Goal: Task Accomplishment & Management: Use online tool/utility

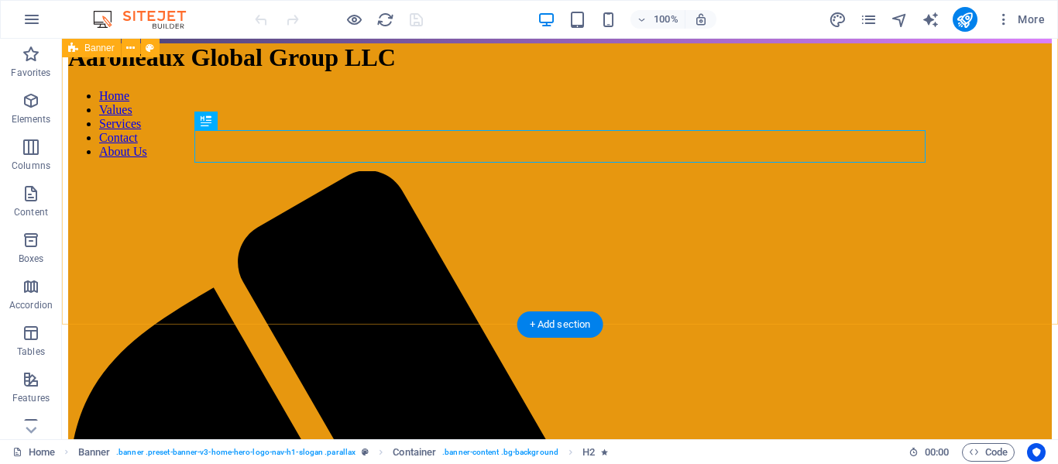
scroll to position [36, 0]
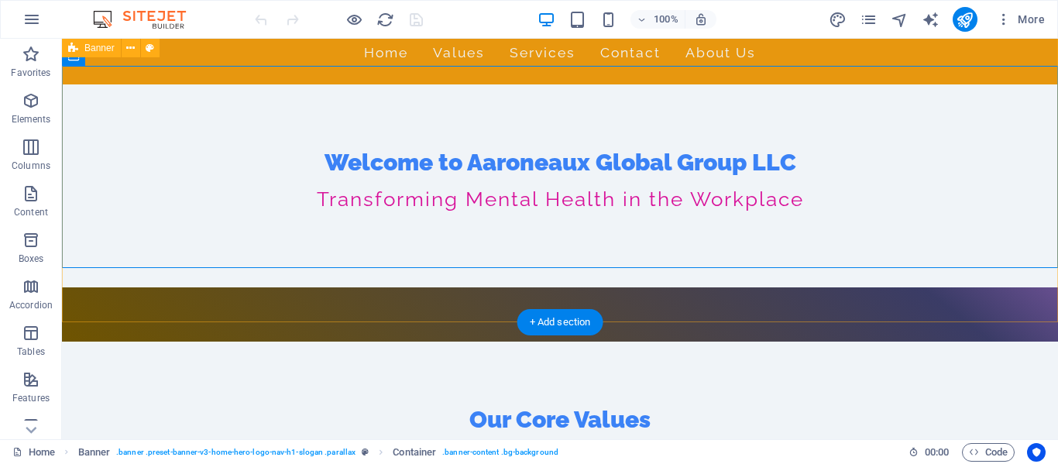
click at [390, 301] on div "Aaroneaux Global Group LLC Home Values Services Contact About Us Welcome to Aar…" at bounding box center [560, 171] width 996 height 339
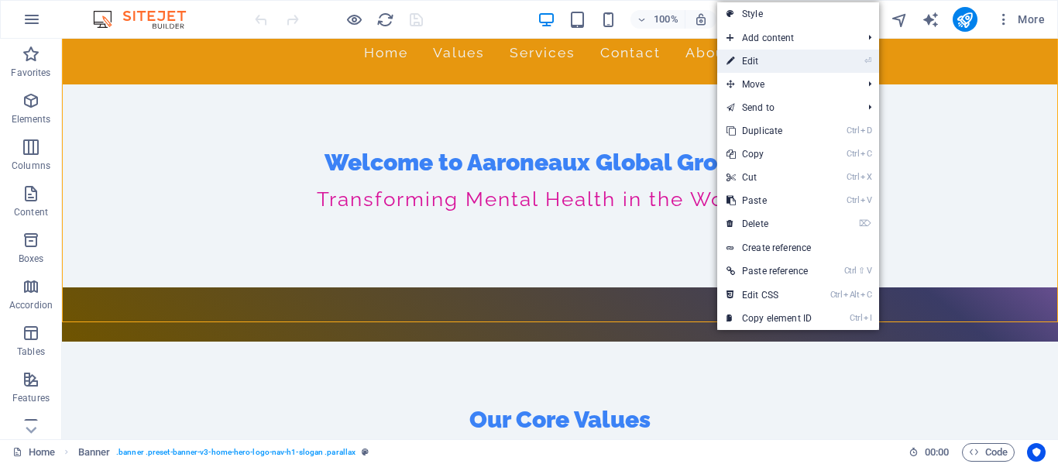
drag, startPoint x: 756, startPoint y: 55, endPoint x: 219, endPoint y: 60, distance: 536.9
click at [756, 55] on link "⏎ Edit" at bounding box center [769, 61] width 104 height 23
select select "vh"
select select "header"
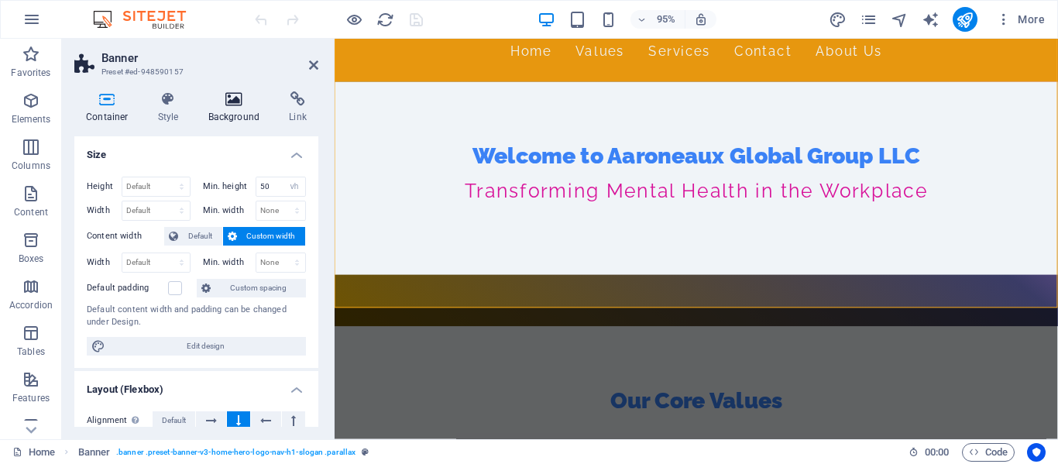
click at [224, 111] on h4 "Background" at bounding box center [237, 107] width 81 height 33
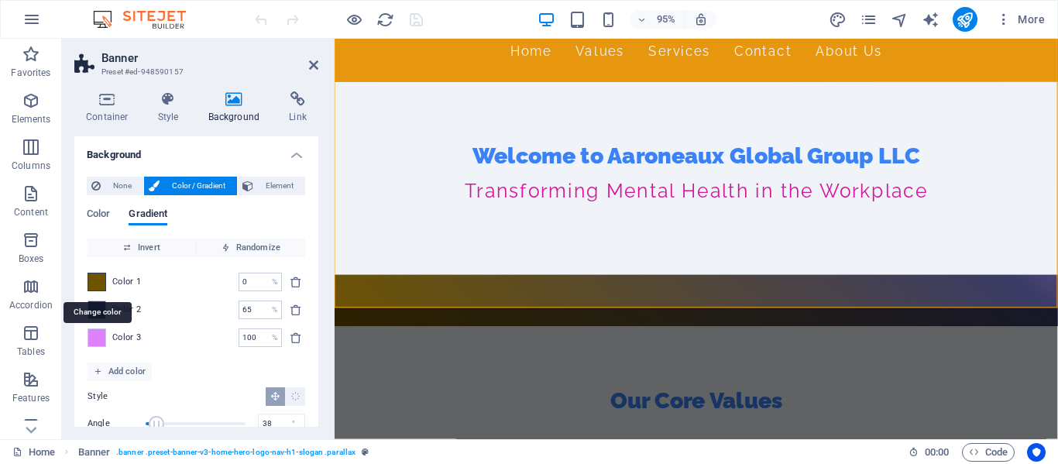
click at [102, 284] on span at bounding box center [96, 281] width 17 height 17
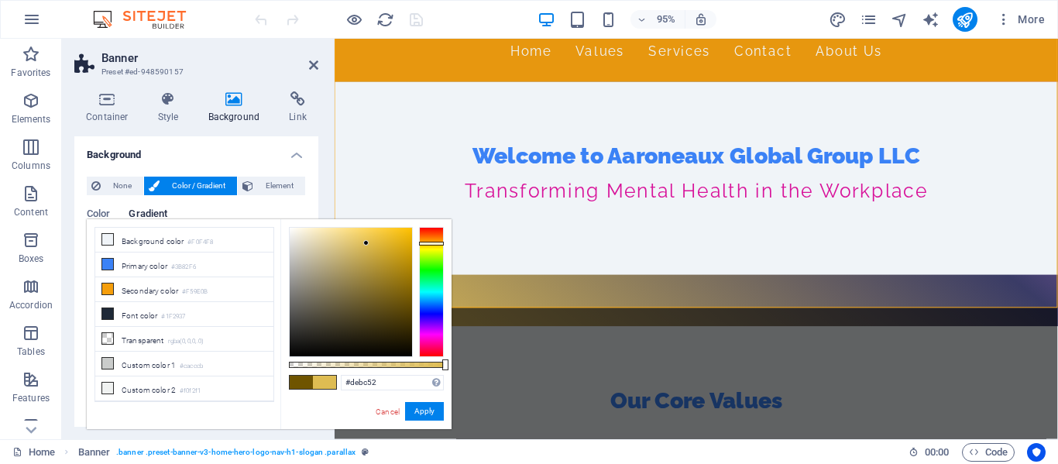
drag, startPoint x: 411, startPoint y: 300, endPoint x: 366, endPoint y: 243, distance: 71.8
click at [366, 243] on div at bounding box center [365, 242] width 5 height 5
click at [414, 411] on button "Apply" at bounding box center [424, 411] width 39 height 19
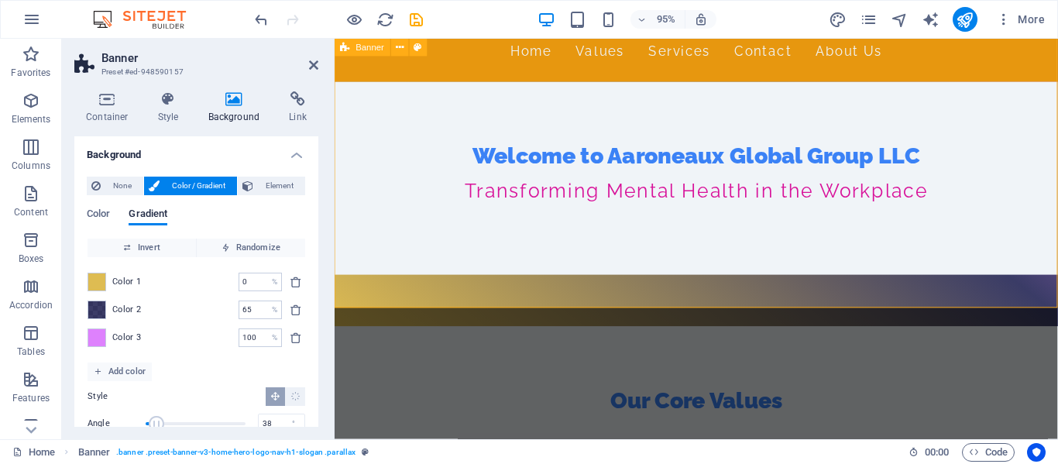
click at [431, 298] on div "Aaroneaux Global Group LLC Home Values Services Contact About Us Welcome to Aar…" at bounding box center [716, 171] width 762 height 339
click at [99, 274] on span at bounding box center [96, 281] width 17 height 17
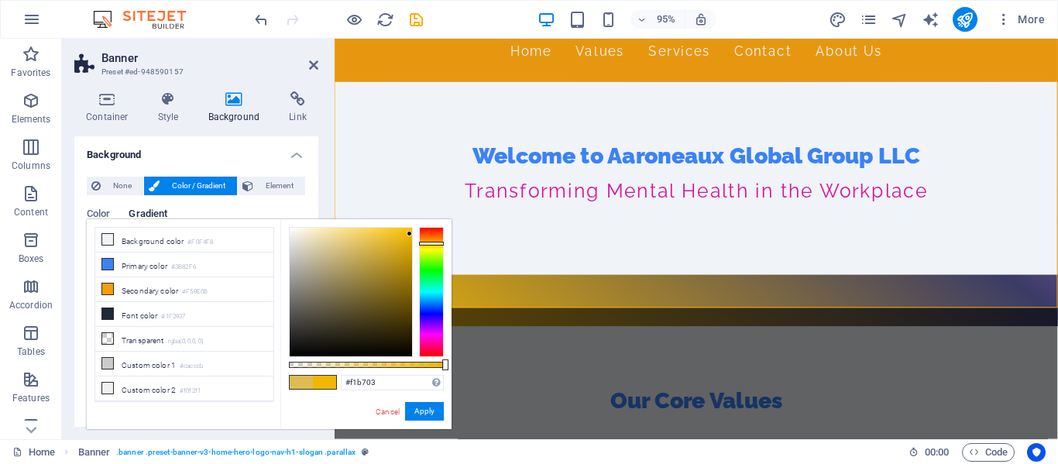
drag, startPoint x: 366, startPoint y: 242, endPoint x: 410, endPoint y: 234, distance: 44.1
click at [410, 234] on div at bounding box center [409, 233] width 5 height 5
drag, startPoint x: 421, startPoint y: 405, endPoint x: 418, endPoint y: 397, distance: 8.8
click at [422, 402] on button "Apply" at bounding box center [424, 411] width 39 height 19
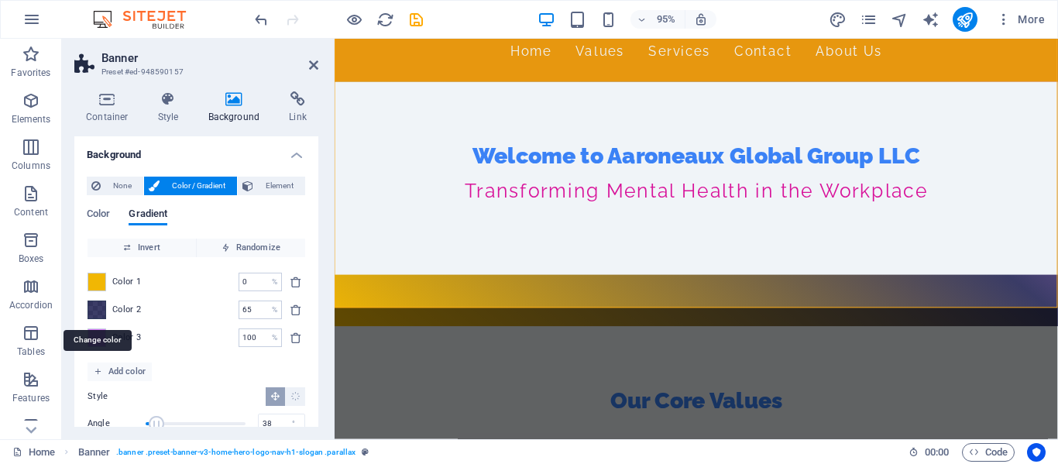
click at [101, 309] on span at bounding box center [96, 309] width 17 height 17
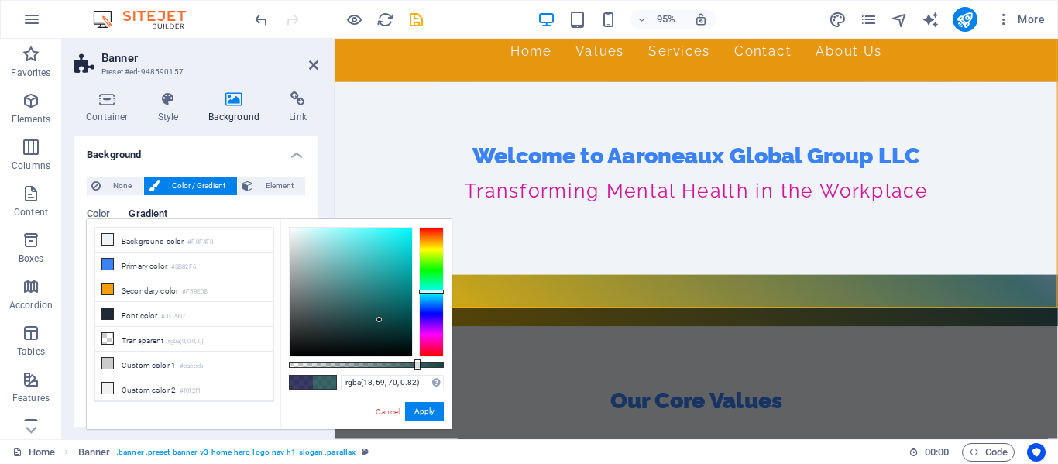
drag, startPoint x: 430, startPoint y: 311, endPoint x: 433, endPoint y: 291, distance: 19.6
click at [433, 291] on div at bounding box center [431, 292] width 25 height 4
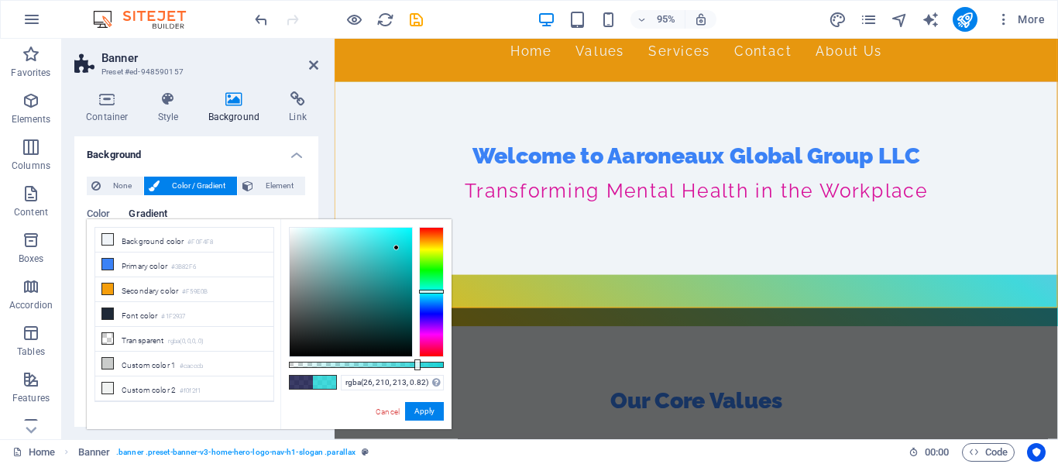
click at [397, 248] on div at bounding box center [351, 292] width 122 height 129
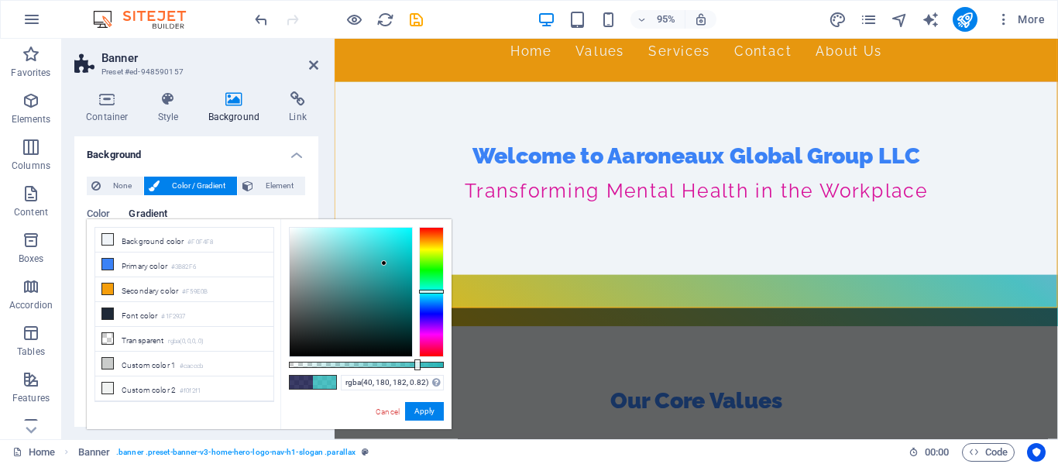
drag, startPoint x: 397, startPoint y: 248, endPoint x: 384, endPoint y: 261, distance: 18.6
click at [384, 263] on div at bounding box center [383, 262] width 5 height 5
type input "rgba(42, 180, 182, 0.82)"
click at [417, 409] on button "Apply" at bounding box center [424, 411] width 39 height 19
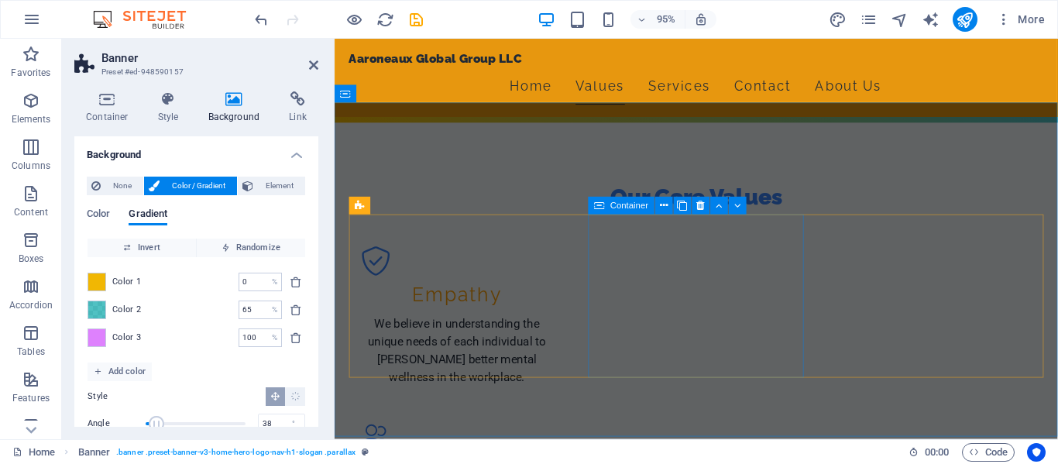
scroll to position [253, 0]
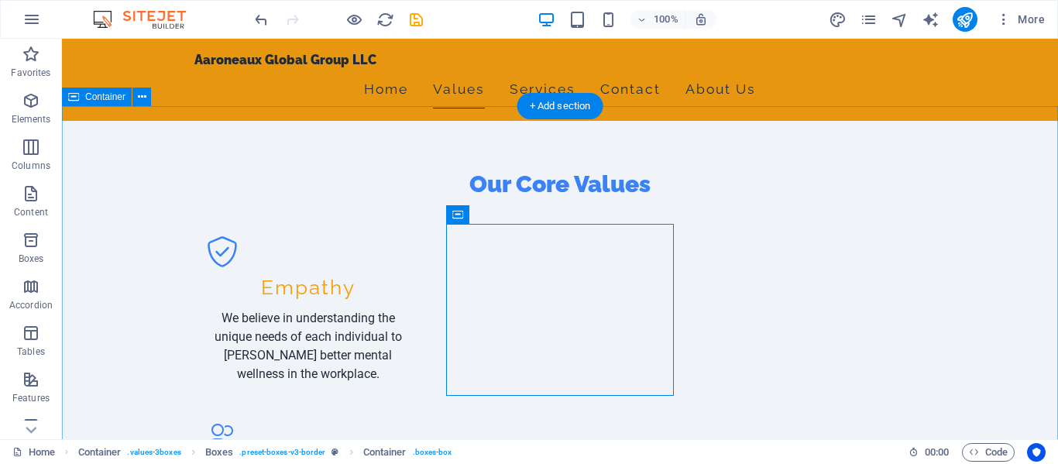
click at [705, 411] on div "Our Core Values Empathy We believe in understanding the unique needs of each in…" at bounding box center [560, 438] width 996 height 664
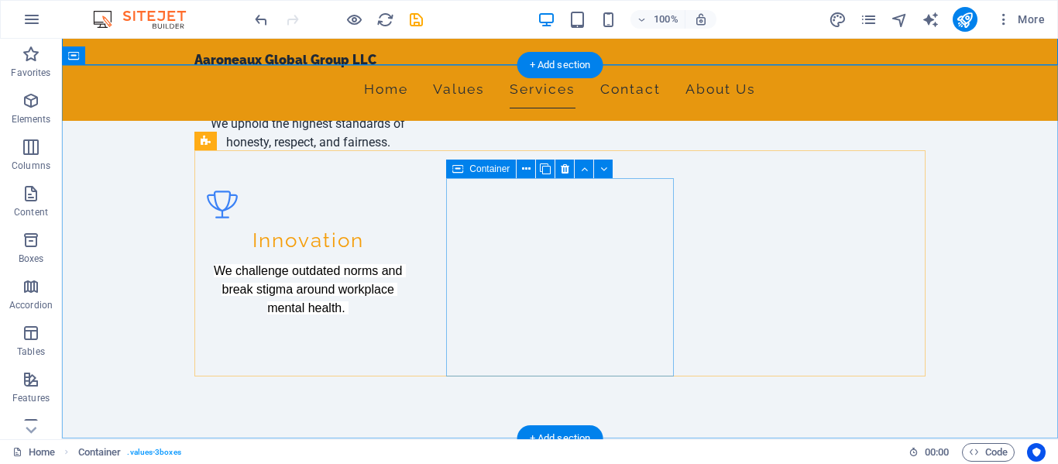
scroll to position [645, 0]
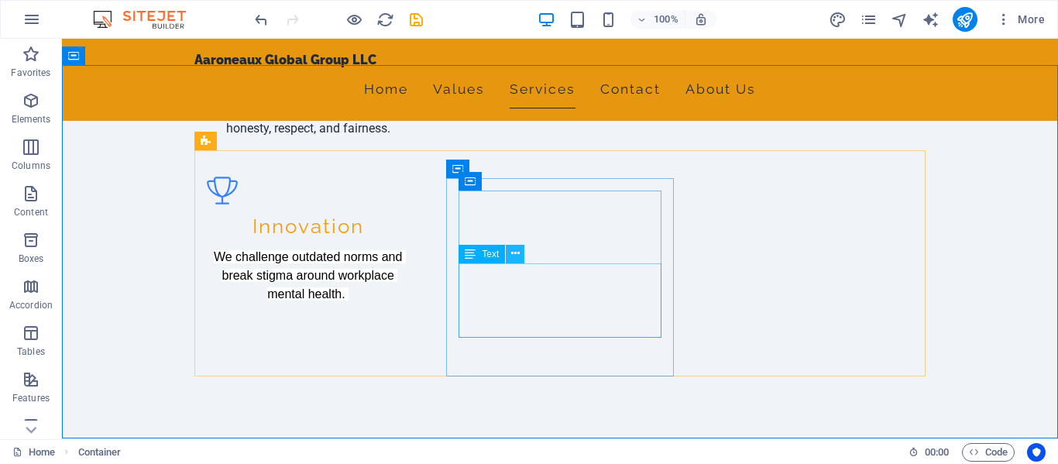
click at [516, 255] on icon at bounding box center [515, 254] width 9 height 16
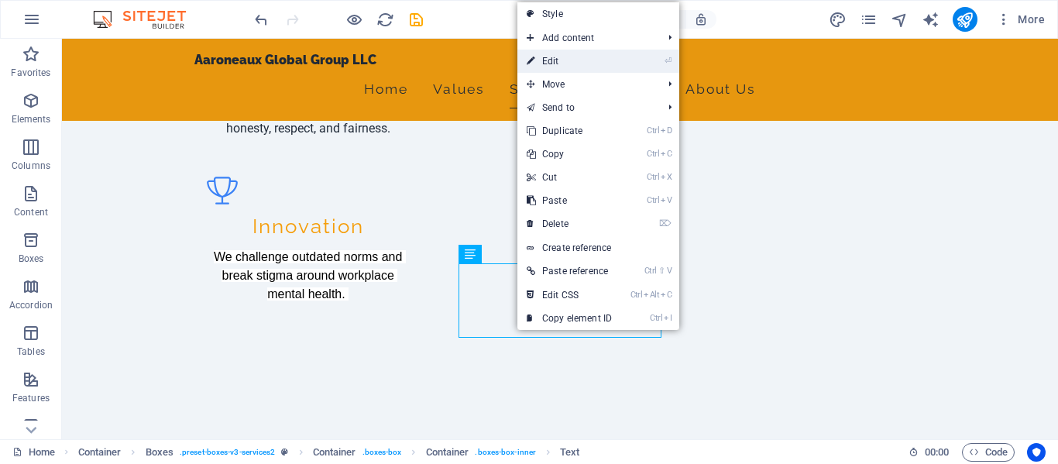
click at [614, 61] on link "⏎ Edit" at bounding box center [570, 61] width 104 height 23
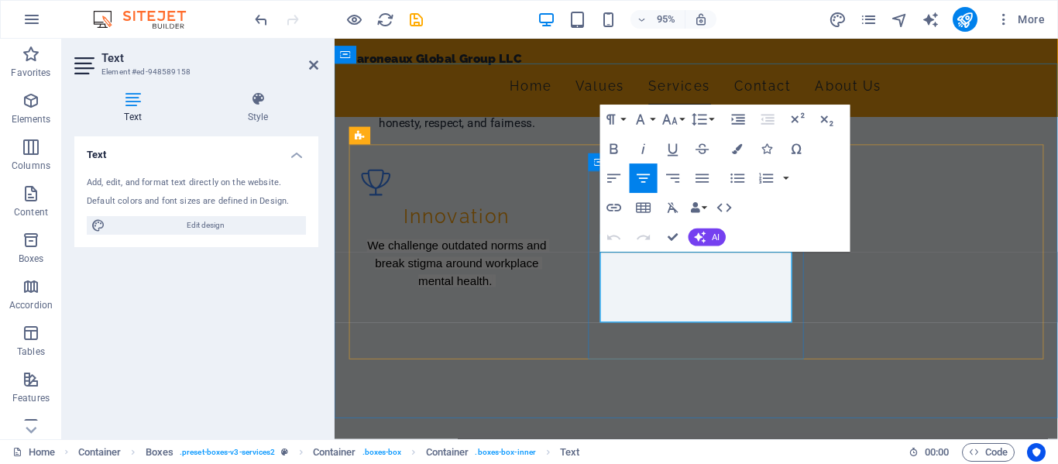
drag, startPoint x: 796, startPoint y: 290, endPoint x: 637, endPoint y: 298, distance: 159.0
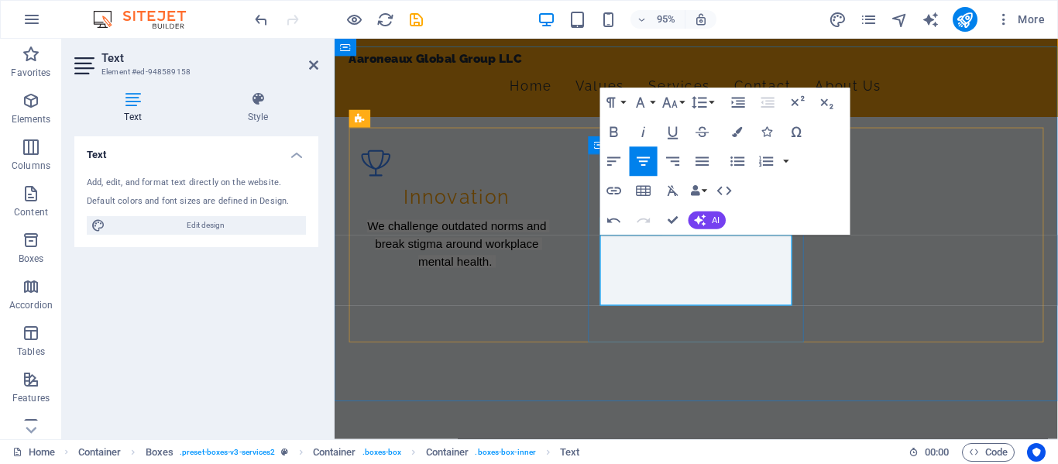
scroll to position [662, 0]
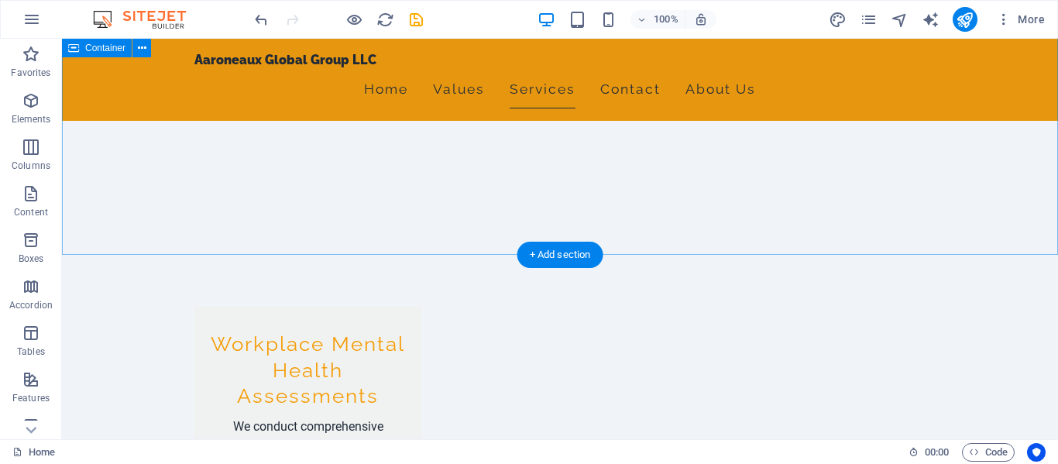
scroll to position [829, 0]
click at [543, 254] on div "+ Add section" at bounding box center [561, 255] width 86 height 26
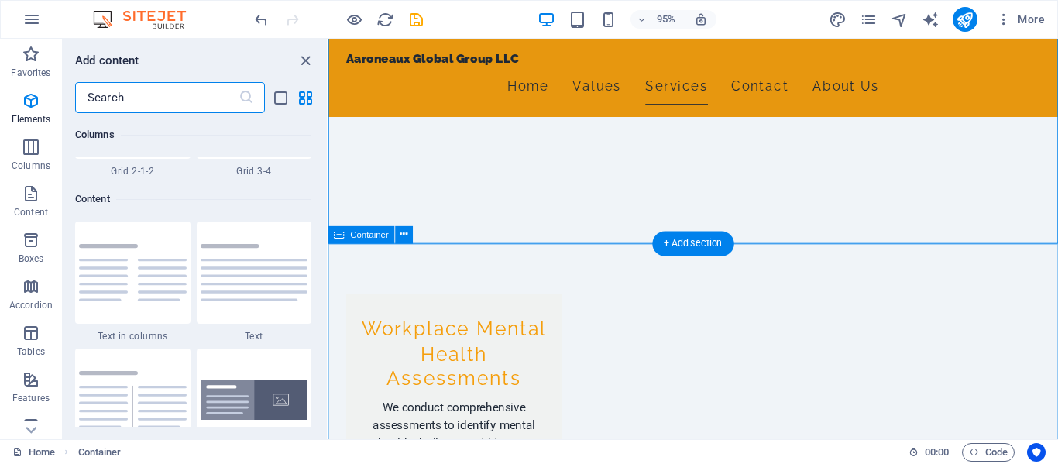
scroll to position [2711, 0]
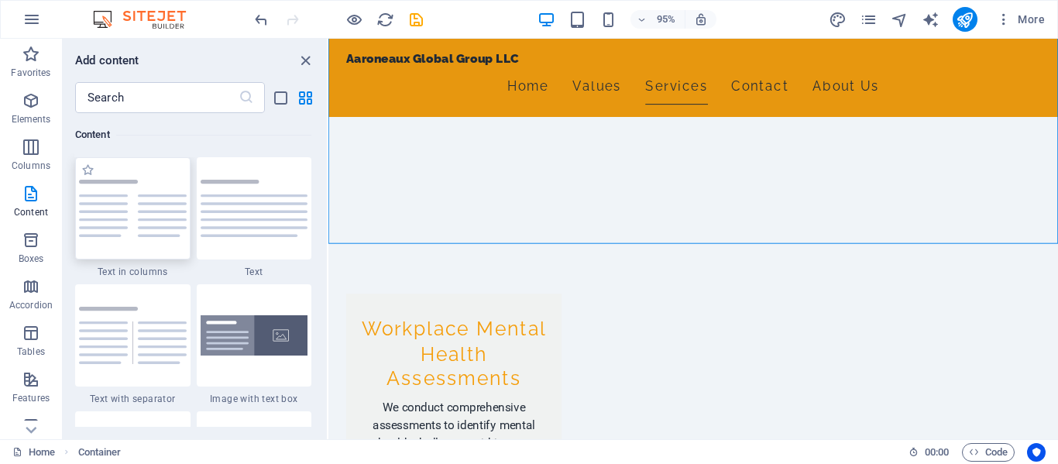
click at [150, 236] on img at bounding box center [133, 208] width 108 height 57
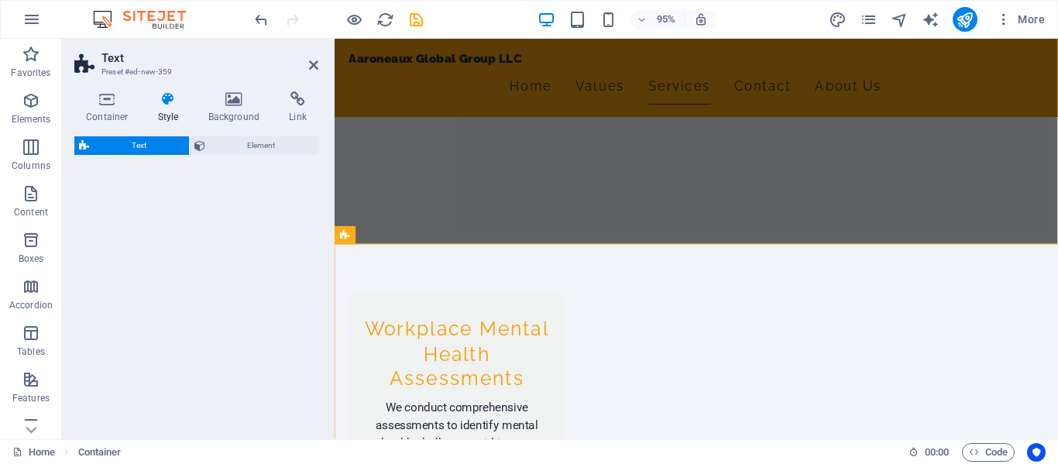
select select "rem"
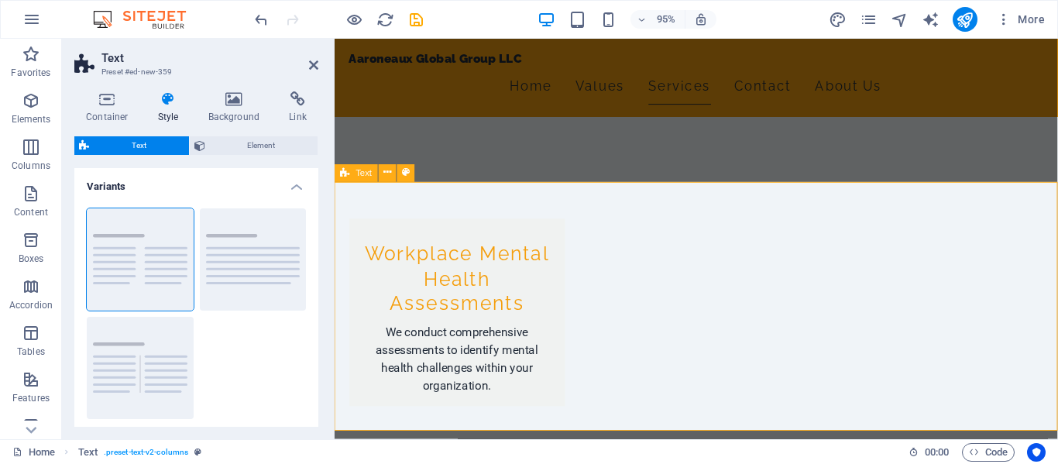
scroll to position [909, 0]
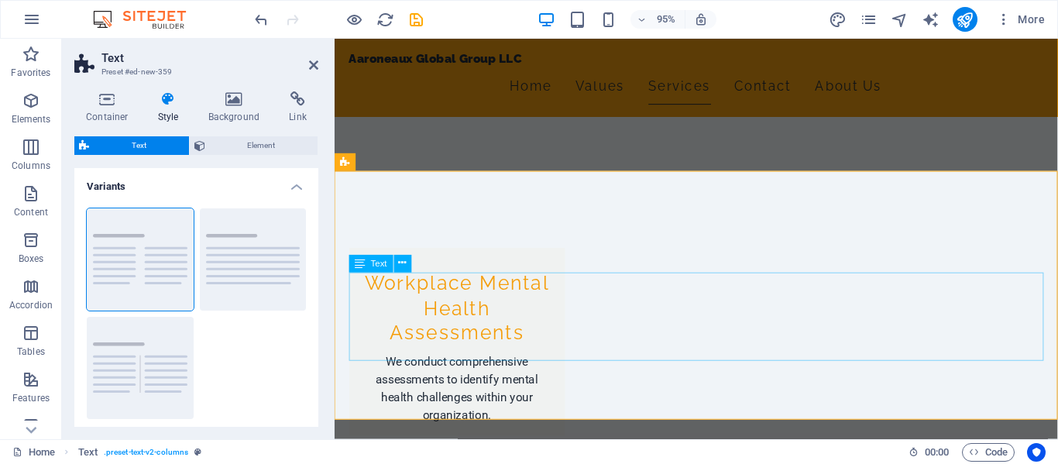
scroll to position [915, 0]
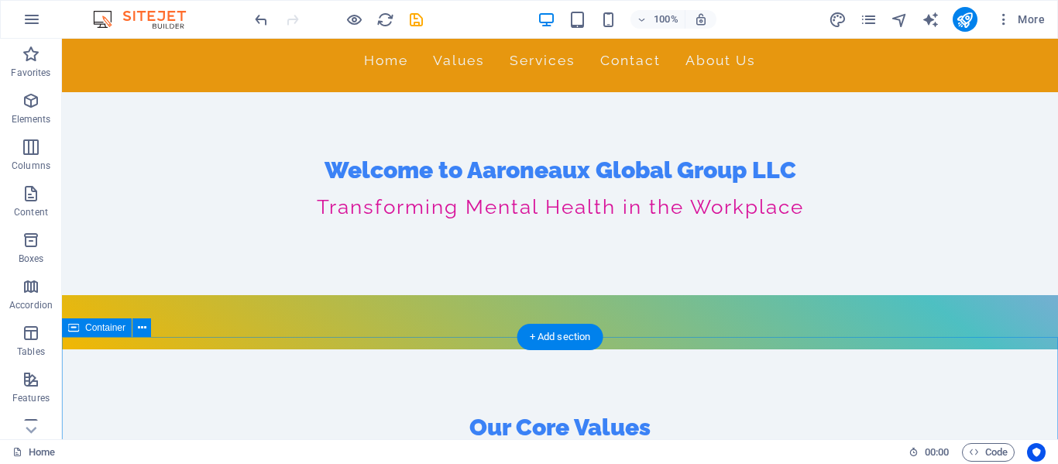
scroll to position [0, 0]
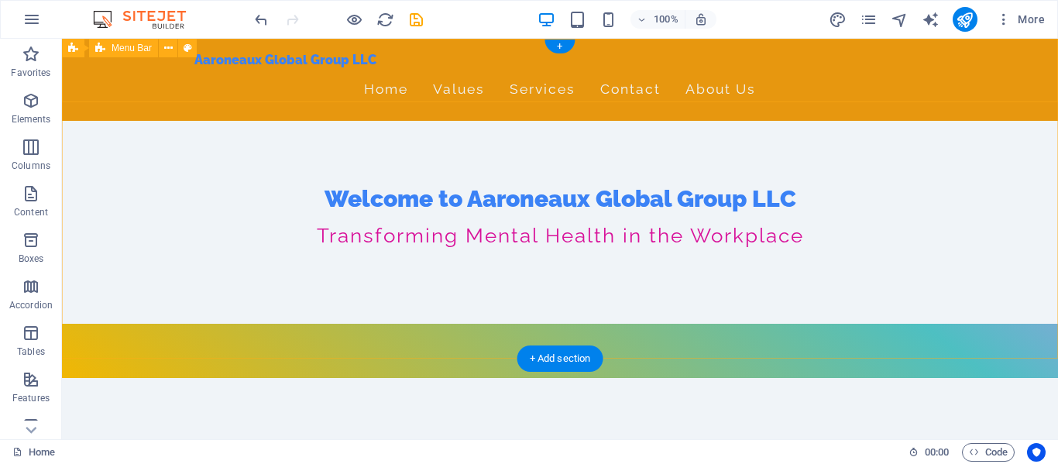
click at [167, 84] on div "Aaroneaux Global Group LLC Home Values Services Contact About Us" at bounding box center [560, 80] width 996 height 82
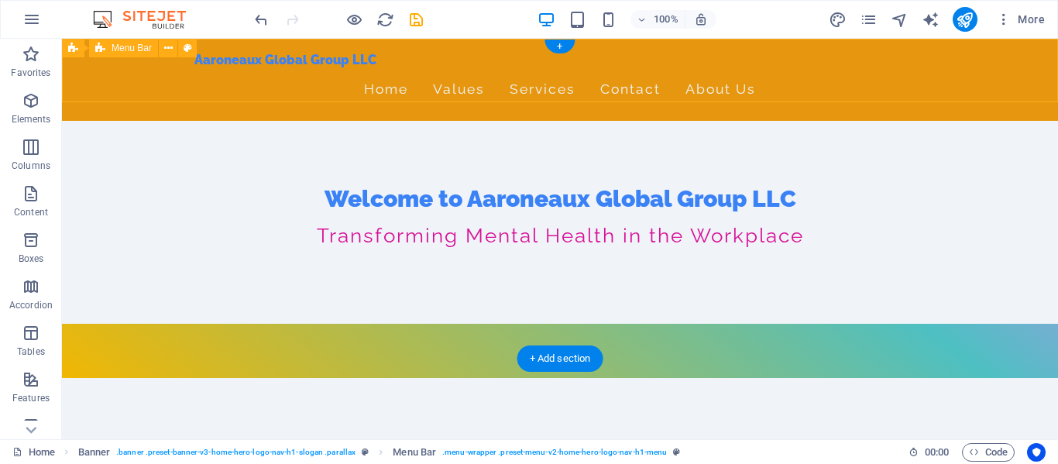
click at [173, 84] on div "Aaroneaux Global Group LLC Home Values Services Contact About Us" at bounding box center [560, 80] width 996 height 82
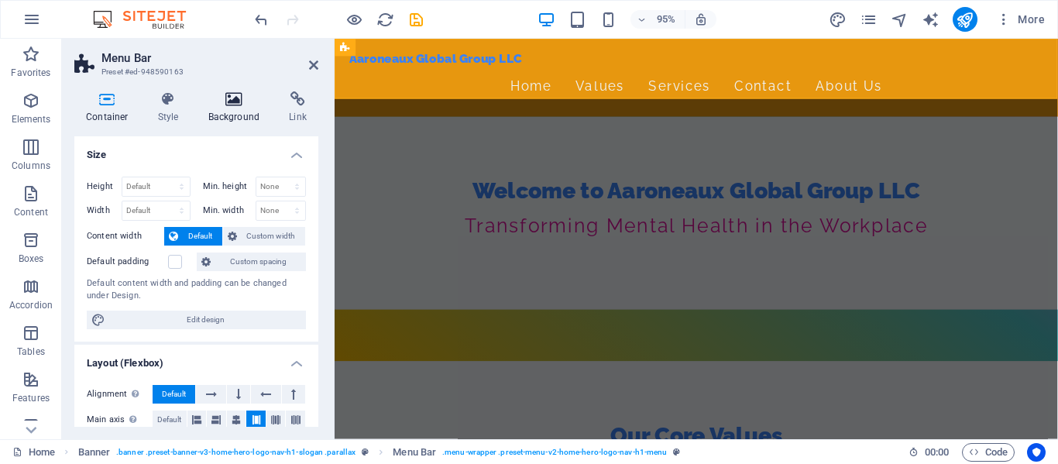
click at [230, 109] on h4 "Background" at bounding box center [237, 107] width 81 height 33
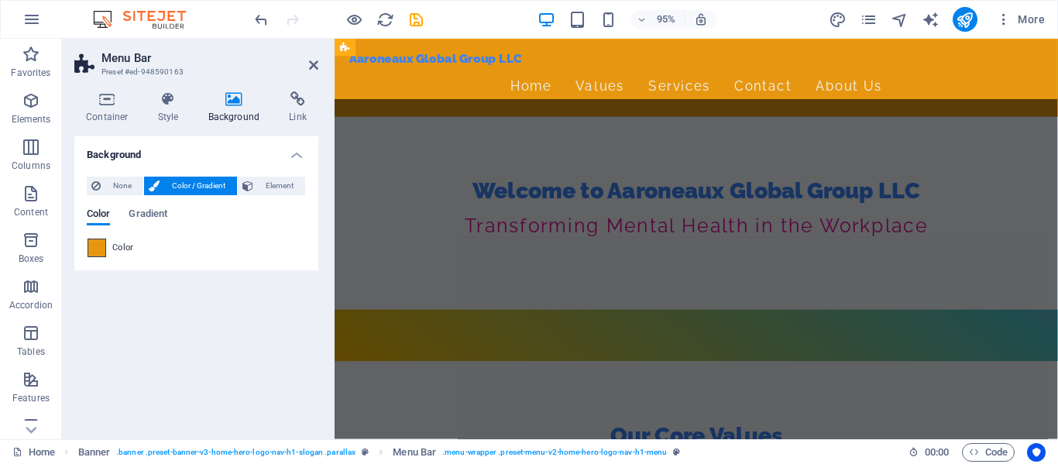
click at [101, 247] on span at bounding box center [96, 247] width 17 height 17
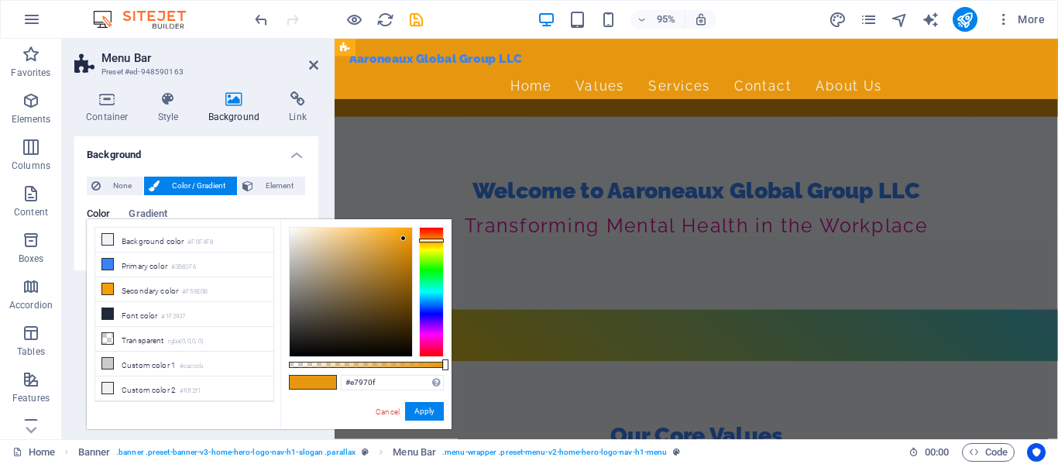
click at [326, 384] on span at bounding box center [324, 382] width 23 height 13
click at [107, 288] on icon at bounding box center [107, 289] width 11 height 11
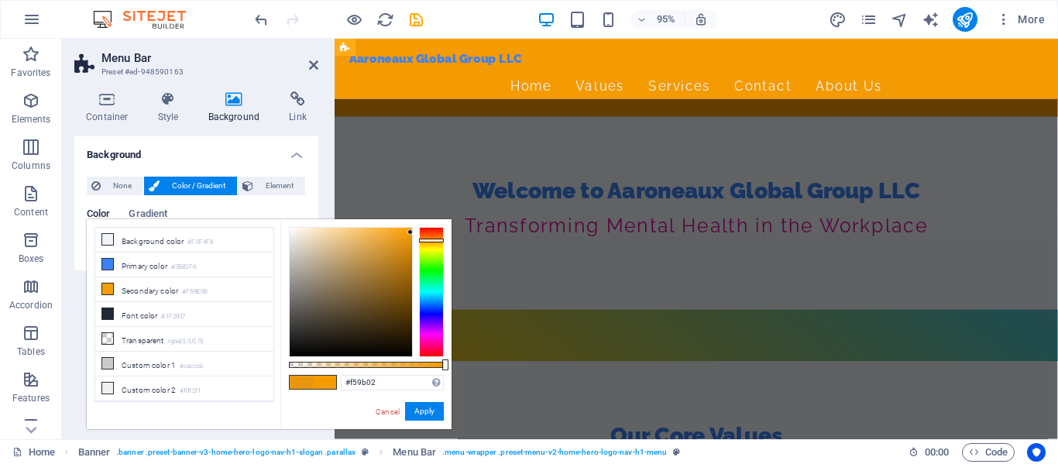
click at [410, 232] on div at bounding box center [410, 231] width 5 height 5
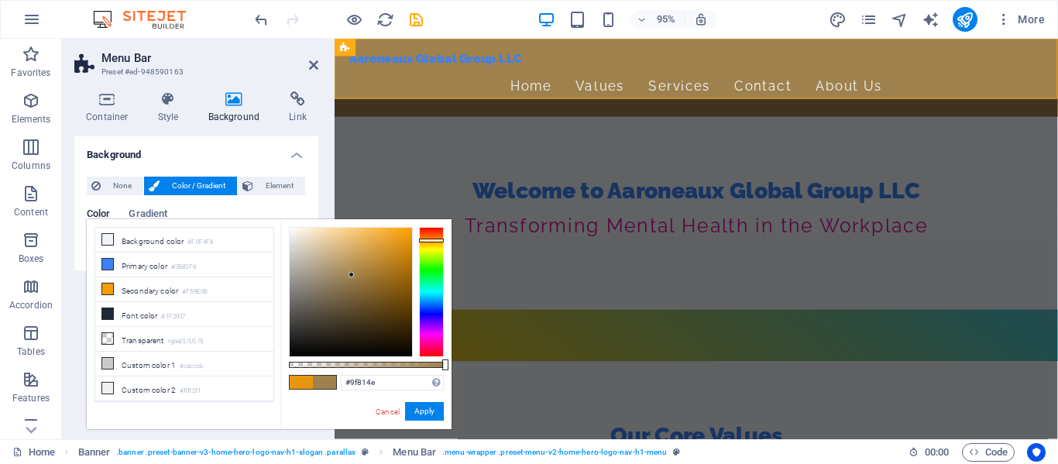
drag, startPoint x: 363, startPoint y: 263, endPoint x: 352, endPoint y: 275, distance: 17.0
click at [352, 275] on div at bounding box center [351, 292] width 122 height 129
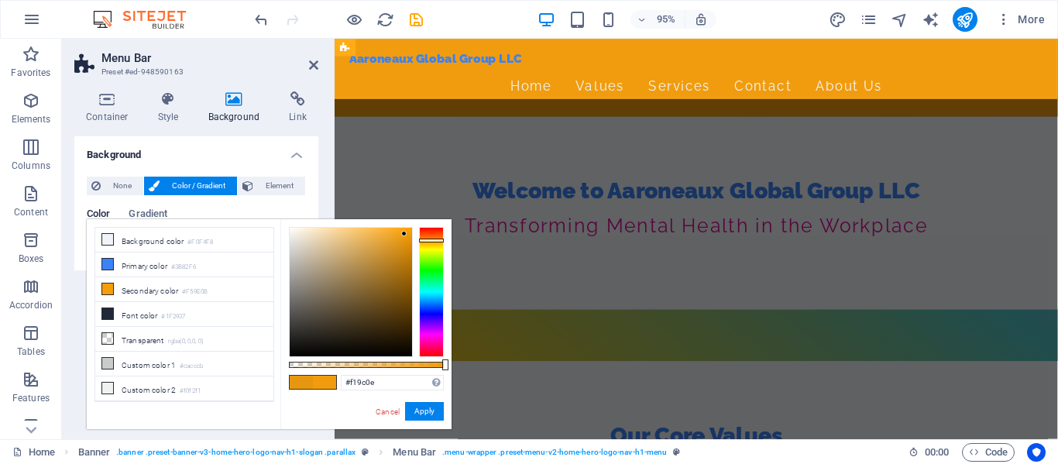
click at [404, 234] on div at bounding box center [351, 292] width 122 height 129
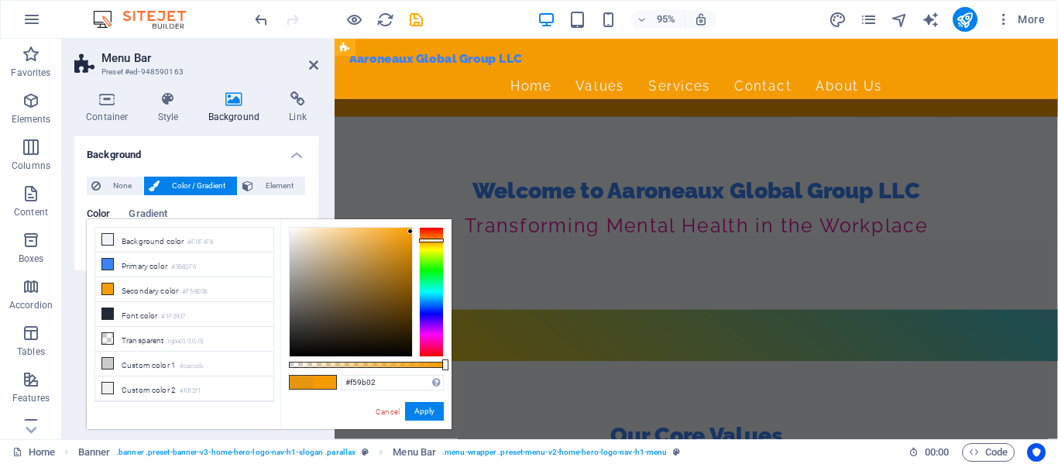
click at [411, 232] on div at bounding box center [351, 292] width 122 height 129
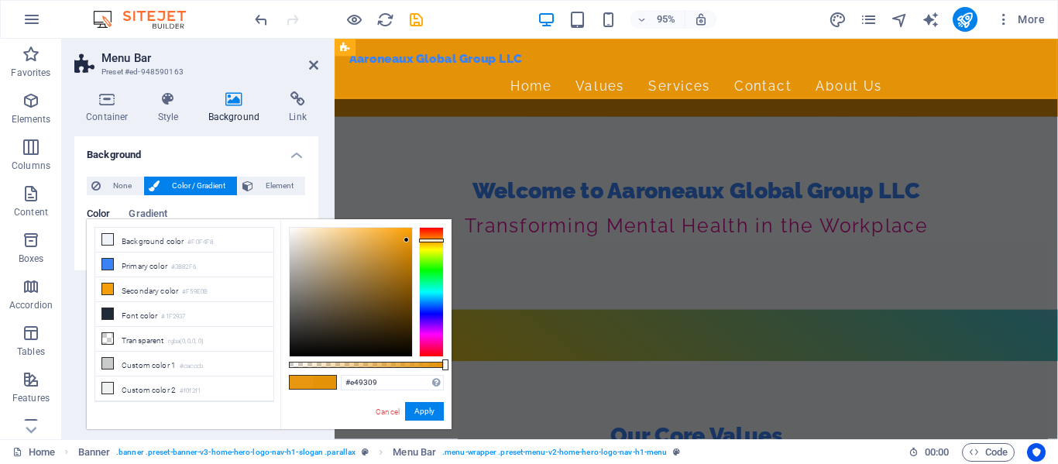
click at [407, 240] on div at bounding box center [351, 292] width 122 height 129
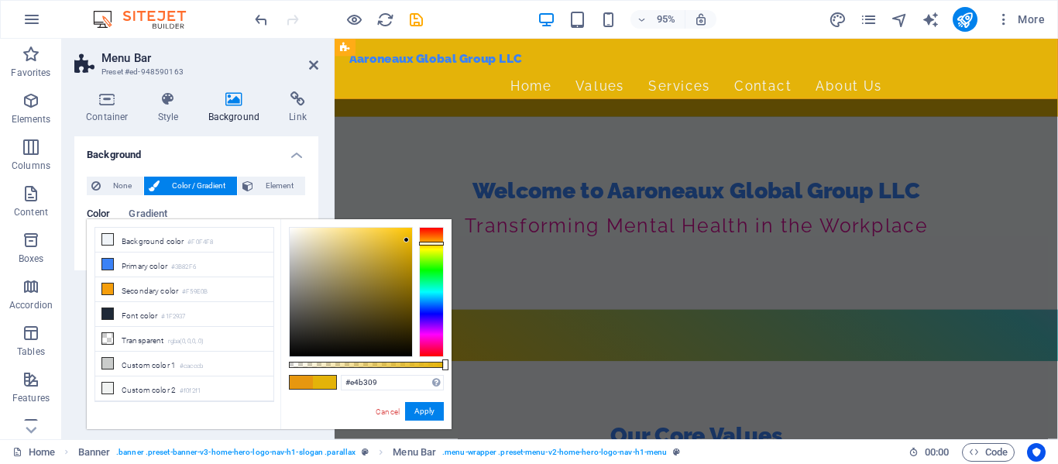
click at [432, 243] on div at bounding box center [431, 244] width 25 height 4
type input "#e4ab09"
drag, startPoint x: 425, startPoint y: 242, endPoint x: 408, endPoint y: 242, distance: 16.3
click at [408, 242] on div at bounding box center [366, 292] width 155 height 130
click at [421, 406] on button "Apply" at bounding box center [424, 411] width 39 height 19
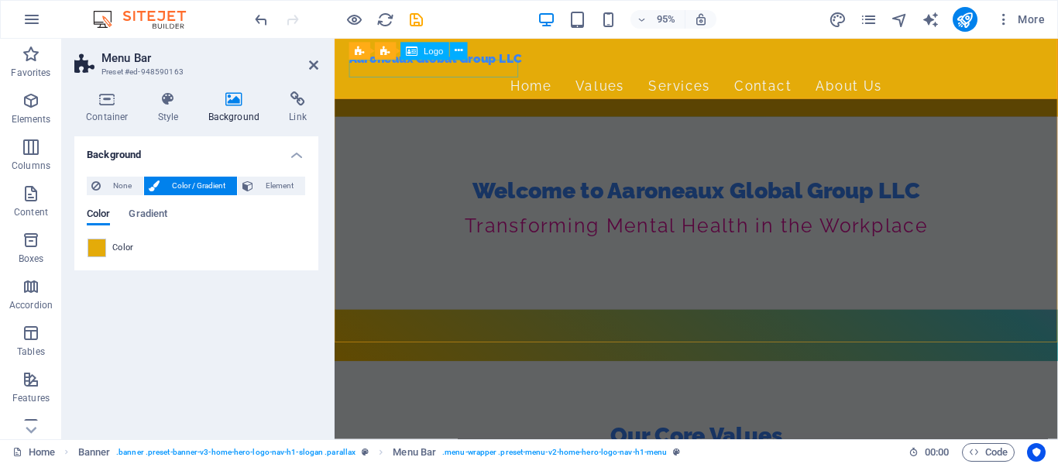
click at [487, 70] on div "Aaroneaux Global Group LLC" at bounding box center [715, 60] width 731 height 19
click at [459, 67] on div "Aaroneaux Global Group LLC" at bounding box center [715, 60] width 731 height 19
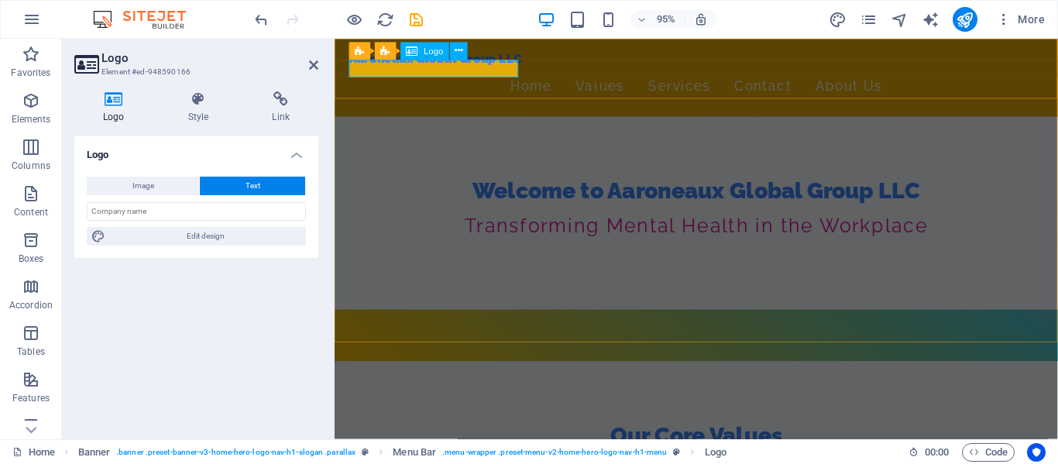
click at [512, 70] on div "Aaroneaux Global Group LLC" at bounding box center [715, 60] width 731 height 19
click at [274, 182] on button "Text" at bounding box center [252, 186] width 105 height 19
click at [116, 100] on icon at bounding box center [113, 98] width 79 height 15
click at [115, 101] on icon at bounding box center [113, 98] width 79 height 15
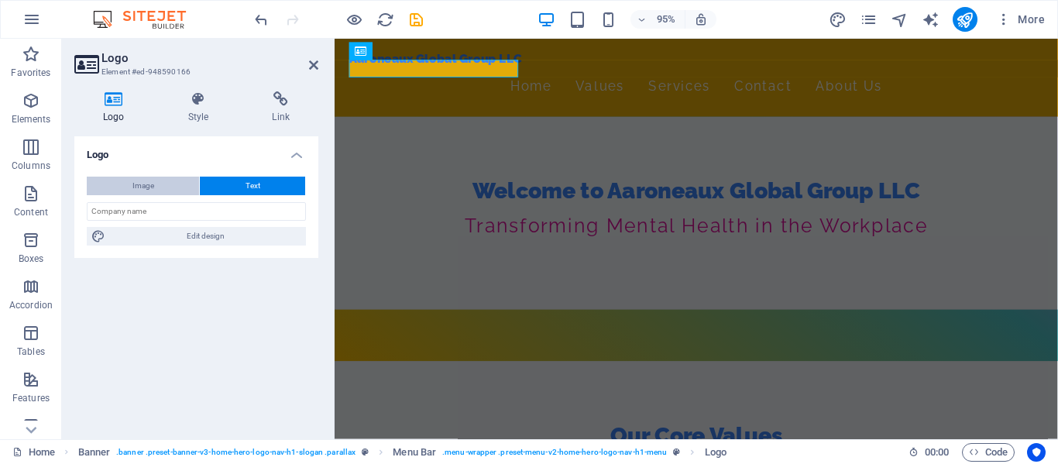
click at [139, 184] on span "Image" at bounding box center [143, 186] width 22 height 19
select select "DISABLED_OPTION_VALUE"
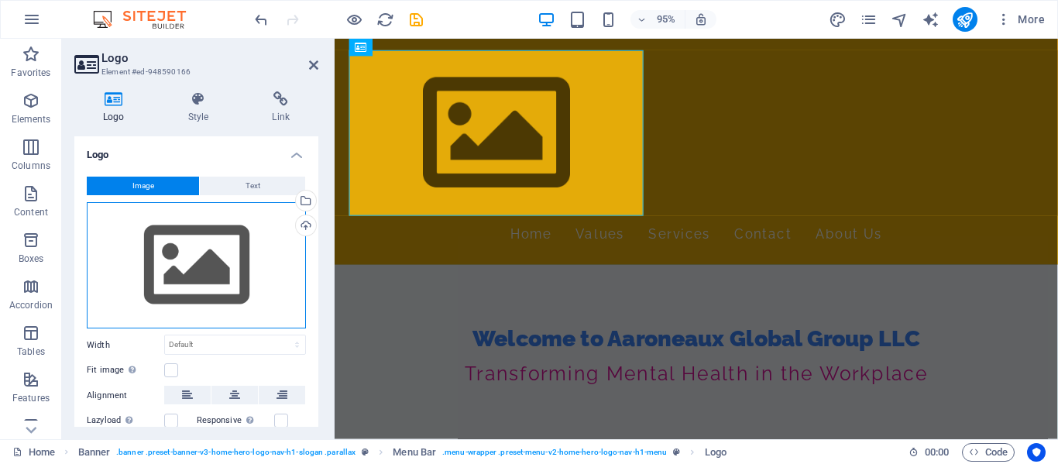
click at [168, 260] on div "Drag files here, click to choose files or select files from Files or our free s…" at bounding box center [196, 265] width 219 height 127
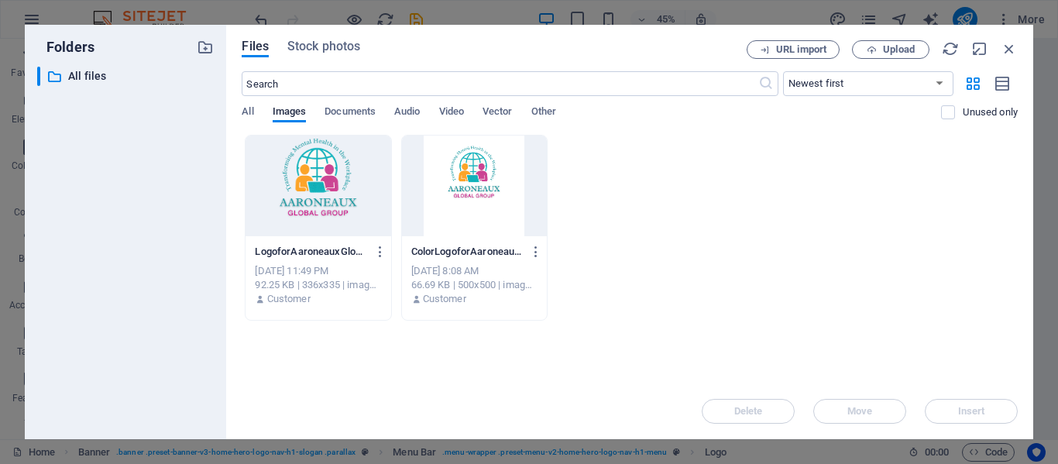
click at [295, 190] on div at bounding box center [318, 186] width 145 height 101
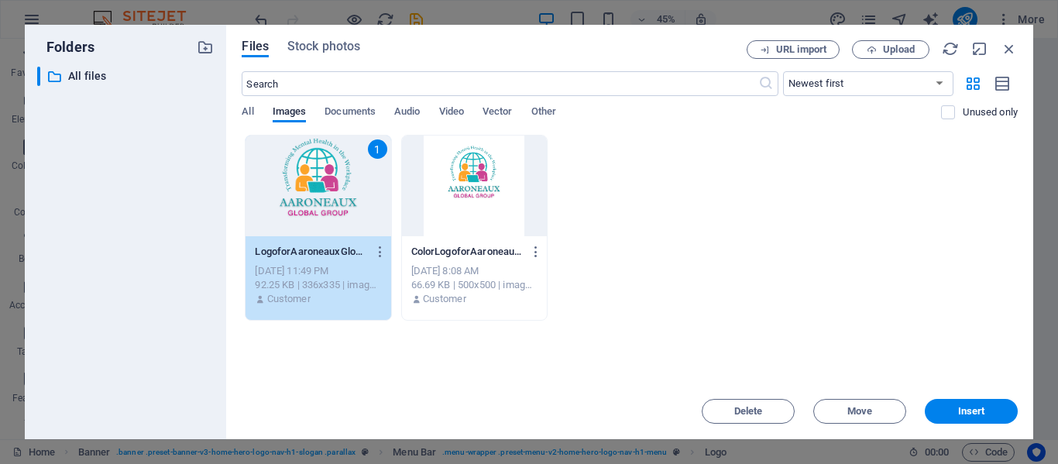
click at [293, 190] on div "1" at bounding box center [318, 186] width 145 height 101
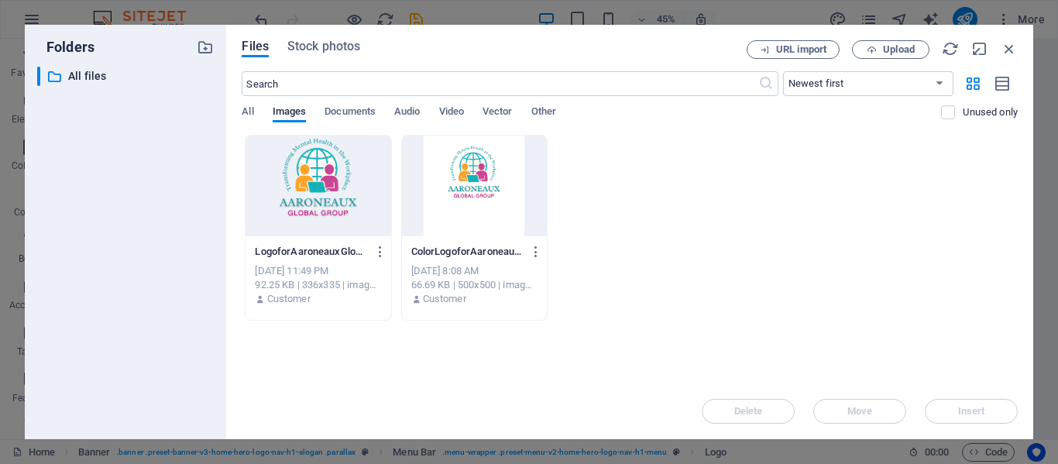
click at [308, 191] on div at bounding box center [318, 186] width 145 height 101
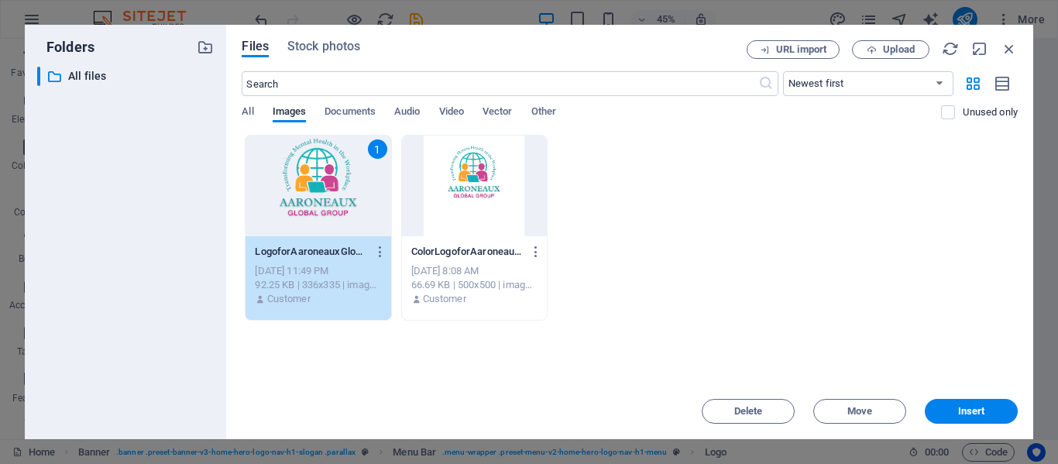
click at [306, 187] on div "1" at bounding box center [318, 186] width 145 height 101
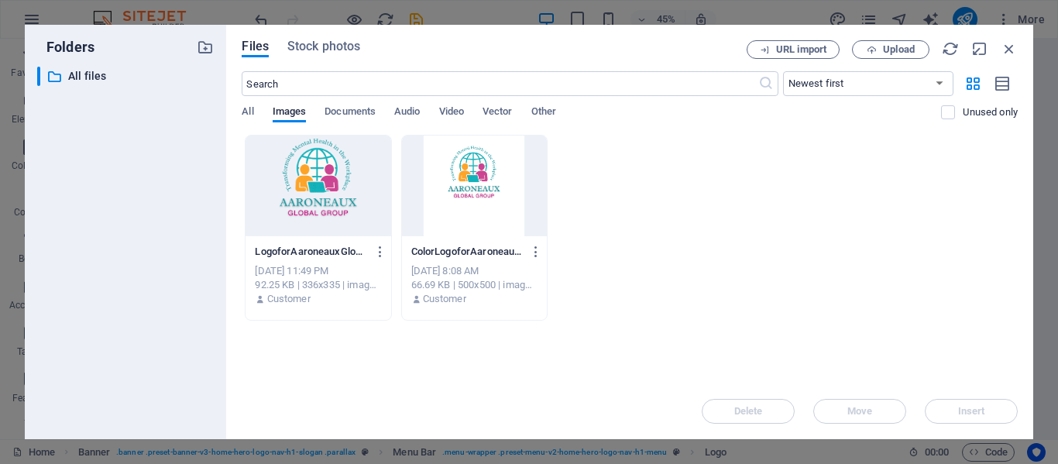
click at [303, 188] on div at bounding box center [318, 186] width 145 height 101
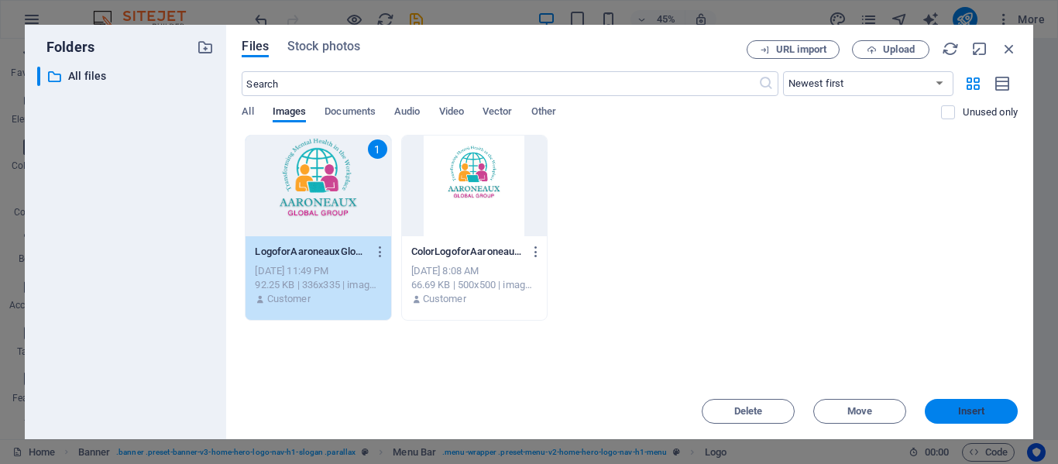
click at [979, 413] on span "Insert" at bounding box center [971, 411] width 27 height 9
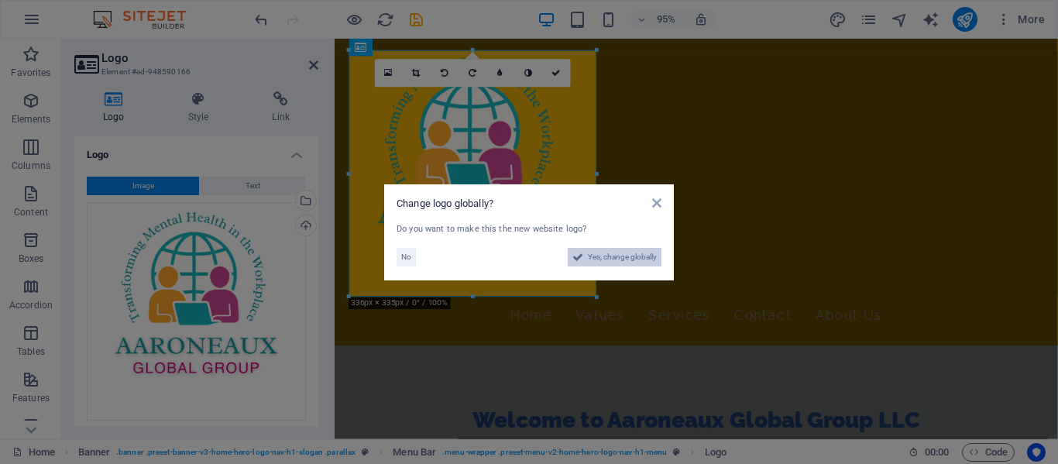
click at [588, 257] on span "Yes, change globally" at bounding box center [622, 257] width 69 height 19
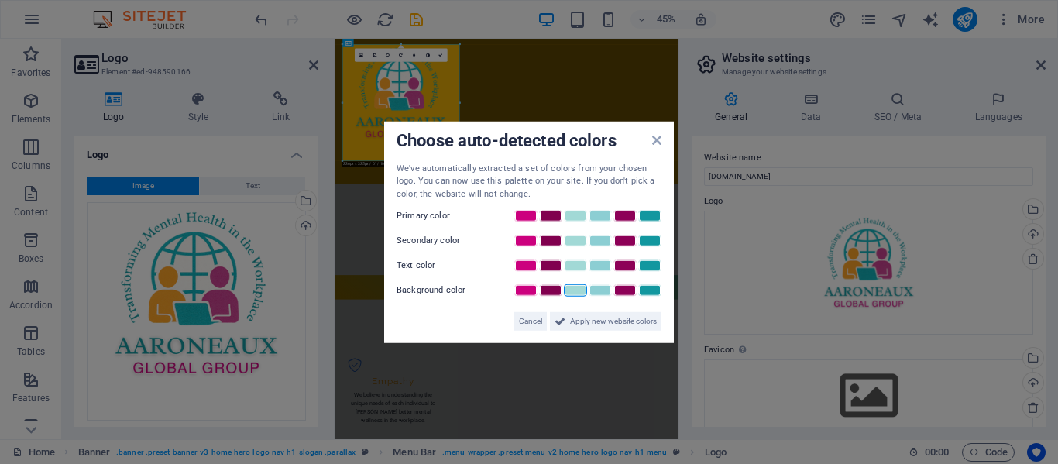
click at [579, 294] on link at bounding box center [575, 290] width 23 height 12
click at [578, 291] on link at bounding box center [575, 290] width 23 height 12
click at [601, 322] on span "Apply new website colors" at bounding box center [613, 321] width 87 height 19
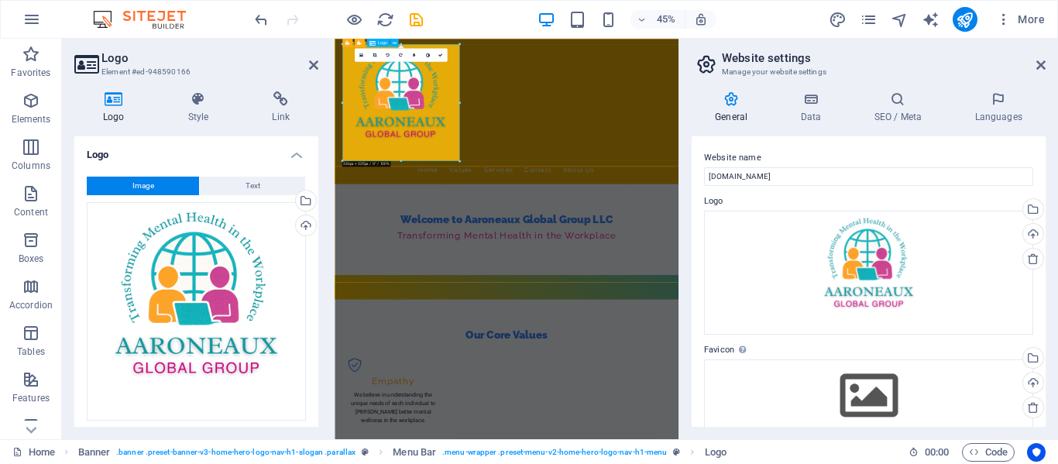
click at [584, 272] on div at bounding box center [717, 181] width 731 height 260
click at [428, 253] on div at bounding box center [717, 181] width 731 height 260
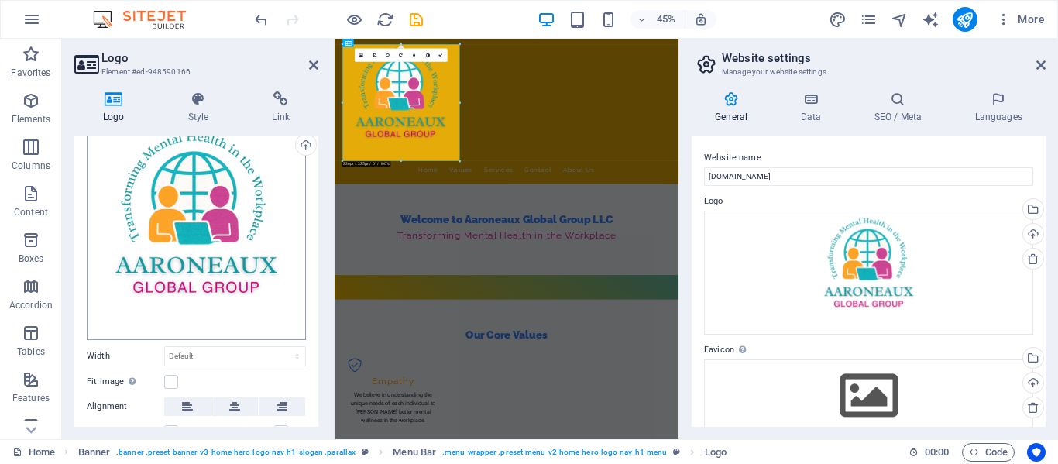
scroll to position [101, 0]
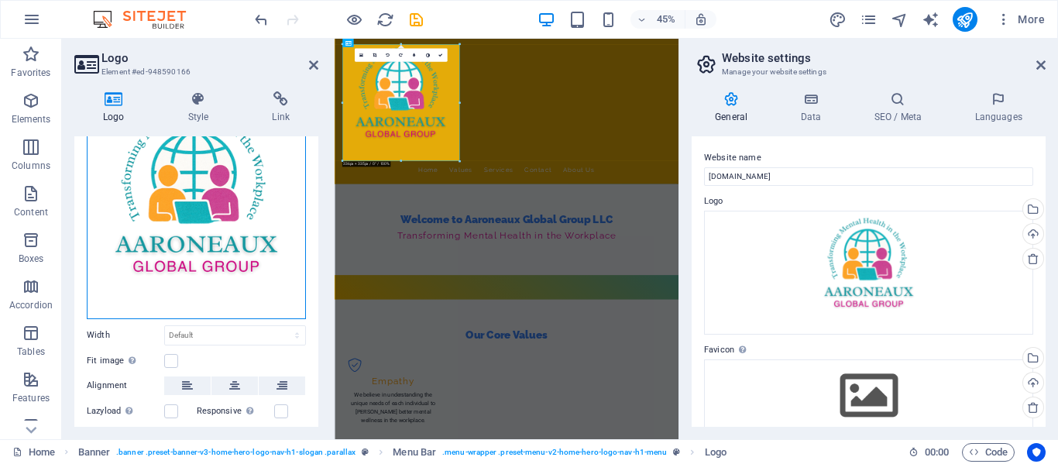
click at [251, 209] on div "Drag files here, click to choose files or select files from Files or our free s…" at bounding box center [196, 210] width 219 height 218
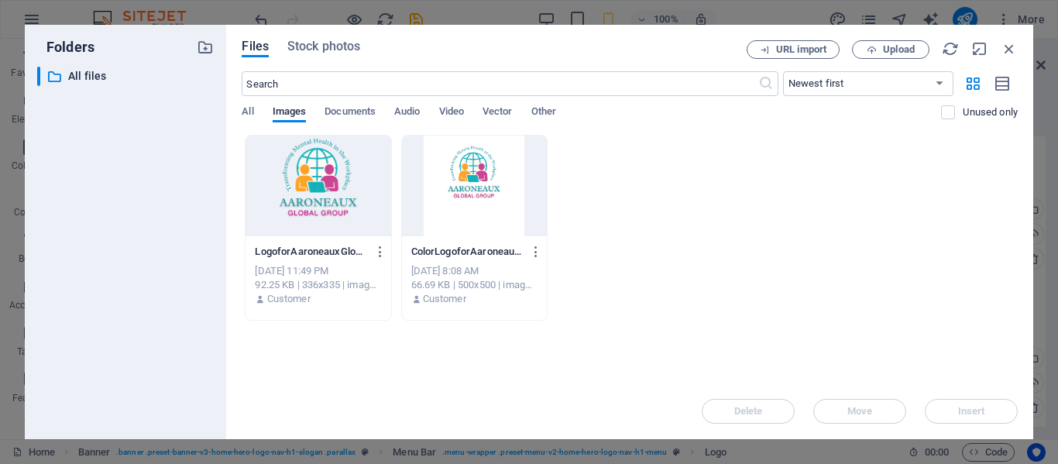
click at [473, 184] on div at bounding box center [474, 186] width 145 height 101
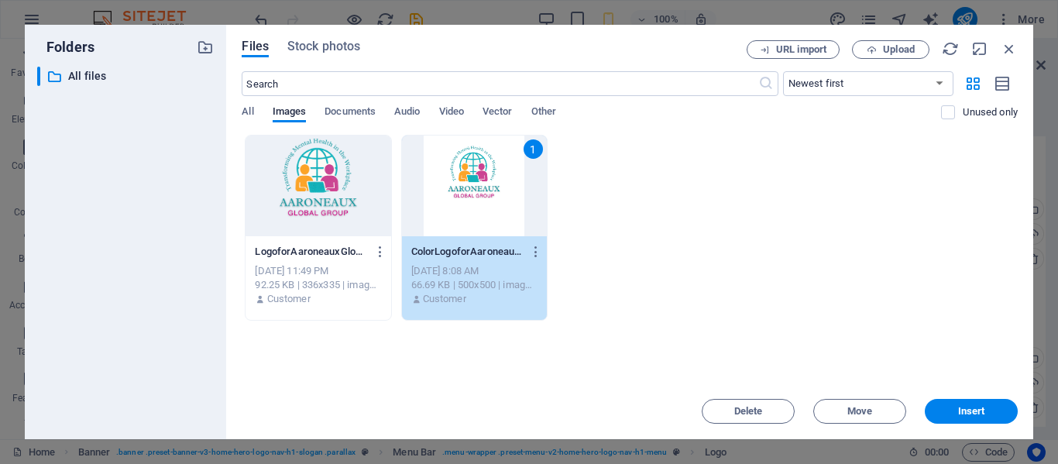
click at [473, 184] on div "1" at bounding box center [474, 186] width 145 height 101
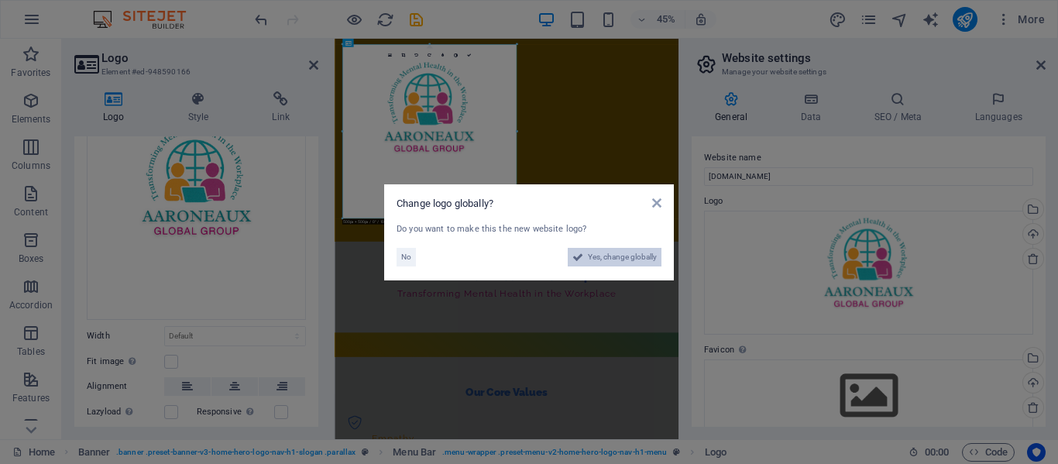
click at [614, 258] on span "Yes, change globally" at bounding box center [622, 257] width 69 height 19
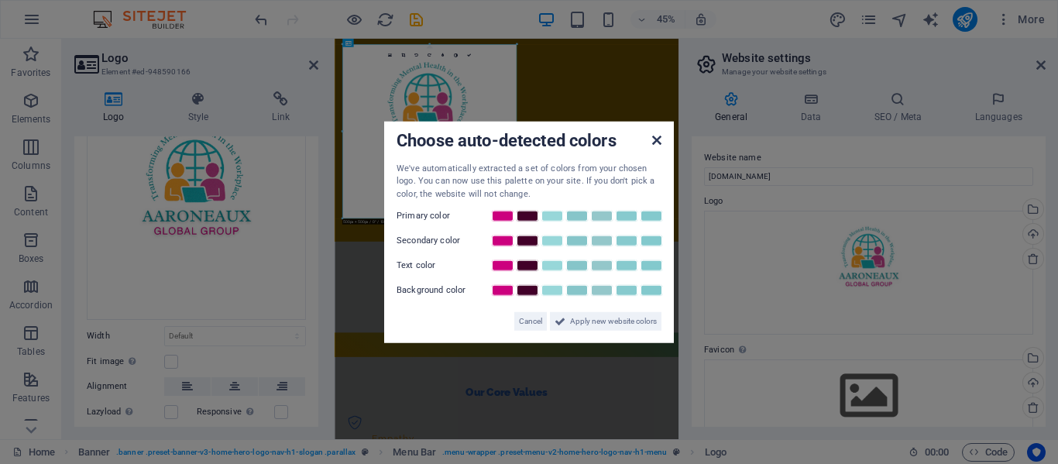
click at [658, 143] on icon at bounding box center [656, 139] width 9 height 12
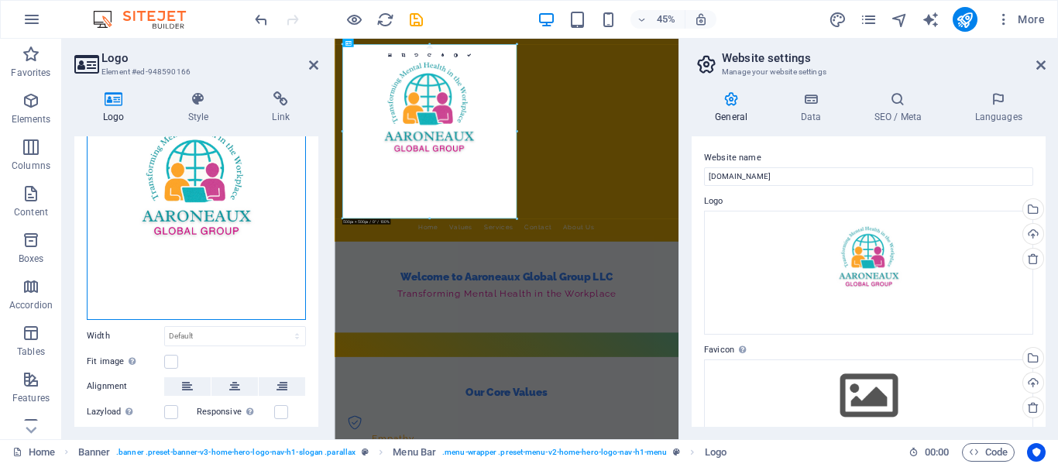
click at [181, 227] on div "Drag files here, click to choose files or select files from Files or our free s…" at bounding box center [196, 210] width 219 height 219
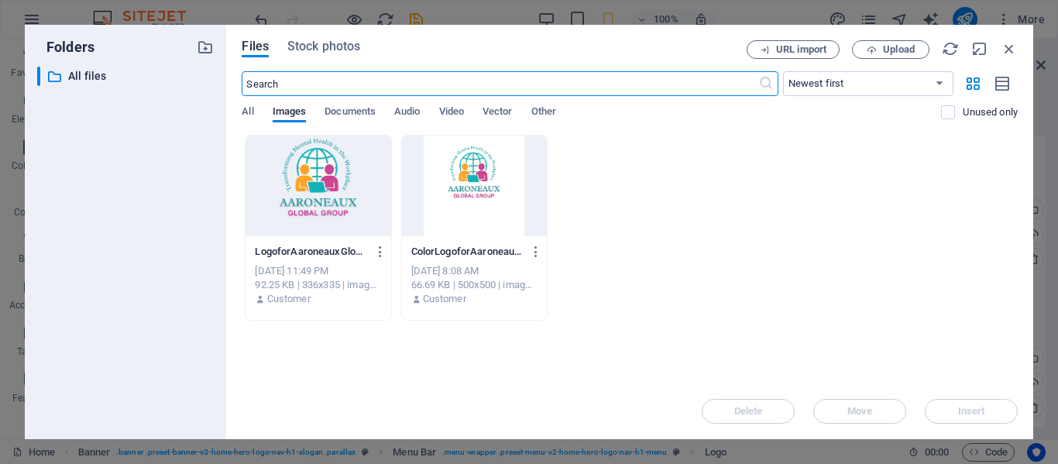
click at [309, 198] on div at bounding box center [318, 186] width 145 height 101
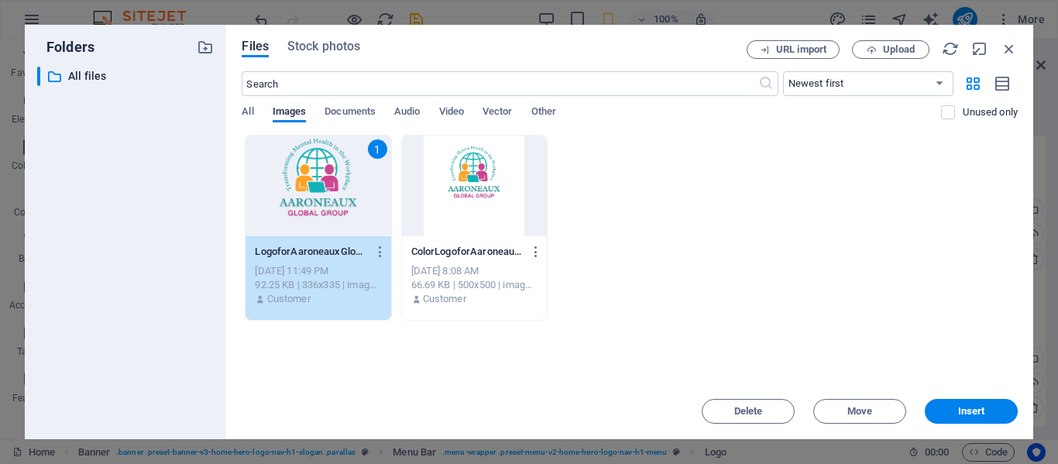
click at [309, 198] on div "1" at bounding box center [318, 186] width 145 height 101
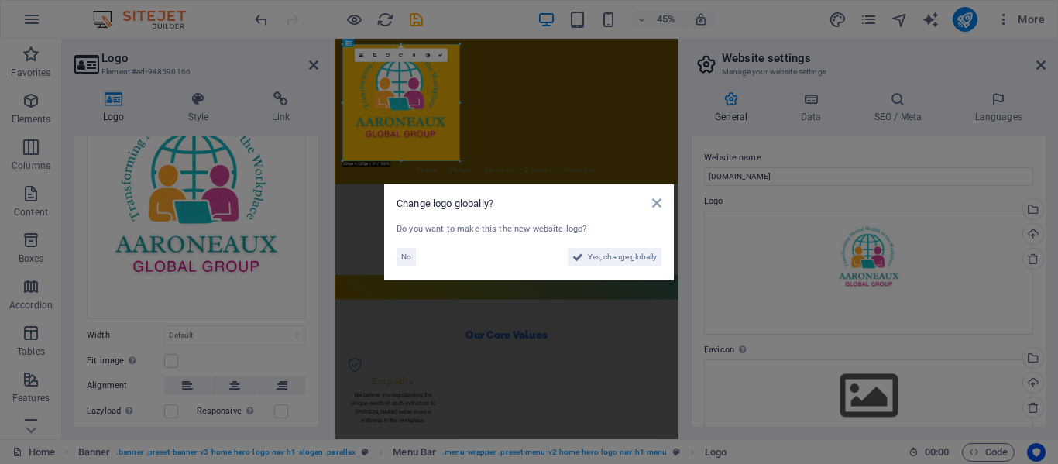
click at [411, 146] on aside "Change logo globally? Do you want to make this the new website logo? No Yes, ch…" at bounding box center [529, 232] width 1058 height 464
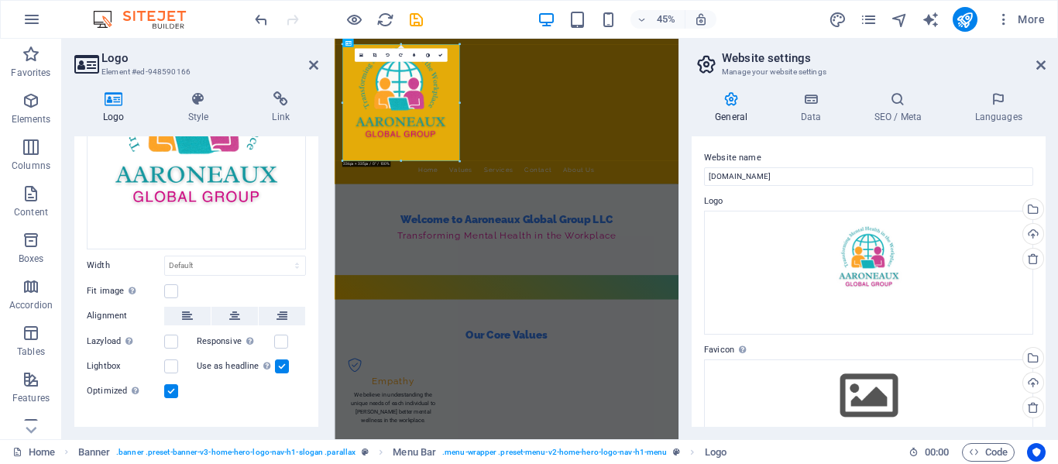
scroll to position [191, 0]
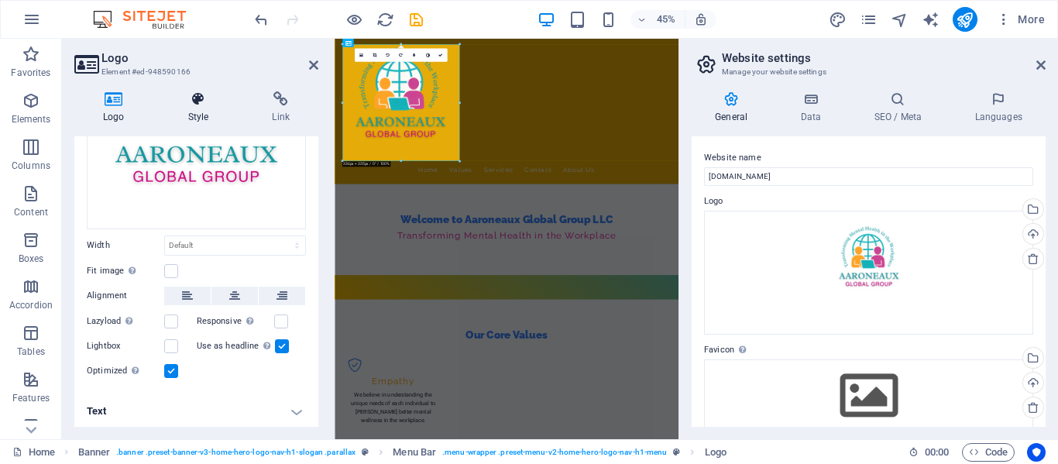
click at [194, 112] on h4 "Style" at bounding box center [202, 107] width 84 height 33
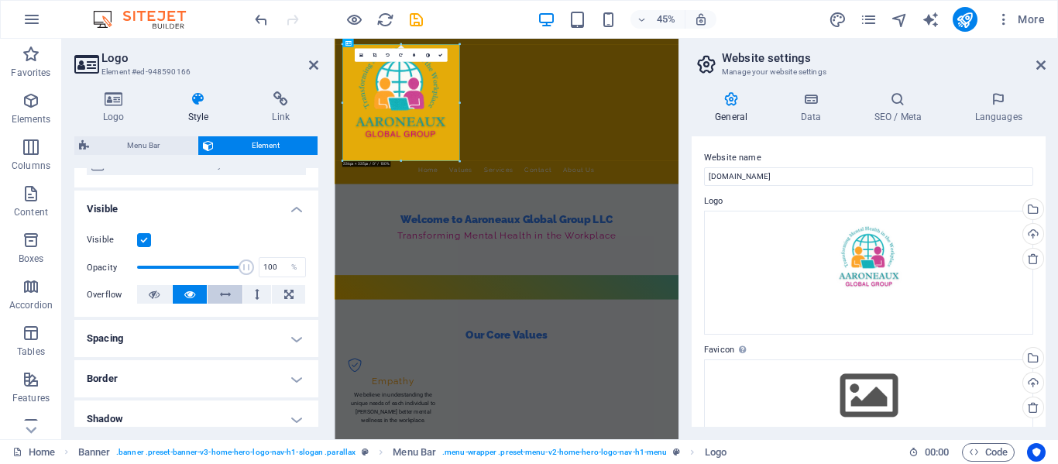
scroll to position [144, 0]
drag, startPoint x: 242, startPoint y: 268, endPoint x: 150, endPoint y: 264, distance: 92.3
click at [150, 264] on span at bounding box center [151, 266] width 15 height 15
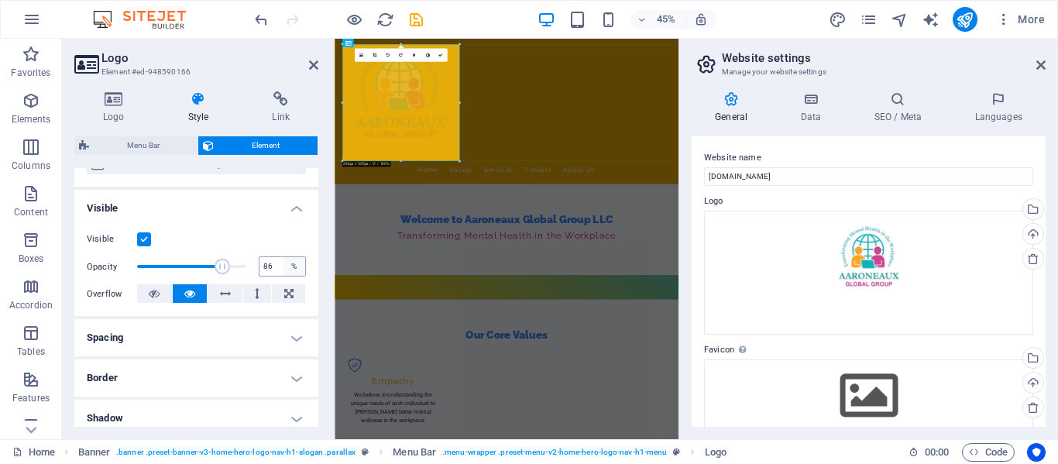
type input "100"
drag, startPoint x: 152, startPoint y: 266, endPoint x: 291, endPoint y: 272, distance: 138.8
click at [291, 272] on div "Opacity 100 %" at bounding box center [196, 266] width 219 height 23
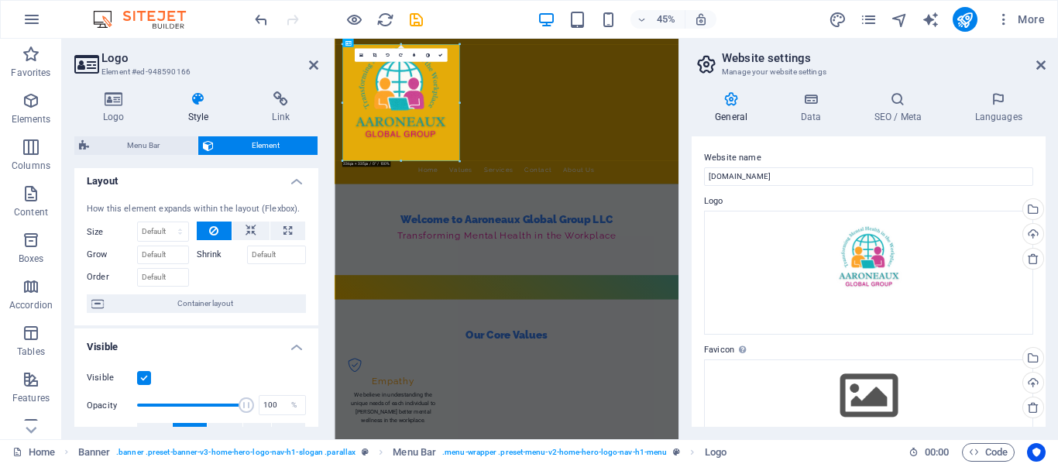
scroll to position [0, 0]
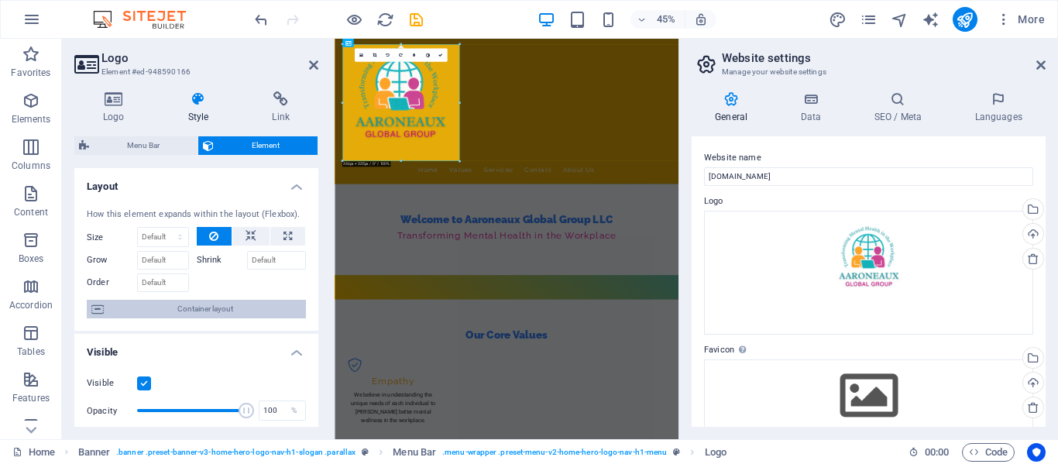
click at [212, 309] on span "Container layout" at bounding box center [204, 309] width 193 height 19
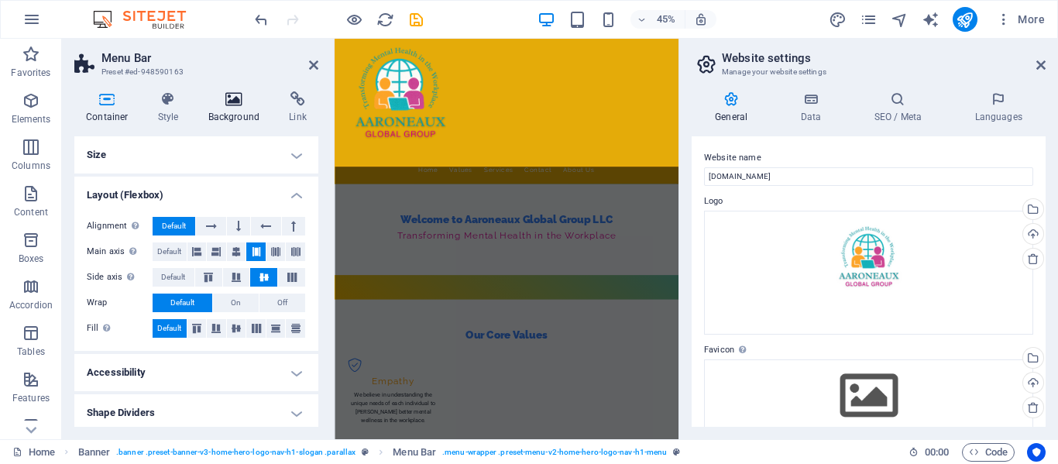
click at [229, 99] on icon at bounding box center [234, 98] width 75 height 15
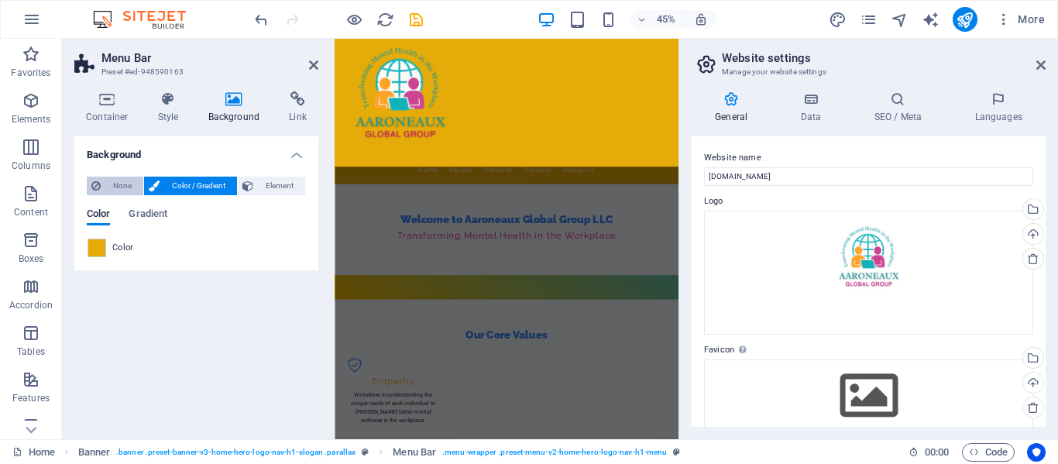
click at [115, 184] on span "None" at bounding box center [121, 186] width 33 height 19
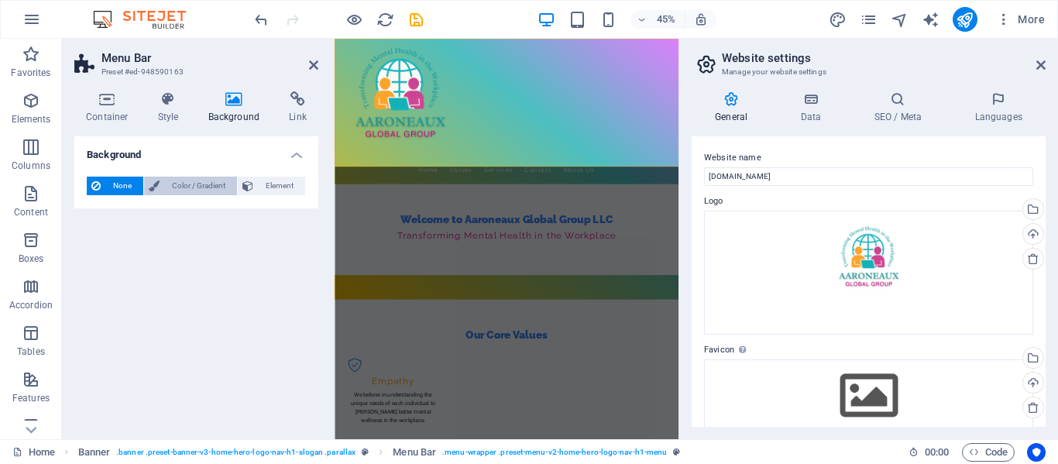
click at [167, 186] on span "Color / Gradient" at bounding box center [198, 186] width 68 height 19
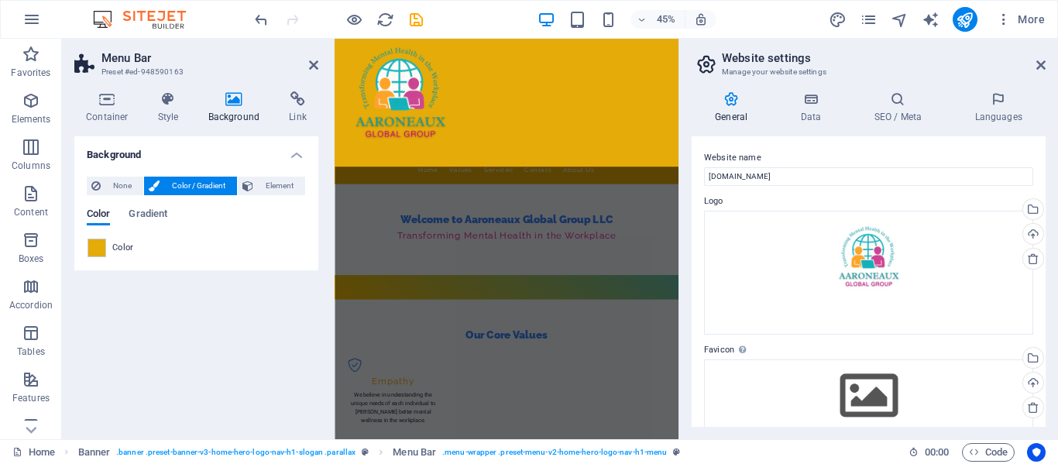
click at [267, 339] on div "Background None Color / Gradient Element Stretch background to full-width Color…" at bounding box center [196, 281] width 244 height 291
click at [104, 249] on span at bounding box center [96, 247] width 17 height 17
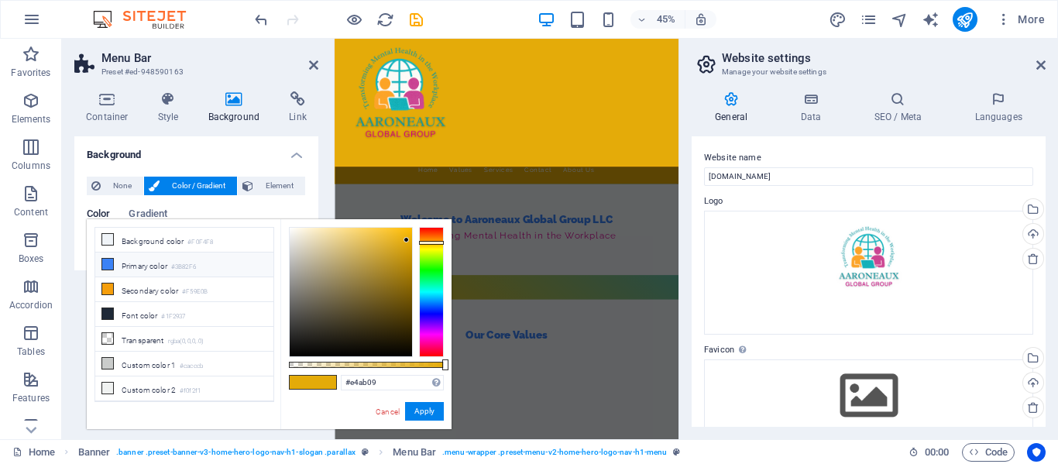
click at [122, 263] on li "Primary color #3B82F6" at bounding box center [184, 265] width 178 height 25
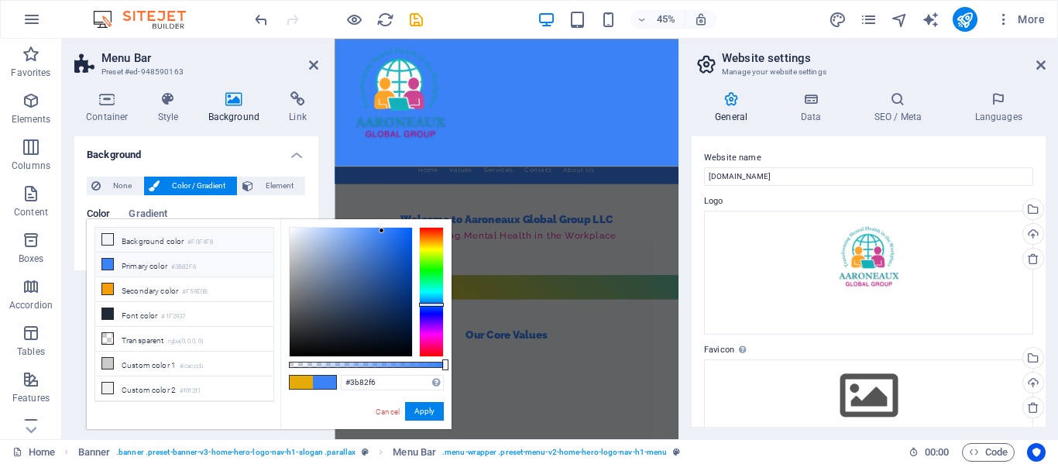
click at [110, 241] on icon at bounding box center [107, 239] width 11 height 11
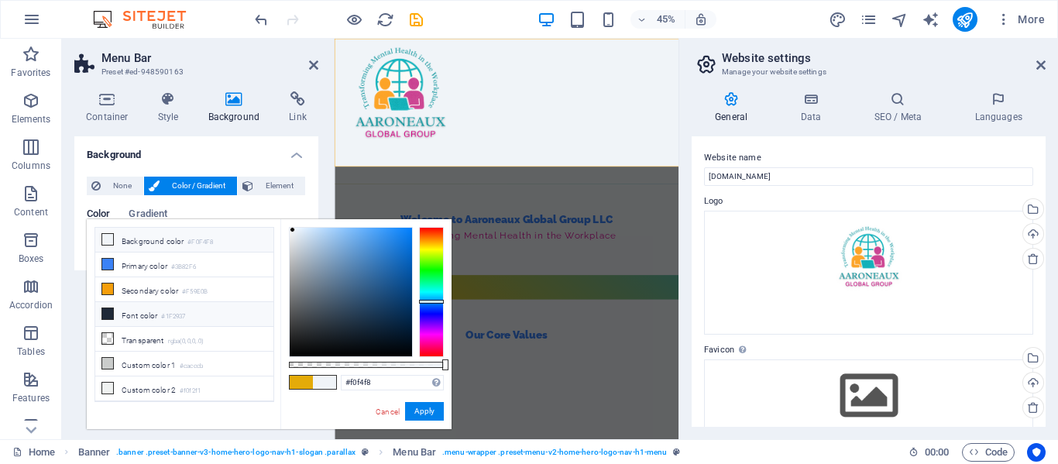
click at [139, 316] on li "Font color #1F2937" at bounding box center [184, 314] width 178 height 25
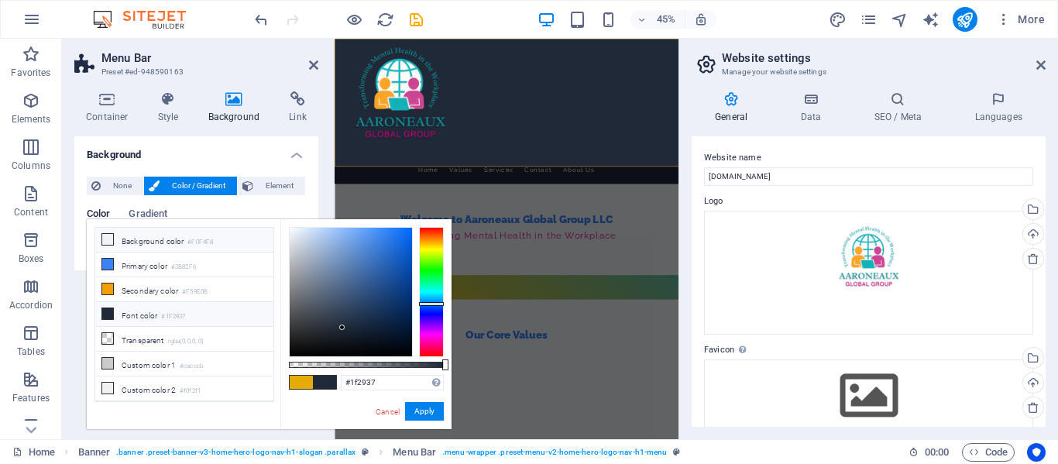
click at [107, 238] on icon at bounding box center [107, 239] width 11 height 11
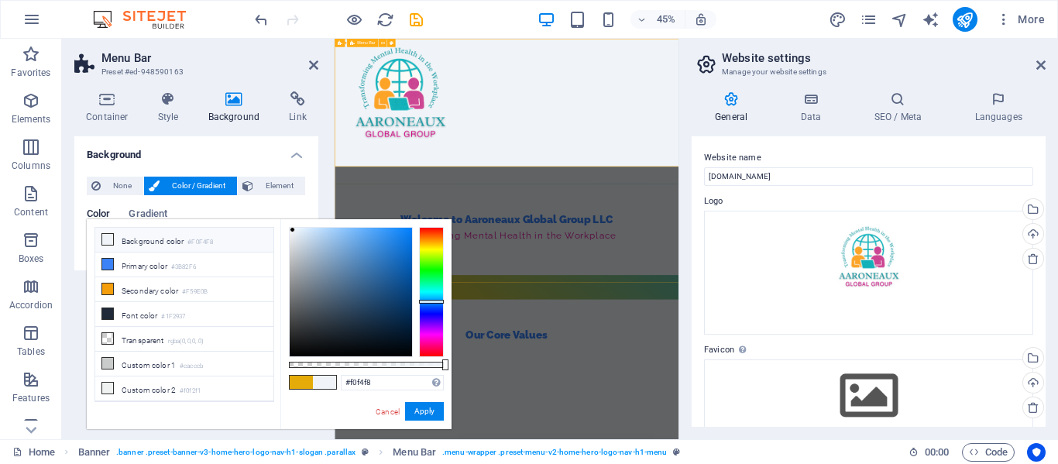
click at [821, 81] on div "Home Values Services Contact About Us" at bounding box center [717, 200] width 765 height 323
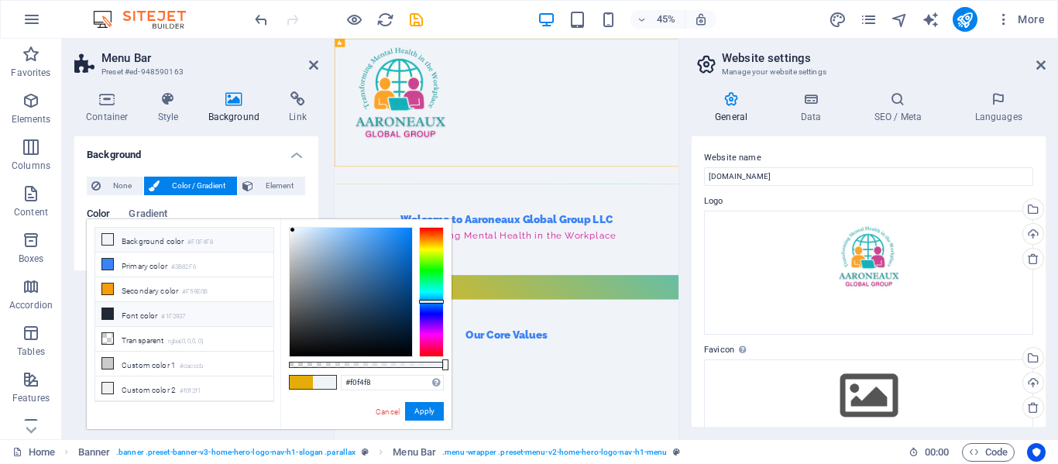
click at [137, 314] on li "Font color #1F2937" at bounding box center [184, 314] width 178 height 25
type input "#1f2937"
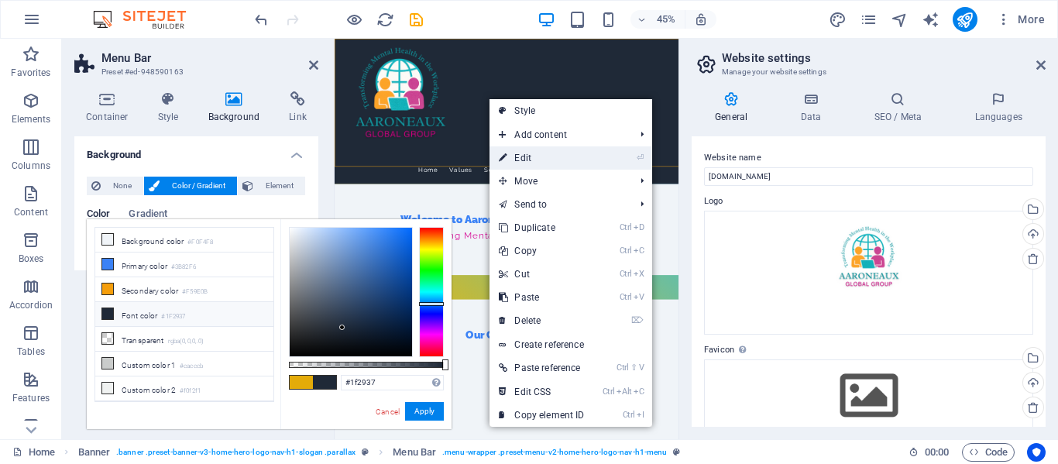
click at [521, 154] on link "⏎ Edit" at bounding box center [542, 157] width 104 height 23
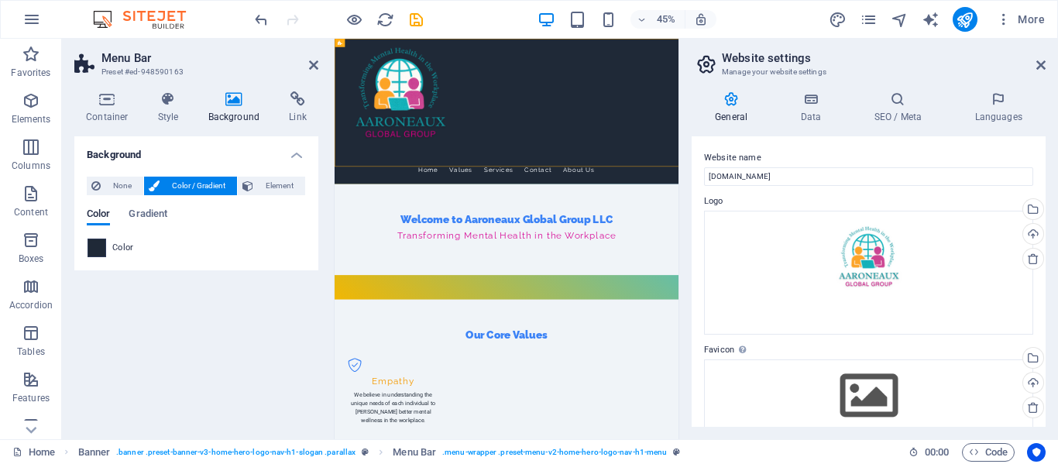
click at [99, 245] on span at bounding box center [96, 247] width 17 height 17
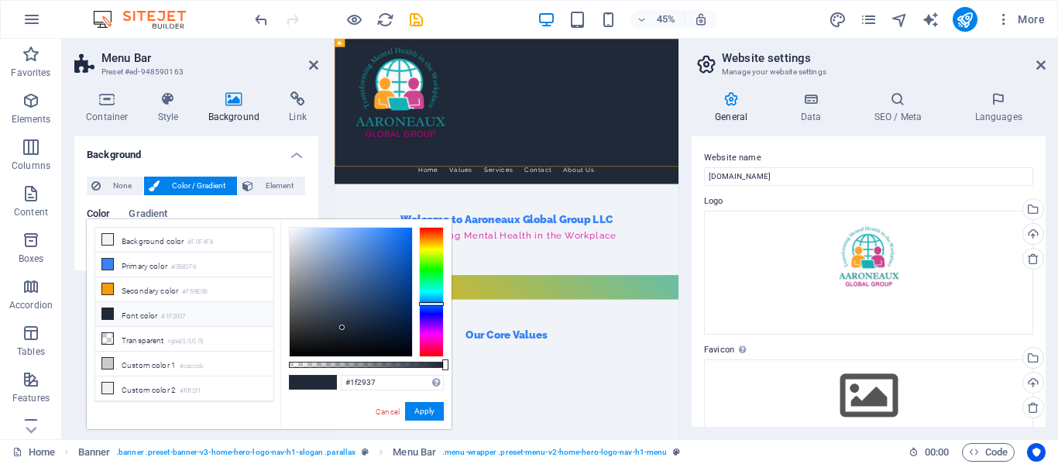
click at [107, 313] on icon at bounding box center [107, 313] width 11 height 11
click at [308, 378] on span at bounding box center [301, 382] width 23 height 13
click at [718, 311] on nav "Home Values Services Contact About Us" at bounding box center [717, 330] width 731 height 39
click at [647, 311] on nav "Home Values Services Contact About Us" at bounding box center [717, 330] width 731 height 39
click at [476, 92] on div "Menu" at bounding box center [471, 90] width 24 height 9
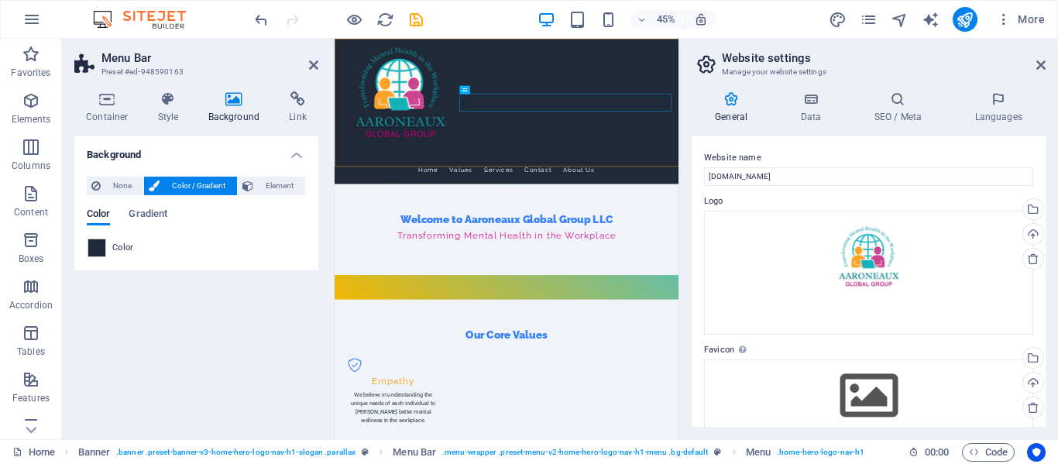
click at [239, 104] on icon at bounding box center [234, 98] width 75 height 15
click at [234, 104] on icon at bounding box center [234, 98] width 75 height 15
click at [678, 285] on div "Home Values Services Contact About Us" at bounding box center [717, 200] width 765 height 323
click at [821, 273] on div "Home Values Services Contact About Us" at bounding box center [717, 200] width 765 height 323
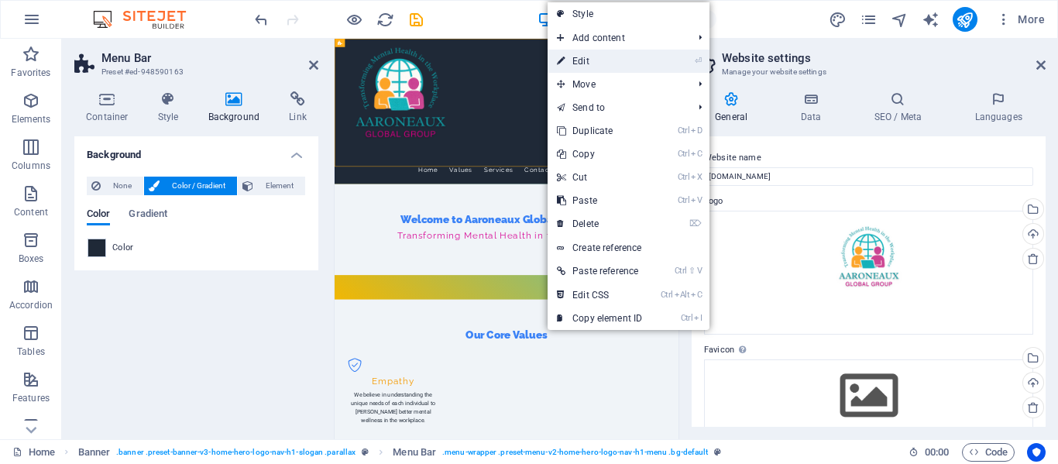
click at [586, 54] on link "⏎ Edit" at bounding box center [600, 61] width 104 height 23
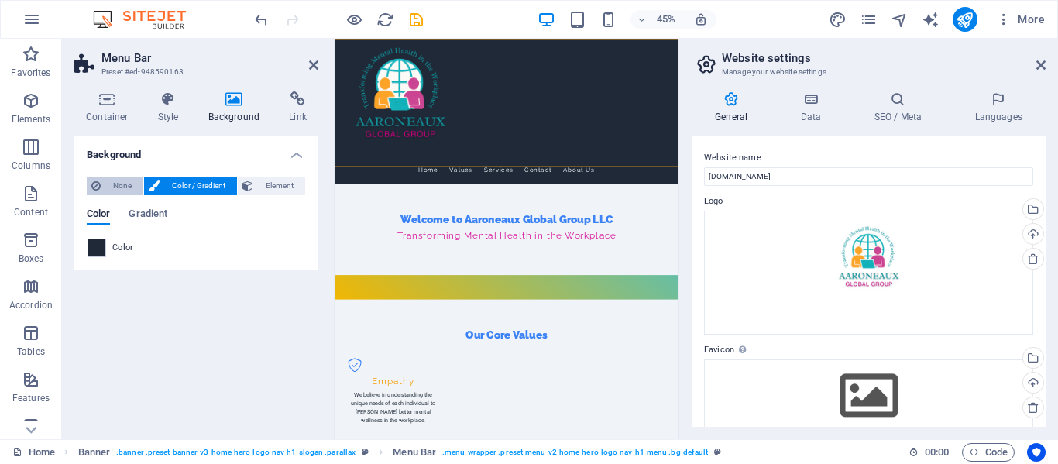
click at [120, 188] on span "None" at bounding box center [121, 186] width 33 height 19
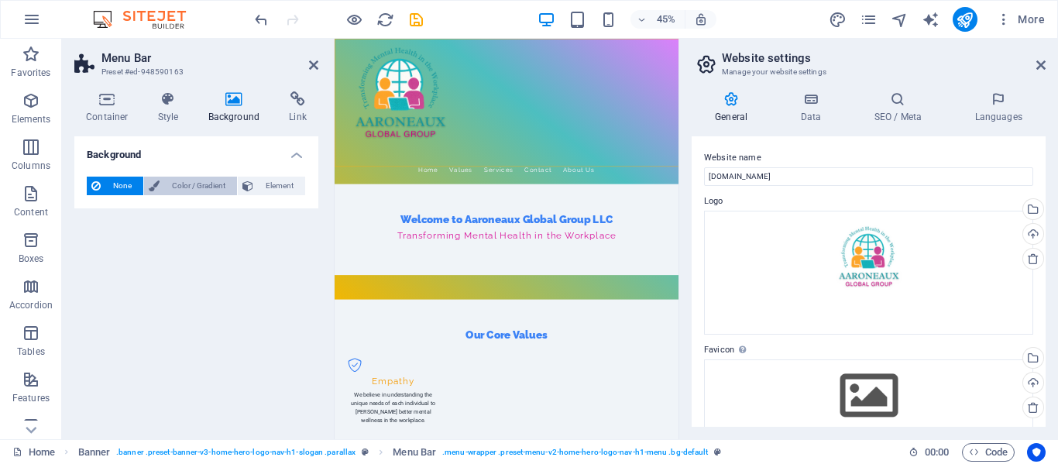
click at [167, 186] on span "Color / Gradient" at bounding box center [198, 186] width 68 height 19
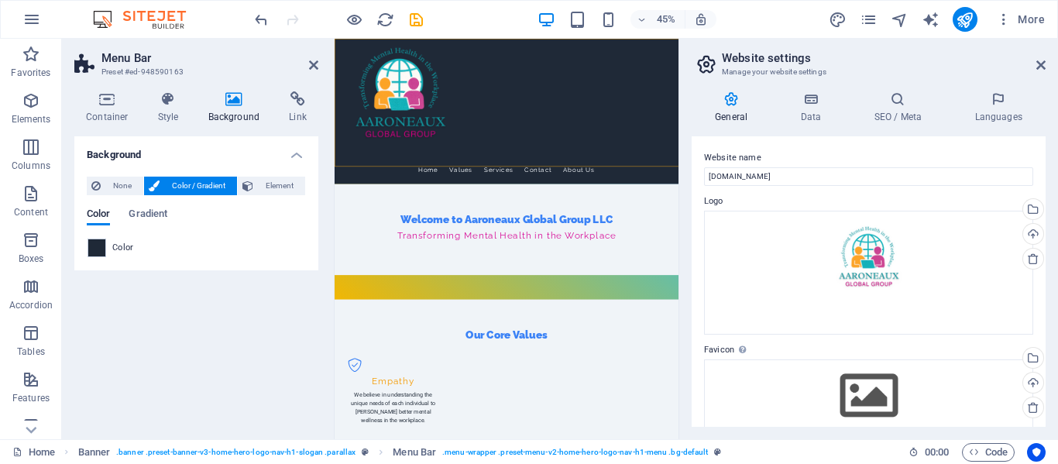
click at [237, 98] on icon at bounding box center [234, 98] width 75 height 15
click at [117, 185] on span "None" at bounding box center [121, 186] width 33 height 19
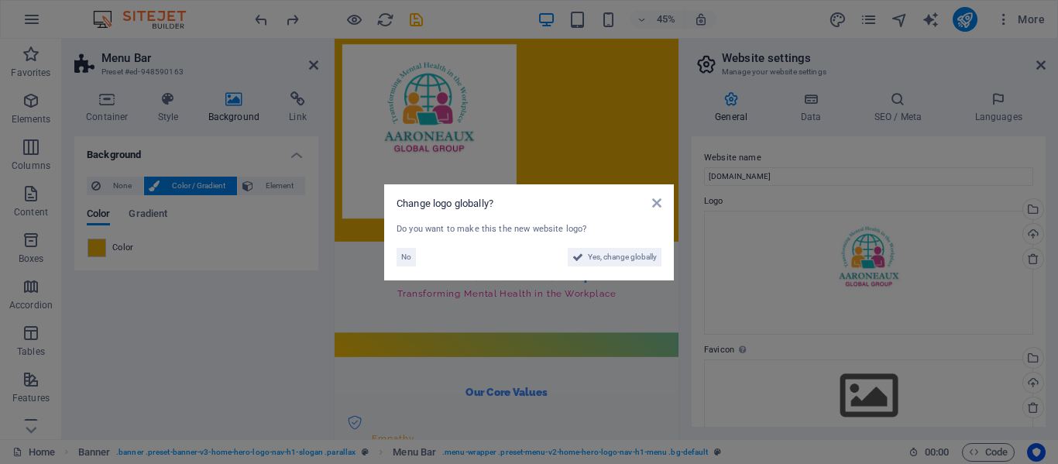
click at [395, 260] on div "Change logo globally? Do you want to make this the new website logo? No Yes, ch…" at bounding box center [529, 232] width 290 height 96
click at [404, 260] on span "No" at bounding box center [406, 257] width 10 height 19
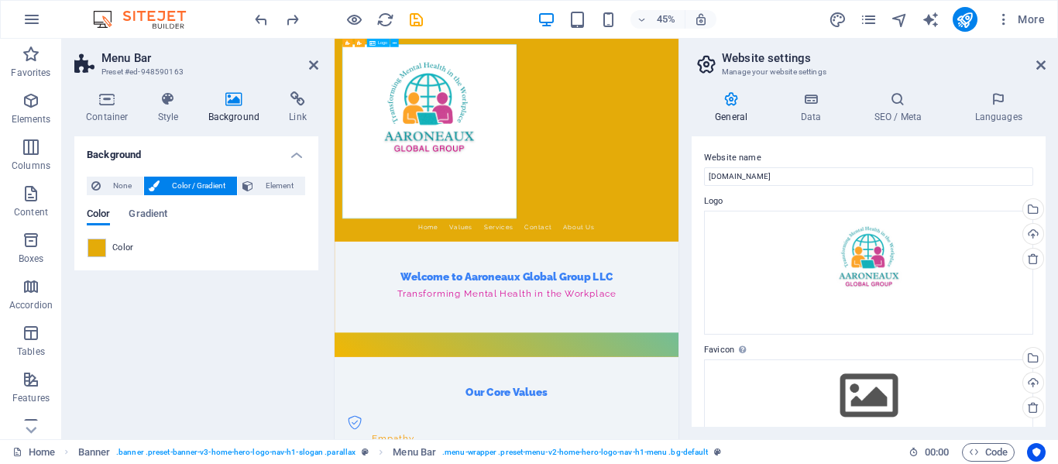
click at [720, 209] on div at bounding box center [717, 244] width 731 height 387
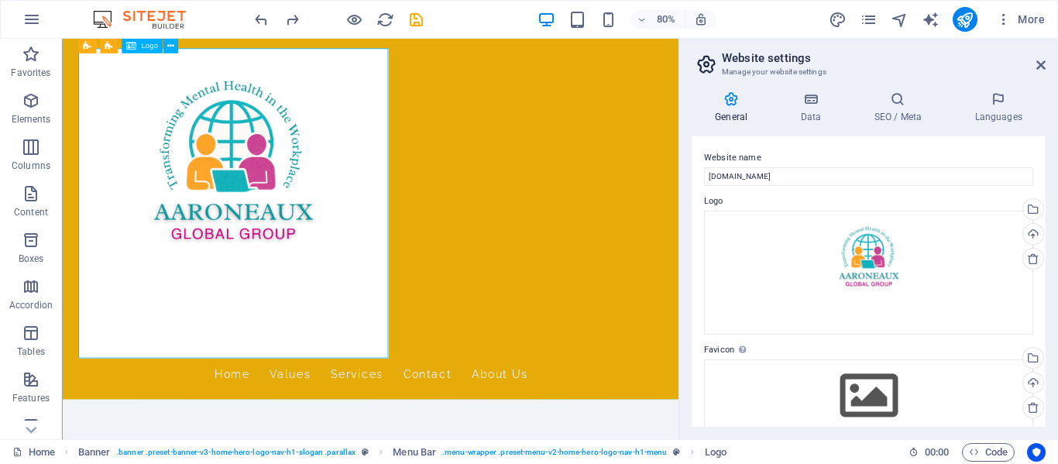
click at [354, 282] on div at bounding box center [447, 244] width 731 height 387
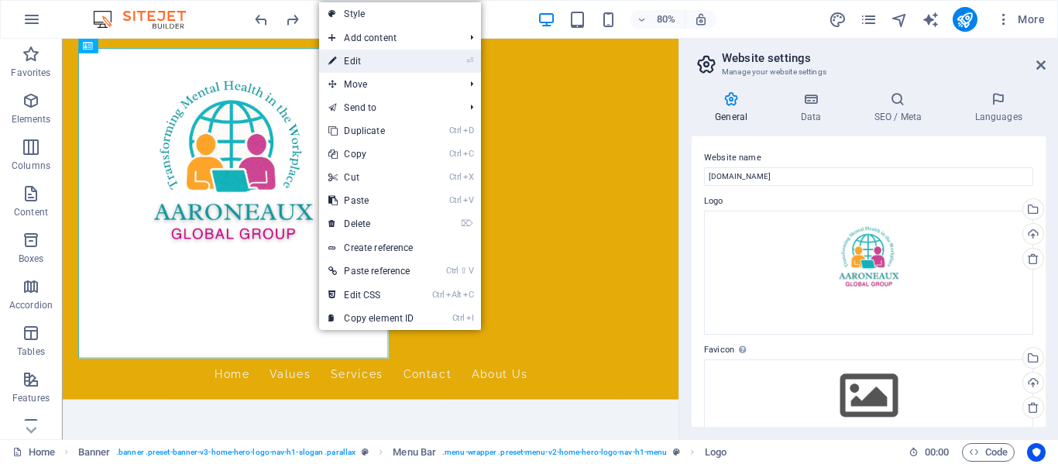
click at [389, 60] on link "⏎ Edit" at bounding box center [371, 61] width 104 height 23
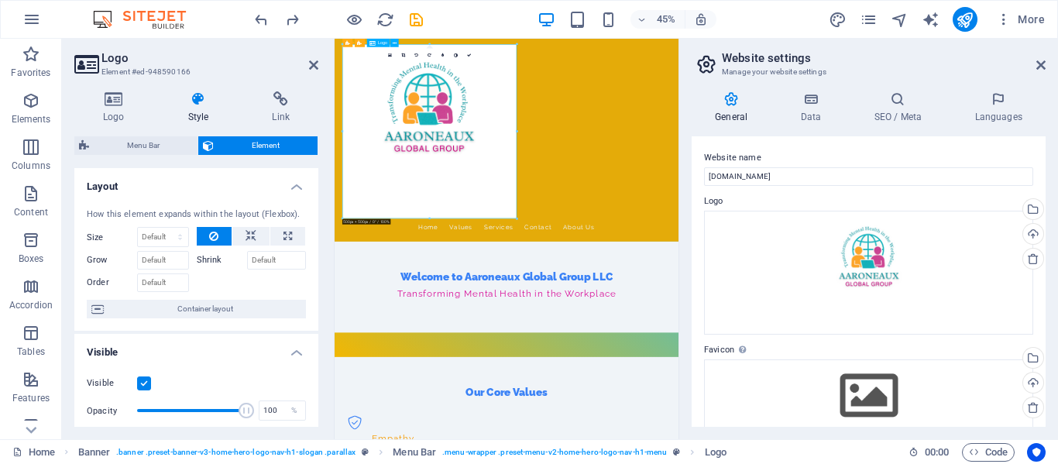
click at [433, 409] on div at bounding box center [717, 244] width 731 height 387
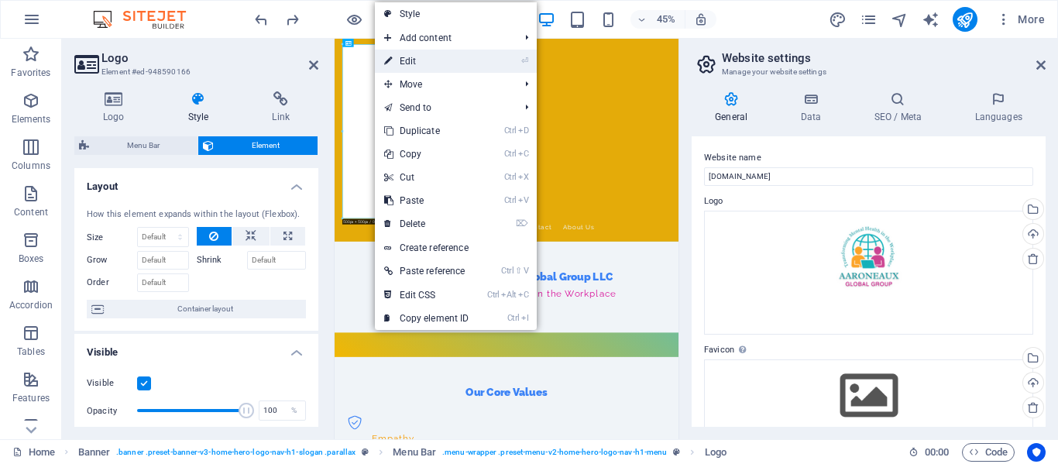
click at [413, 56] on link "⏎ Edit" at bounding box center [427, 61] width 104 height 23
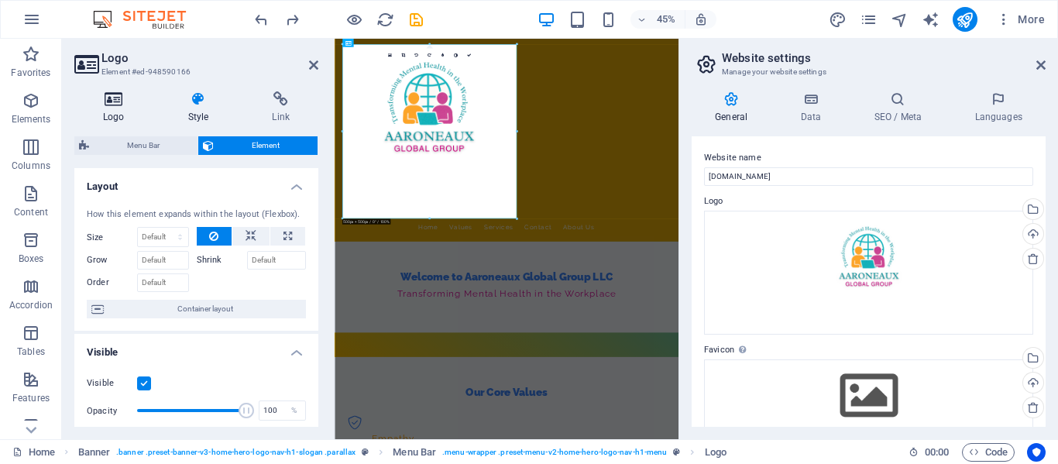
click at [123, 108] on h4 "Logo" at bounding box center [116, 107] width 85 height 33
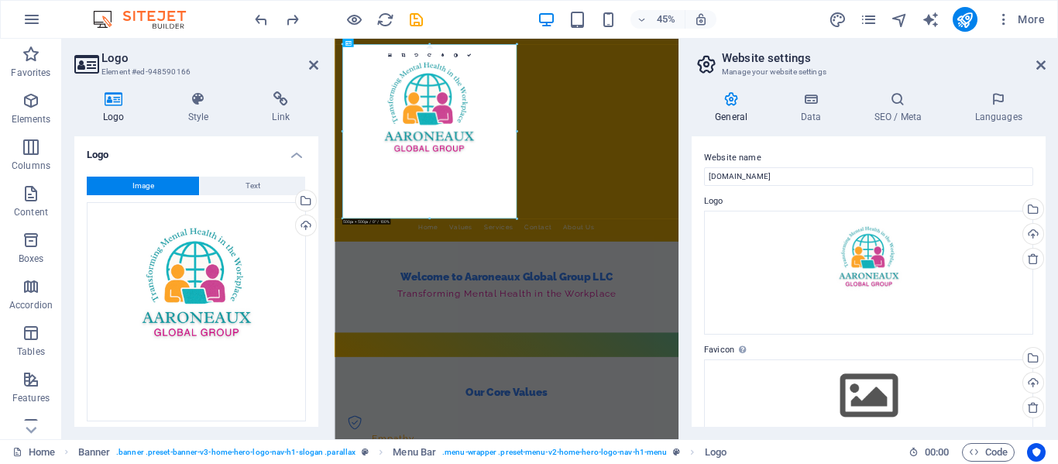
click at [170, 189] on button "Image" at bounding box center [143, 186] width 112 height 19
click at [164, 186] on button "Image" at bounding box center [143, 186] width 112 height 19
click at [179, 261] on div "Drag files here, click to choose files or select files from Files or our free s…" at bounding box center [196, 311] width 219 height 219
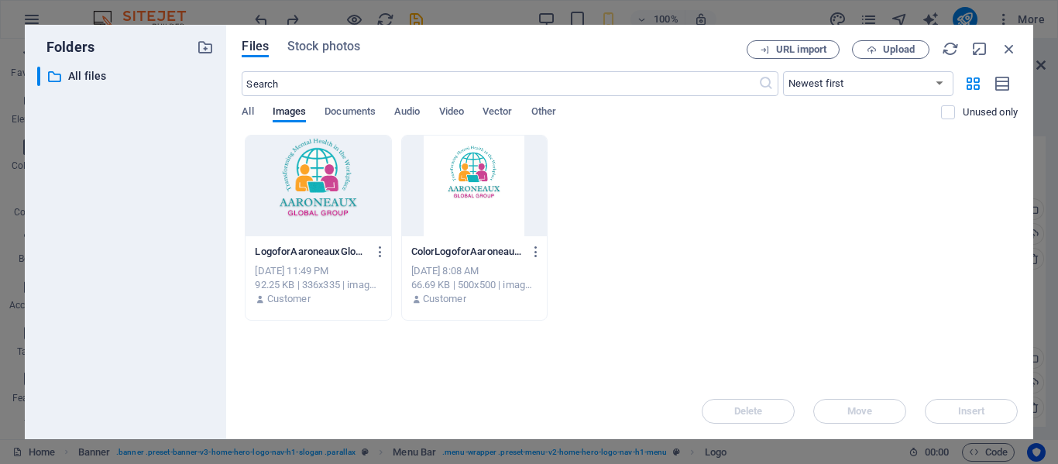
click at [320, 202] on div at bounding box center [318, 186] width 145 height 101
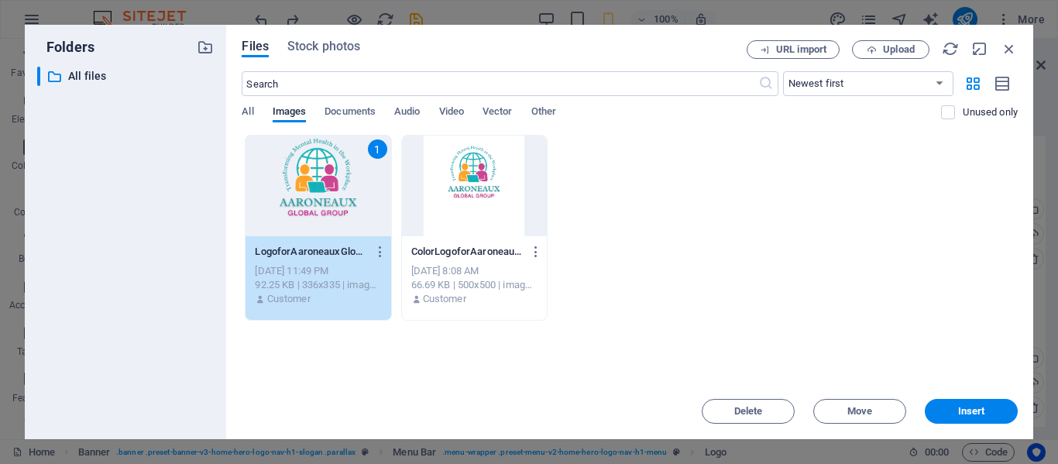
click at [320, 202] on div "1" at bounding box center [318, 186] width 145 height 101
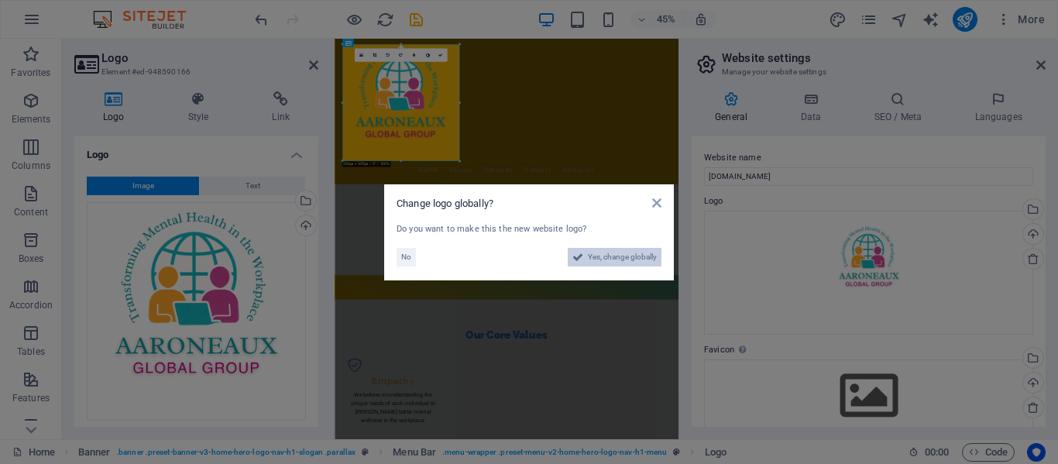
click at [617, 257] on span "Yes, change globally" at bounding box center [622, 257] width 69 height 19
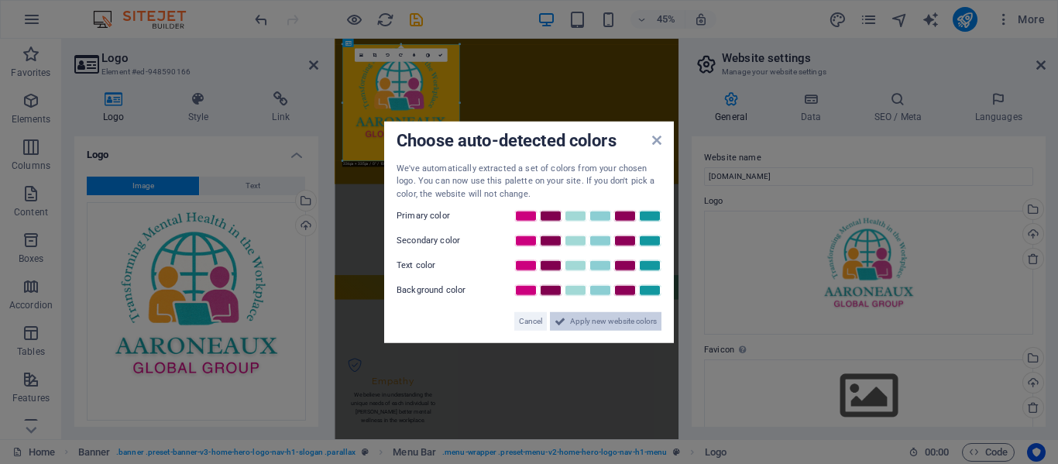
click at [580, 325] on span "Apply new website colors" at bounding box center [613, 321] width 87 height 19
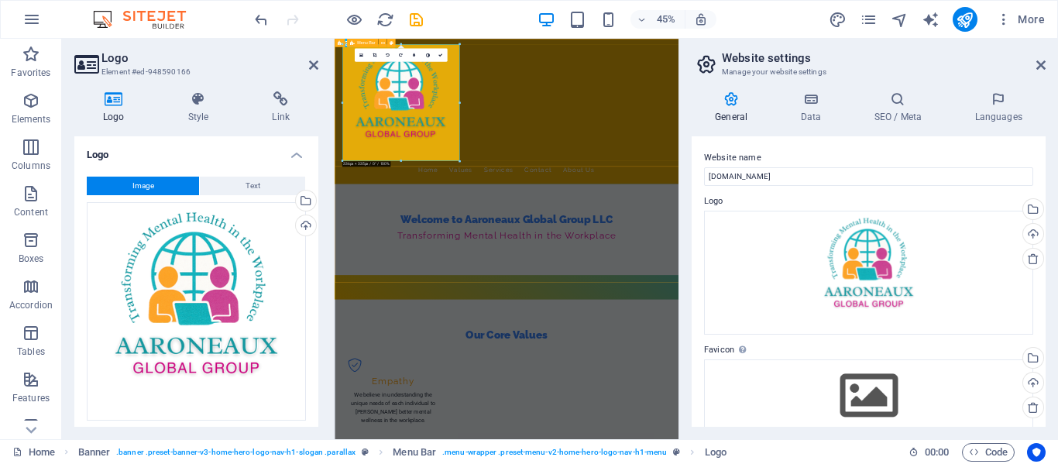
click at [730, 270] on div "Home Values Services Contact About Us" at bounding box center [717, 200] width 765 height 323
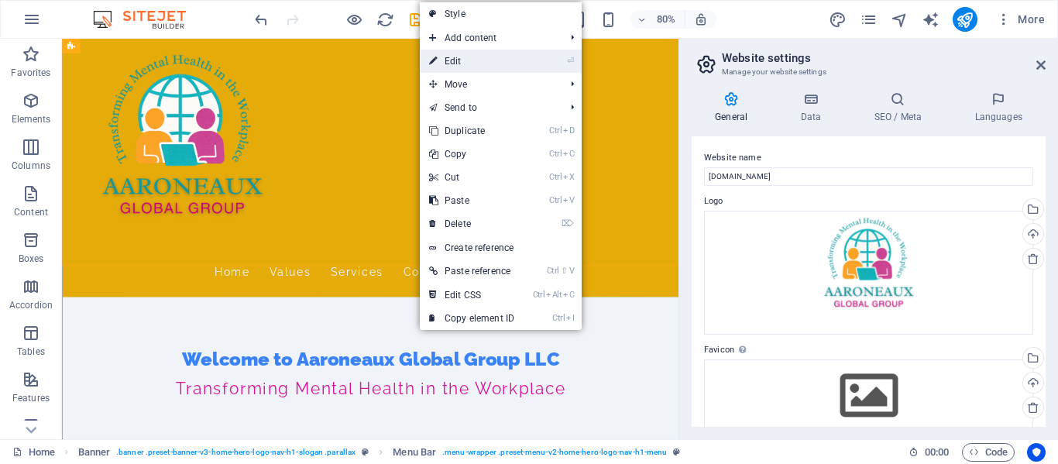
click at [477, 64] on link "⏎ Edit" at bounding box center [472, 61] width 104 height 23
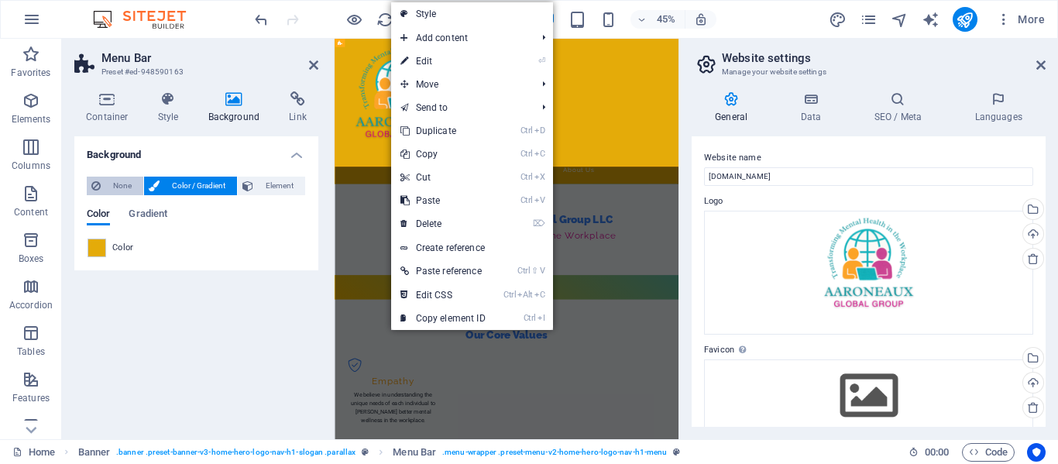
click at [115, 188] on span "None" at bounding box center [121, 186] width 33 height 19
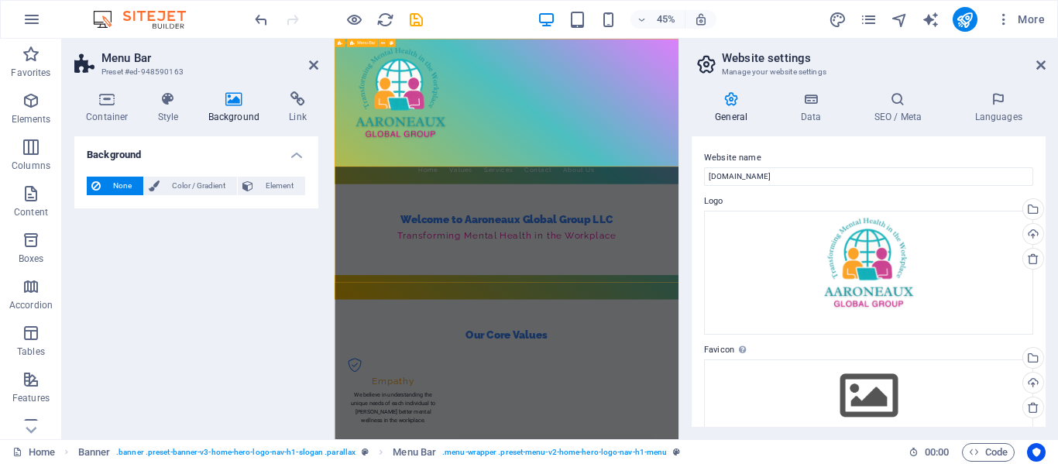
click at [655, 283] on div "Home Values Services Contact About Us" at bounding box center [717, 200] width 765 height 323
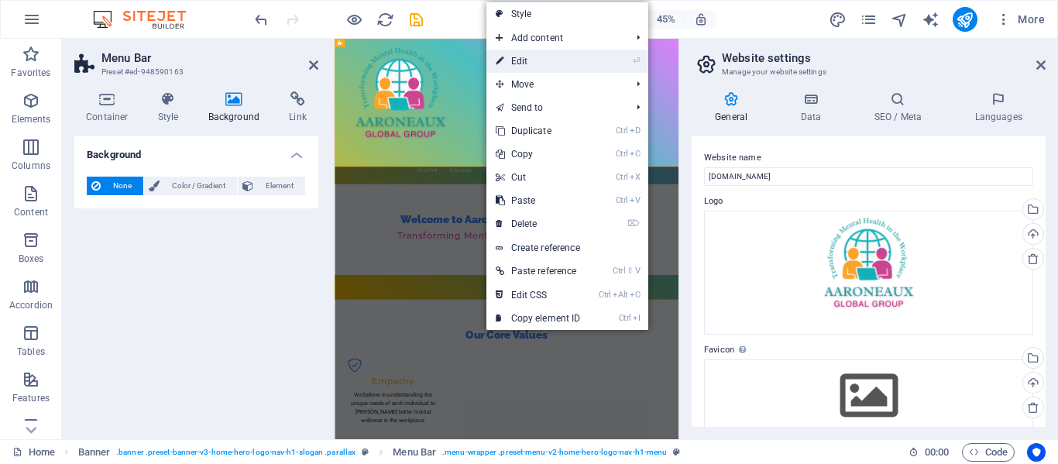
click at [541, 62] on link "⏎ Edit" at bounding box center [539, 61] width 104 height 23
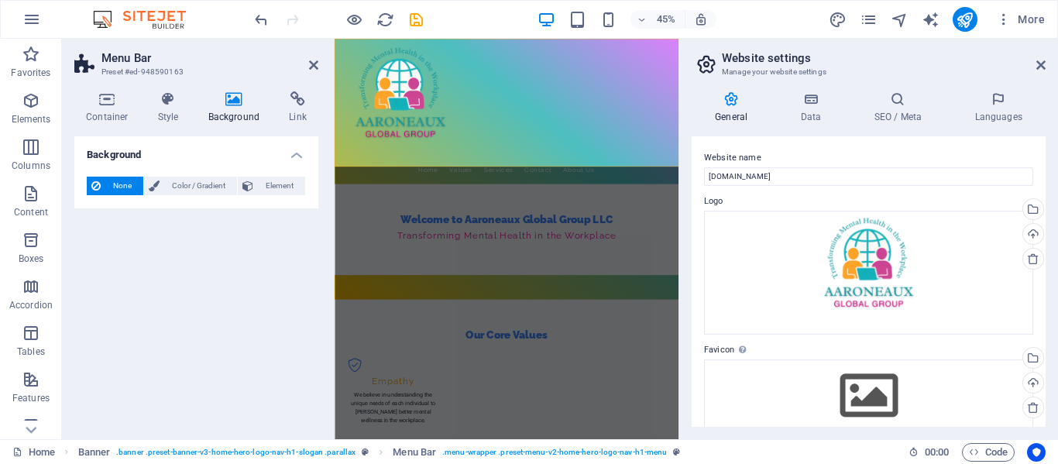
click at [239, 113] on h4 "Background" at bounding box center [237, 107] width 81 height 33
click at [204, 186] on span "Color / Gradient" at bounding box center [198, 186] width 68 height 19
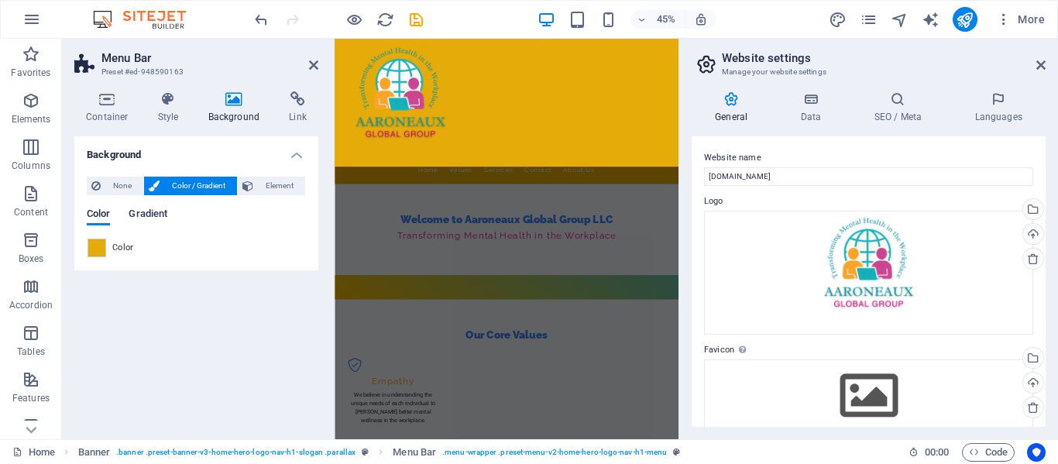
click at [149, 213] on span "Gradient" at bounding box center [148, 216] width 39 height 22
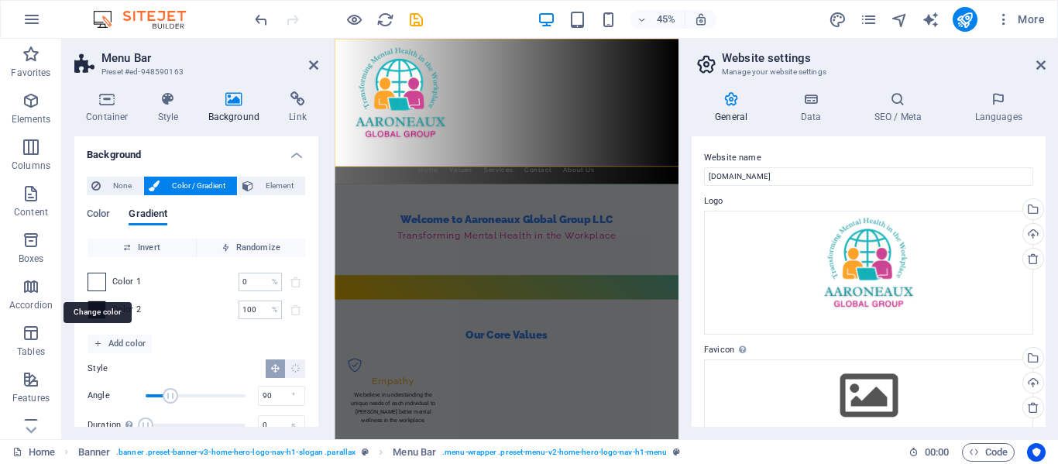
click at [98, 281] on span at bounding box center [96, 281] width 17 height 17
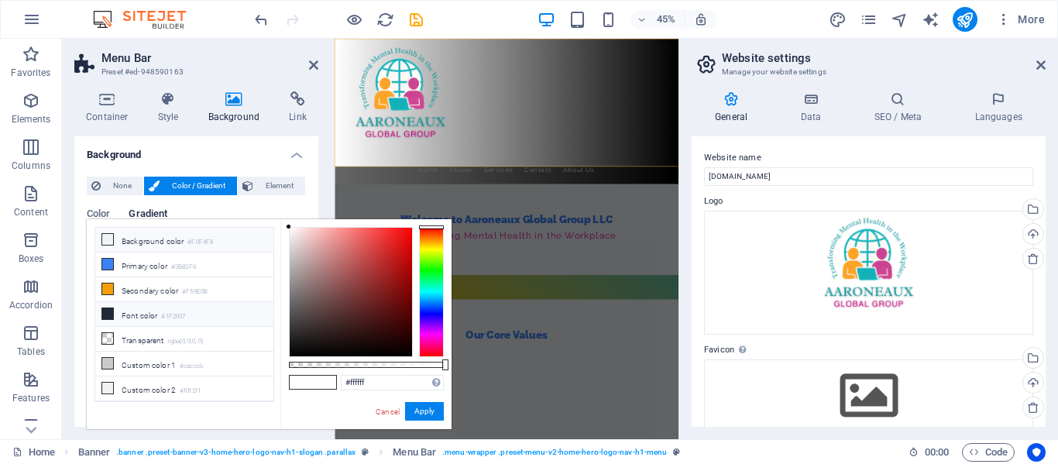
click at [108, 239] on icon at bounding box center [107, 239] width 11 height 11
type input "#f0f4f8"
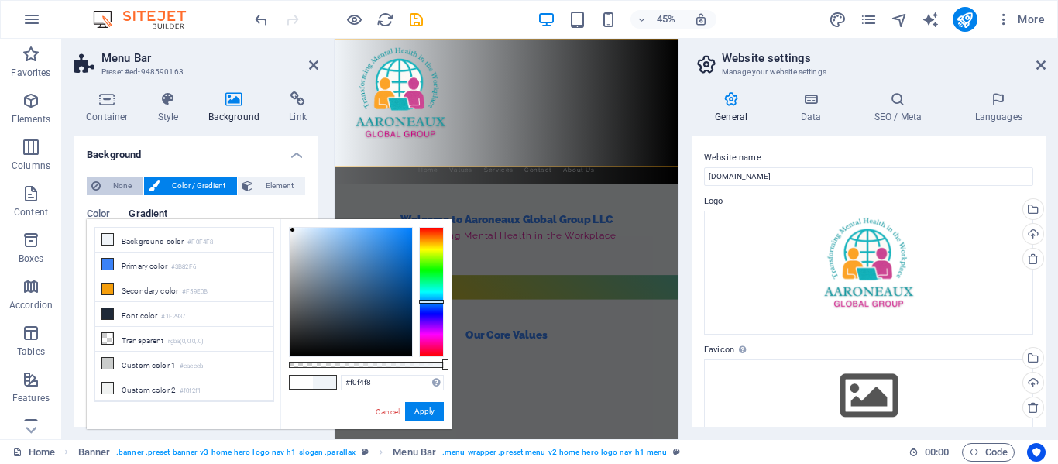
click at [120, 188] on span "None" at bounding box center [121, 186] width 33 height 19
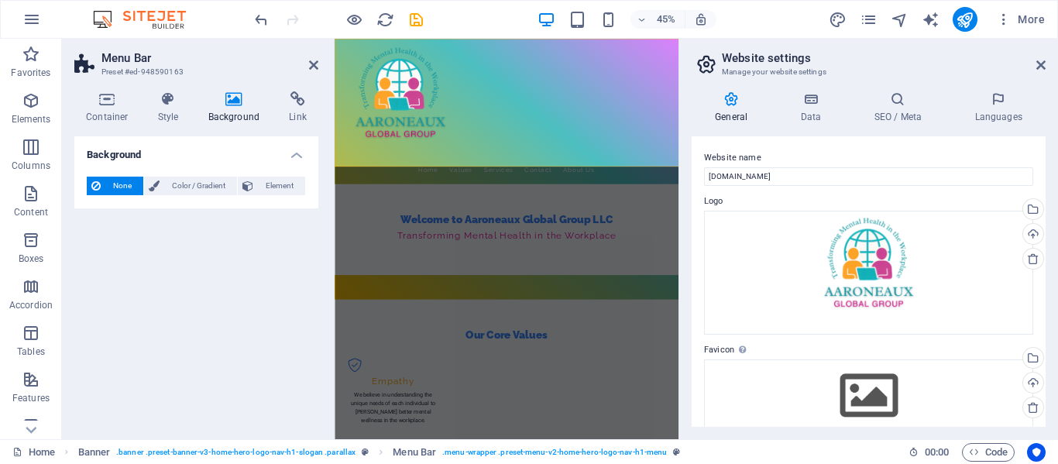
click at [120, 187] on span "None" at bounding box center [121, 186] width 33 height 19
click at [239, 108] on h4 "Background" at bounding box center [237, 107] width 81 height 33
drag, startPoint x: 29, startPoint y: 111, endPoint x: 40, endPoint y: 110, distance: 10.9
click at [34, 111] on span "Elements" at bounding box center [31, 109] width 62 height 37
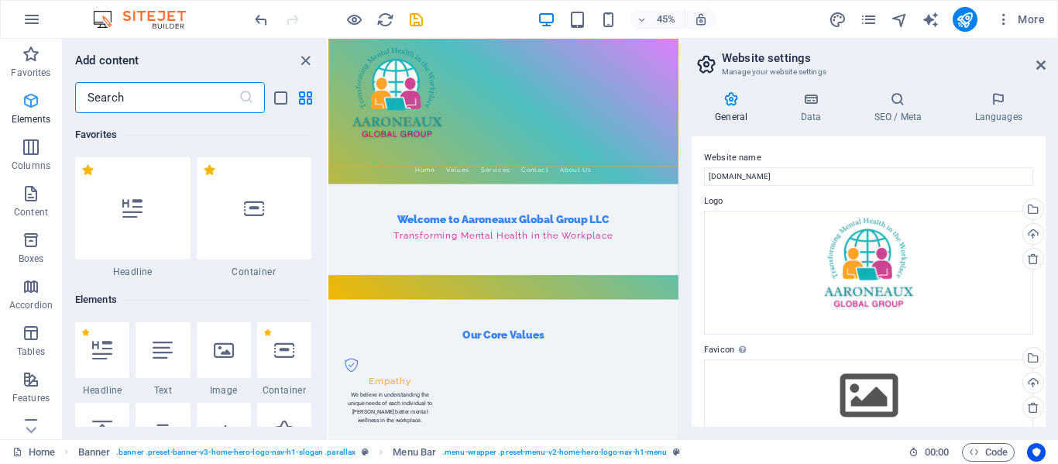
scroll to position [2, 0]
click at [40, 110] on span "Elements" at bounding box center [31, 109] width 62 height 37
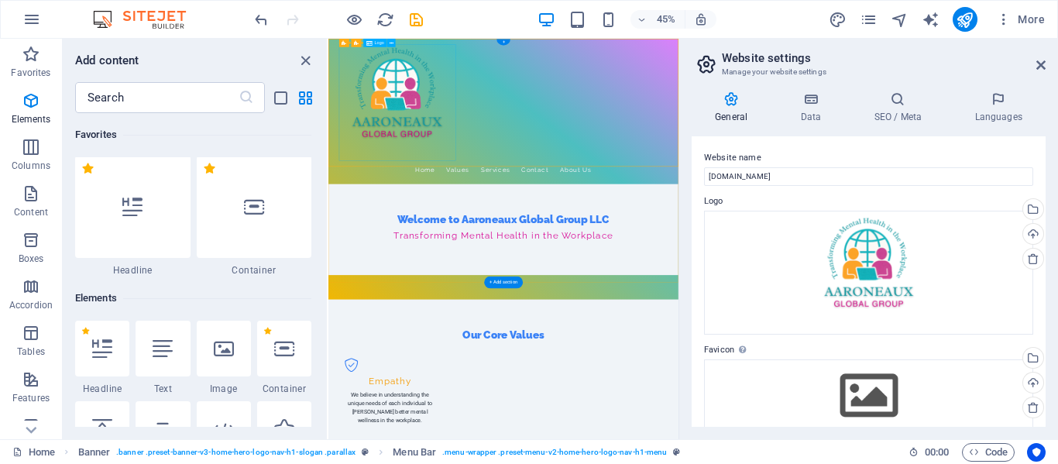
click at [605, 256] on div at bounding box center [717, 181] width 731 height 260
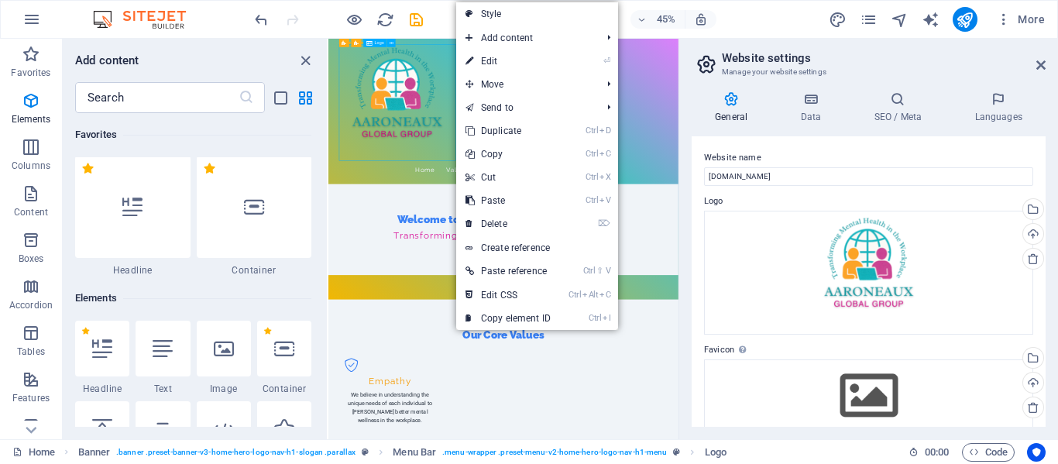
click at [610, 251] on div at bounding box center [717, 181] width 731 height 260
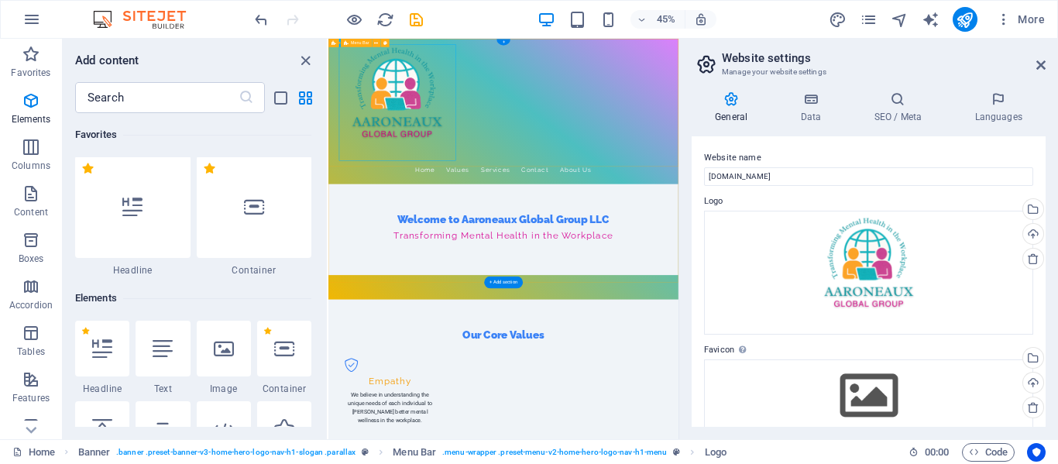
click at [1011, 265] on div "Home Values Services Contact About Us" at bounding box center [717, 200] width 778 height 323
click at [304, 61] on icon "close panel" at bounding box center [306, 61] width 18 height 18
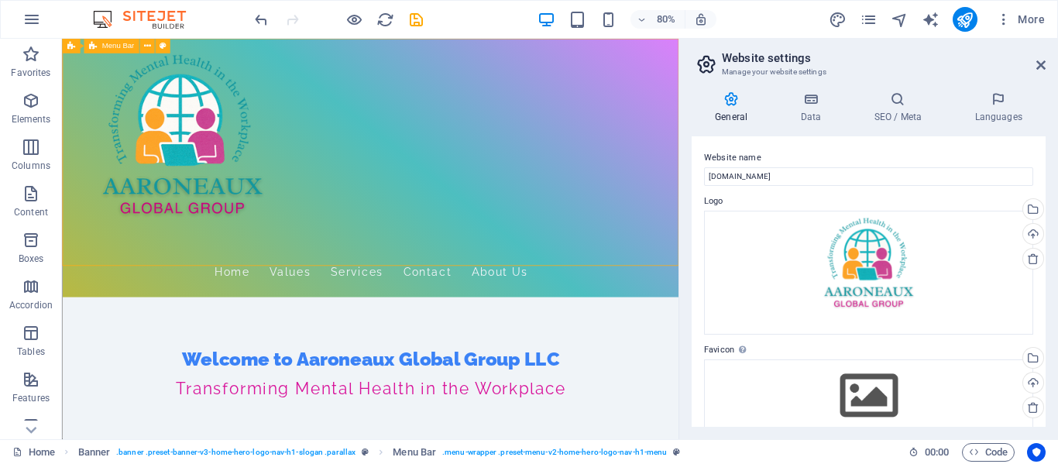
click at [122, 46] on span "Menu Bar" at bounding box center [117, 47] width 33 height 8
click at [163, 50] on icon at bounding box center [162, 46] width 7 height 13
select select "rem"
select select "preset-menu-v2-home-hero-logo-nav-h1-menu"
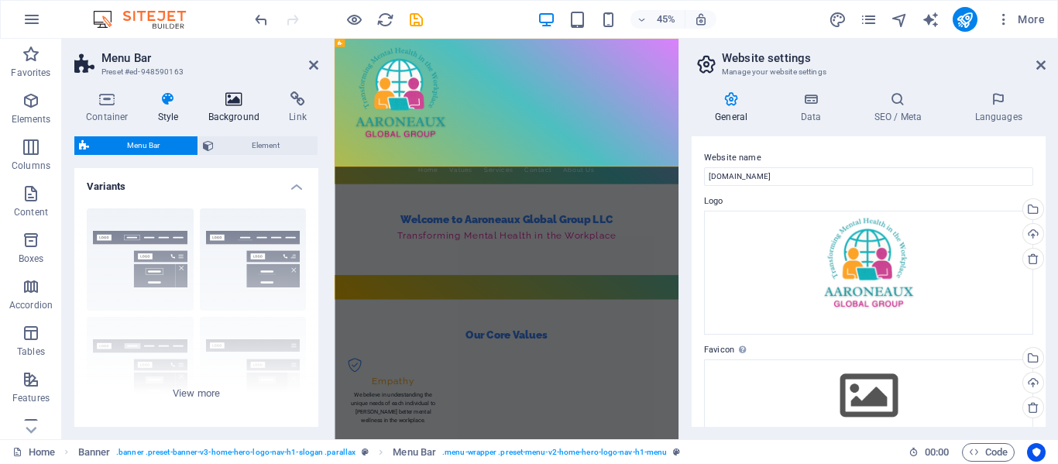
click at [229, 105] on icon at bounding box center [234, 98] width 75 height 15
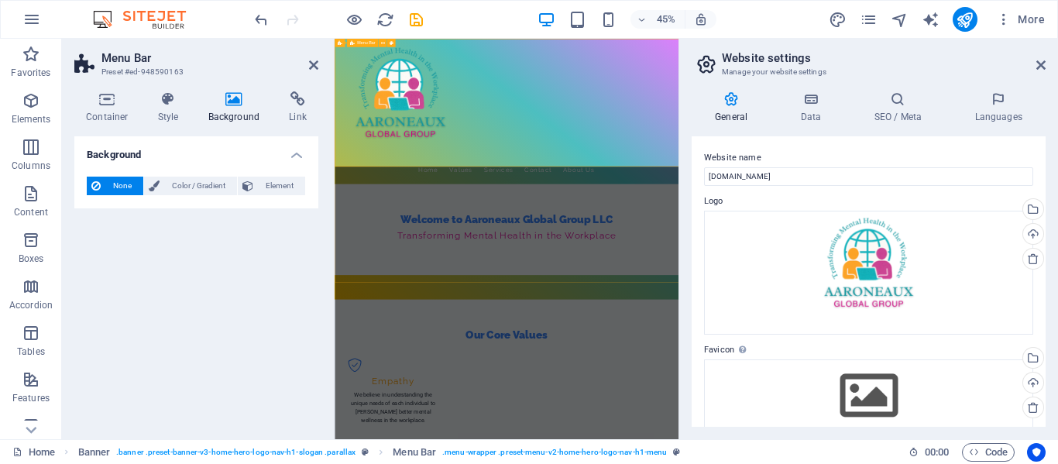
click at [761, 282] on div "Home Values Services Contact About Us" at bounding box center [717, 200] width 765 height 323
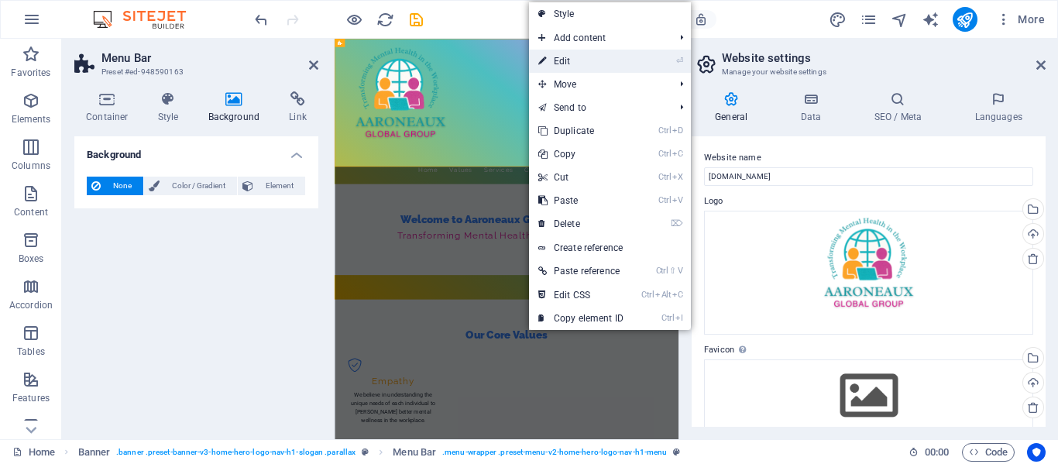
click at [593, 70] on link "⏎ Edit" at bounding box center [581, 61] width 104 height 23
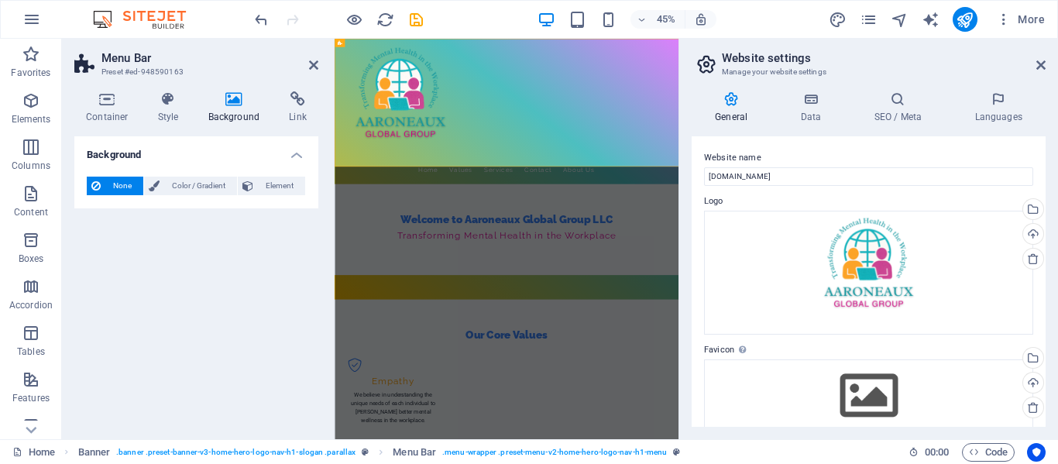
click at [1055, 225] on div "General Data SEO / Meta Languages Website name aaroneaux.com Logo Drag files he…" at bounding box center [868, 259] width 379 height 360
click at [110, 107] on h4 "Container" at bounding box center [110, 107] width 72 height 33
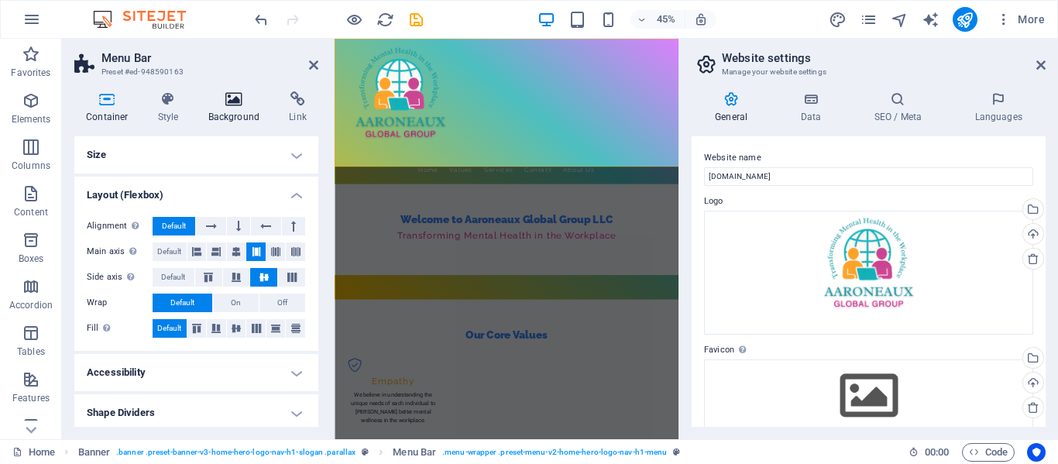
click at [237, 103] on icon at bounding box center [234, 98] width 75 height 15
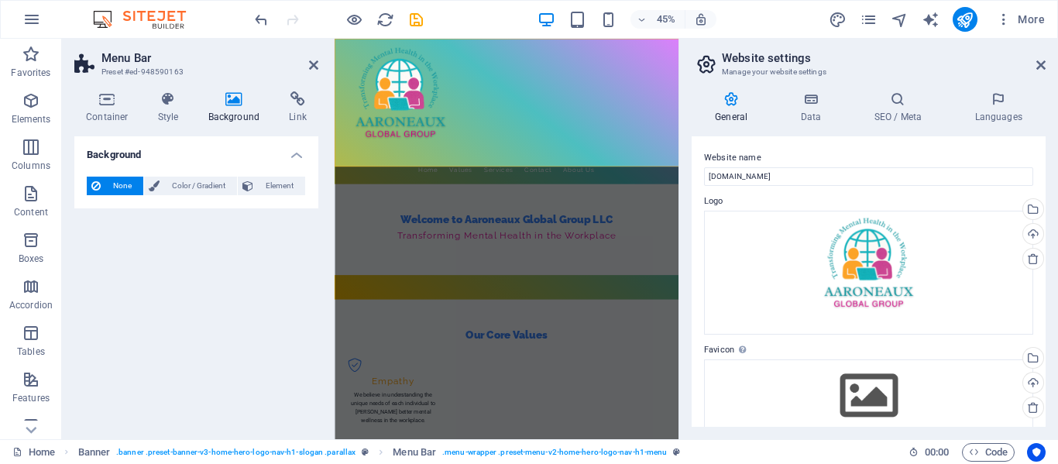
click at [320, 64] on aside "Menu Bar Preset #ed-948590163 Container Style Background Link Size Height Defau…" at bounding box center [198, 239] width 273 height 401
click at [315, 64] on icon at bounding box center [313, 65] width 9 height 12
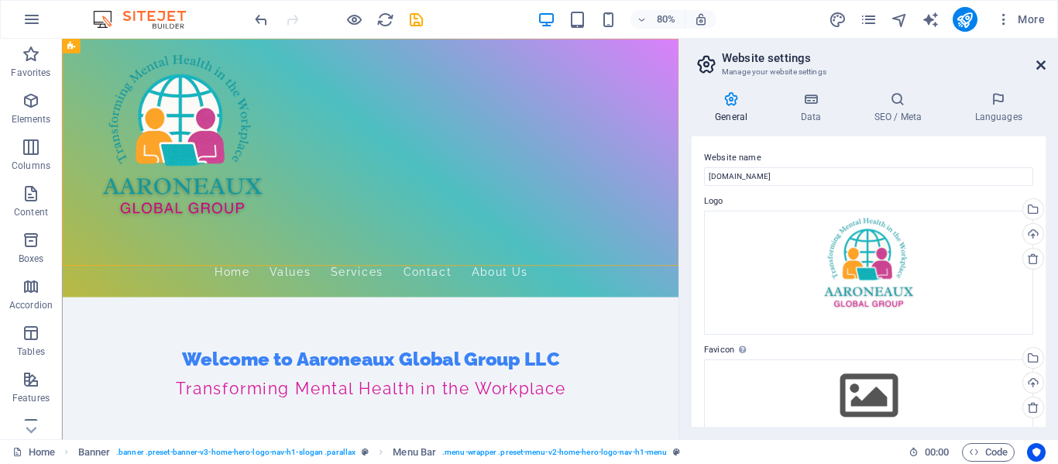
click at [1040, 62] on icon at bounding box center [1041, 65] width 9 height 12
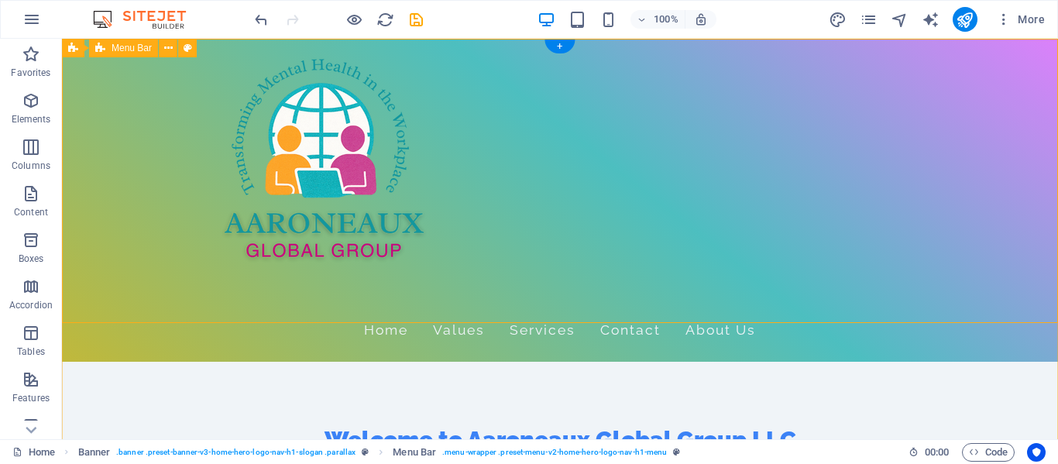
click at [762, 277] on div "Home Values Services Contact About Us" at bounding box center [560, 200] width 996 height 323
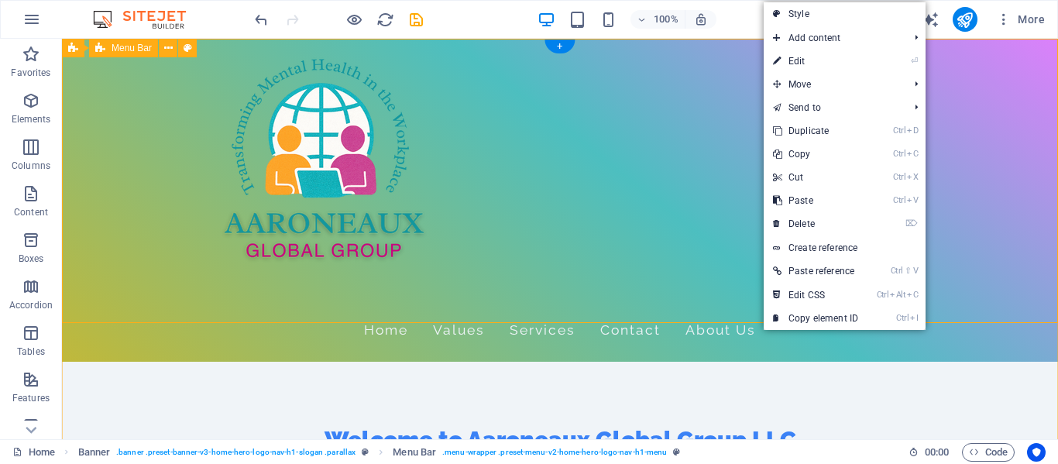
click at [701, 284] on div "Home Values Services Contact About Us" at bounding box center [560, 200] width 996 height 323
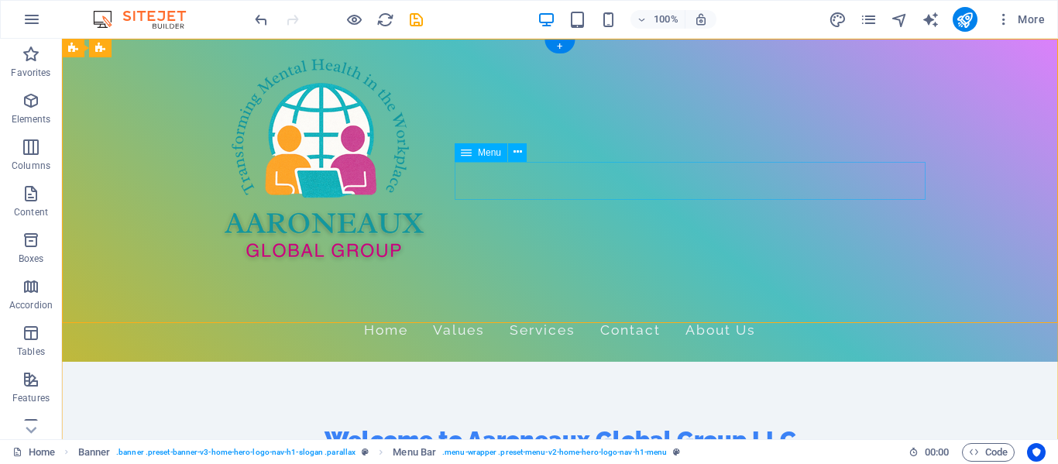
click at [514, 311] on nav "Home Values Services Contact About Us" at bounding box center [559, 330] width 731 height 39
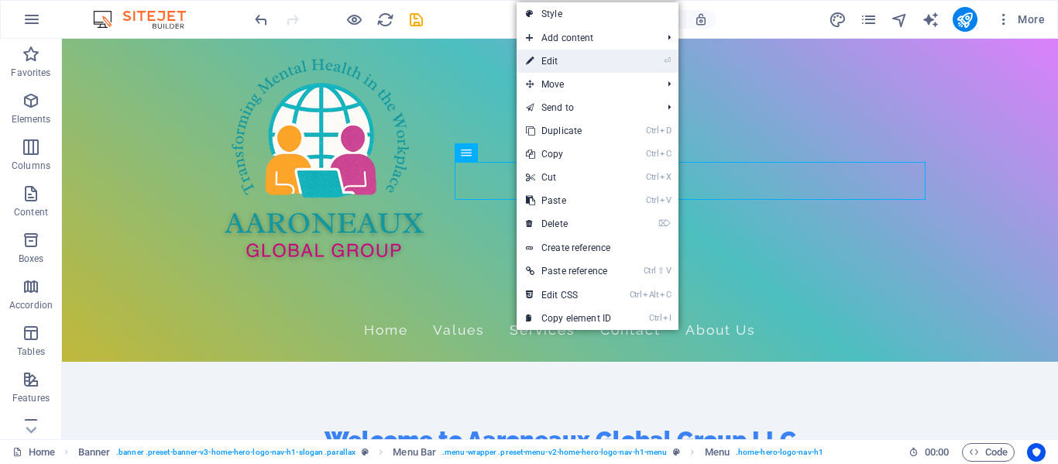
drag, startPoint x: 597, startPoint y: 60, endPoint x: 299, endPoint y: 22, distance: 300.7
click at [597, 60] on link "⏎ Edit" at bounding box center [569, 61] width 104 height 23
select select
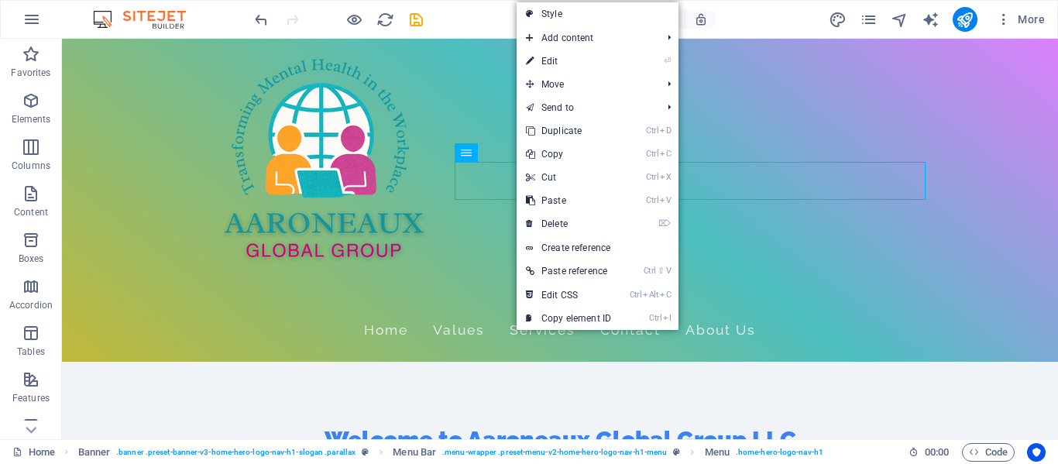
select select
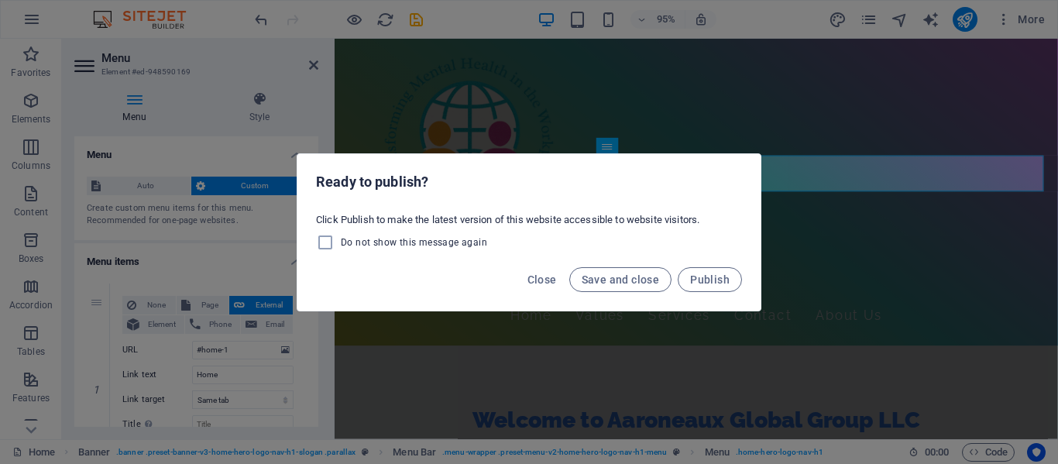
click at [911, 273] on div "Ready to publish? Click Publish to make the latest version of this website acce…" at bounding box center [529, 232] width 1058 height 464
click at [546, 280] on span "Close" at bounding box center [542, 279] width 29 height 12
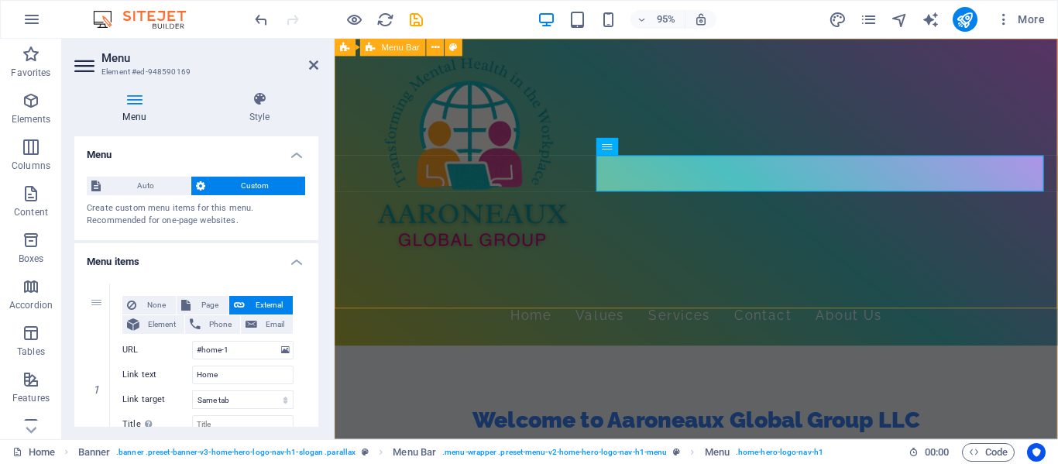
drag, startPoint x: 729, startPoint y: 270, endPoint x: 985, endPoint y: 258, distance: 256.0
click at [984, 258] on div "Home Values Services Contact About Us" at bounding box center [716, 200] width 762 height 323
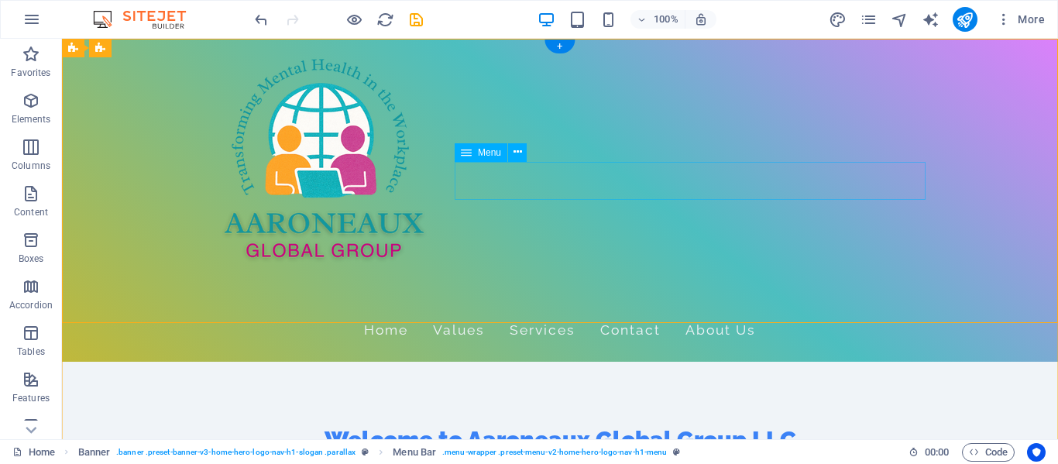
click at [527, 311] on nav "Home Values Services Contact About Us" at bounding box center [559, 330] width 731 height 39
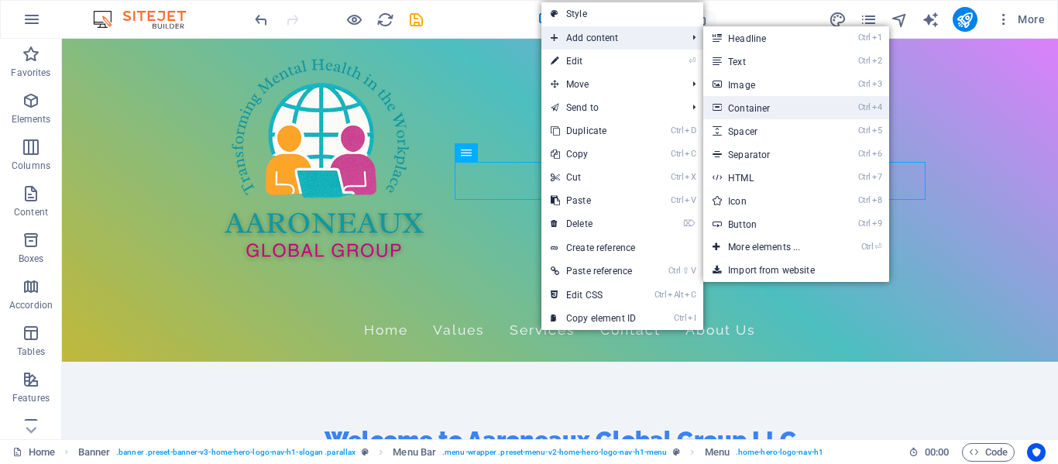
click at [732, 103] on link "Ctrl 4 Container" at bounding box center [767, 107] width 128 height 23
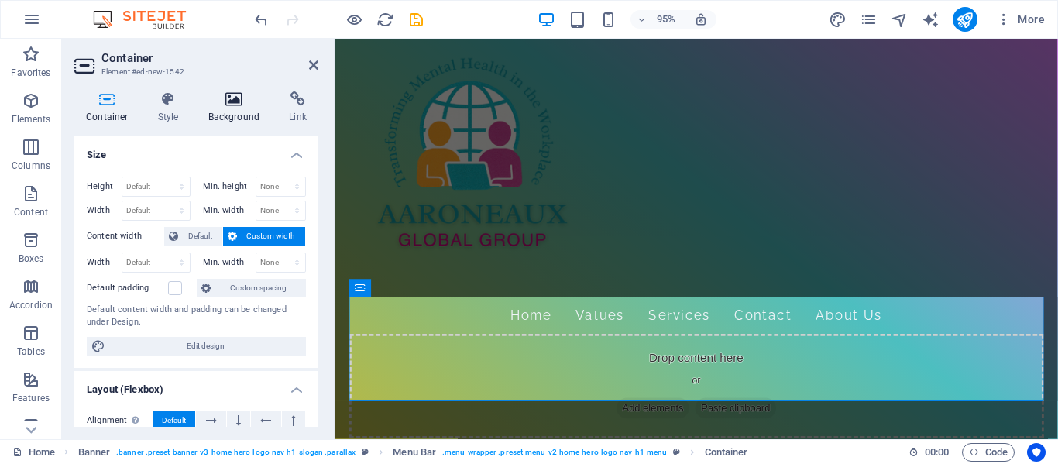
click at [249, 108] on h4 "Background" at bounding box center [237, 107] width 81 height 33
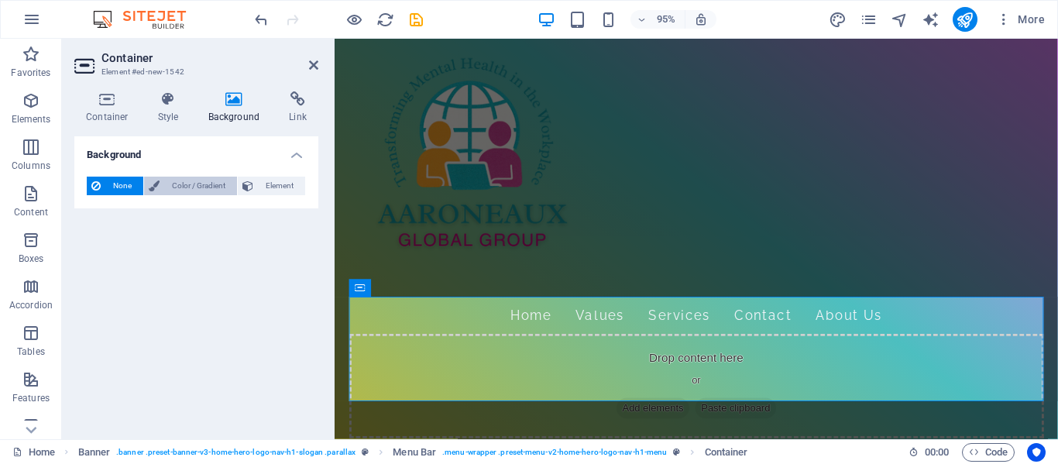
click at [178, 184] on span "Color / Gradient" at bounding box center [198, 186] width 68 height 19
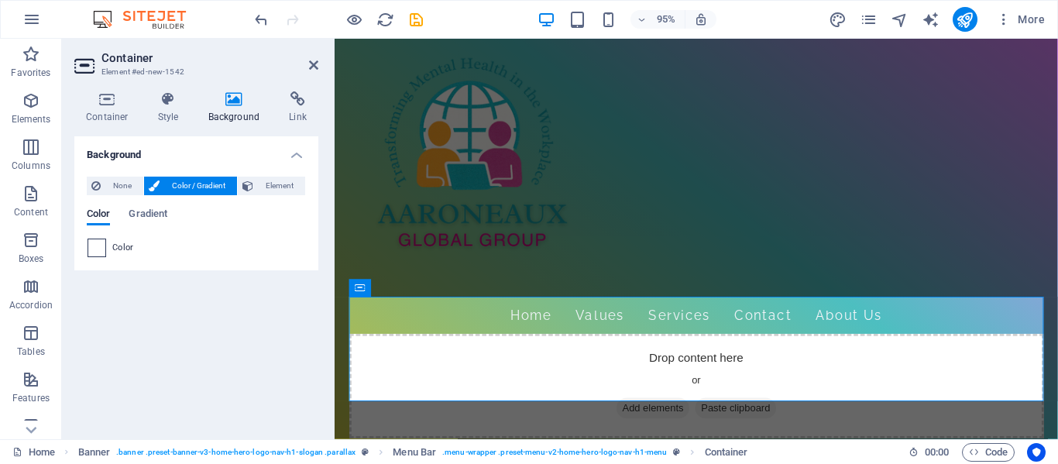
click at [101, 242] on span at bounding box center [96, 247] width 17 height 17
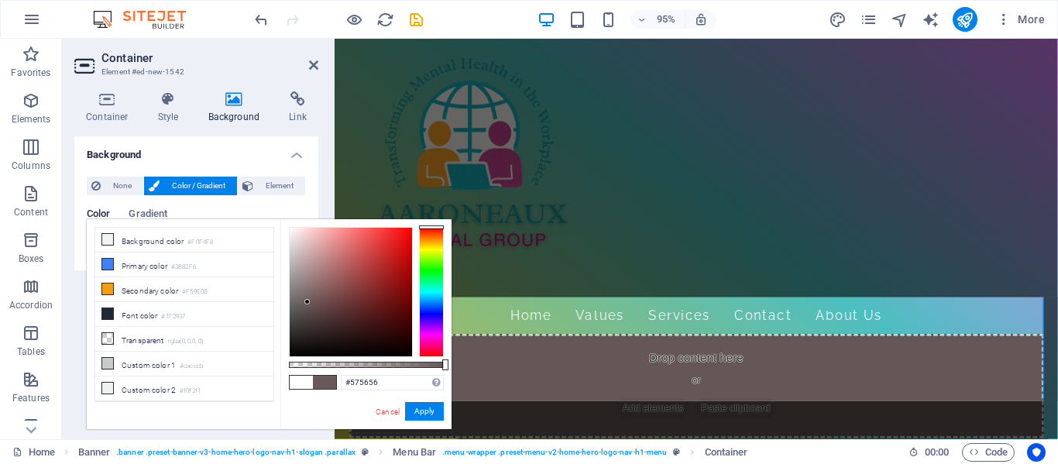
type input "#555555"
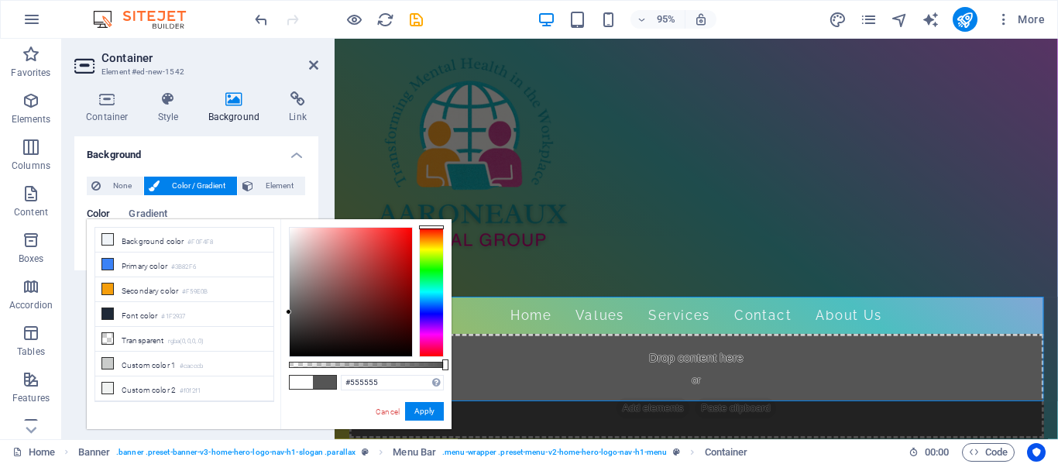
drag, startPoint x: 315, startPoint y: 286, endPoint x: 287, endPoint y: 312, distance: 37.8
click at [290, 312] on div at bounding box center [351, 292] width 122 height 129
click at [394, 411] on link "Cancel" at bounding box center [387, 412] width 27 height 12
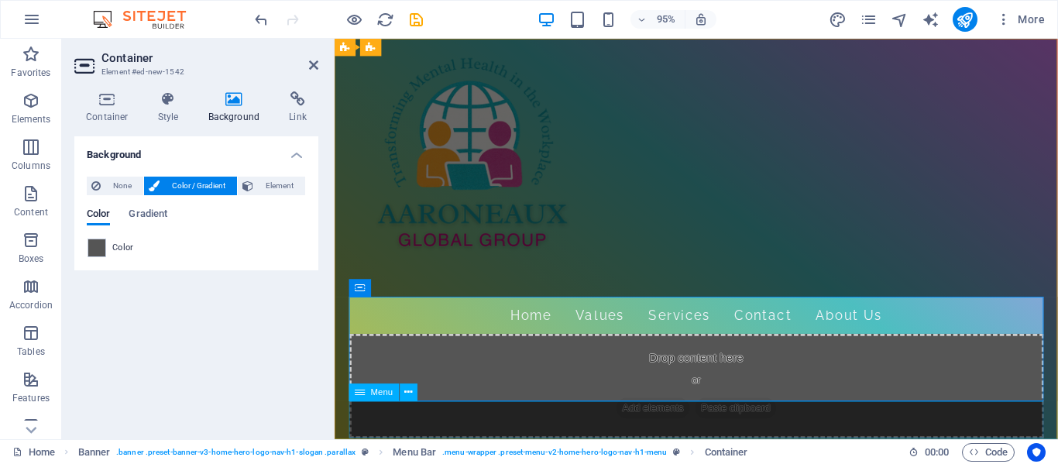
click at [388, 349] on nav "Home Values Services Contact About Us" at bounding box center [715, 330] width 731 height 39
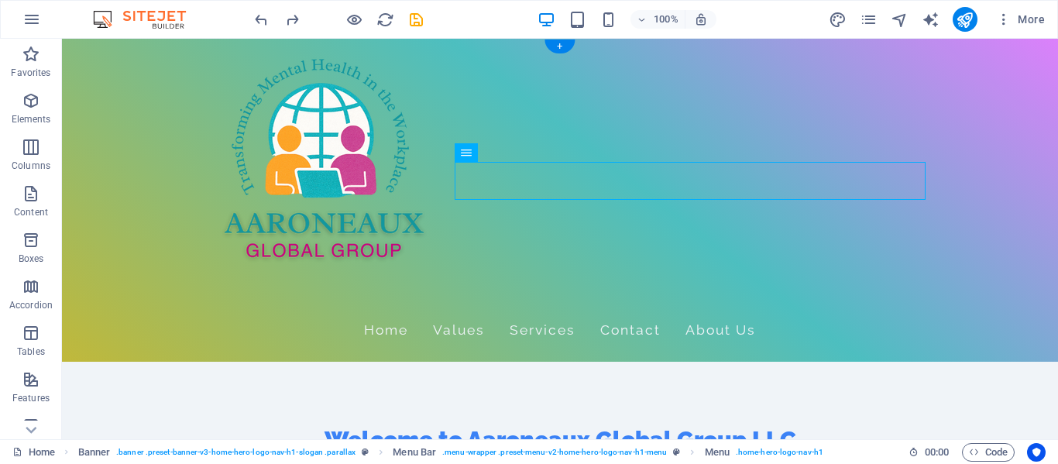
click at [942, 313] on div "Home Values Services Contact About Us" at bounding box center [560, 200] width 996 height 323
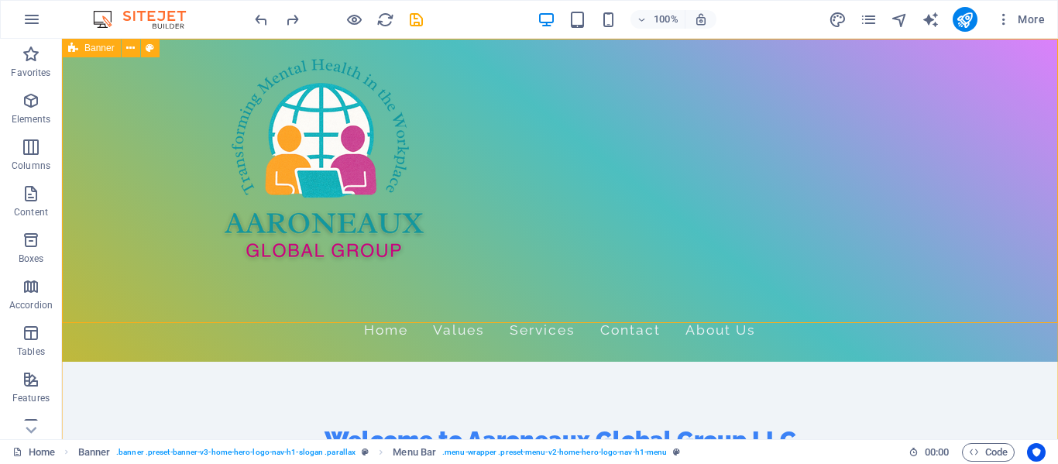
click at [81, 49] on div "Banner" at bounding box center [91, 48] width 59 height 19
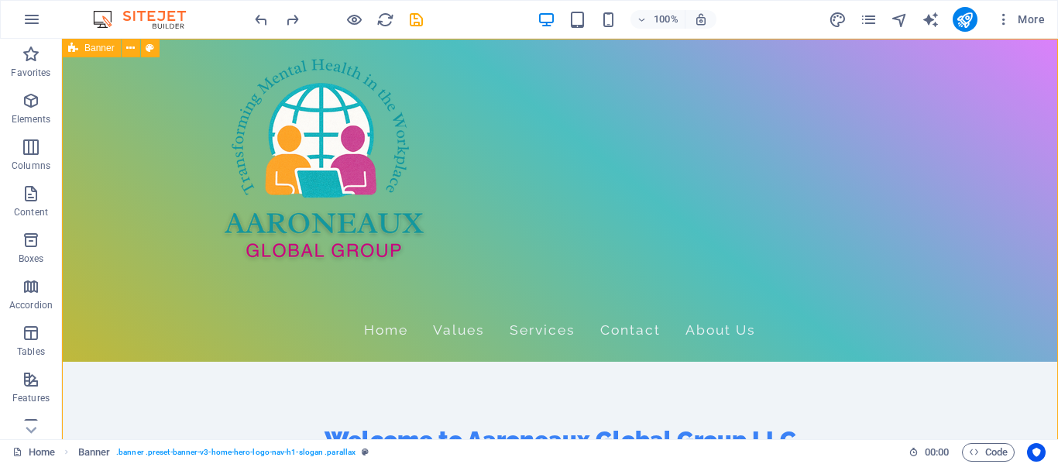
click at [97, 48] on span "Banner" at bounding box center [99, 47] width 30 height 9
click at [151, 50] on icon at bounding box center [150, 48] width 9 height 16
select select "preset-banner-v3-home-hero-logo-nav-h1-slogan"
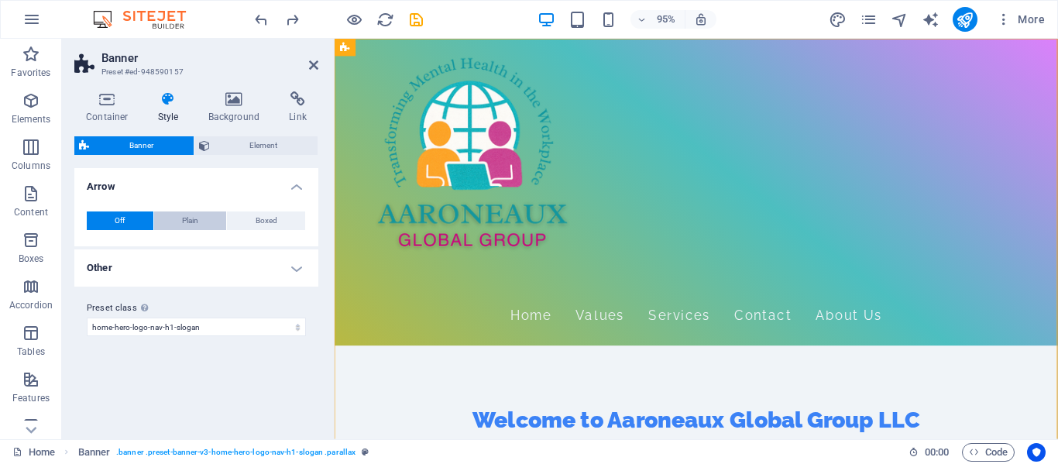
click at [192, 219] on span "Plain" at bounding box center [190, 221] width 16 height 19
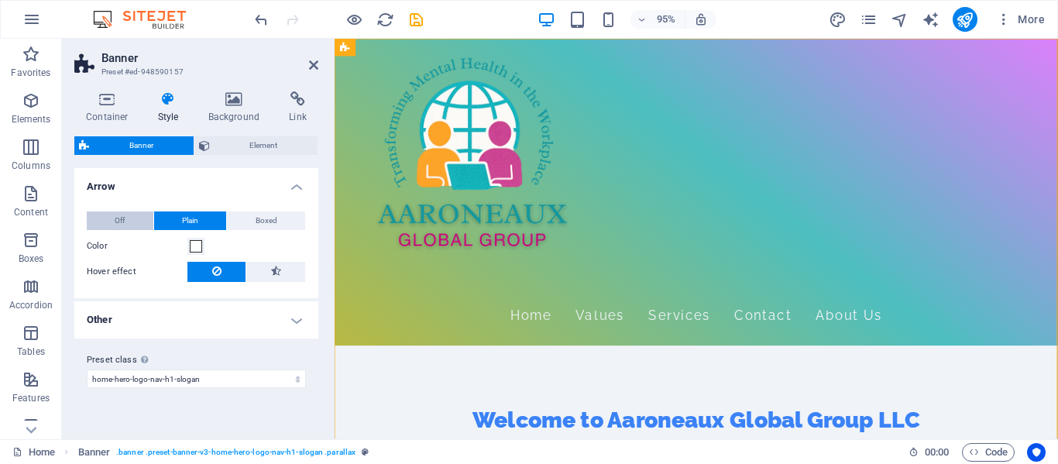
click at [115, 222] on span "Off" at bounding box center [120, 221] width 10 height 19
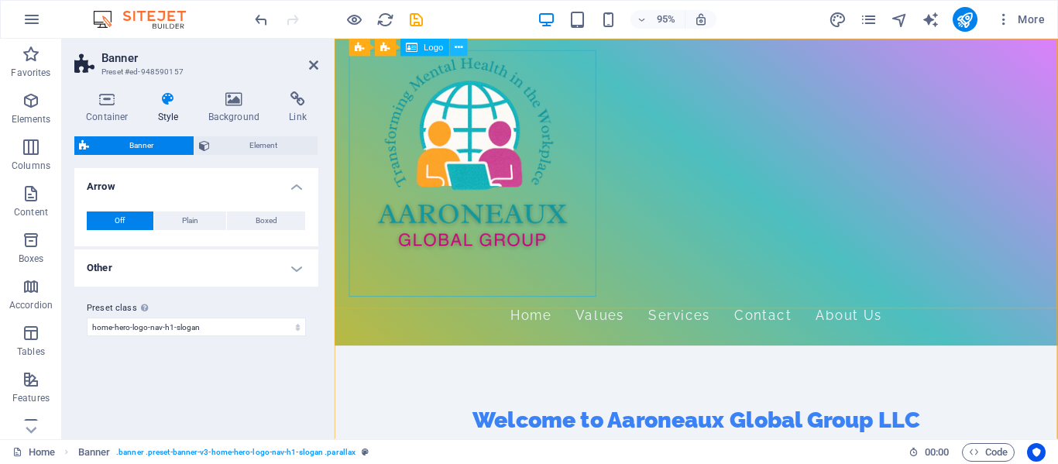
click at [459, 47] on icon at bounding box center [460, 47] width 8 height 15
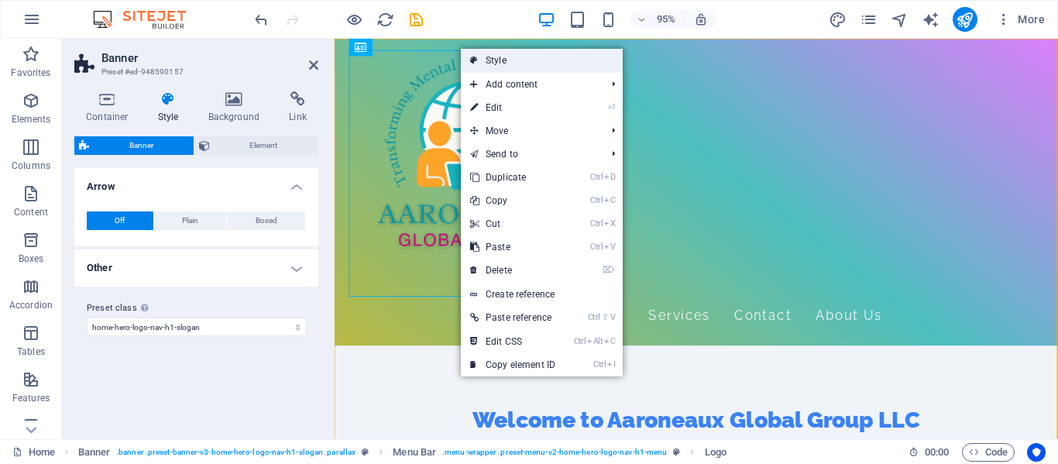
click at [487, 61] on link "Style" at bounding box center [542, 60] width 162 height 23
select select "rem"
select select "preset-menu-v2-home-hero-logo-nav-h1-menu"
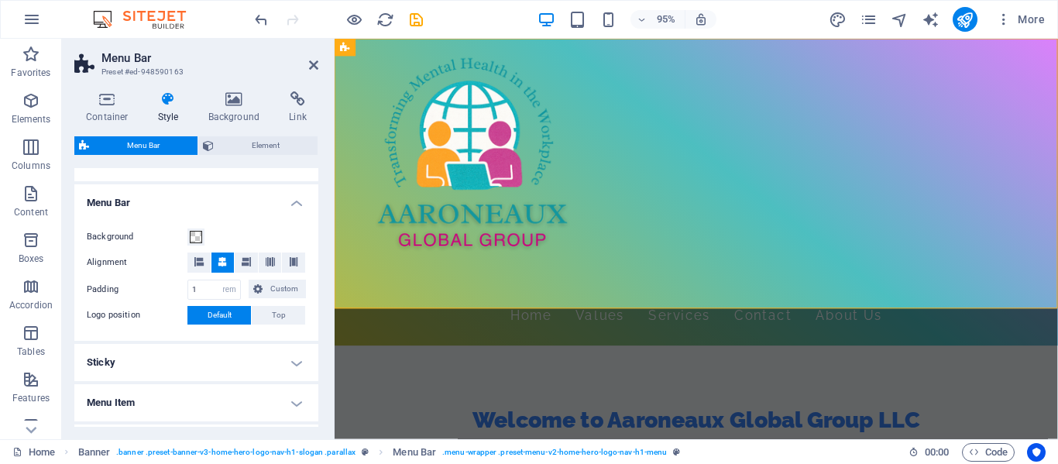
scroll to position [267, 0]
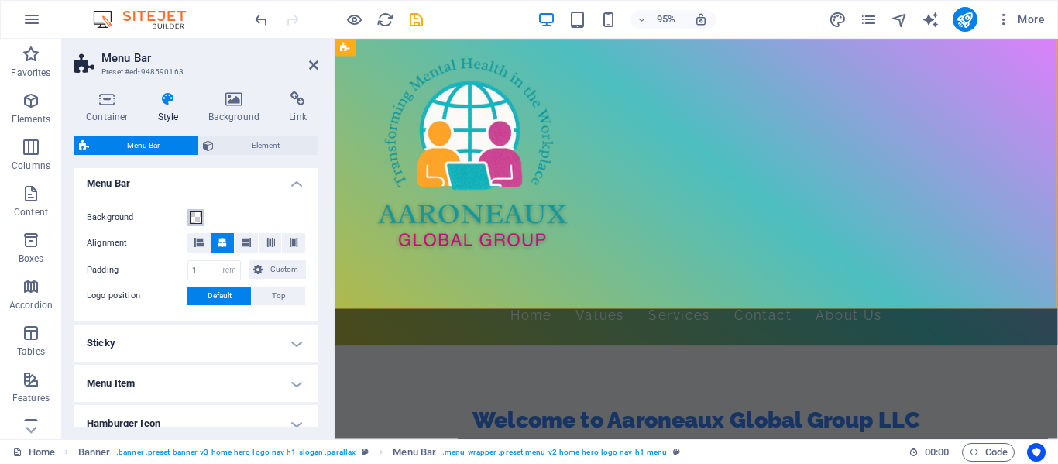
click at [197, 218] on span at bounding box center [196, 218] width 12 height 12
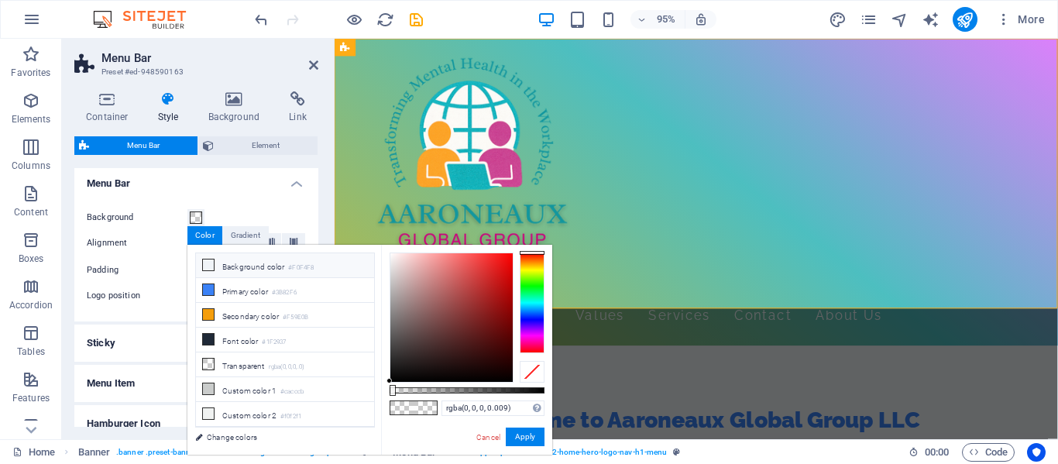
click at [210, 264] on icon at bounding box center [208, 265] width 11 height 11
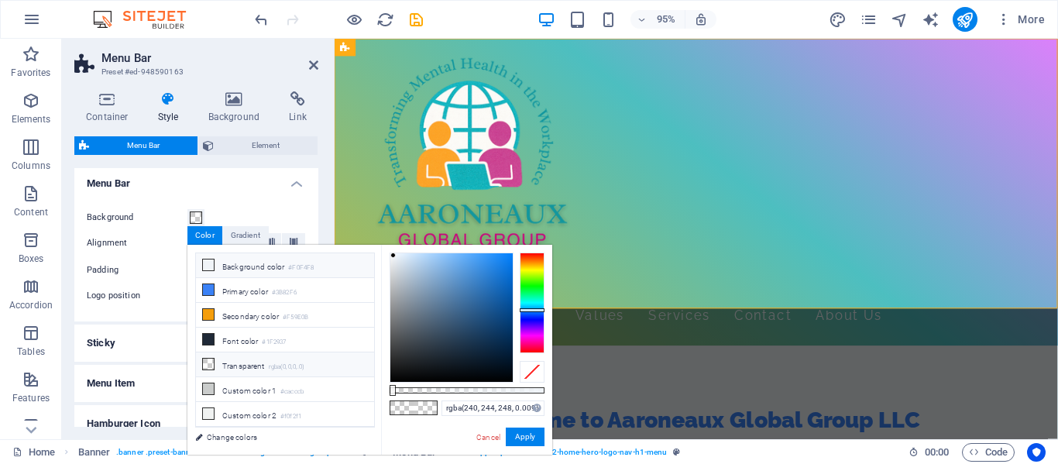
click at [206, 361] on icon at bounding box center [208, 364] width 11 height 11
type input "rgba(0, 0, 0, 0)"
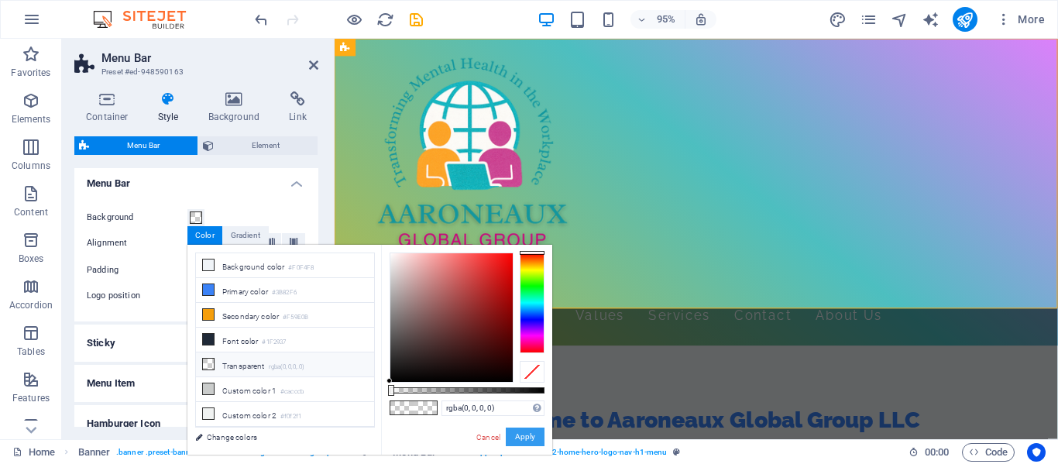
click at [518, 439] on button "Apply" at bounding box center [525, 437] width 39 height 19
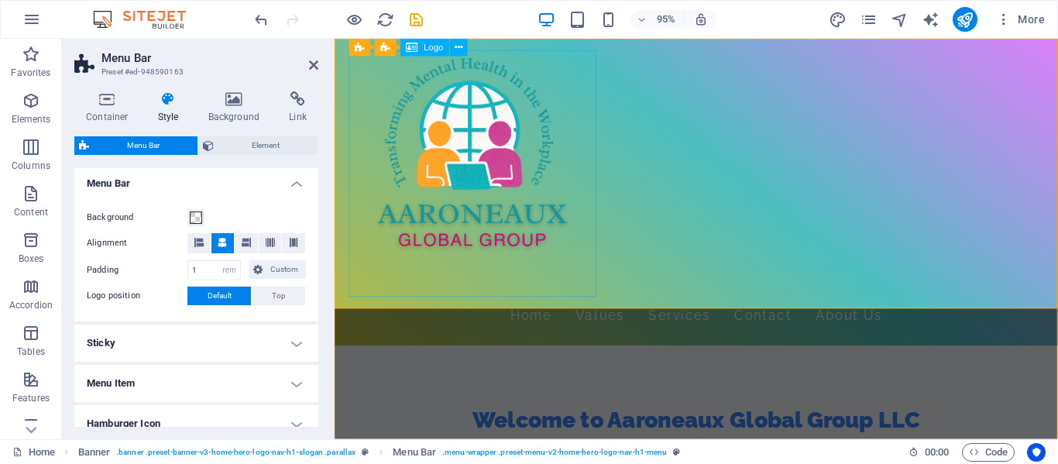
click at [455, 194] on div at bounding box center [715, 181] width 731 height 260
click at [199, 216] on span at bounding box center [196, 218] width 12 height 12
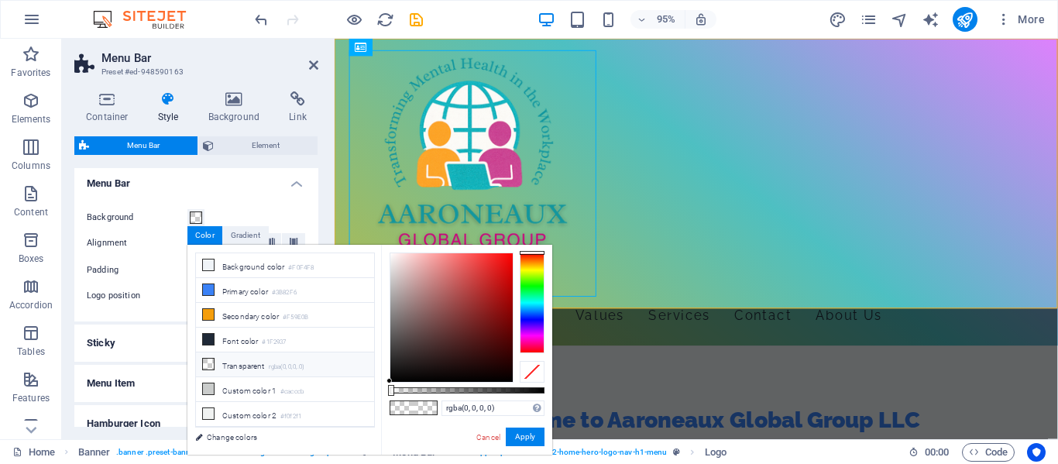
click at [205, 362] on icon at bounding box center [208, 364] width 11 height 11
click at [529, 439] on button "Apply" at bounding box center [525, 437] width 39 height 19
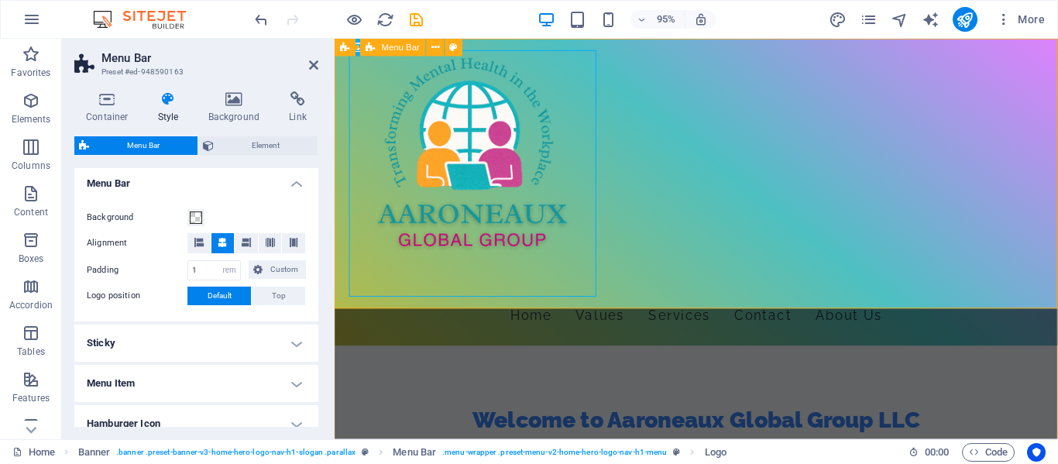
click at [825, 301] on div "Home Values Services Contact About Us" at bounding box center [716, 200] width 762 height 323
click at [801, 305] on div "Home Values Services Contact About Us" at bounding box center [716, 200] width 762 height 323
click at [705, 278] on div "Home Values Services Contact About Us" at bounding box center [716, 200] width 762 height 323
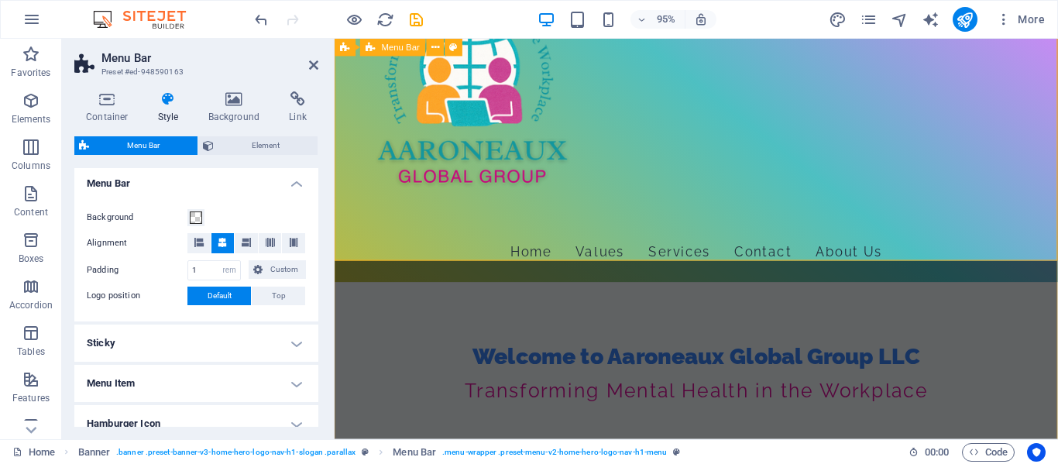
scroll to position [50, 0]
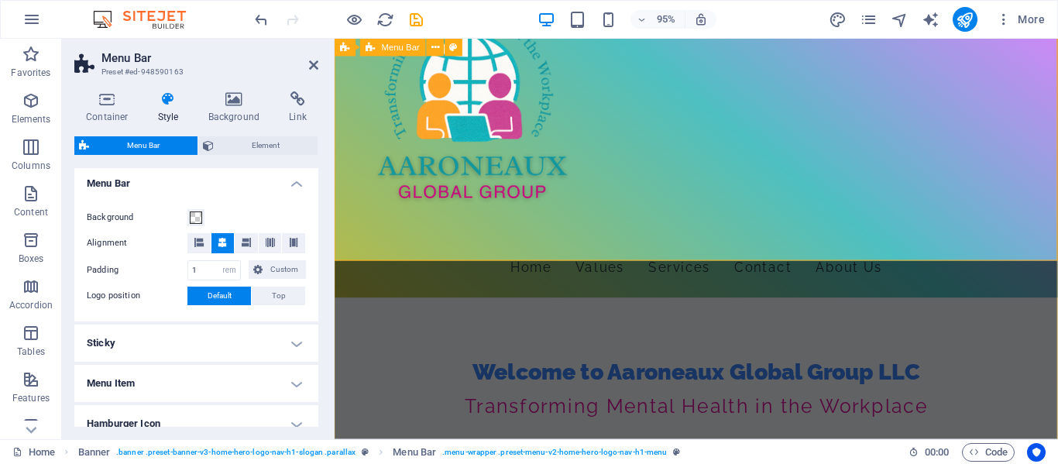
click at [706, 202] on div "Home Values Services Contact About Us" at bounding box center [716, 149] width 762 height 323
click at [695, 260] on nav "Home Values Services Contact About Us" at bounding box center [715, 279] width 731 height 39
click at [644, 204] on div "Home Values Services Contact About Us" at bounding box center [716, 149] width 762 height 323
click at [690, 250] on div "Home Values Services Contact About Us" at bounding box center [716, 149] width 762 height 323
click at [399, 47] on icon at bounding box center [400, 47] width 8 height 15
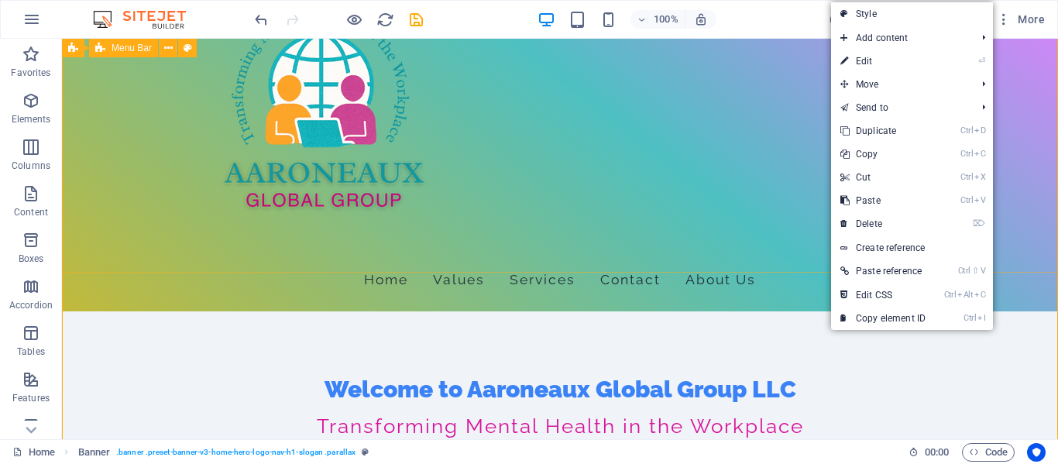
click at [794, 253] on div "Home Values Services Contact About Us" at bounding box center [560, 149] width 996 height 323
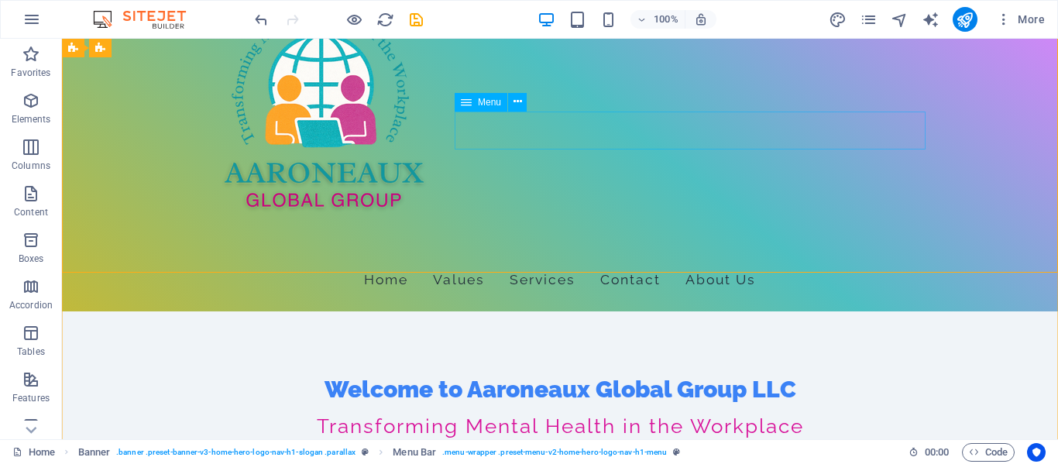
click at [518, 260] on nav "Home Values Services Contact About Us" at bounding box center [559, 279] width 731 height 39
click at [518, 105] on icon at bounding box center [518, 102] width 9 height 16
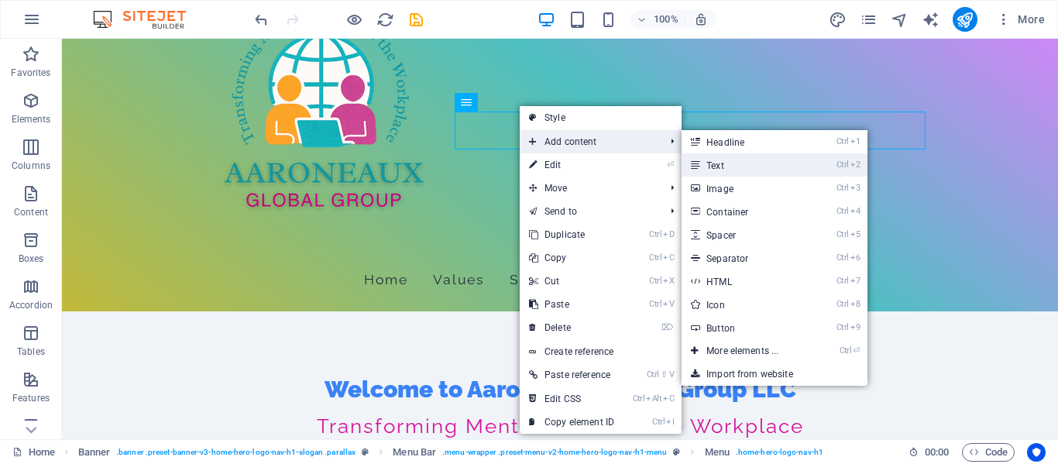
click at [721, 167] on link "Ctrl 2 Text" at bounding box center [746, 164] width 128 height 23
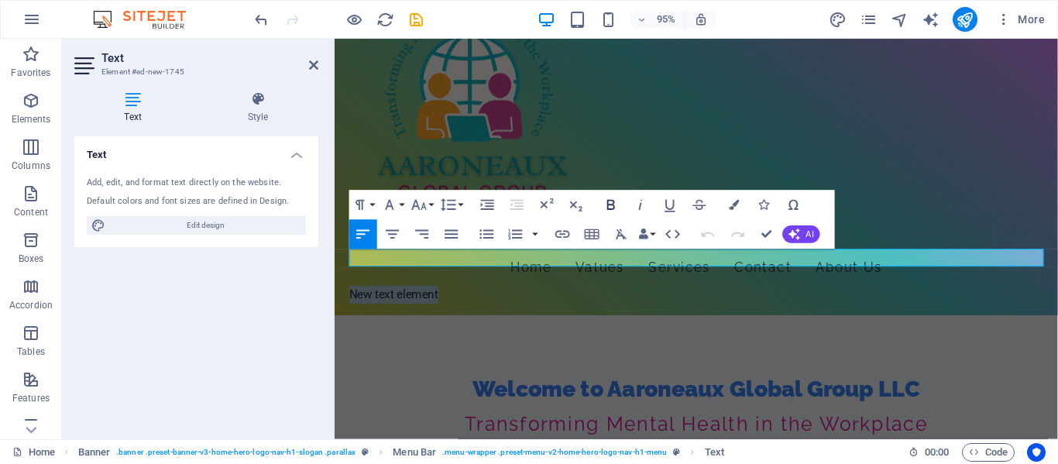
click at [612, 207] on icon "button" at bounding box center [611, 205] width 18 height 18
click at [283, 318] on div "Text Add, edit, and format text directly on the website. Default colors and fon…" at bounding box center [196, 281] width 244 height 291
drag, startPoint x: 608, startPoint y: 208, endPoint x: 628, endPoint y: 210, distance: 20.2
click at [621, 208] on button "Bold" at bounding box center [611, 205] width 28 height 29
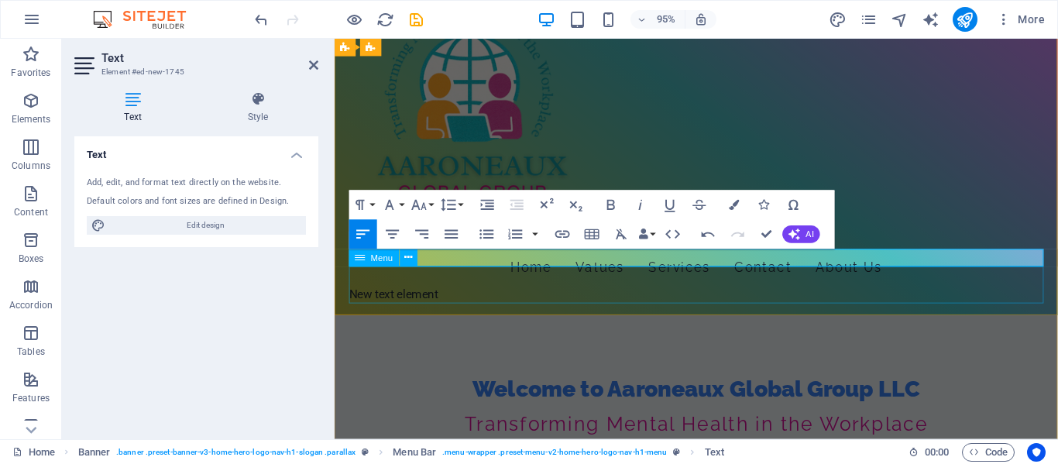
click at [625, 299] on nav "Home Values Services Contact About Us" at bounding box center [715, 279] width 731 height 39
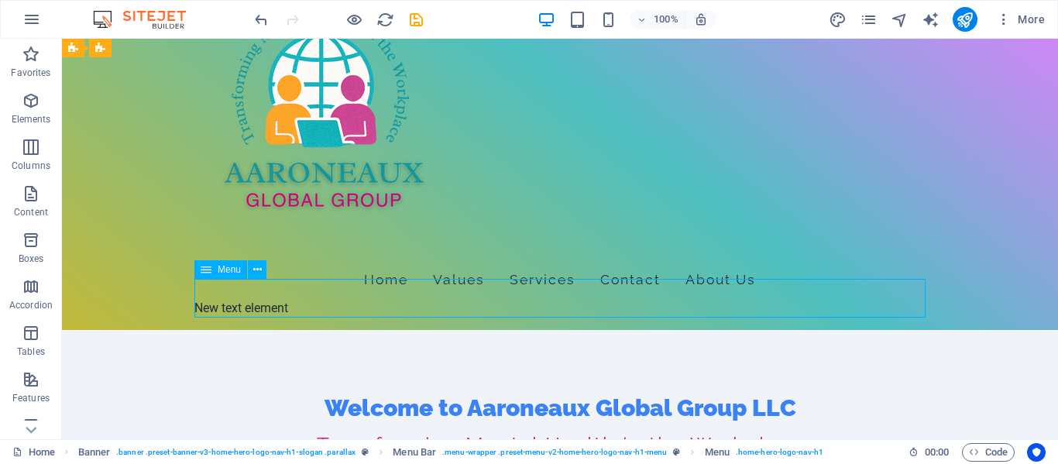
click at [399, 291] on nav "Home Values Services Contact About Us" at bounding box center [559, 279] width 731 height 39
select select
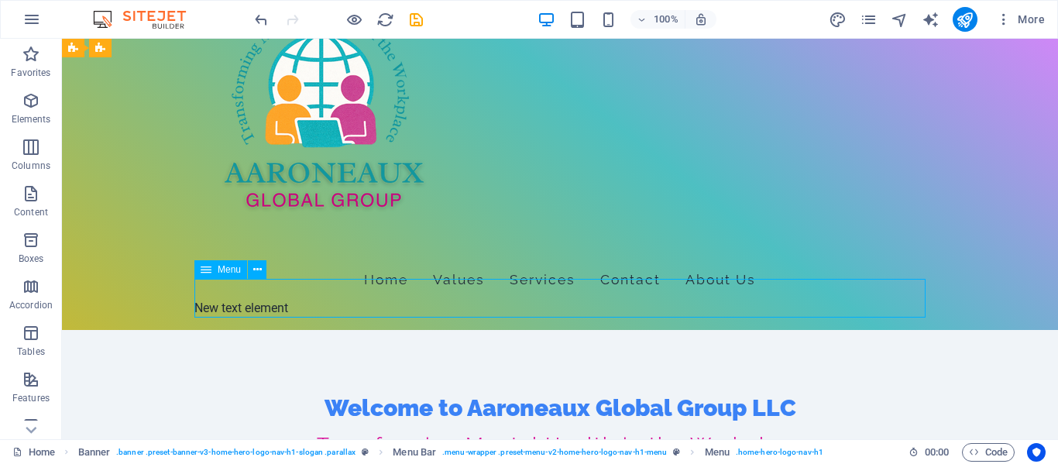
select select
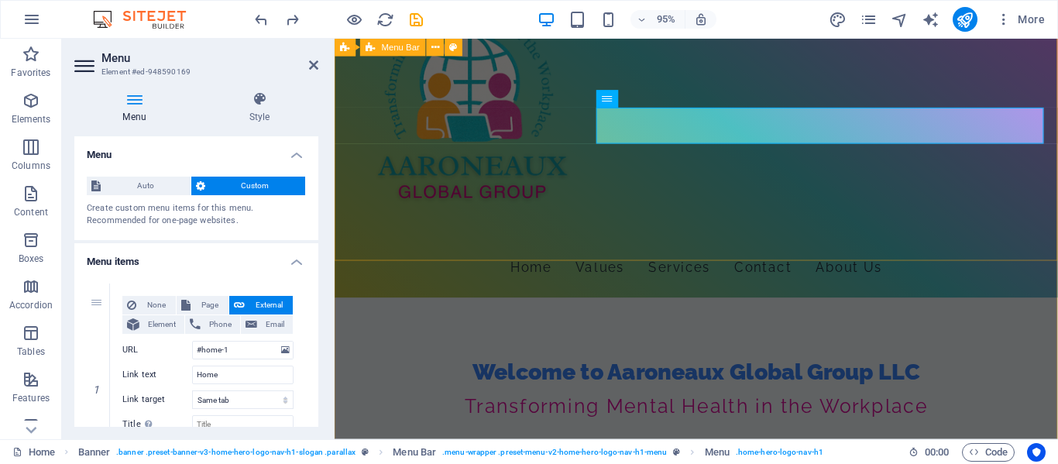
drag, startPoint x: 948, startPoint y: 177, endPoint x: 937, endPoint y: 167, distance: 14.3
click at [947, 176] on div "Home Values Services Contact About Us" at bounding box center [716, 149] width 762 height 323
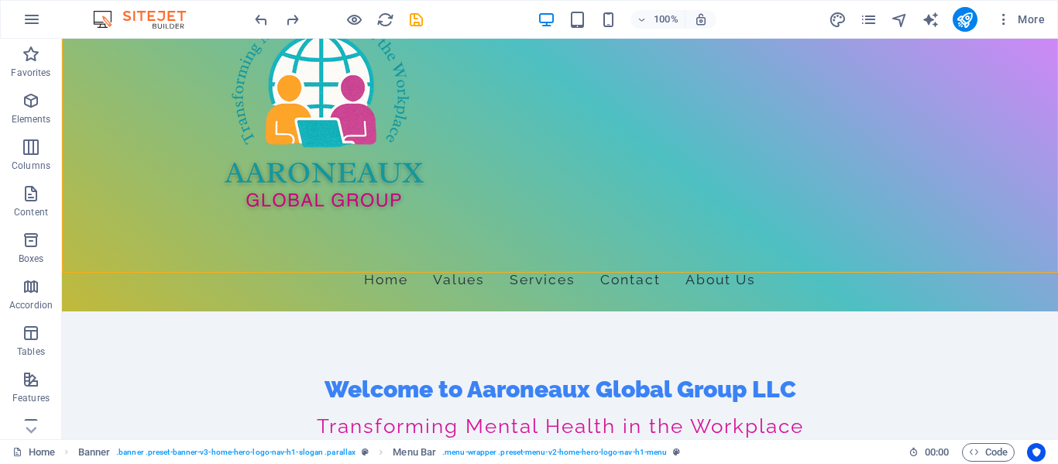
click at [558, 38] on header "100% More" at bounding box center [529, 19] width 1058 height 39
click at [558, 41] on div "Home Values Services Contact About Us" at bounding box center [560, 149] width 996 height 323
click at [101, 263] on span "Container" at bounding box center [105, 263] width 40 height 9
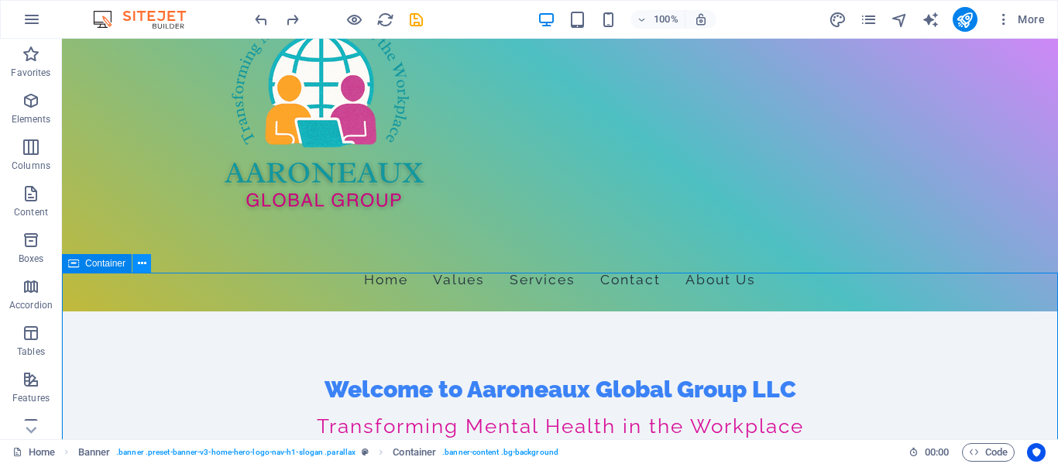
click at [143, 264] on icon at bounding box center [142, 264] width 9 height 16
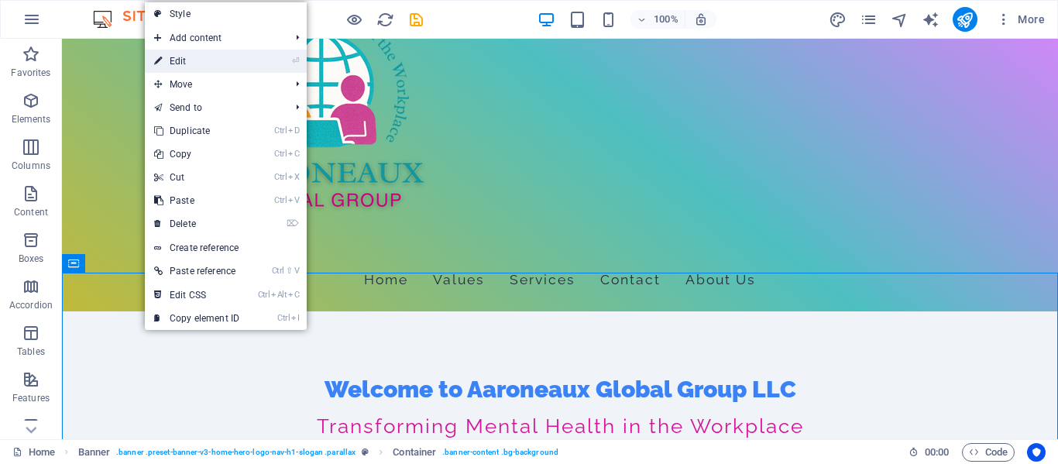
click at [218, 62] on link "⏎ Edit" at bounding box center [197, 61] width 104 height 23
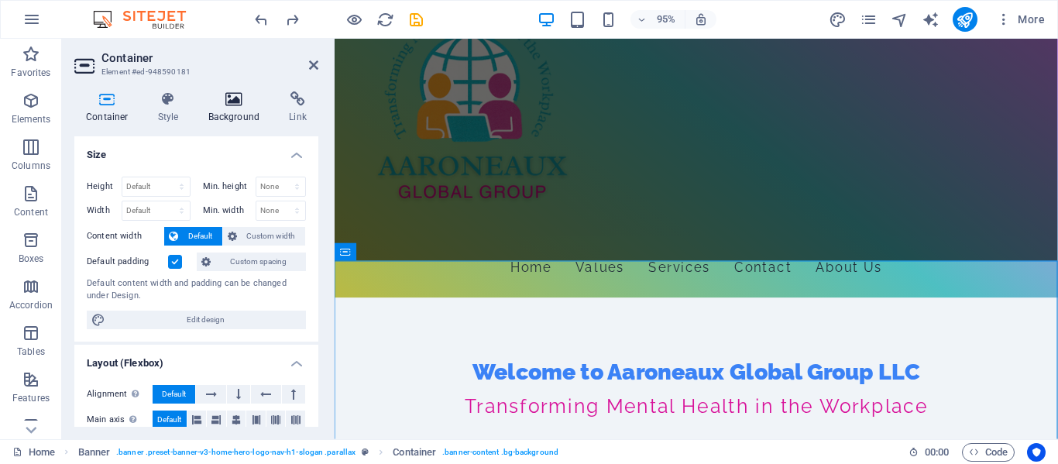
click at [232, 105] on icon at bounding box center [234, 98] width 75 height 15
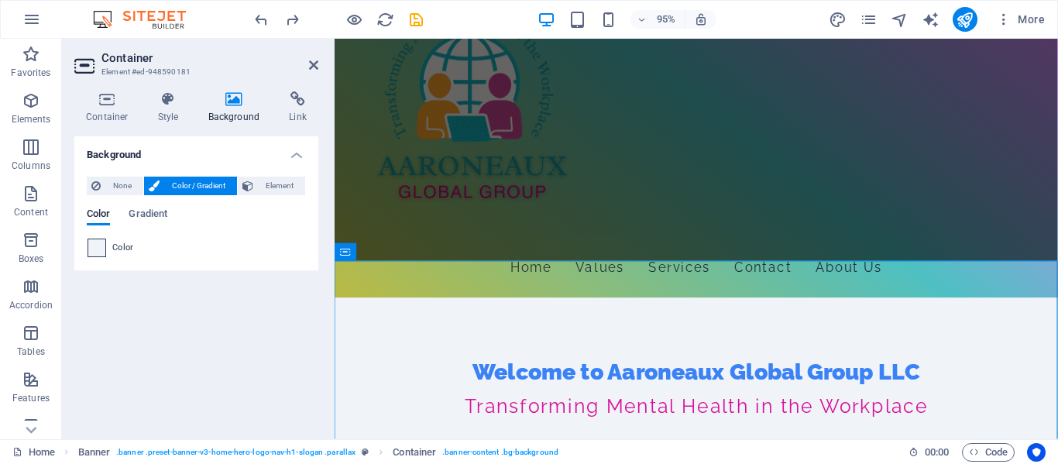
click at [98, 244] on span at bounding box center [96, 247] width 17 height 17
type input "#f0f4f8"
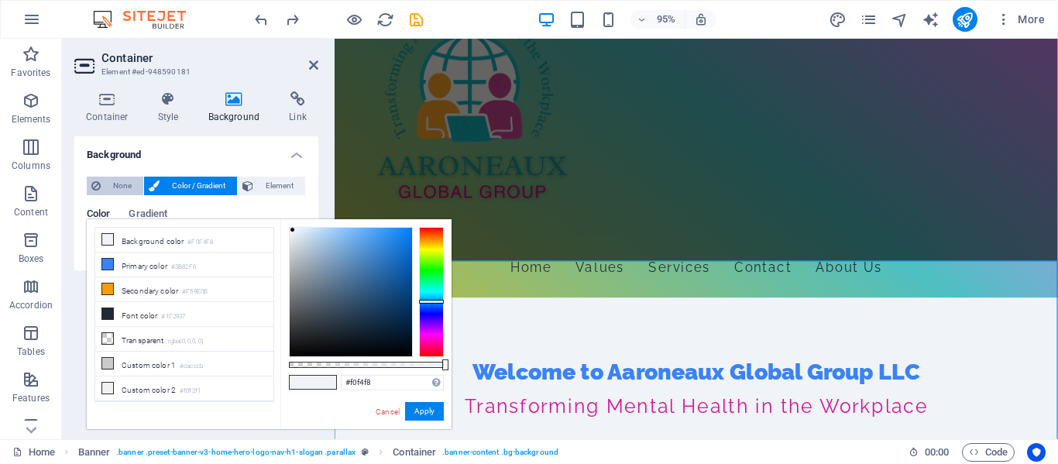
click at [115, 182] on span "None" at bounding box center [121, 186] width 33 height 19
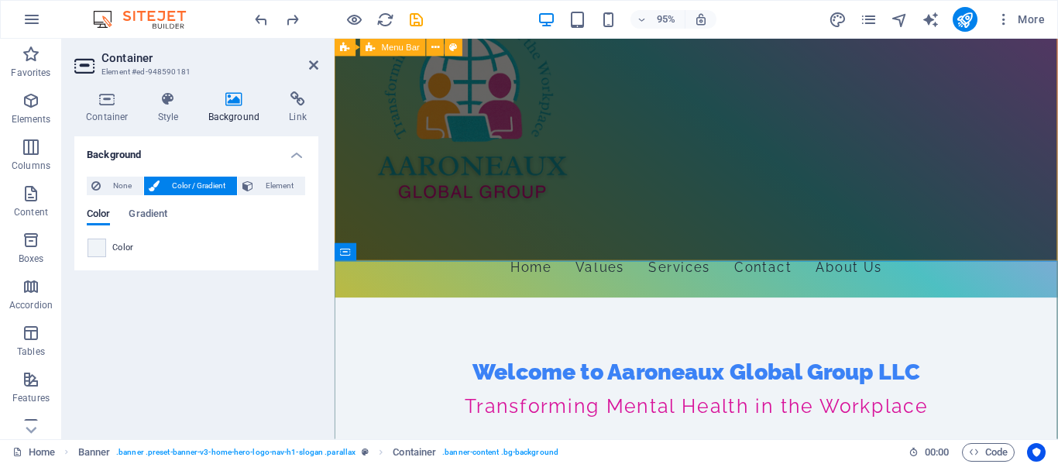
click at [779, 212] on div "Home Values Services Contact About Us" at bounding box center [716, 149] width 762 height 323
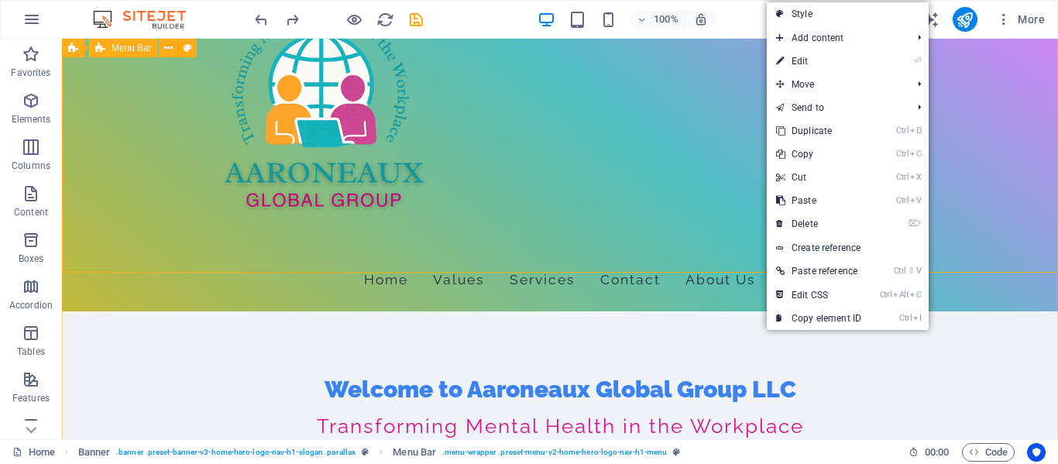
click at [468, 43] on div "Home Values Services Contact About Us" at bounding box center [560, 149] width 996 height 323
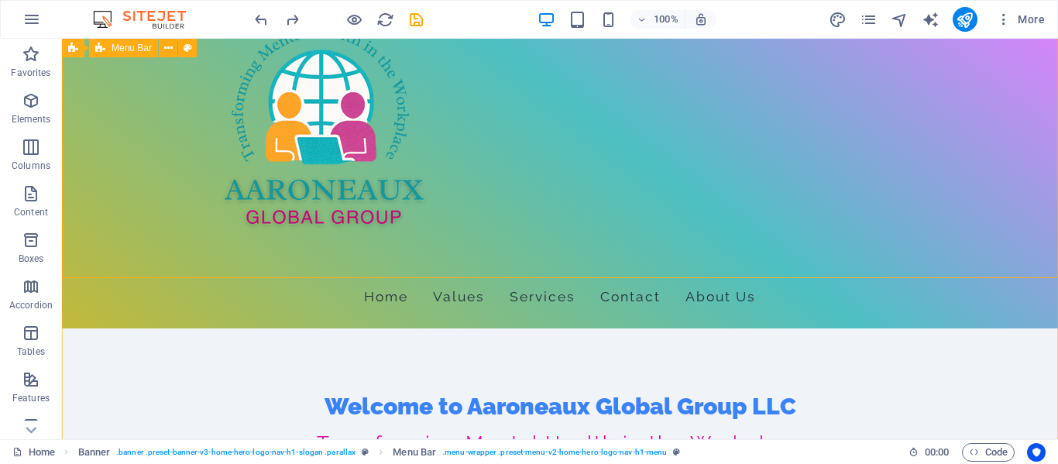
scroll to position [0, 0]
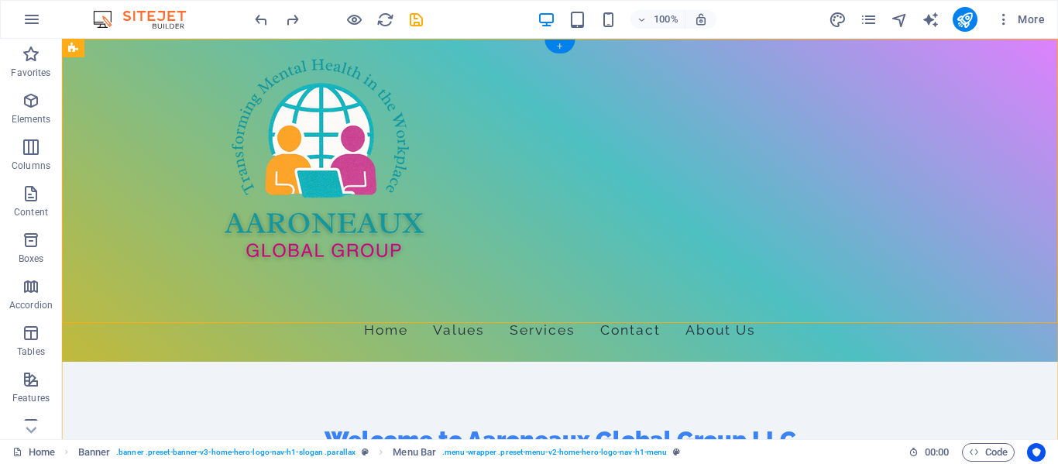
click at [561, 45] on div "+" at bounding box center [560, 47] width 30 height 14
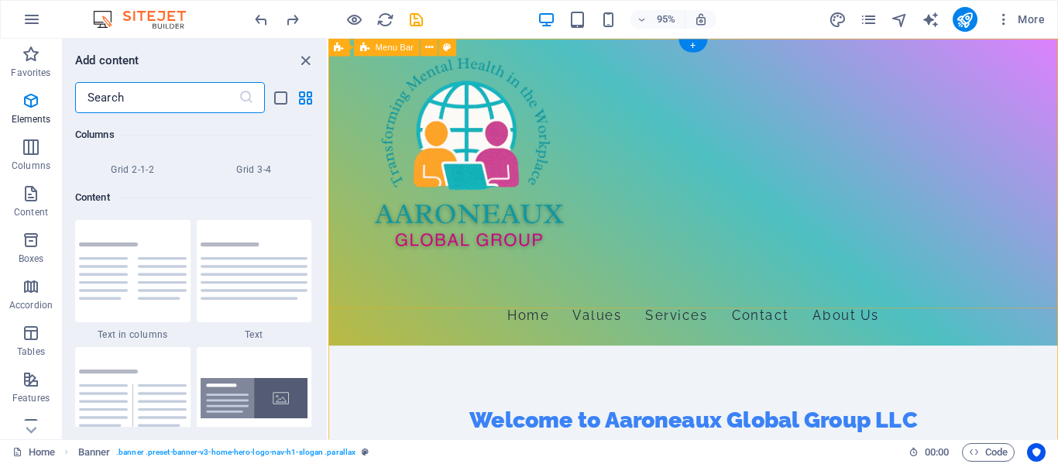
scroll to position [2711, 0]
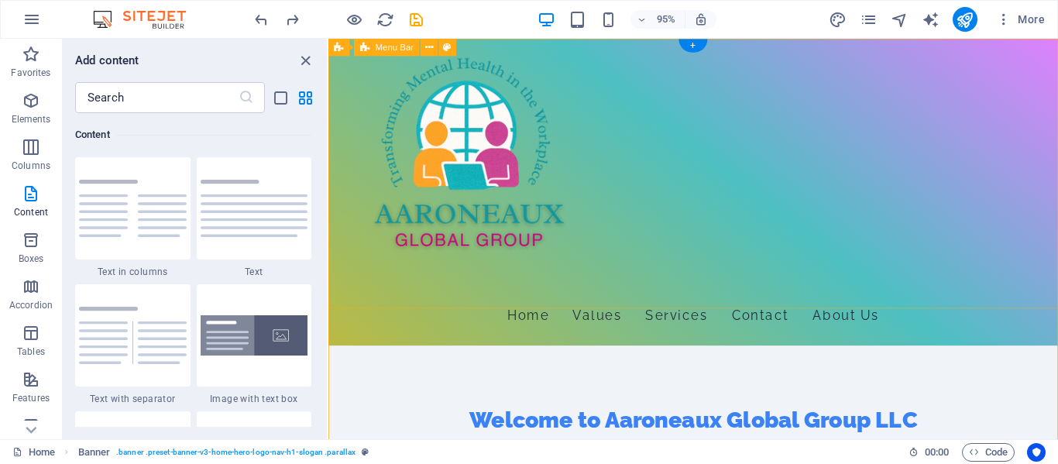
click at [679, 47] on div "Home Values Services Contact About Us" at bounding box center [712, 200] width 769 height 323
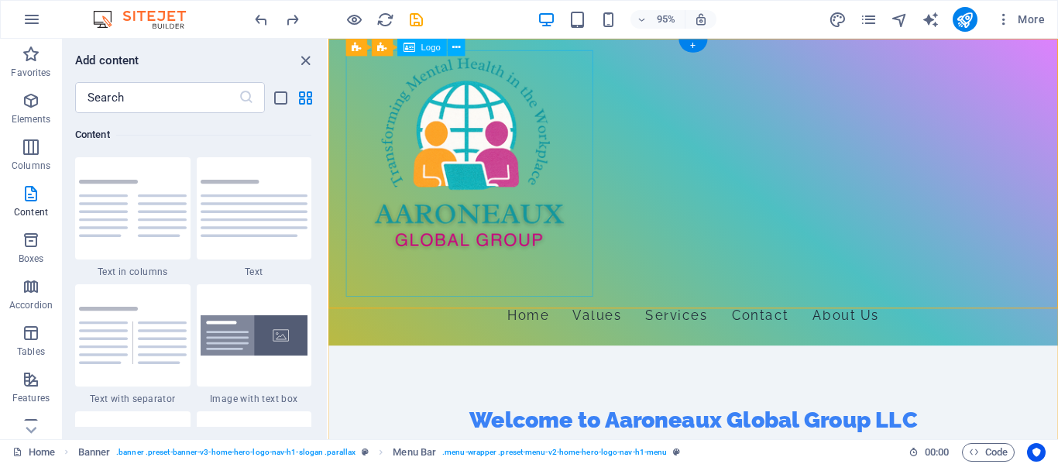
click at [577, 73] on div at bounding box center [712, 181] width 731 height 260
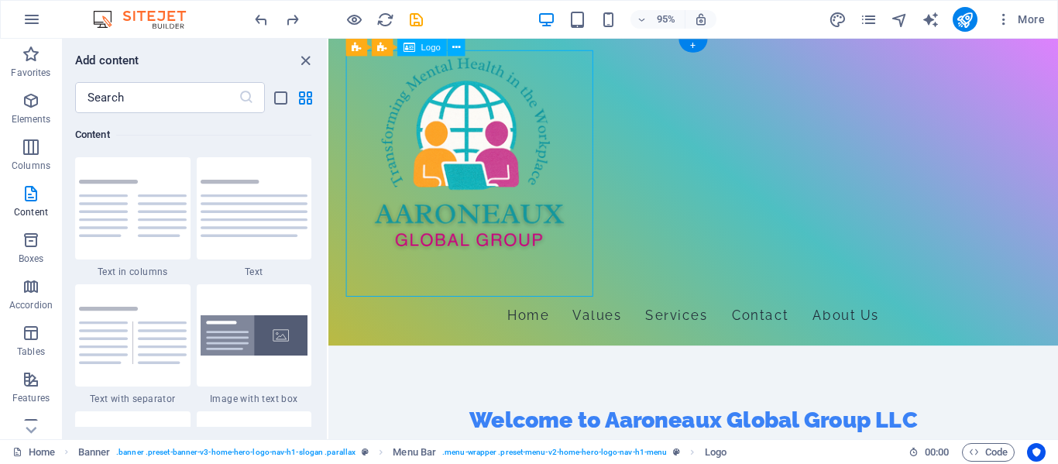
click at [602, 95] on div at bounding box center [712, 181] width 731 height 260
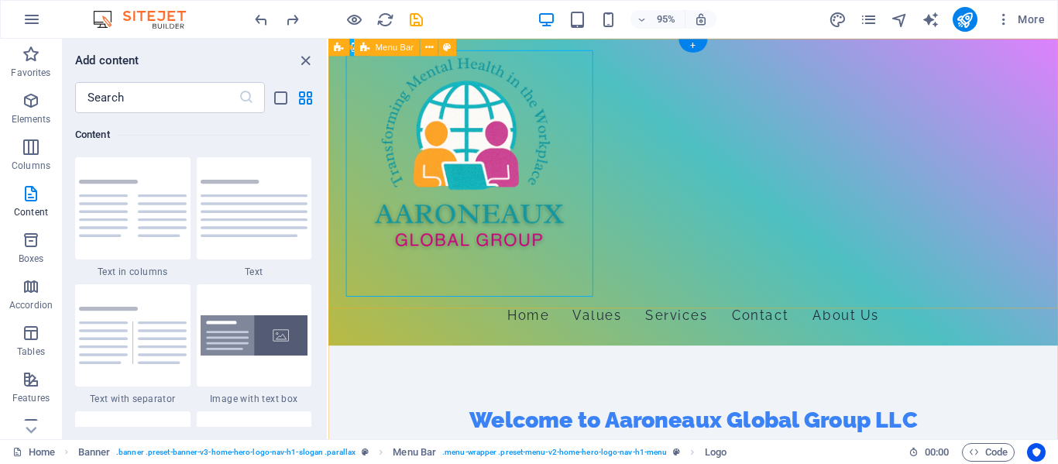
click at [542, 44] on div "Home Values Services Contact About Us" at bounding box center [712, 200] width 769 height 323
click at [571, 309] on div at bounding box center [712, 181] width 731 height 260
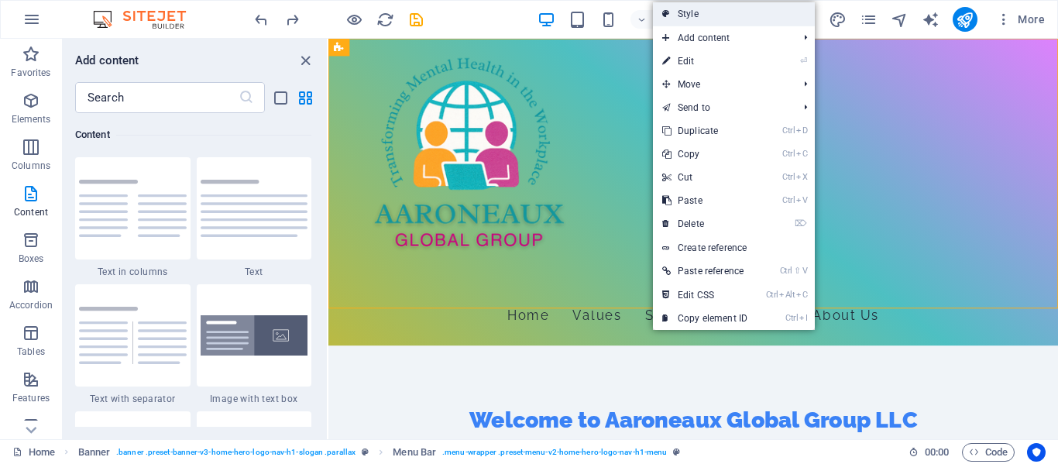
click at [704, 13] on link "Style" at bounding box center [734, 13] width 162 height 23
select select "rem"
select select "preset-menu-v2-home-hero-logo-nav-h1-menu"
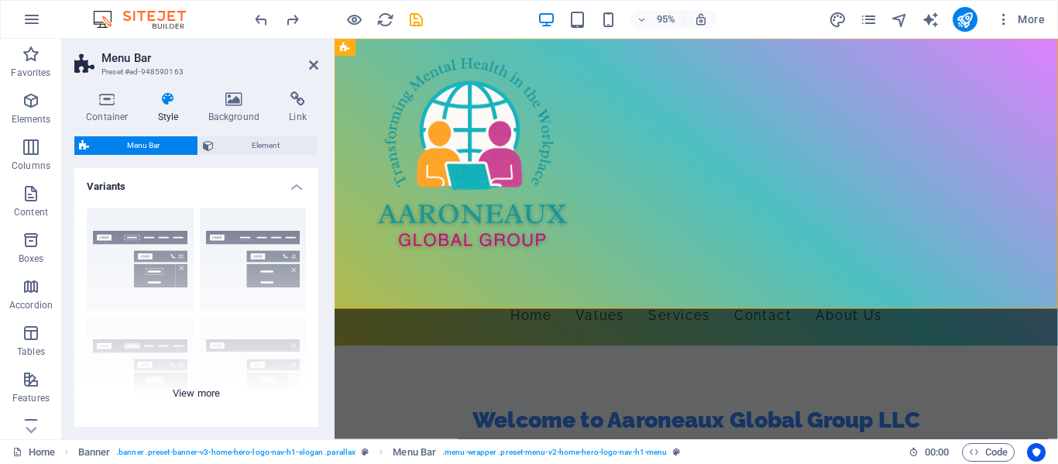
click at [230, 273] on div "Border Centered Default Fixed Loki Trigger Wide XXL" at bounding box center [196, 312] width 244 height 232
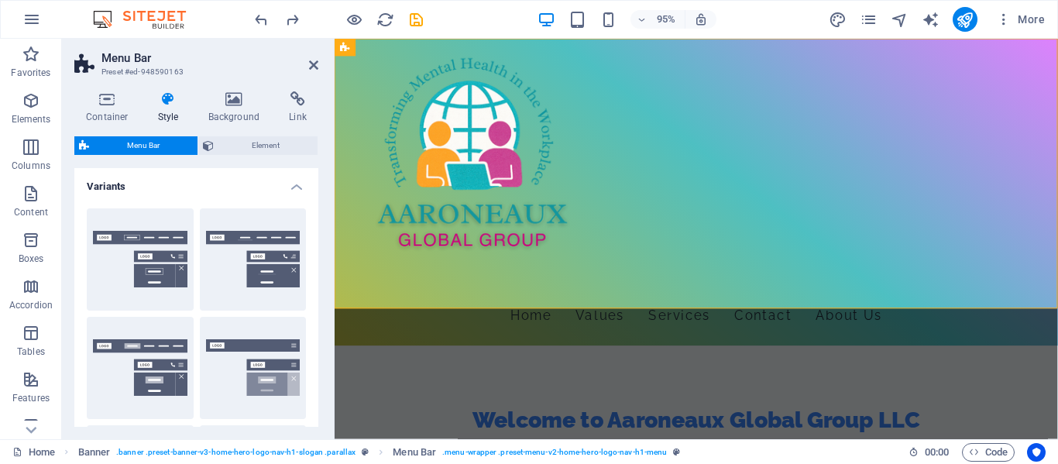
click at [230, 273] on button "Centered" at bounding box center [253, 259] width 107 height 102
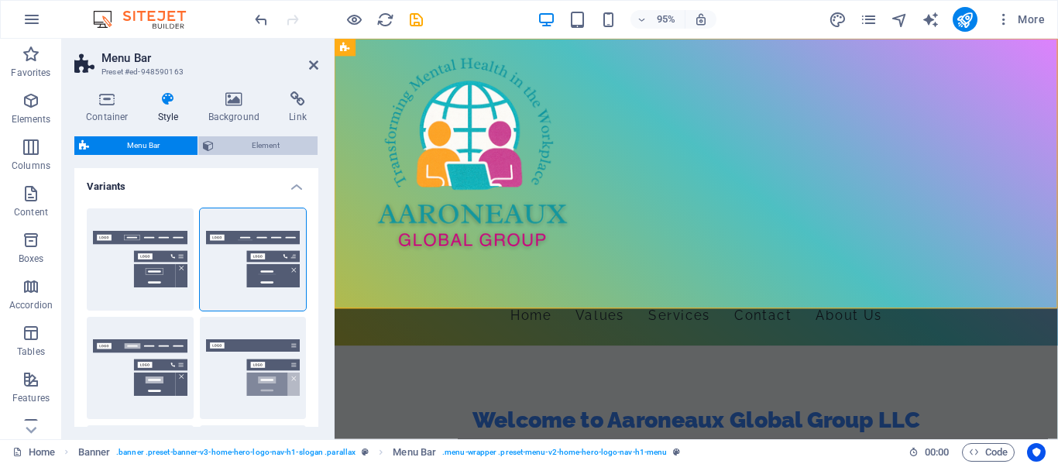
click at [237, 143] on span "Element" at bounding box center [265, 145] width 95 height 19
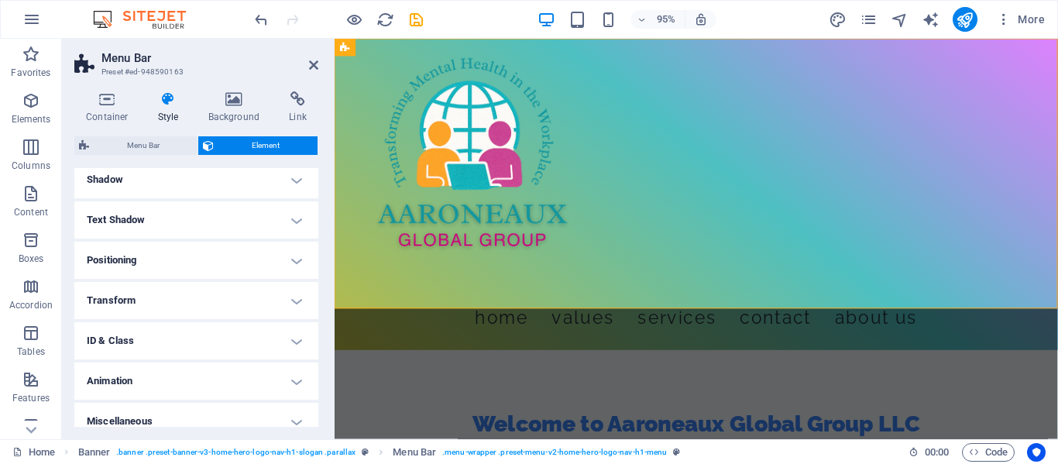
scroll to position [396, 0]
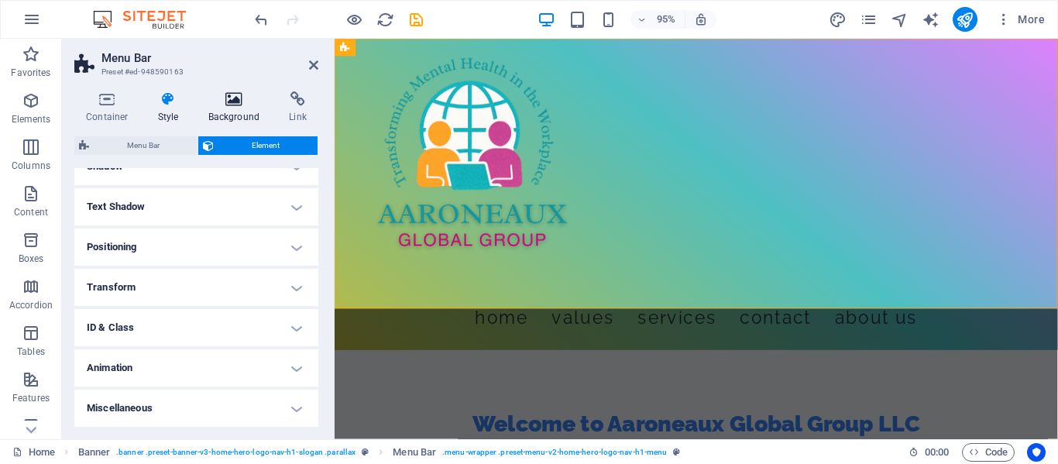
click at [233, 100] on icon at bounding box center [234, 98] width 75 height 15
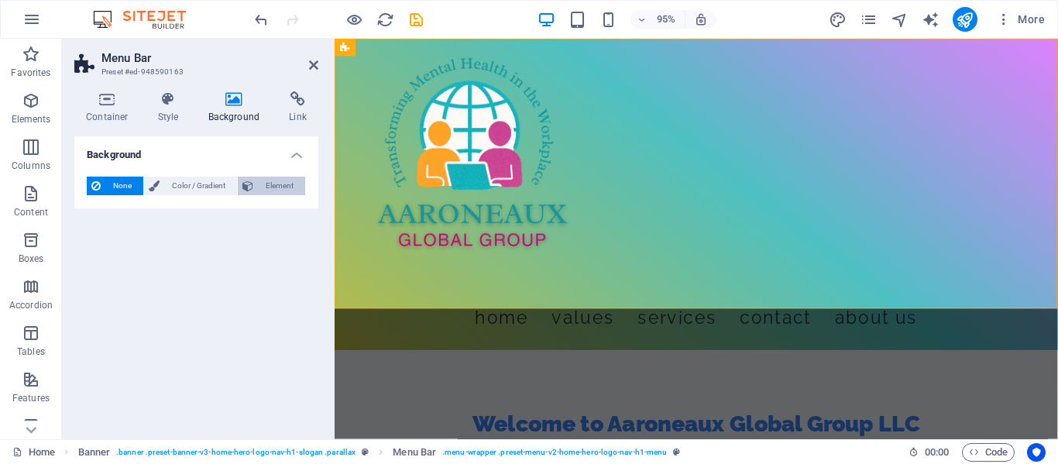
click at [253, 187] on button "Element" at bounding box center [271, 186] width 67 height 19
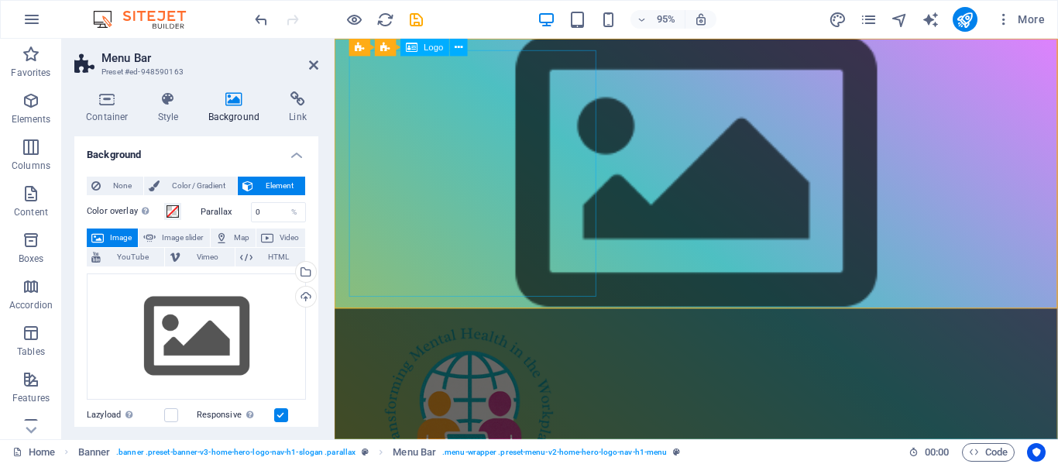
click at [485, 335] on div at bounding box center [715, 465] width 731 height 260
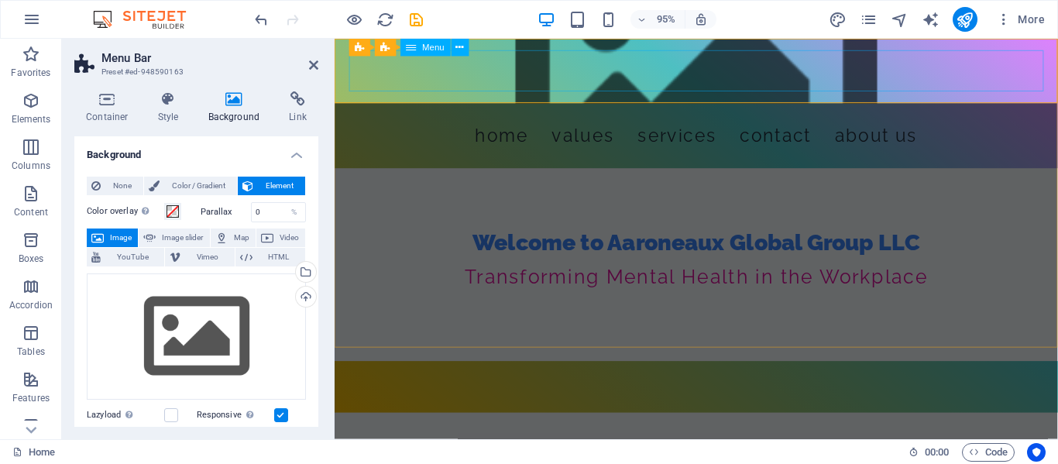
click at [988, 119] on nav "Home Values Services Contact About Us" at bounding box center [715, 140] width 731 height 43
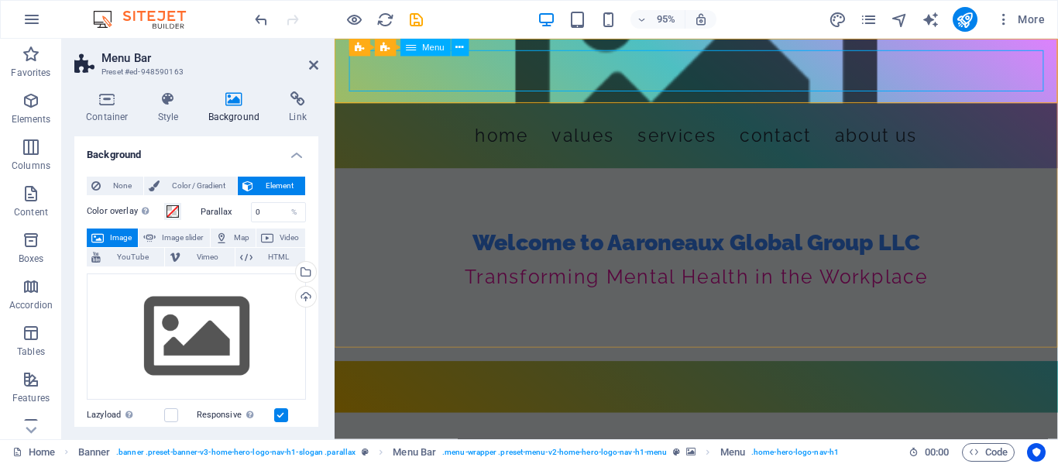
click at [389, 119] on nav "Home Values Services Contact About Us" at bounding box center [715, 140] width 731 height 43
click at [399, 105] on figure at bounding box center [716, 73] width 762 height 68
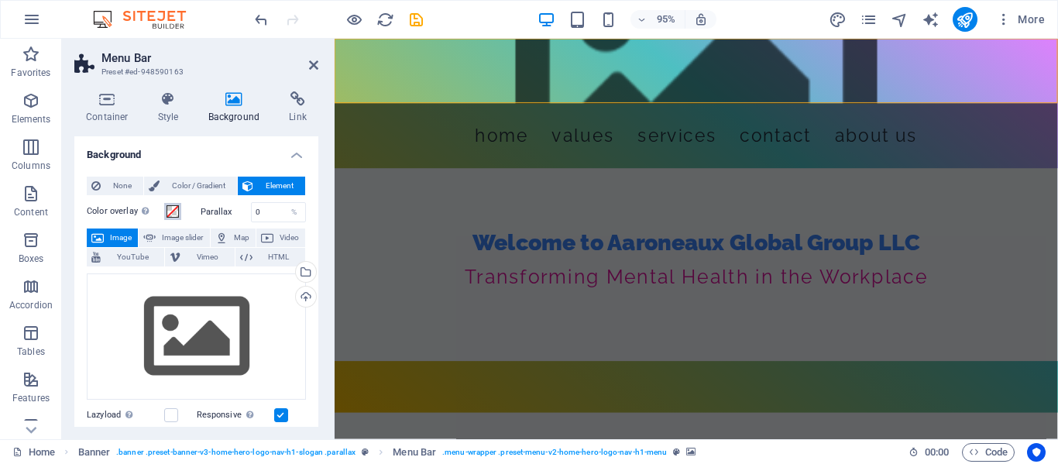
click at [170, 212] on span at bounding box center [173, 211] width 12 height 12
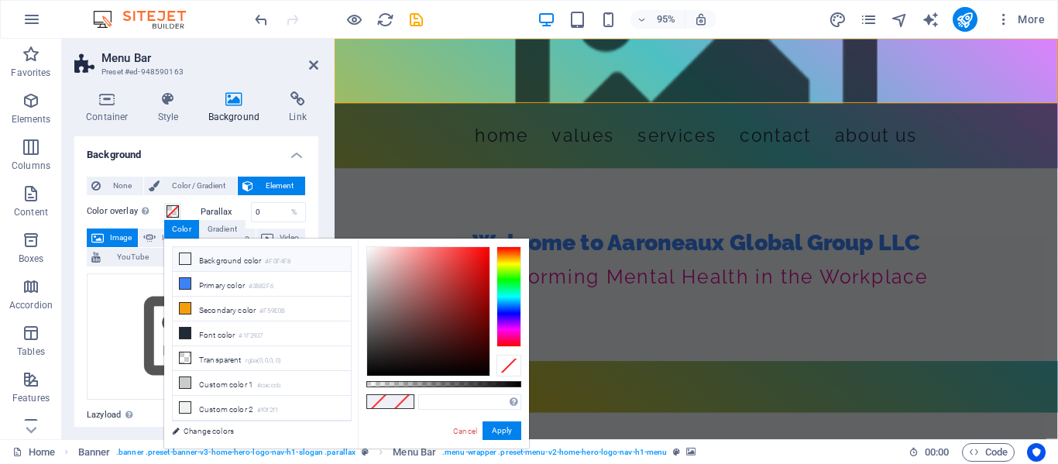
click at [184, 254] on icon at bounding box center [185, 258] width 11 height 11
type input "#f0f4f8"
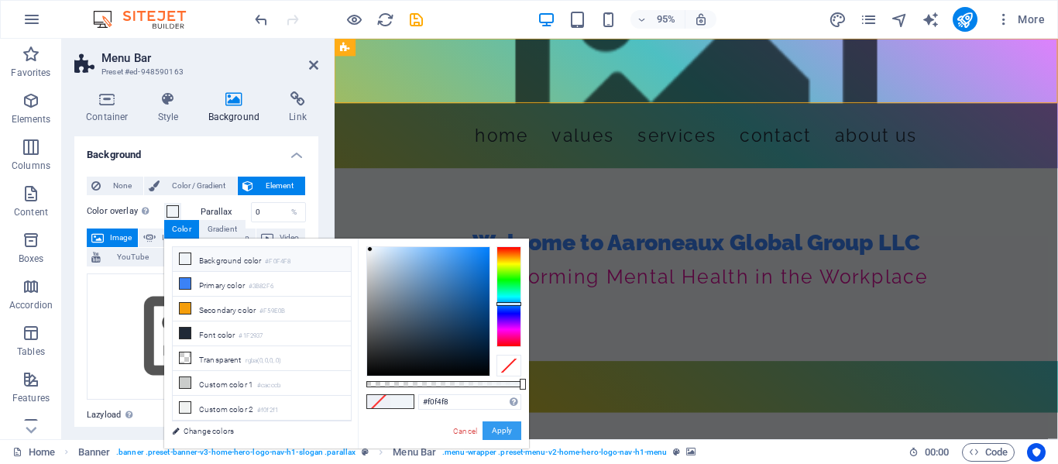
click at [502, 432] on button "Apply" at bounding box center [502, 430] width 39 height 19
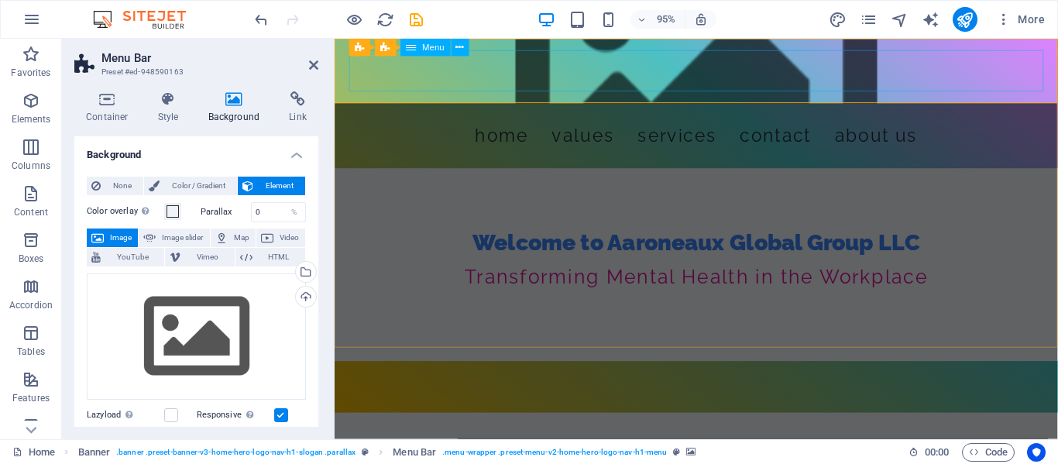
click at [449, 119] on nav "Home Values Services Contact About Us" at bounding box center [715, 140] width 731 height 43
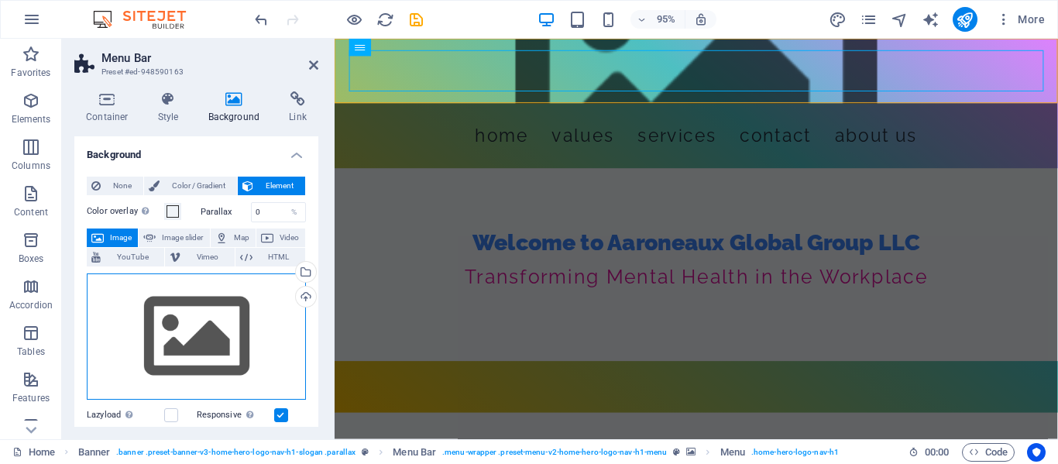
click at [212, 338] on div "Drag files here, click to choose files or select files from Files or our free s…" at bounding box center [196, 336] width 219 height 127
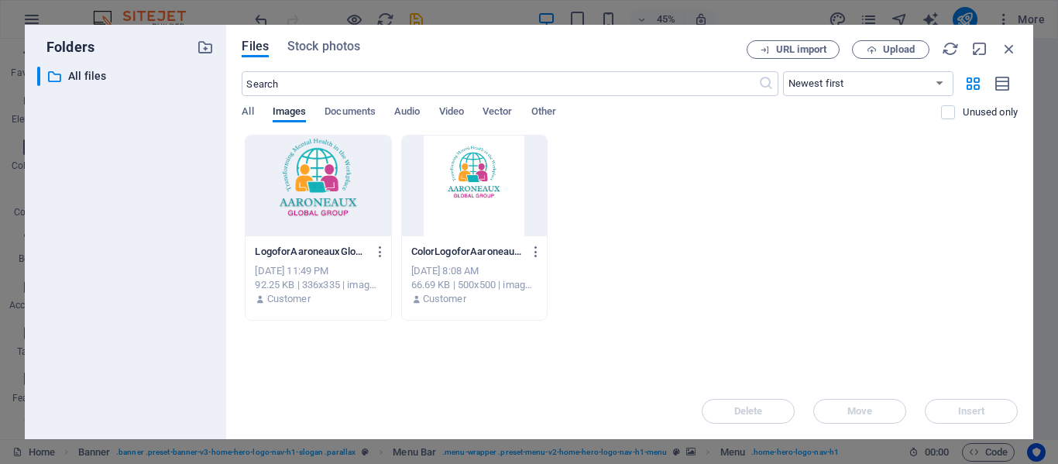
click at [334, 183] on div at bounding box center [318, 186] width 145 height 101
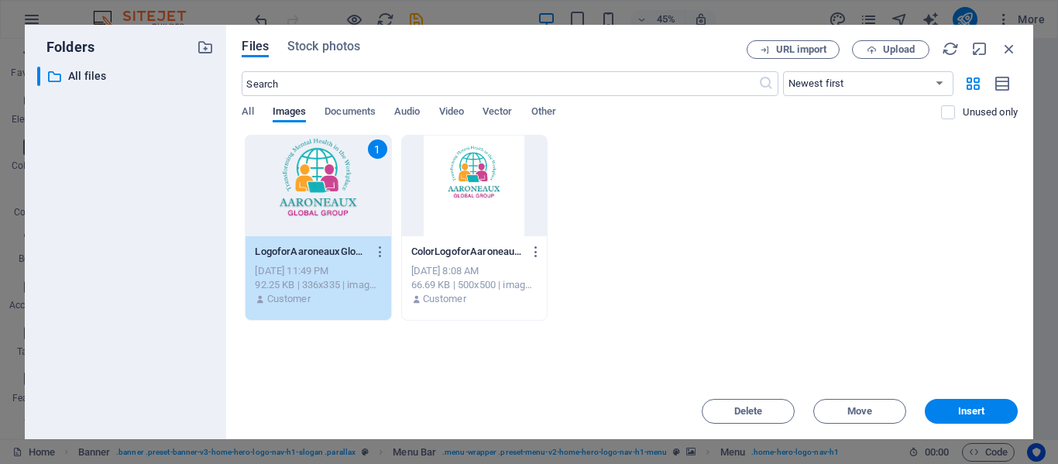
drag, startPoint x: 334, startPoint y: 182, endPoint x: 0, endPoint y: 150, distance: 335.4
click at [334, 182] on div "1" at bounding box center [318, 186] width 145 height 101
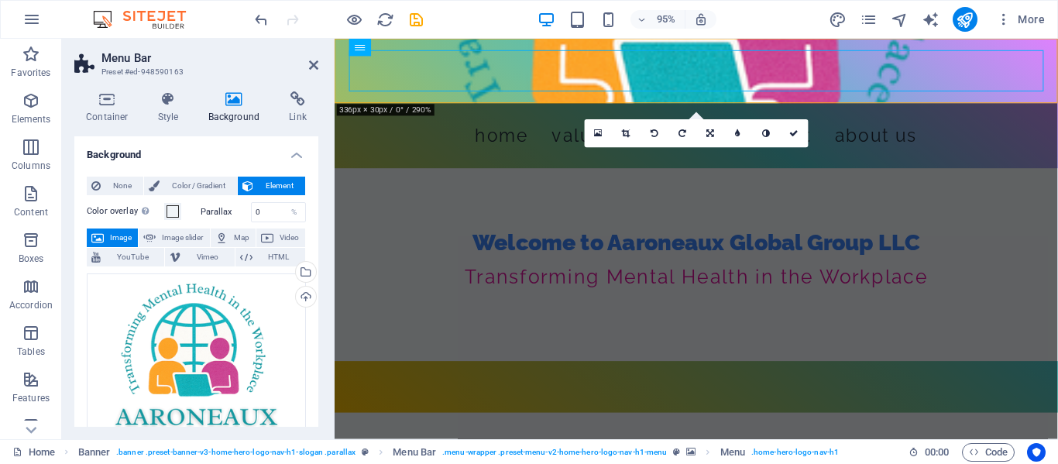
click at [110, 236] on span "Image" at bounding box center [120, 238] width 25 height 19
click at [315, 66] on icon at bounding box center [313, 65] width 9 height 12
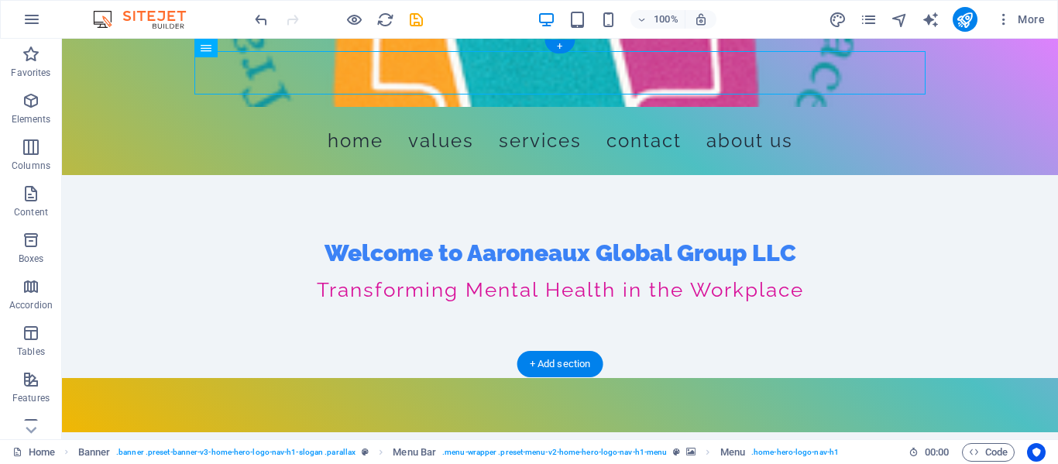
click at [163, 66] on figure at bounding box center [560, 73] width 996 height 68
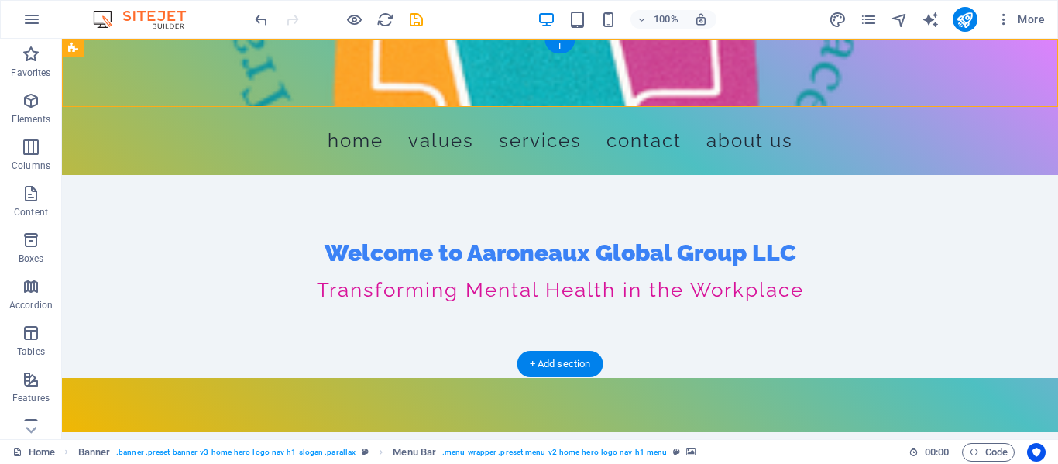
click at [163, 66] on figure at bounding box center [560, 73] width 996 height 68
click at [140, 61] on figure at bounding box center [560, 73] width 996 height 68
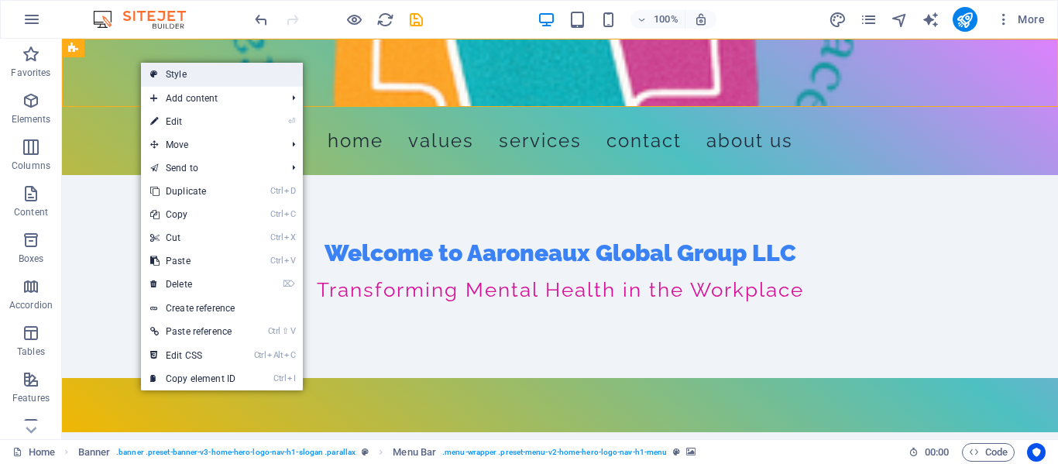
click at [170, 74] on link "Style" at bounding box center [222, 74] width 162 height 23
select select "rem"
select select "preset-menu-v2-home-hero-logo-nav-h1-menu"
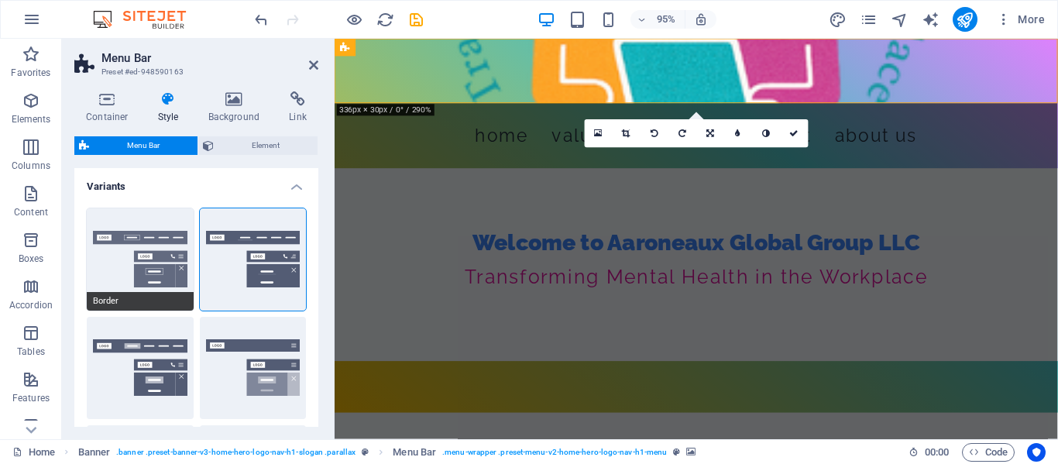
click at [157, 255] on button "Border" at bounding box center [140, 259] width 107 height 102
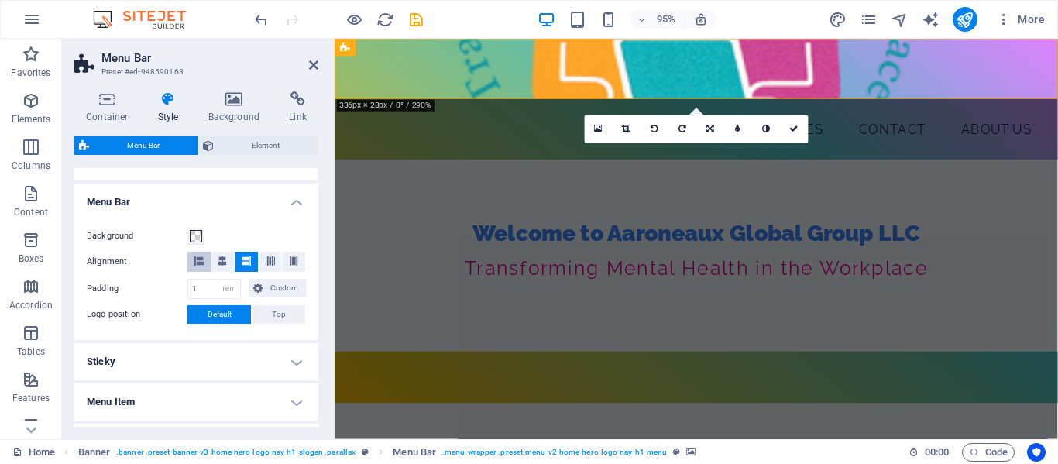
scroll to position [470, 0]
click at [201, 259] on icon at bounding box center [198, 258] width 9 height 9
click at [208, 308] on span "Default" at bounding box center [220, 312] width 24 height 19
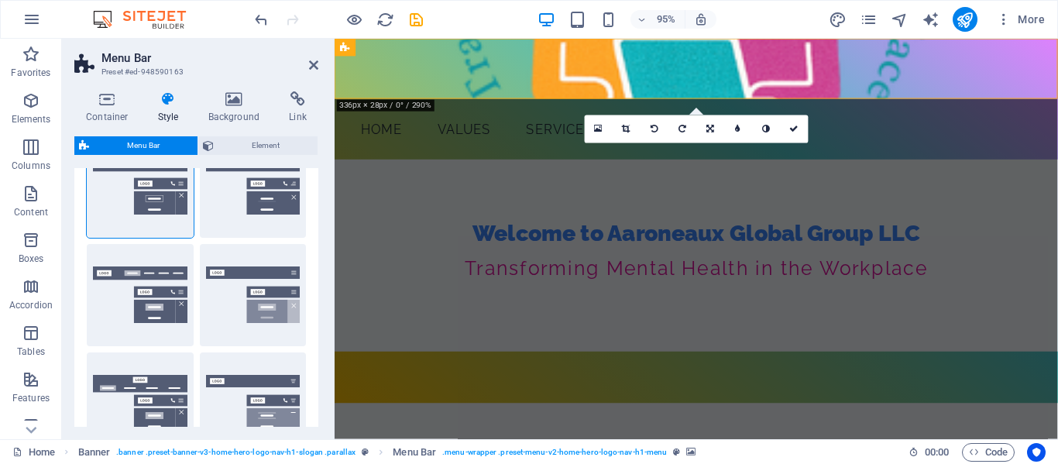
scroll to position [0, 0]
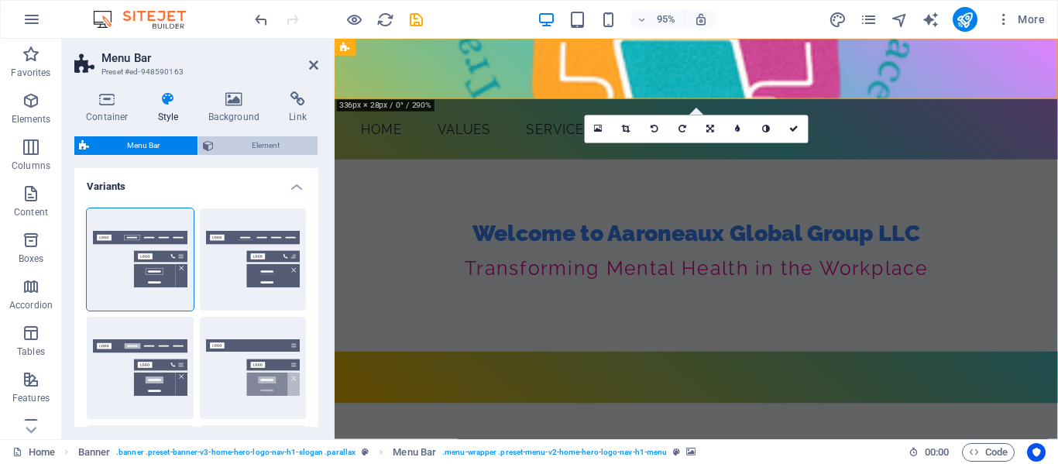
click at [225, 142] on span "Element" at bounding box center [265, 145] width 95 height 19
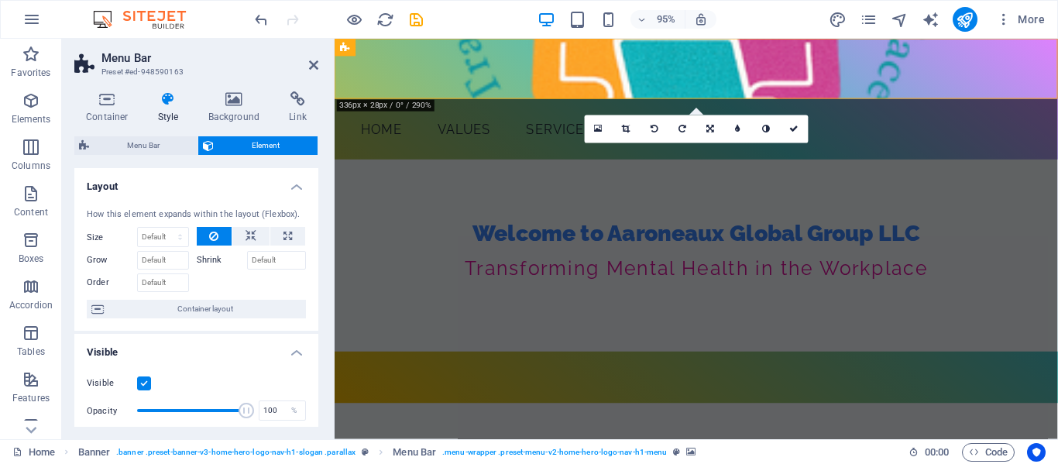
click at [225, 142] on span "Element" at bounding box center [265, 145] width 95 height 19
click at [117, 101] on icon at bounding box center [107, 98] width 66 height 15
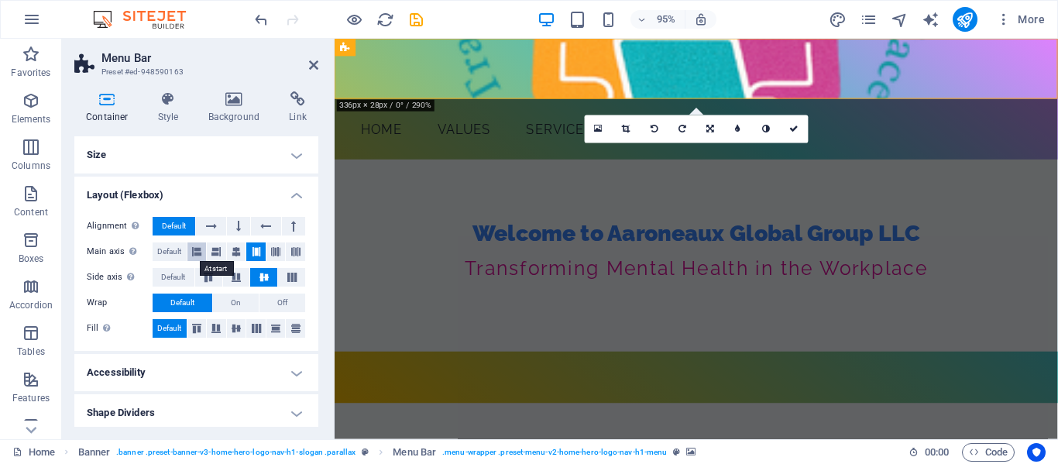
click at [198, 248] on icon at bounding box center [196, 251] width 9 height 19
click at [167, 275] on span "Default" at bounding box center [173, 277] width 24 height 19
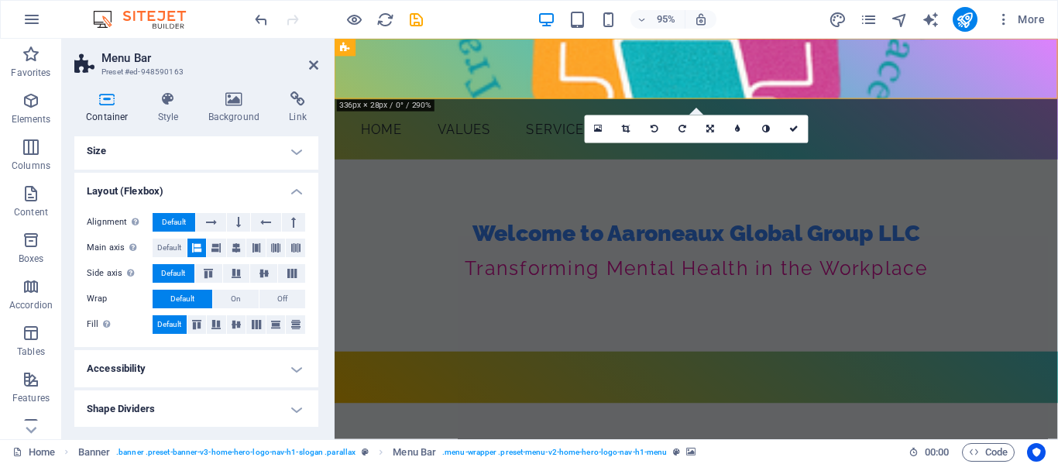
scroll to position [5, 0]
click at [170, 99] on icon at bounding box center [168, 98] width 44 height 15
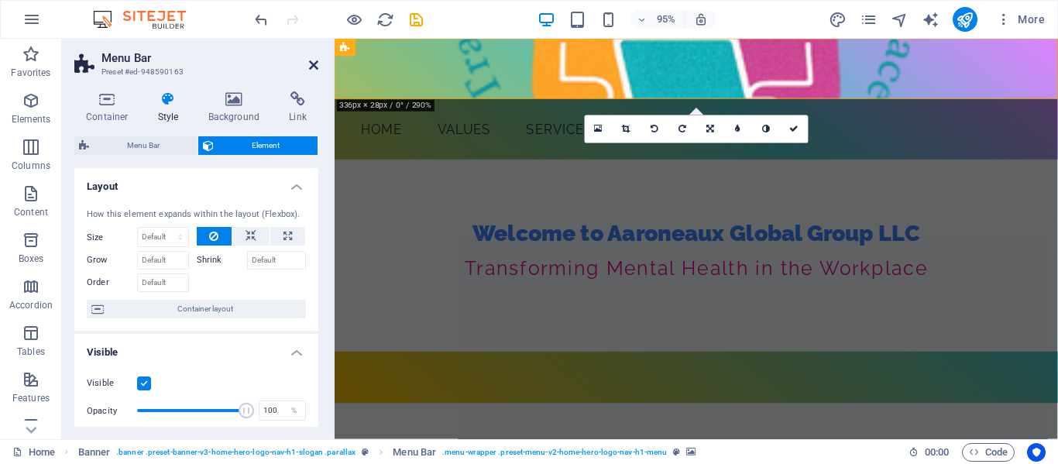
click at [313, 60] on icon at bounding box center [313, 65] width 9 height 12
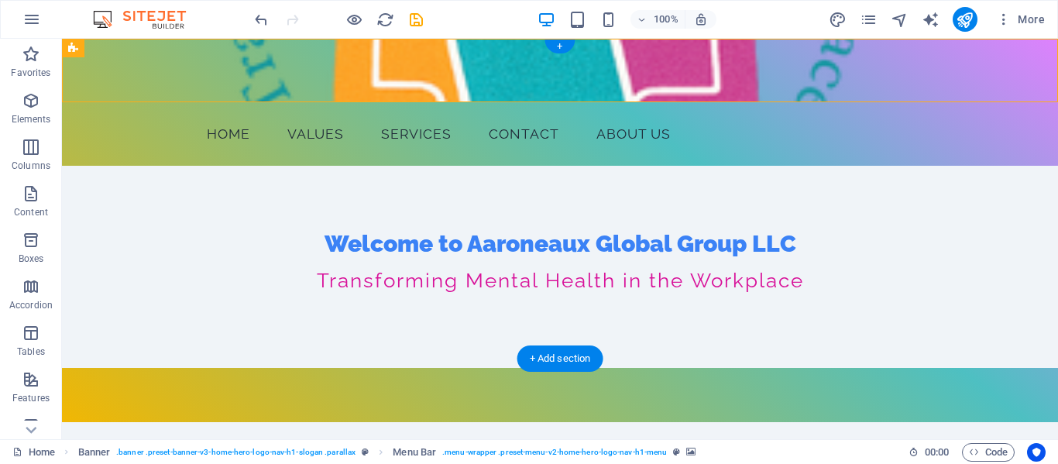
click at [166, 73] on figure at bounding box center [560, 71] width 996 height 64
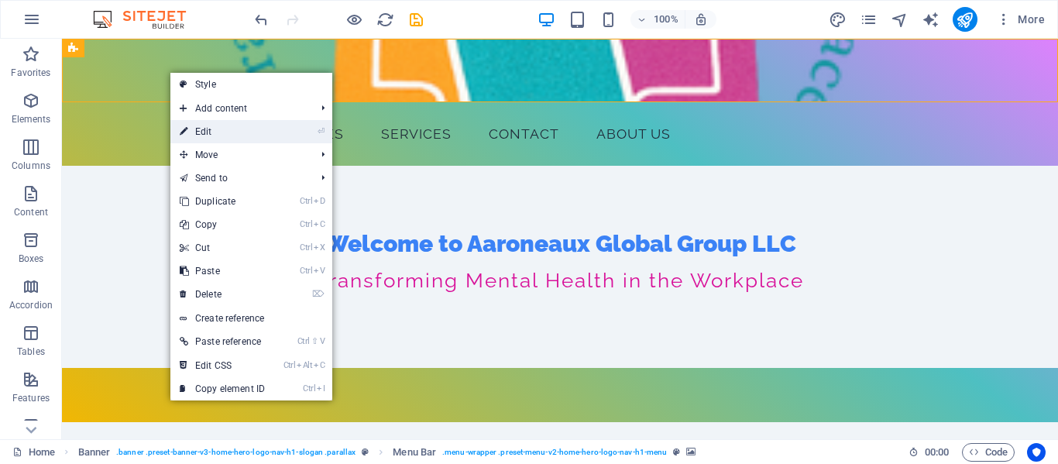
click at [201, 130] on link "⏎ Edit" at bounding box center [222, 131] width 104 height 23
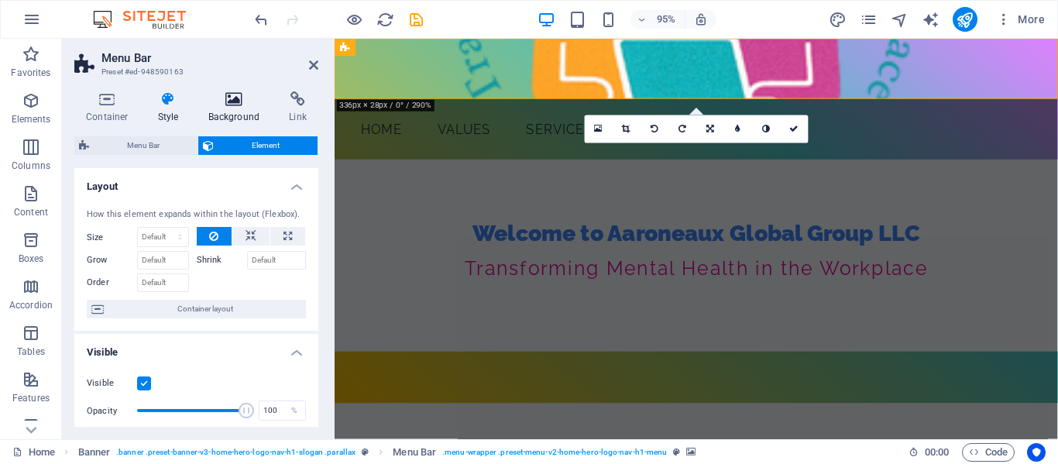
click at [229, 101] on icon at bounding box center [234, 98] width 75 height 15
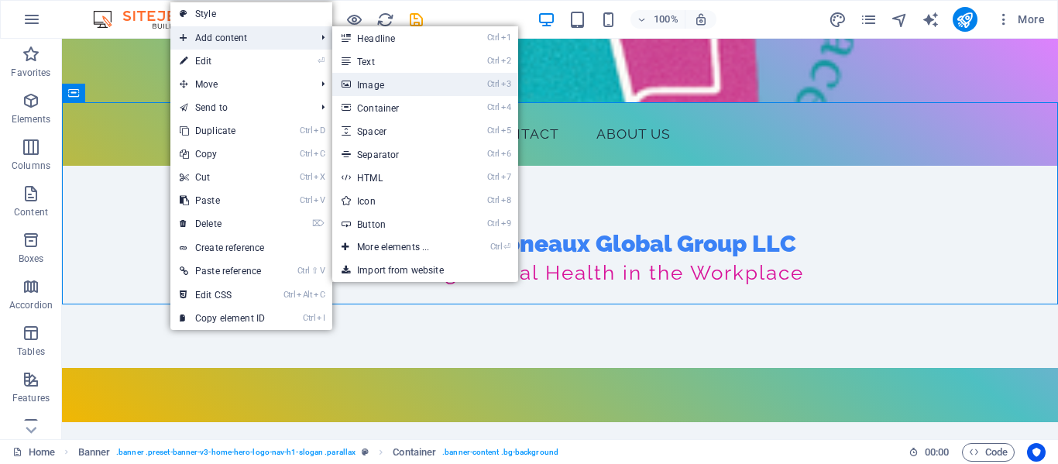
click at [374, 85] on link "Ctrl 3 Image" at bounding box center [396, 84] width 128 height 23
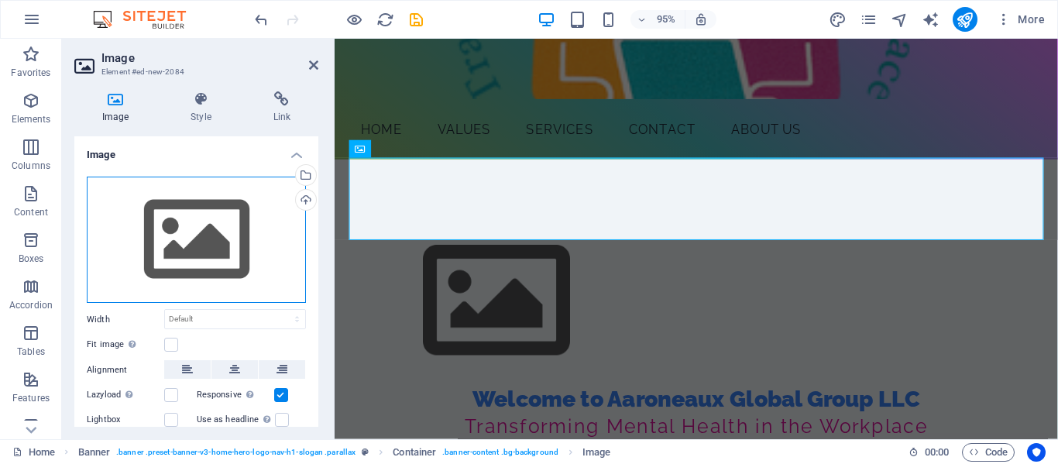
click at [222, 229] on div "Drag files here, click to choose files or select files from Files or our free s…" at bounding box center [196, 240] width 219 height 127
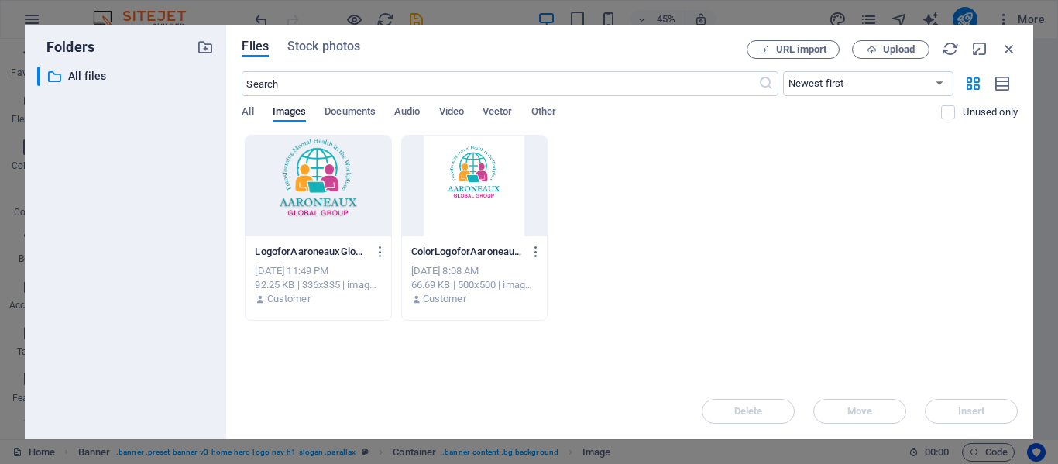
click at [288, 198] on div at bounding box center [318, 186] width 145 height 101
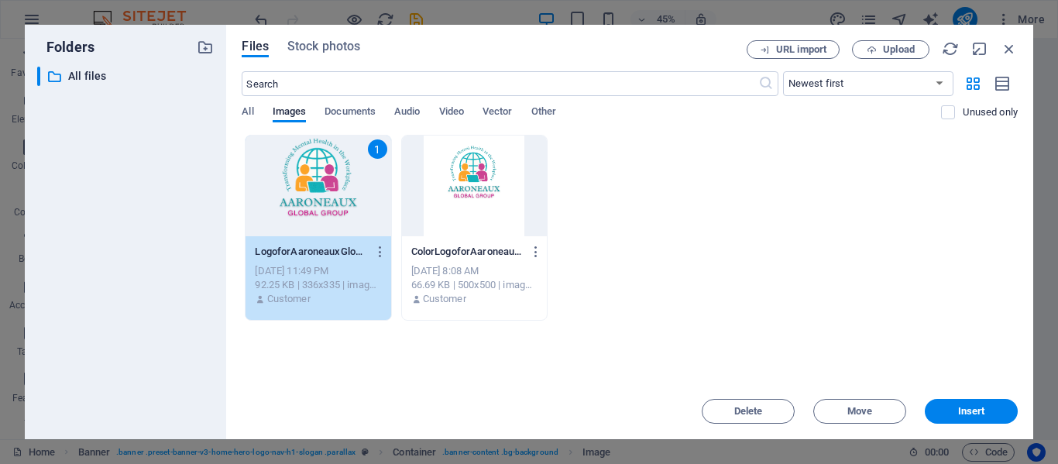
click at [291, 194] on div "1" at bounding box center [318, 186] width 145 height 101
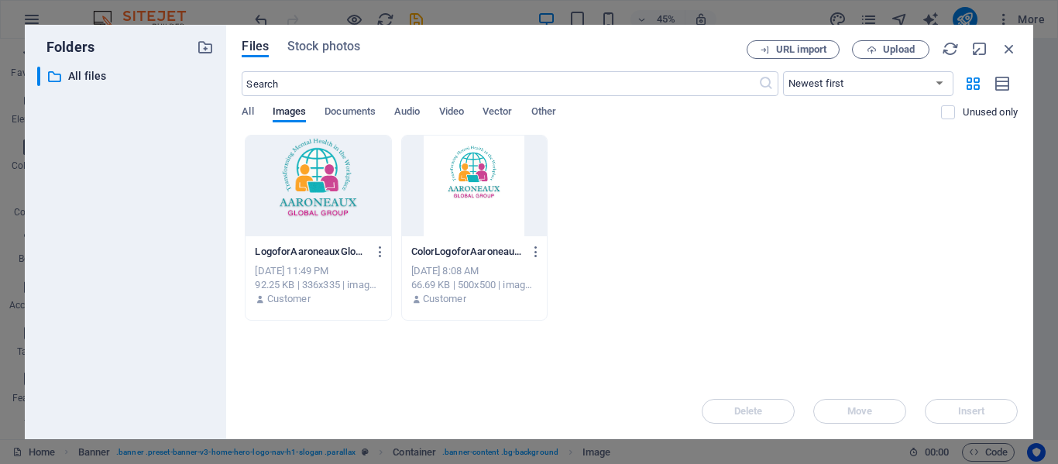
click at [289, 192] on div at bounding box center [318, 186] width 145 height 101
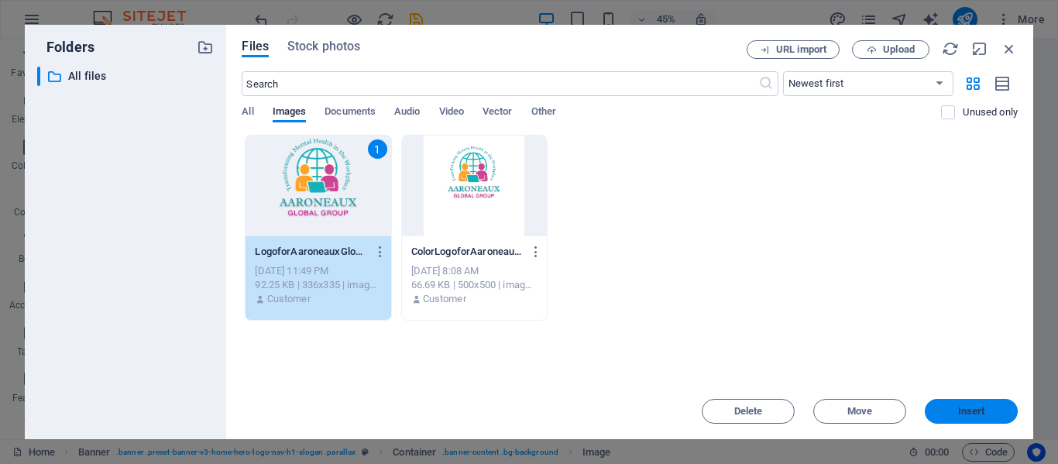
click at [958, 413] on span "Insert" at bounding box center [971, 411] width 27 height 9
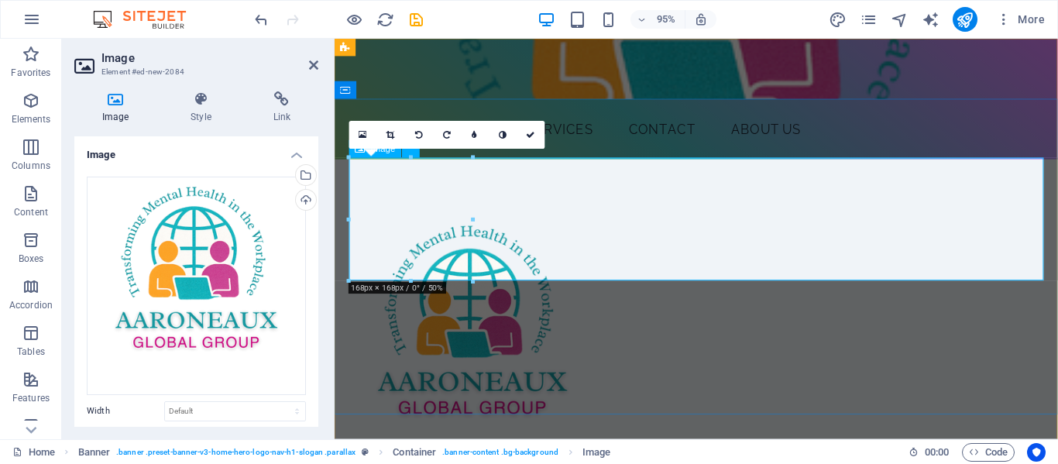
click at [454, 228] on figure at bounding box center [715, 358] width 731 height 260
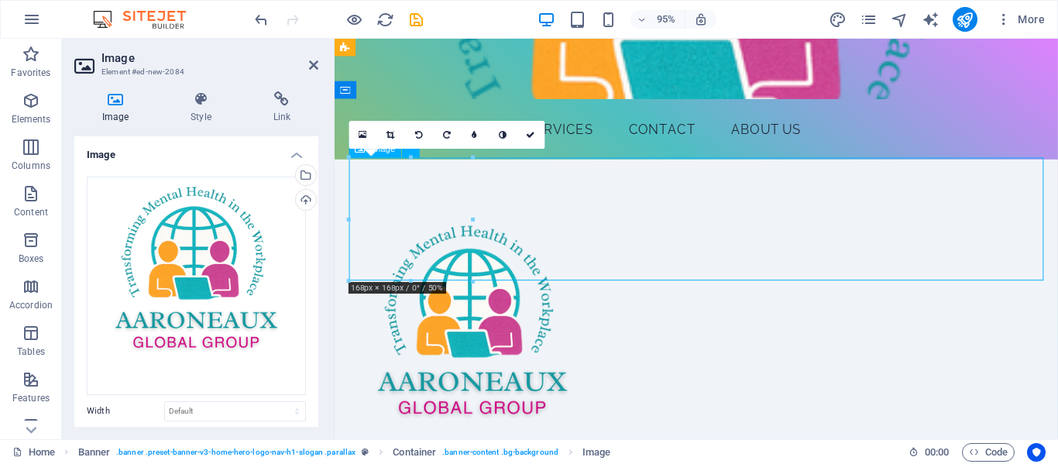
drag, startPoint x: 436, startPoint y: 233, endPoint x: 436, endPoint y: 248, distance: 14.7
click at [436, 248] on figure at bounding box center [715, 358] width 731 height 260
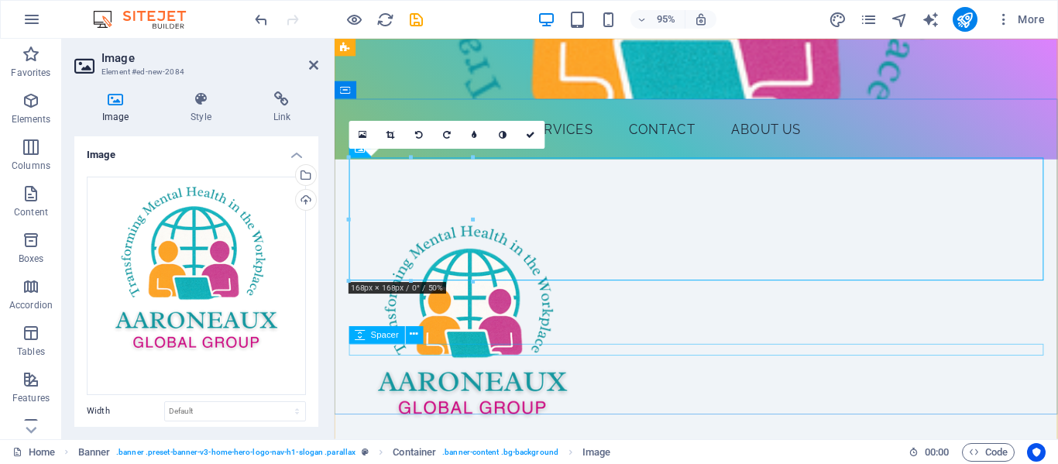
click at [428, 344] on div "Spacer" at bounding box center [391, 335] width 84 height 19
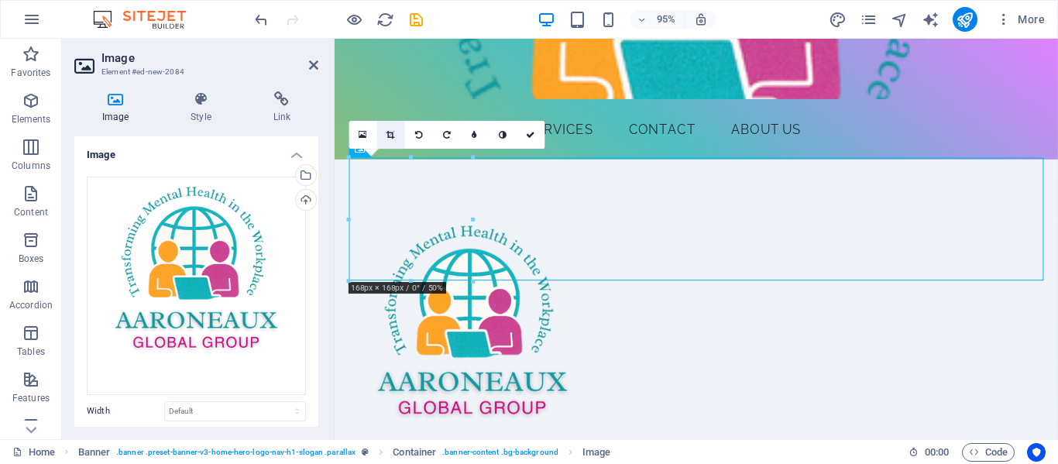
click at [393, 136] on icon at bounding box center [391, 134] width 9 height 9
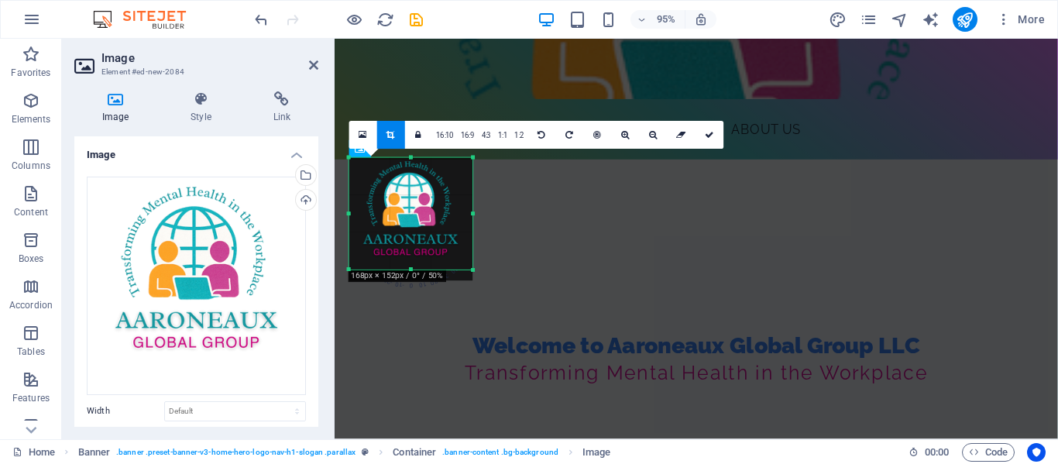
drag, startPoint x: 471, startPoint y: 274, endPoint x: 472, endPoint y: 265, distance: 9.3
click at [472, 266] on div at bounding box center [473, 270] width 9 height 9
click at [531, 235] on figure at bounding box center [715, 287] width 731 height 118
click at [370, 132] on link at bounding box center [363, 135] width 28 height 28
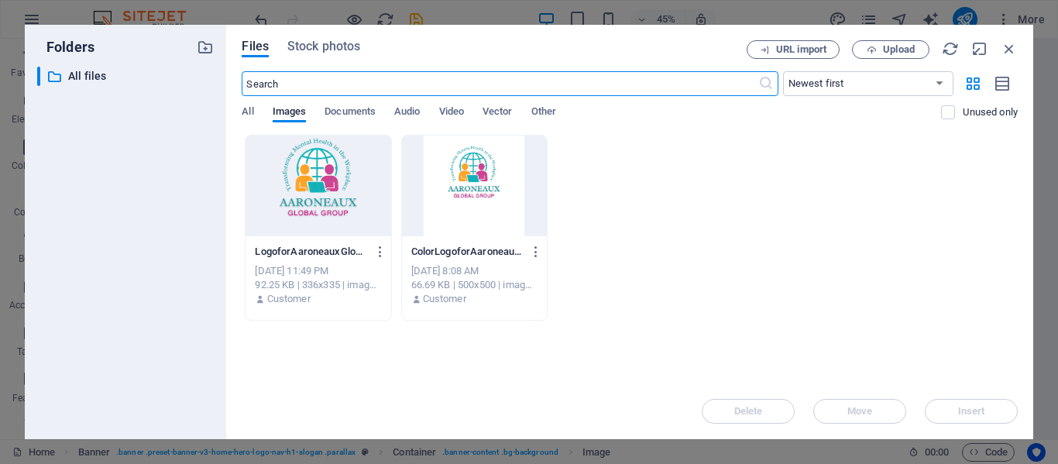
click at [321, 194] on div at bounding box center [318, 186] width 145 height 101
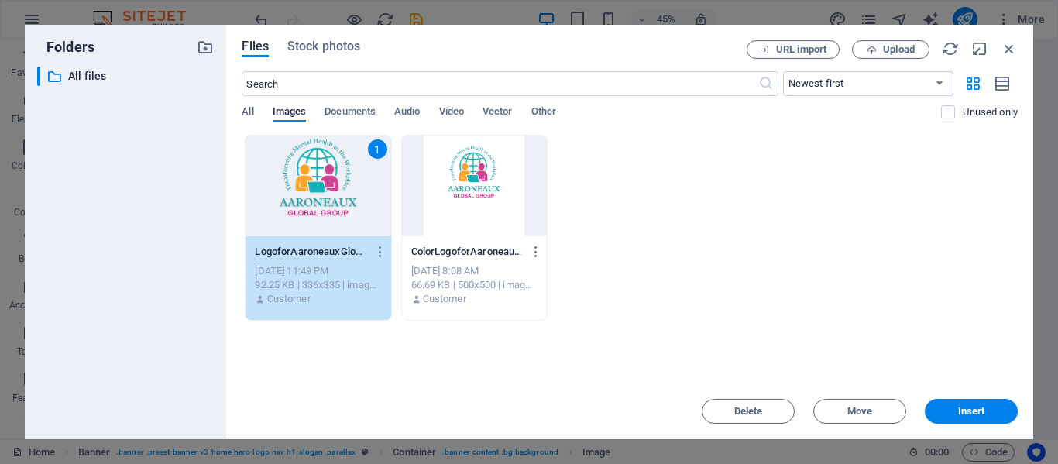
click at [322, 193] on div "1" at bounding box center [318, 186] width 145 height 101
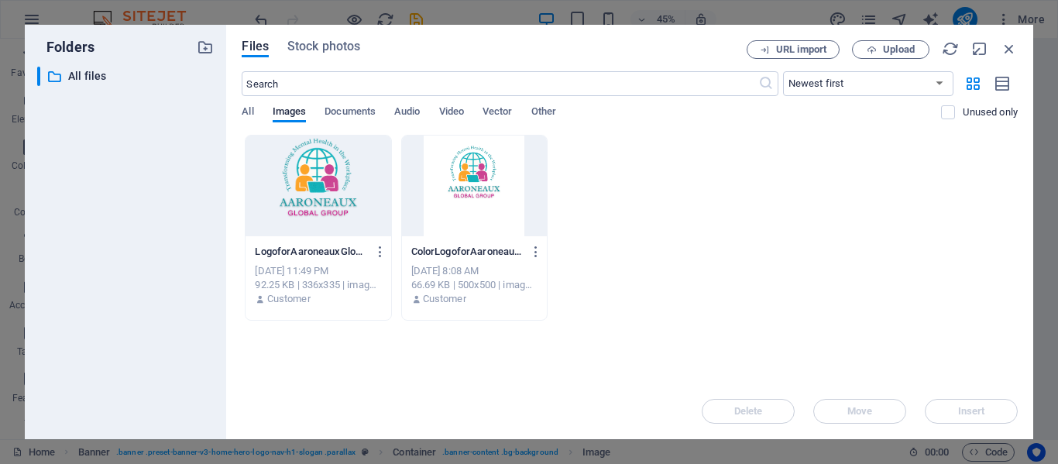
click at [328, 194] on div at bounding box center [318, 186] width 145 height 101
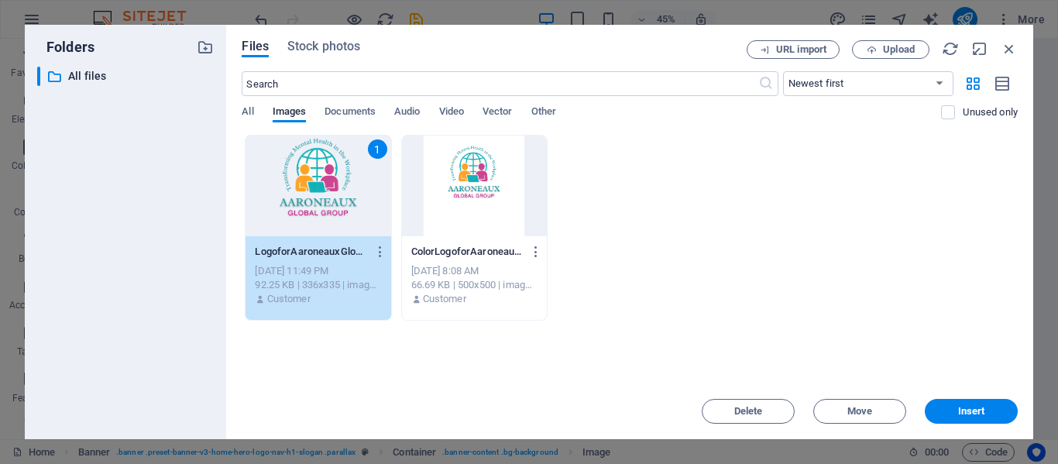
click at [330, 192] on div "1" at bounding box center [318, 186] width 145 height 101
drag, startPoint x: 977, startPoint y: 411, endPoint x: 675, endPoint y: 390, distance: 302.9
click at [977, 411] on span "Insert" at bounding box center [971, 411] width 27 height 9
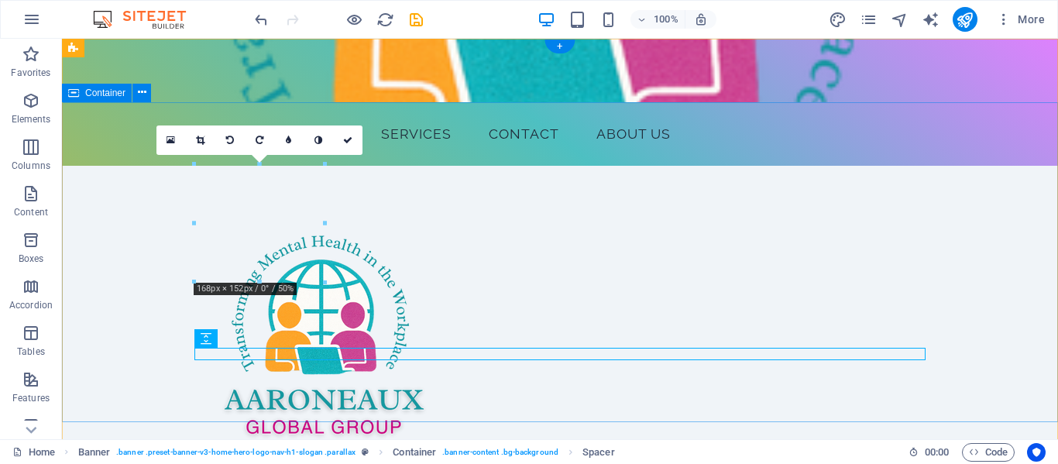
click at [520, 376] on div "Welcome to Aaroneaux Global Group LLC Transforming Mental Health in the Workpla…" at bounding box center [560, 385] width 996 height 438
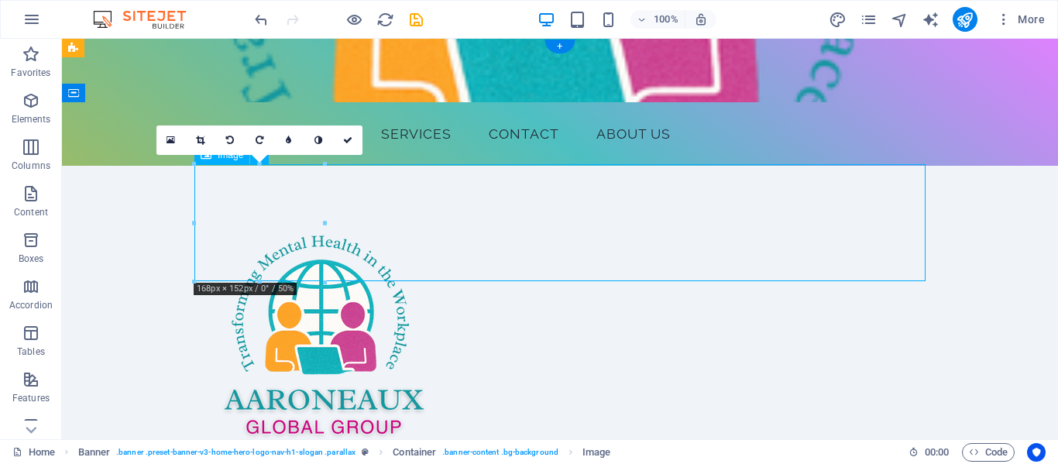
click at [829, 228] on figure at bounding box center [559, 345] width 731 height 235
click at [291, 138] on icon at bounding box center [288, 140] width 5 height 9
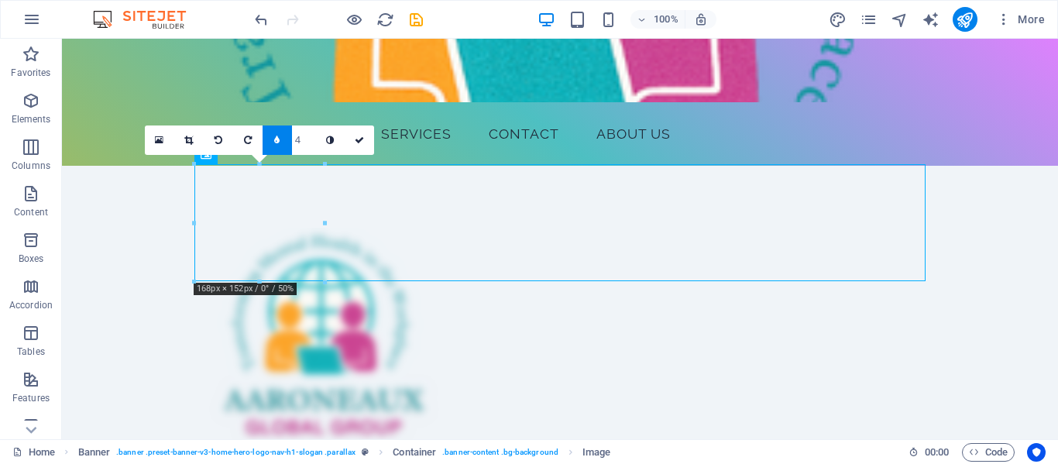
click at [311, 143] on input "4" at bounding box center [303, 140] width 23 height 29
click at [311, 133] on input "5" at bounding box center [303, 140] width 23 height 29
click at [311, 133] on input "6" at bounding box center [303, 140] width 23 height 29
click at [311, 146] on input "1" at bounding box center [303, 140] width 23 height 29
click at [311, 145] on input "1" at bounding box center [303, 140] width 23 height 29
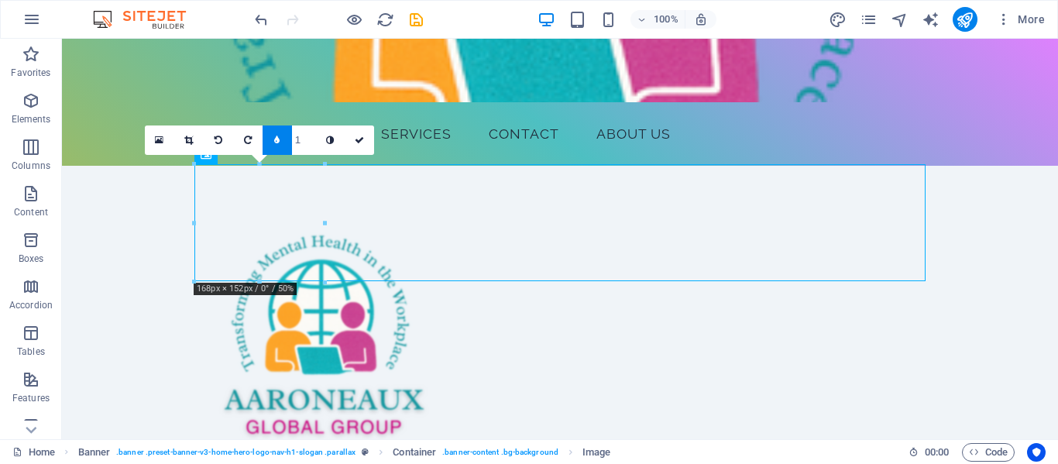
click at [311, 145] on input "1" at bounding box center [303, 140] width 23 height 29
click at [310, 130] on input "2" at bounding box center [303, 140] width 23 height 29
type input "3"
click at [310, 131] on input "3" at bounding box center [303, 140] width 23 height 29
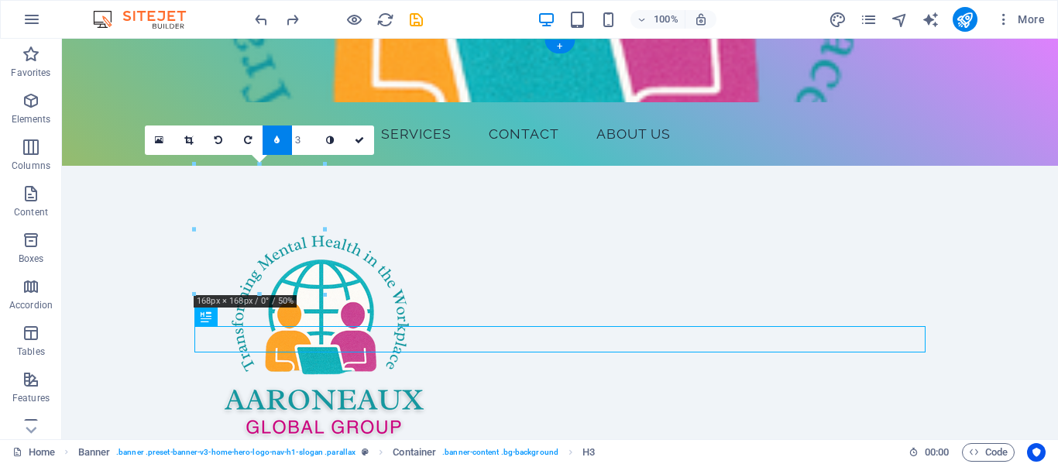
click at [140, 56] on figure at bounding box center [560, 71] width 996 height 64
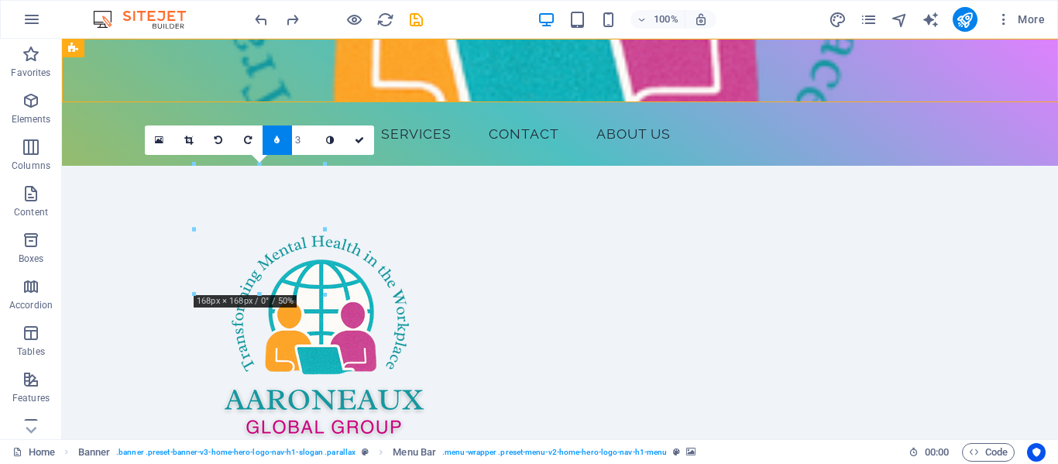
click at [325, 227] on div at bounding box center [324, 229] width 5 height 130
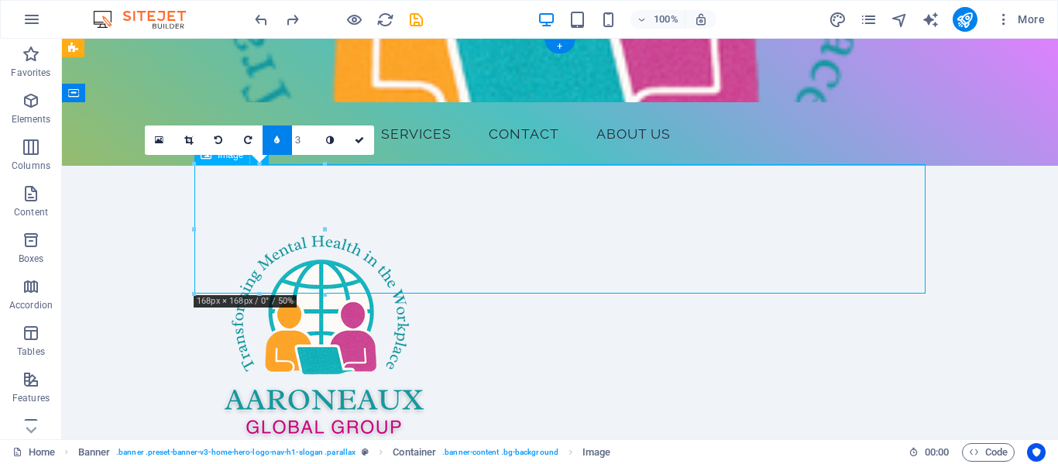
drag, startPoint x: 246, startPoint y: 194, endPoint x: 225, endPoint y: 197, distance: 21.0
click at [225, 228] on figure at bounding box center [559, 358] width 731 height 260
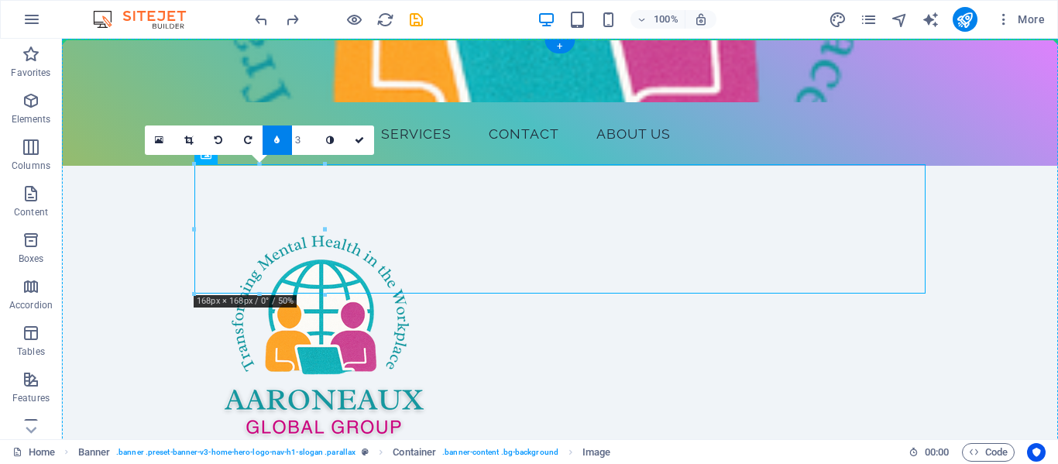
drag, startPoint x: 245, startPoint y: 207, endPoint x: 180, endPoint y: 215, distance: 65.5
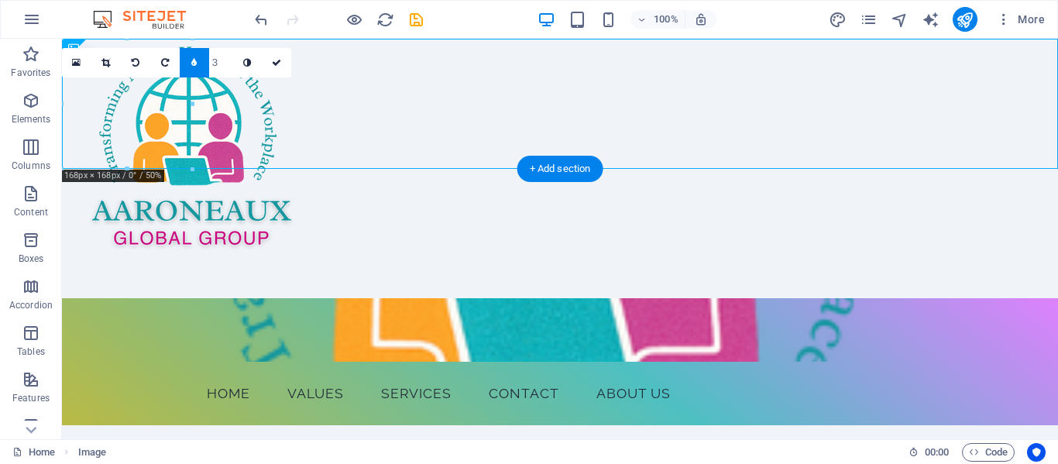
click at [163, 298] on figure at bounding box center [560, 330] width 996 height 64
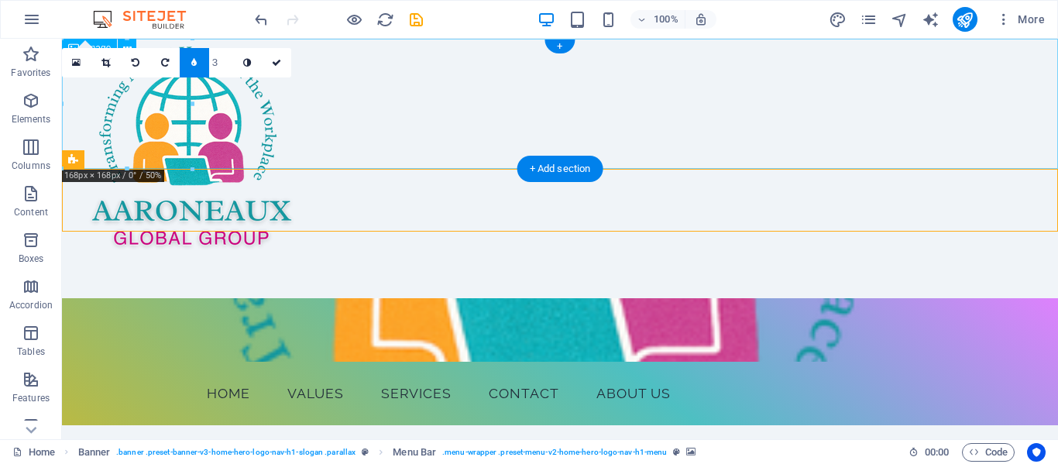
click at [263, 115] on figure at bounding box center [560, 169] width 996 height 260
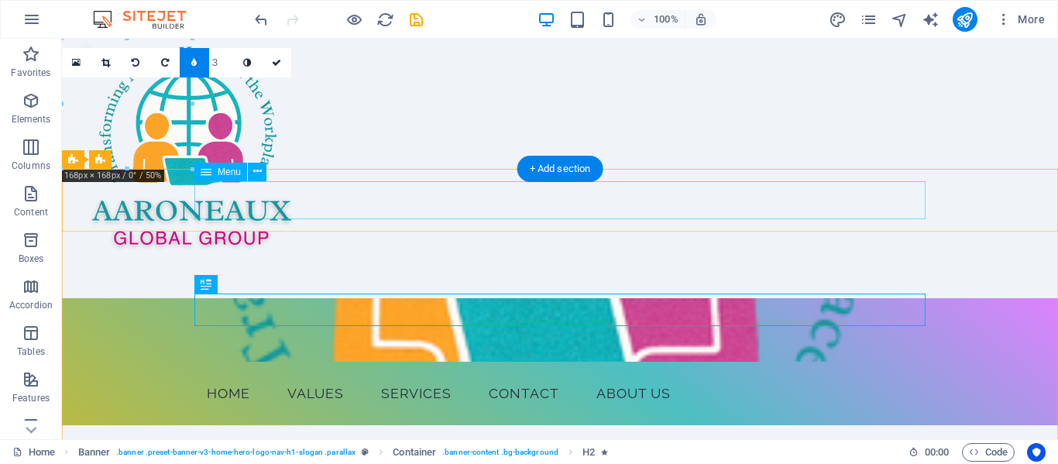
click at [254, 374] on nav "Home Values Services Contact About Us" at bounding box center [559, 393] width 731 height 39
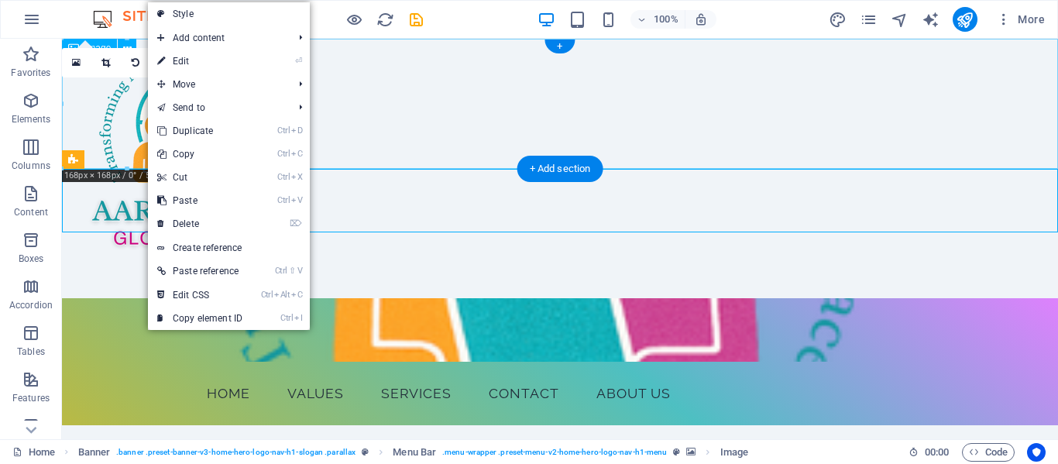
click at [95, 101] on figure at bounding box center [560, 169] width 996 height 260
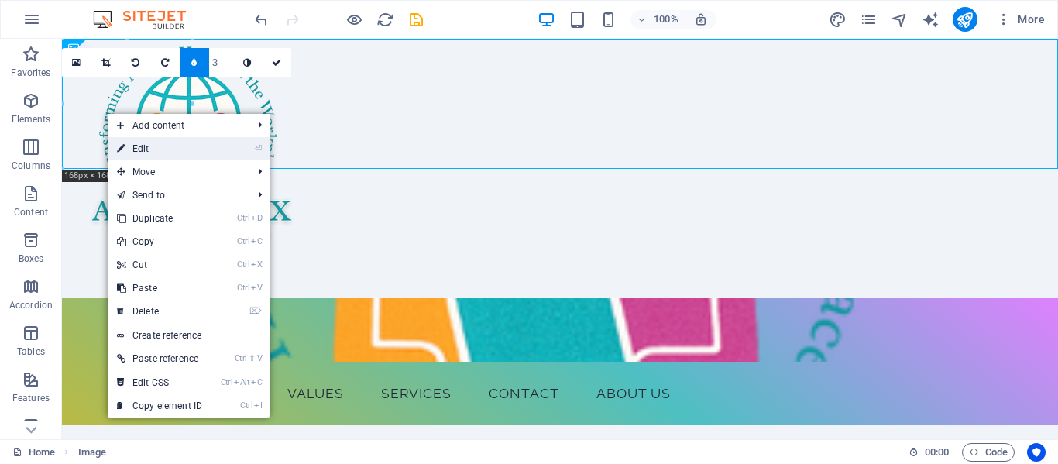
click at [168, 150] on link "⏎ Edit" at bounding box center [160, 148] width 104 height 23
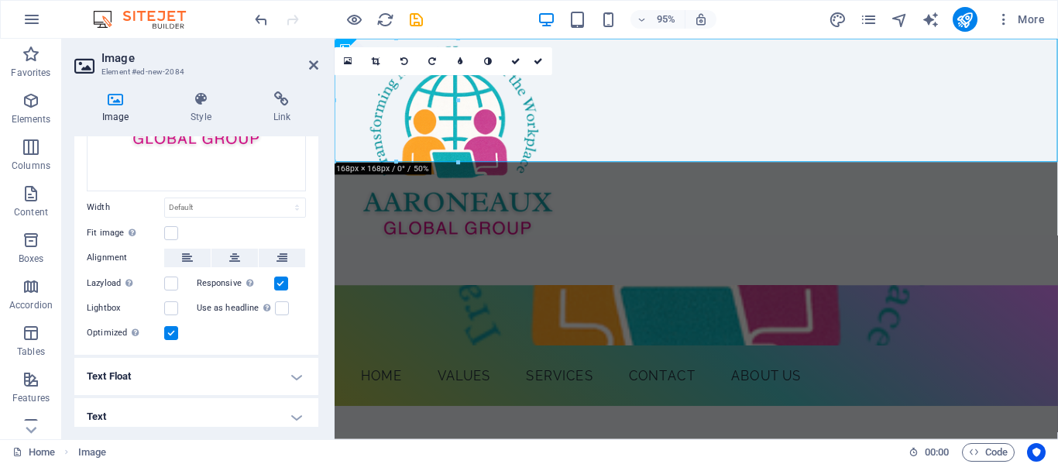
scroll to position [209, 0]
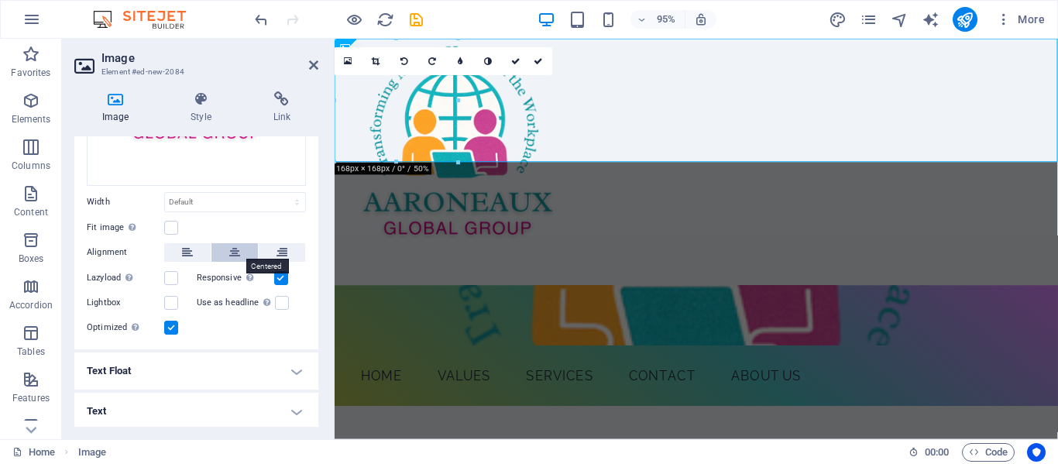
click at [225, 247] on button at bounding box center [235, 252] width 46 height 19
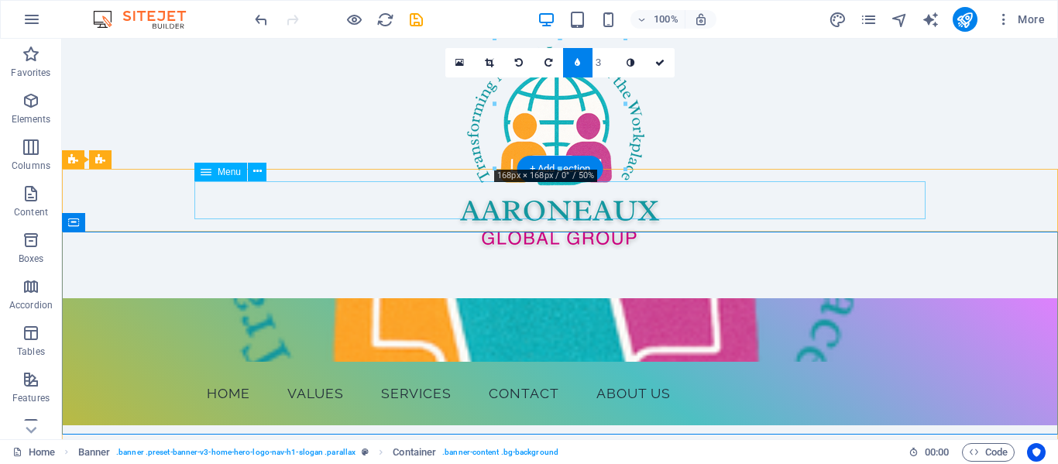
click at [581, 374] on nav "Home Values Services Contact About Us" at bounding box center [559, 393] width 731 height 39
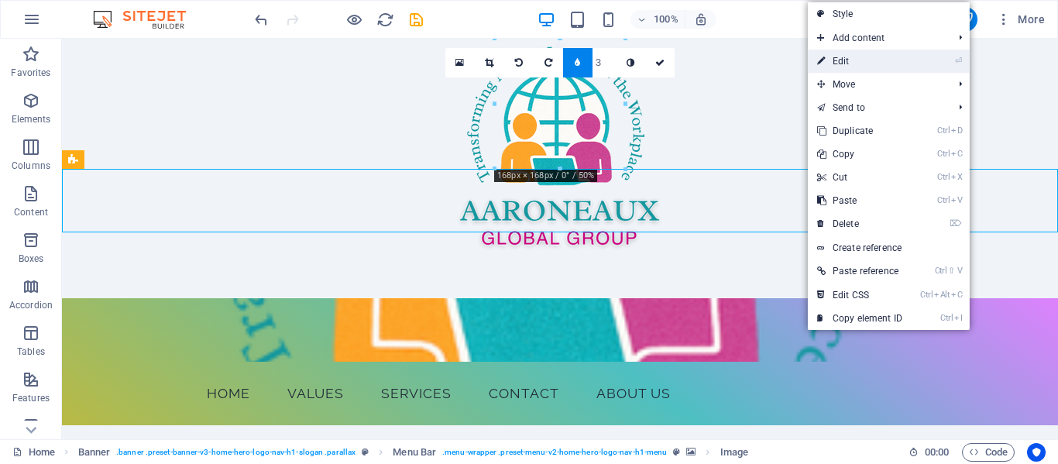
click at [857, 65] on link "⏎ Edit" at bounding box center [860, 61] width 104 height 23
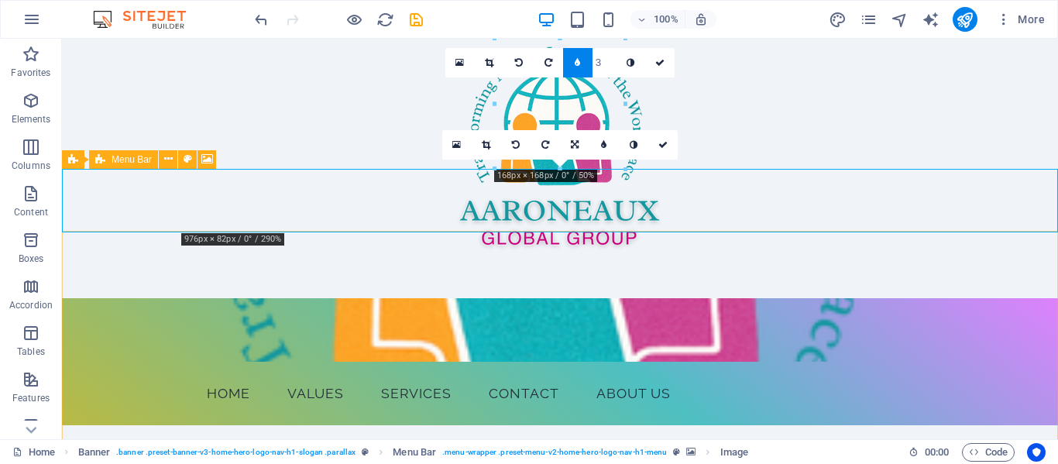
click at [149, 298] on figure at bounding box center [560, 330] width 996 height 64
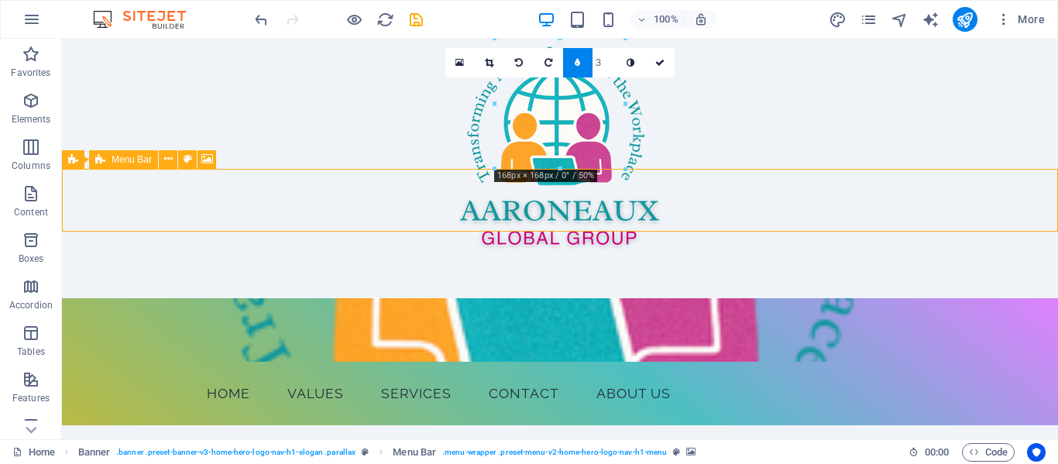
click at [136, 298] on figure at bounding box center [560, 330] width 996 height 64
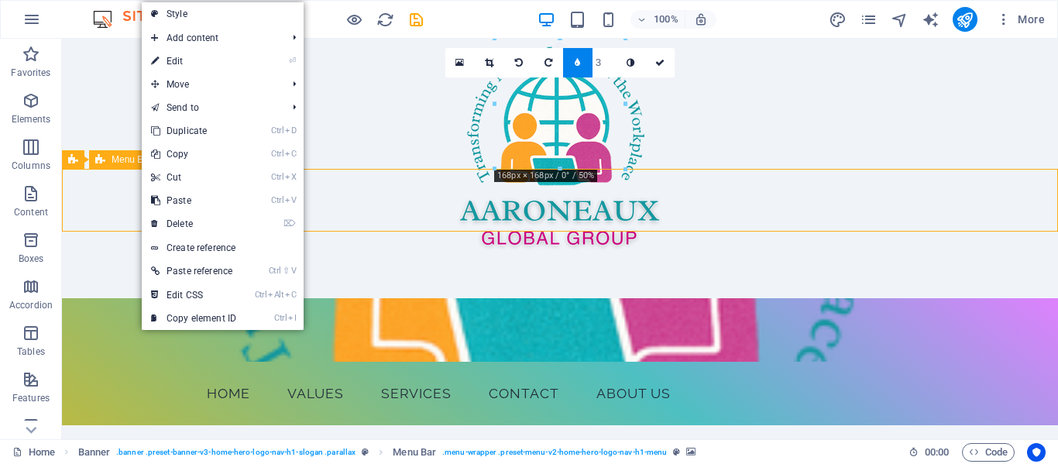
drag, startPoint x: 140, startPoint y: 224, endPoint x: 203, endPoint y: 263, distance: 73.7
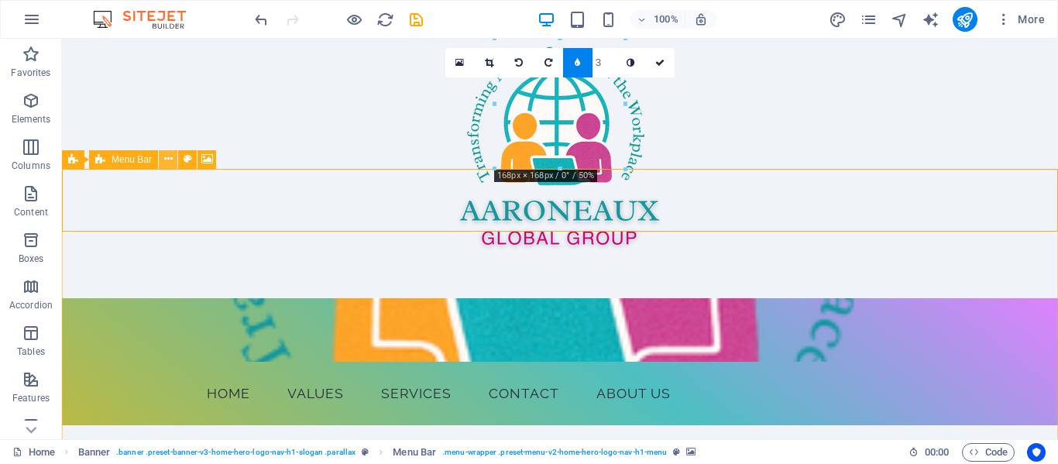
click at [167, 163] on icon at bounding box center [168, 159] width 9 height 16
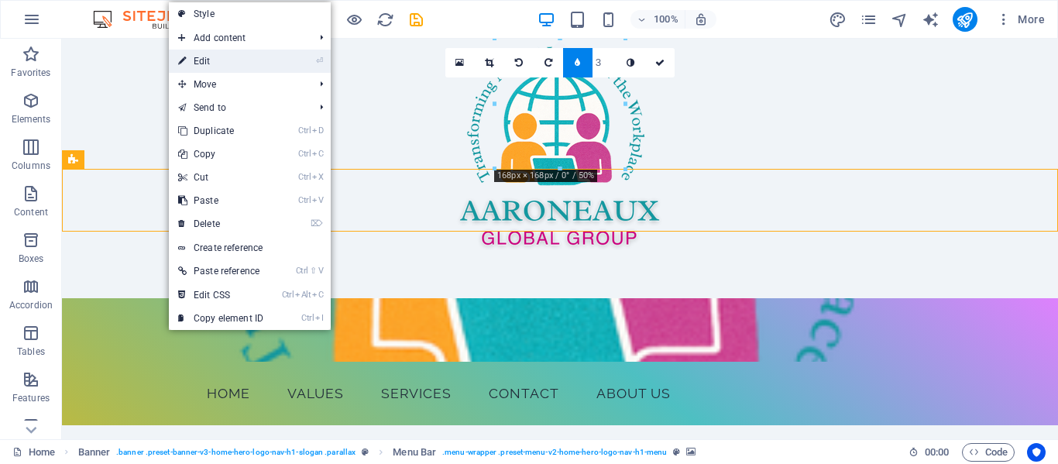
click at [225, 63] on link "⏎ Edit" at bounding box center [221, 61] width 104 height 23
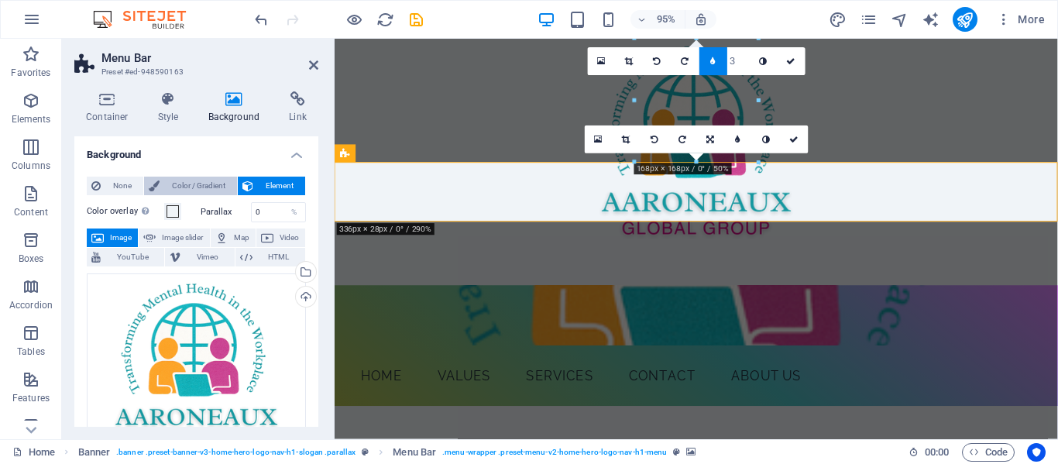
click at [165, 185] on span "Color / Gradient" at bounding box center [198, 186] width 68 height 19
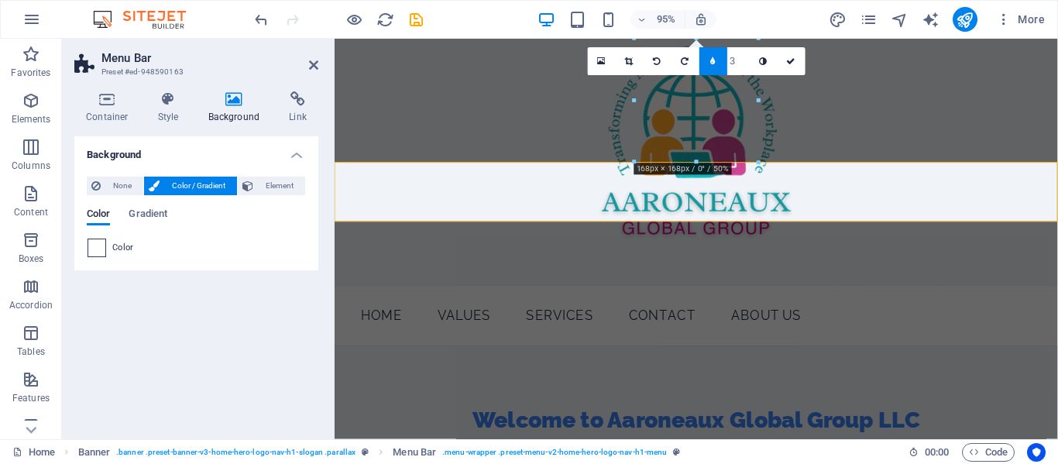
click at [96, 244] on span at bounding box center [96, 247] width 17 height 17
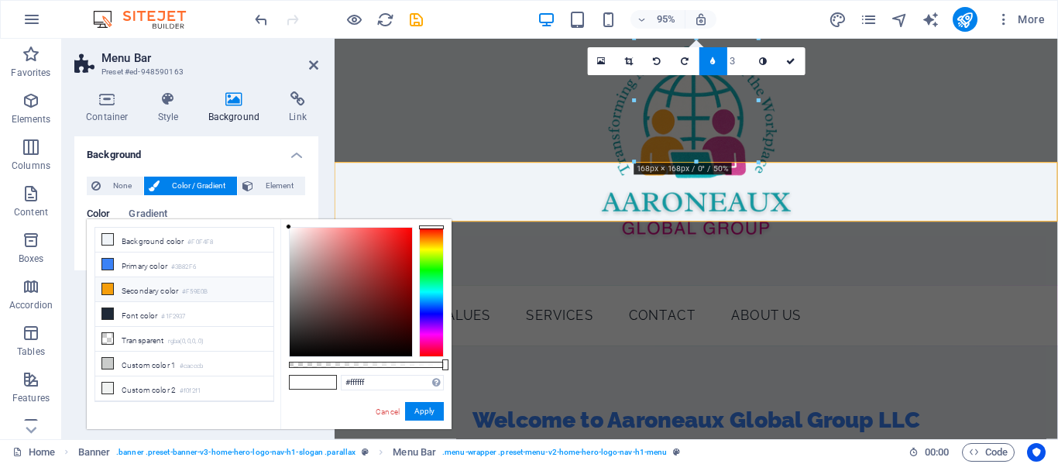
click at [113, 285] on span at bounding box center [107, 289] width 12 height 12
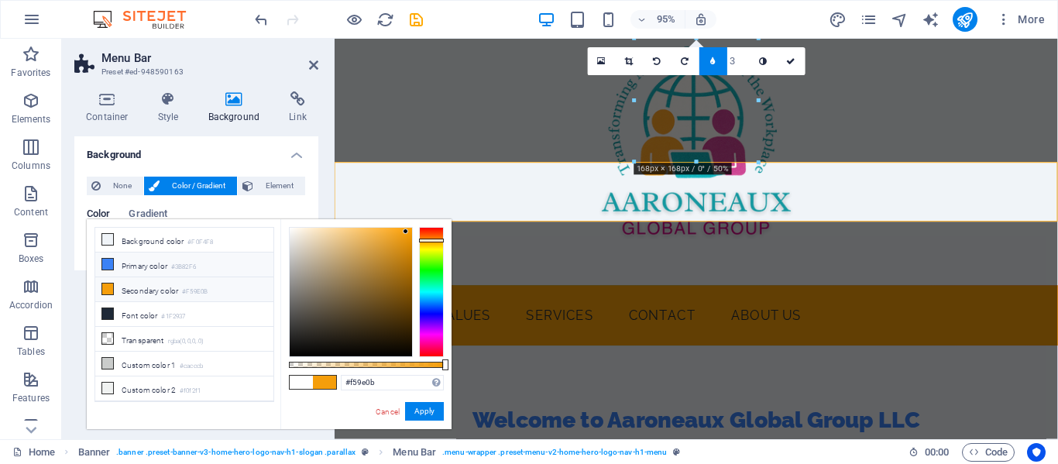
click at [108, 262] on icon at bounding box center [107, 264] width 11 height 11
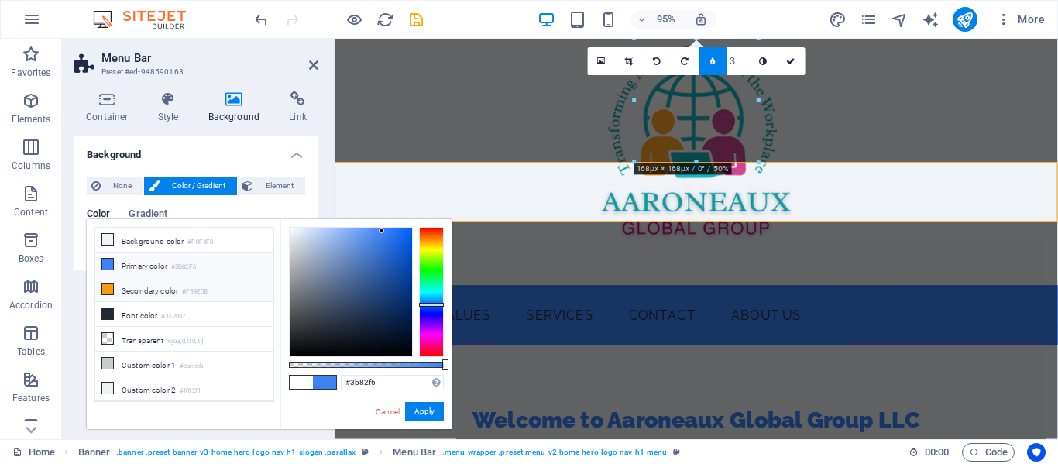
click at [109, 284] on icon at bounding box center [107, 289] width 11 height 11
type input "#f59e0b"
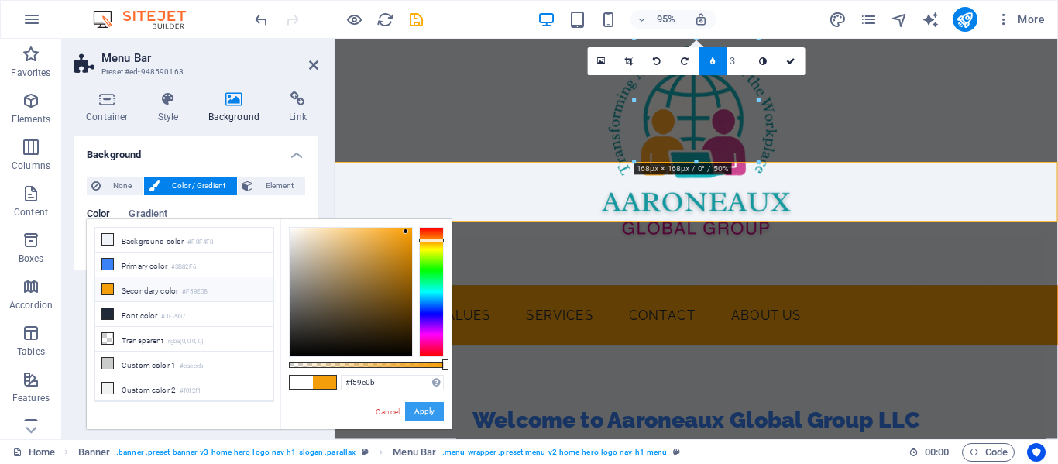
click at [428, 411] on button "Apply" at bounding box center [424, 411] width 39 height 19
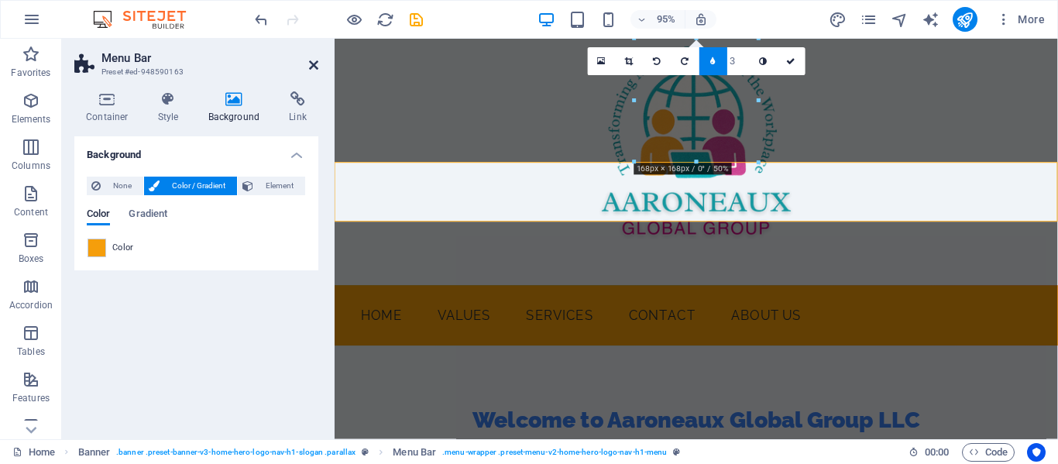
click at [311, 59] on icon at bounding box center [313, 65] width 9 height 12
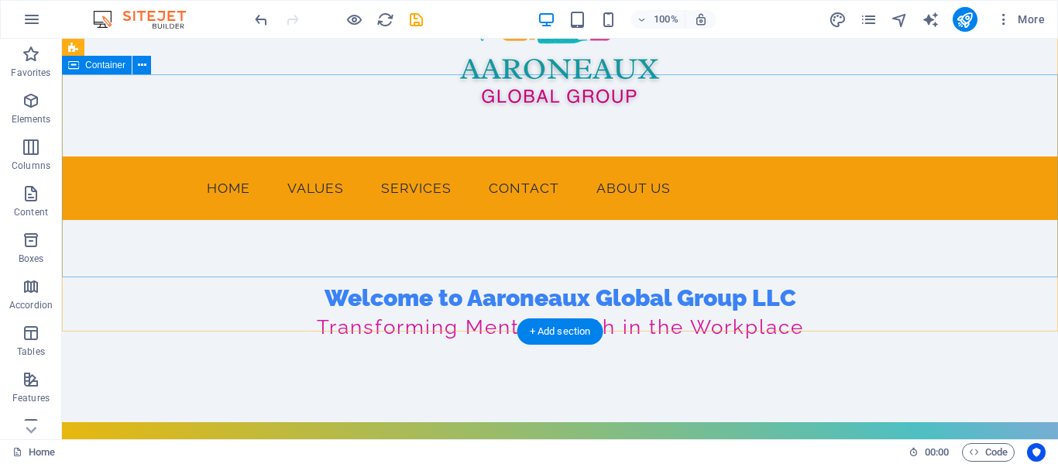
scroll to position [60, 0]
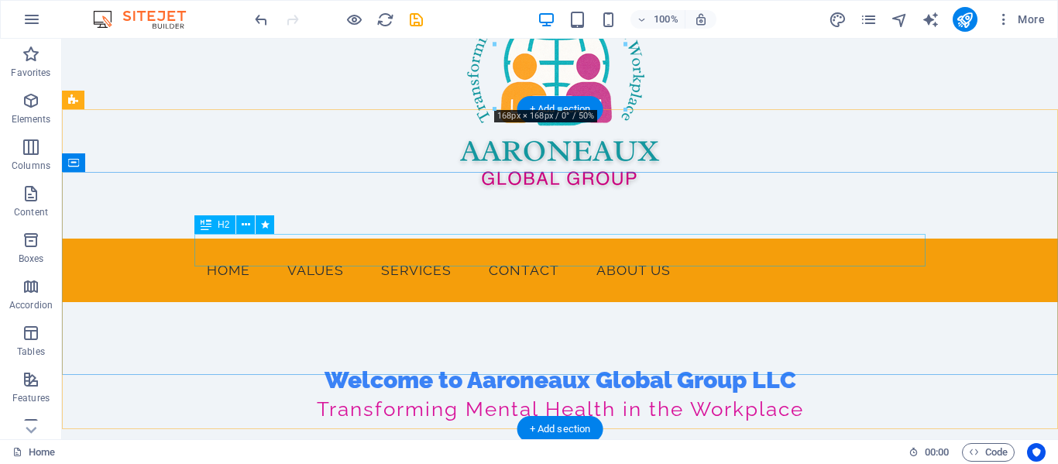
click at [591, 364] on div "Welcome to Aaroneaux Global Group LLC" at bounding box center [559, 380] width 731 height 33
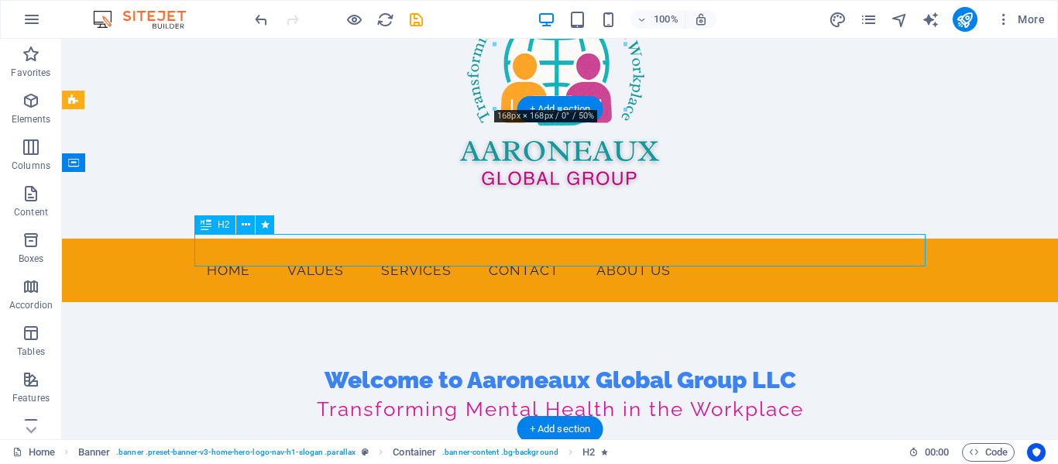
click at [521, 364] on div "Welcome to Aaroneaux Global Group LLC" at bounding box center [559, 380] width 731 height 33
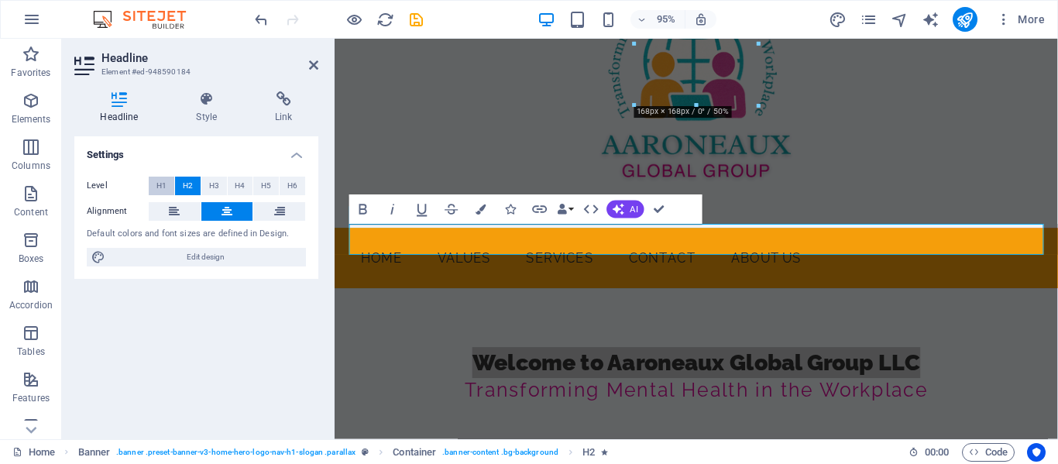
click at [167, 184] on button "H1" at bounding box center [162, 186] width 26 height 19
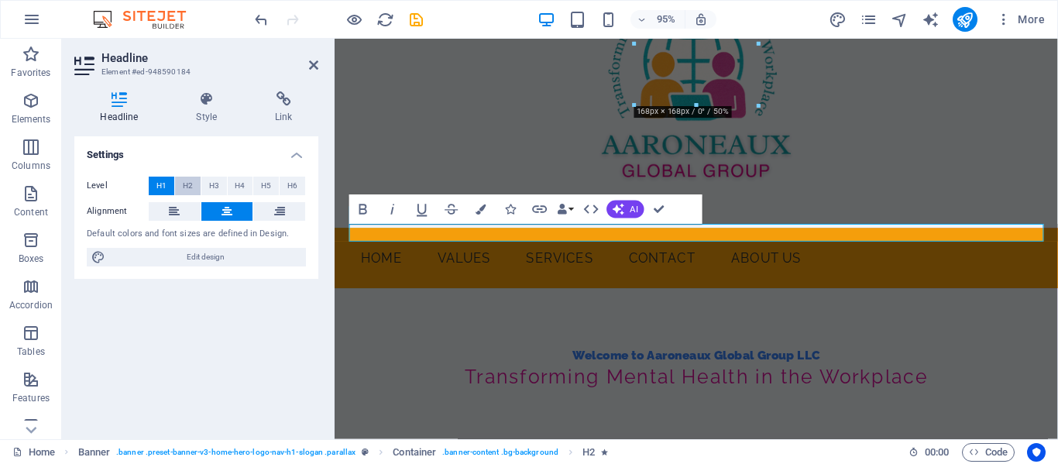
click at [190, 184] on span "H2" at bounding box center [188, 186] width 10 height 19
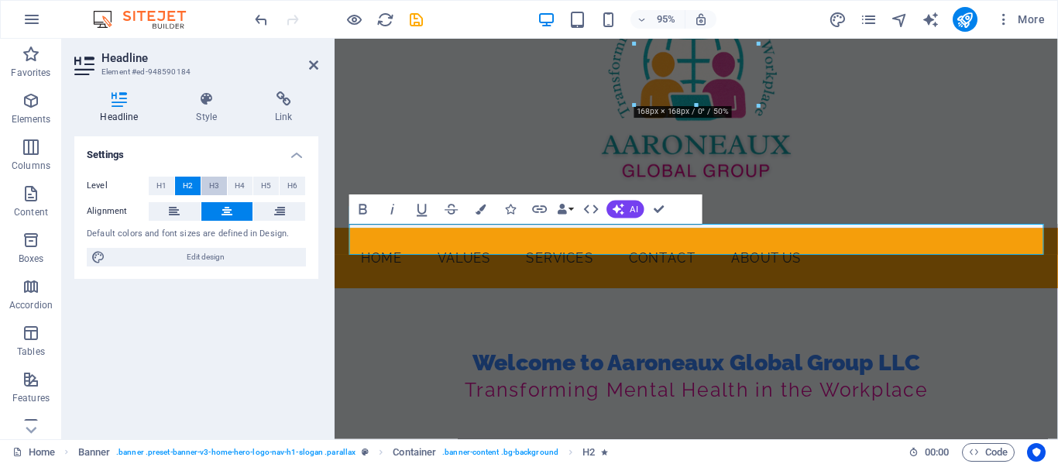
click at [202, 187] on button "H3" at bounding box center [214, 186] width 26 height 19
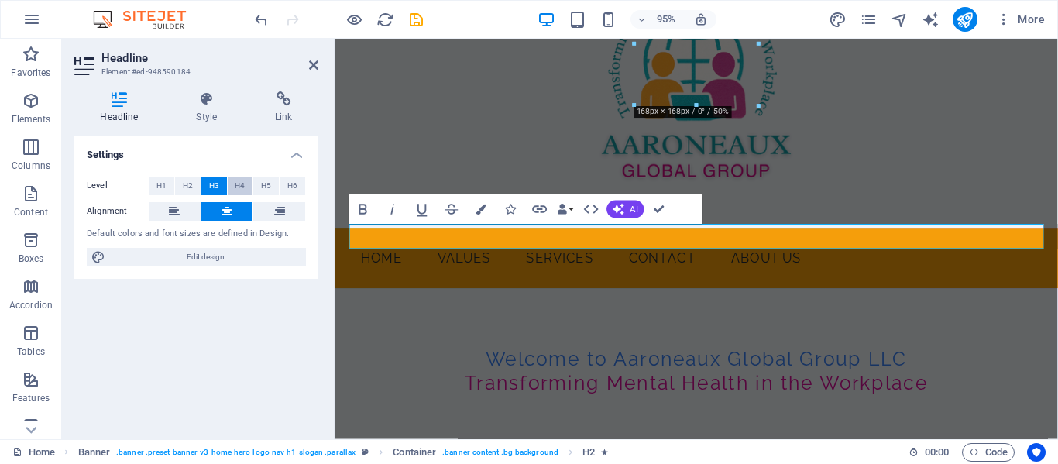
click at [240, 181] on span "H4" at bounding box center [240, 186] width 10 height 19
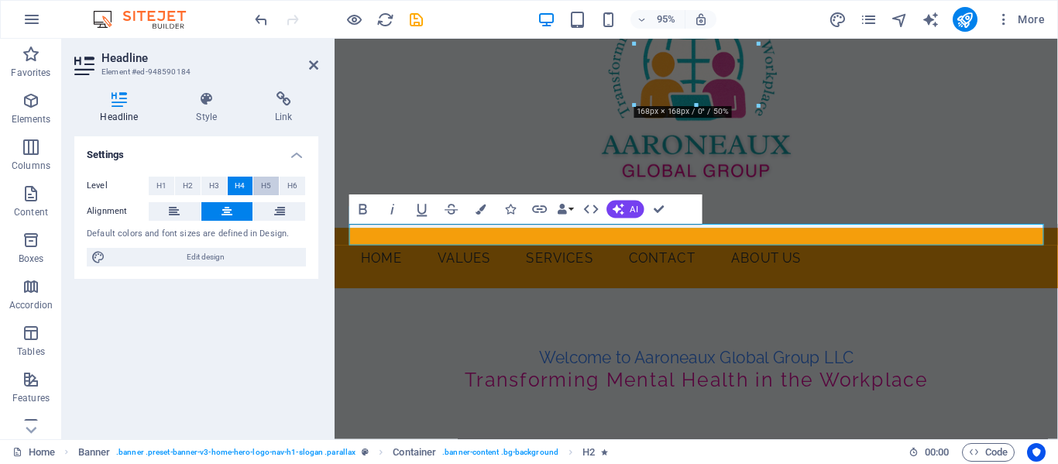
click at [256, 182] on button "H5" at bounding box center [266, 186] width 26 height 19
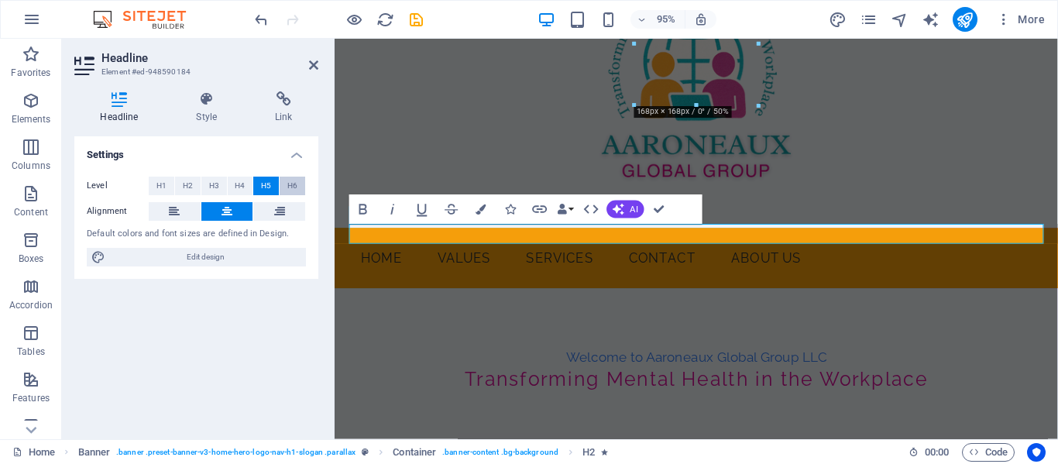
click at [298, 183] on button "H6" at bounding box center [293, 186] width 26 height 19
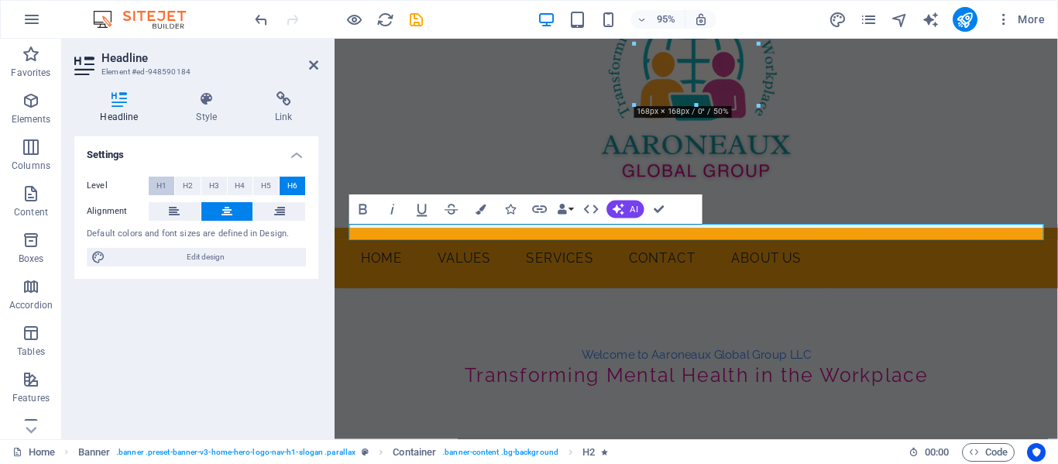
click at [162, 185] on span "H1" at bounding box center [161, 186] width 10 height 19
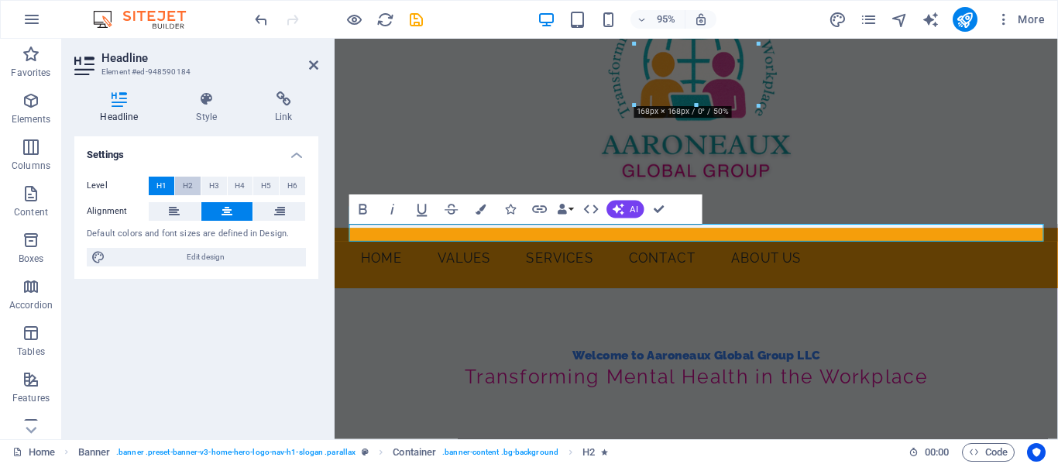
click at [177, 185] on button "H2" at bounding box center [188, 186] width 26 height 19
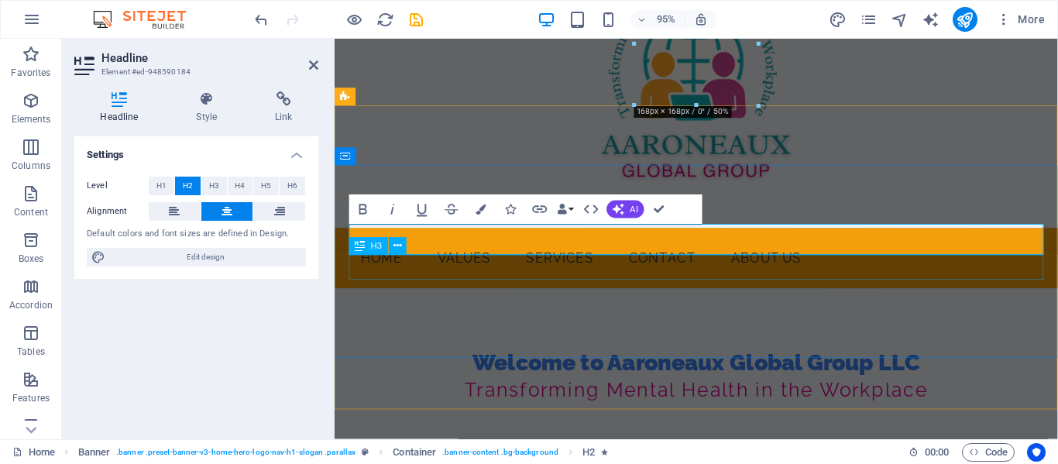
click at [551, 397] on div "Transforming Mental Health in the Workplace" at bounding box center [715, 410] width 731 height 26
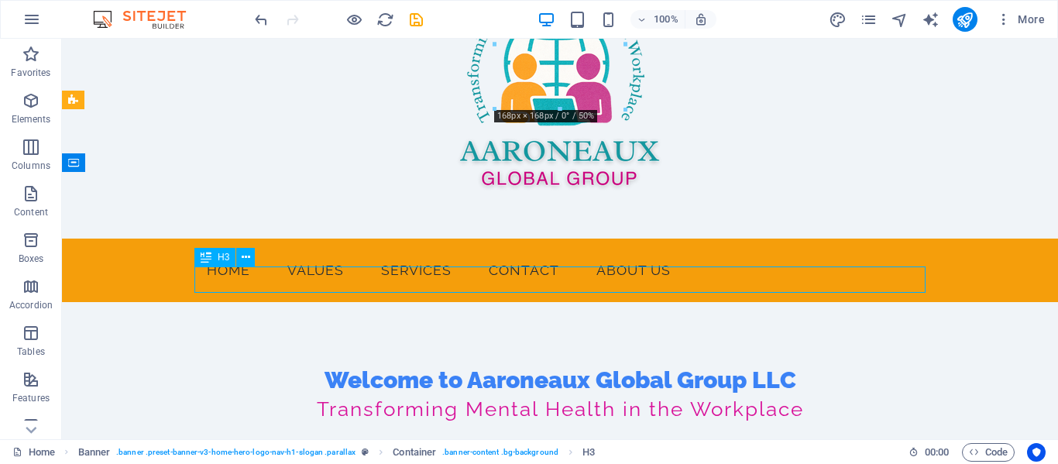
click at [510, 397] on div "Transforming Mental Health in the Workplace" at bounding box center [559, 410] width 731 height 26
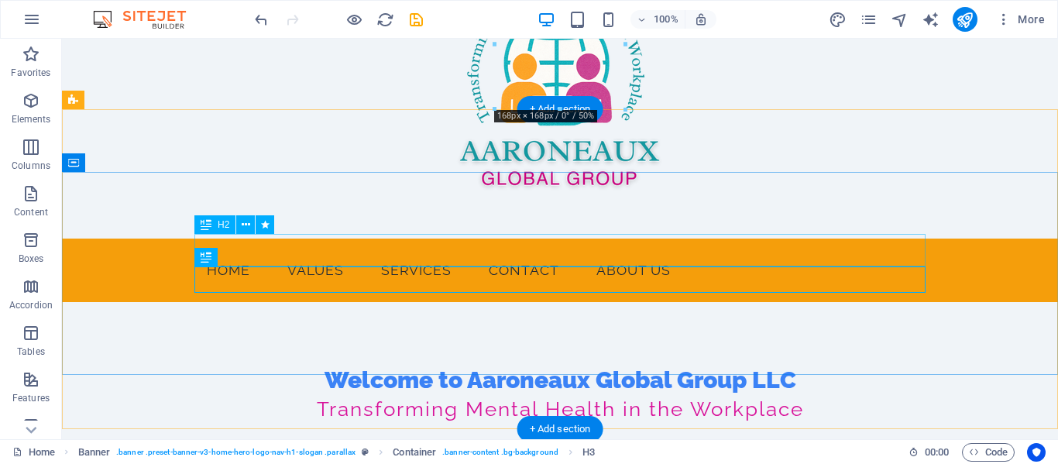
click at [360, 364] on div "Welcome to Aaroneaux Global Group LLC" at bounding box center [559, 380] width 731 height 33
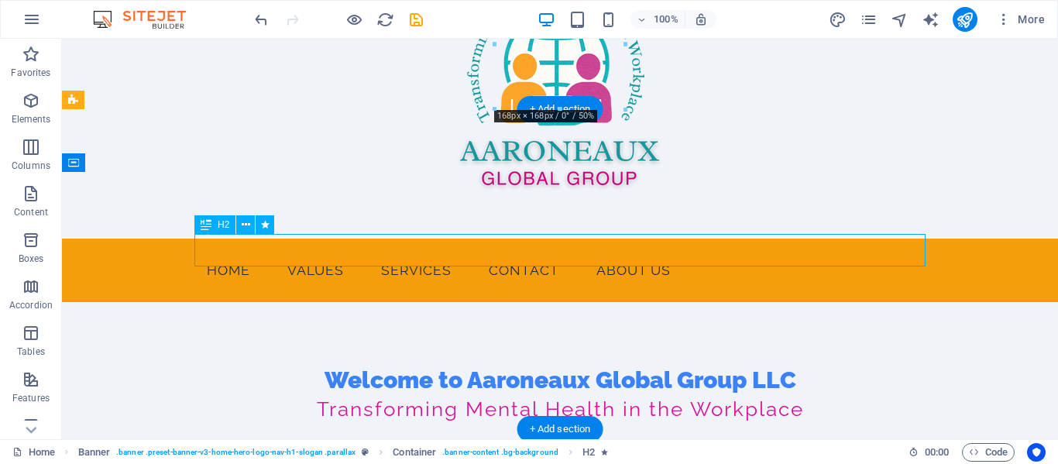
click at [360, 364] on div "Welcome to Aaroneaux Global Group LLC" at bounding box center [559, 380] width 731 height 33
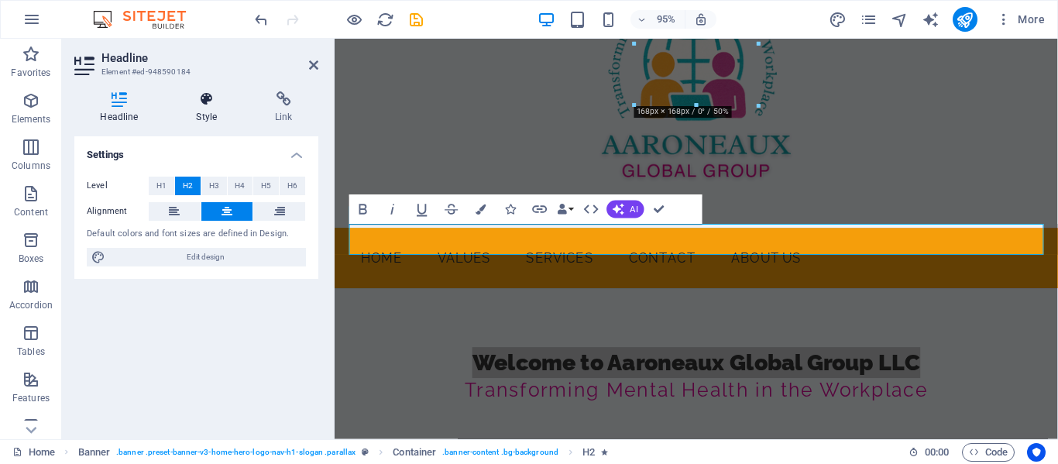
click at [208, 102] on icon at bounding box center [206, 98] width 73 height 15
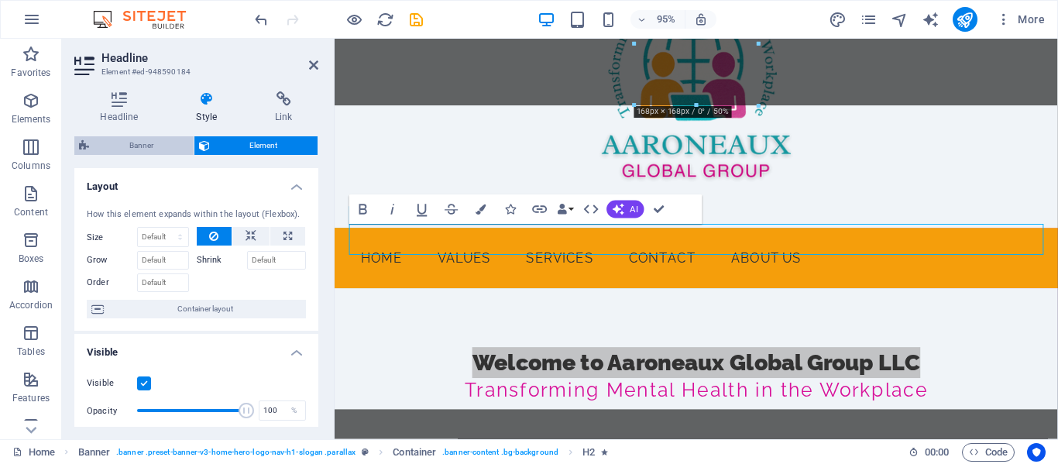
click at [147, 143] on span "Banner" at bounding box center [141, 145] width 95 height 19
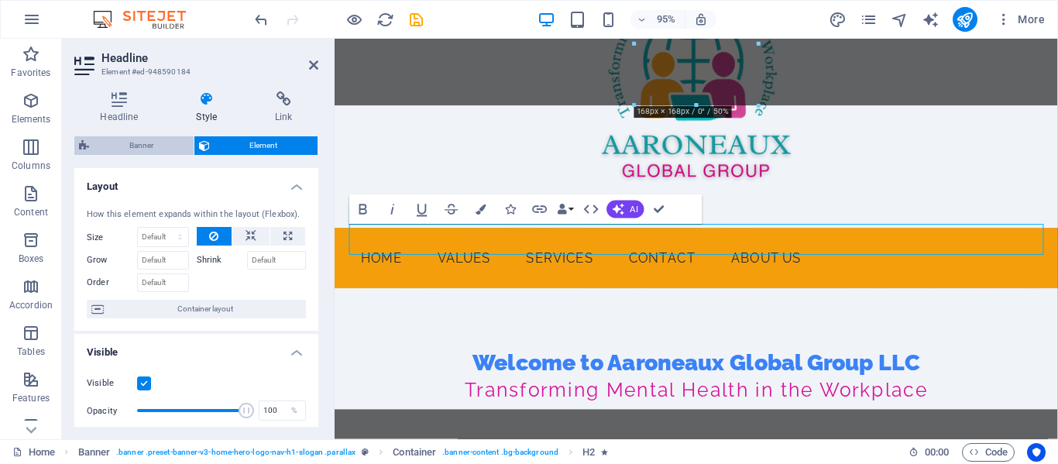
select select "preset-banner-v3-home-hero-logo-nav-h1-slogan"
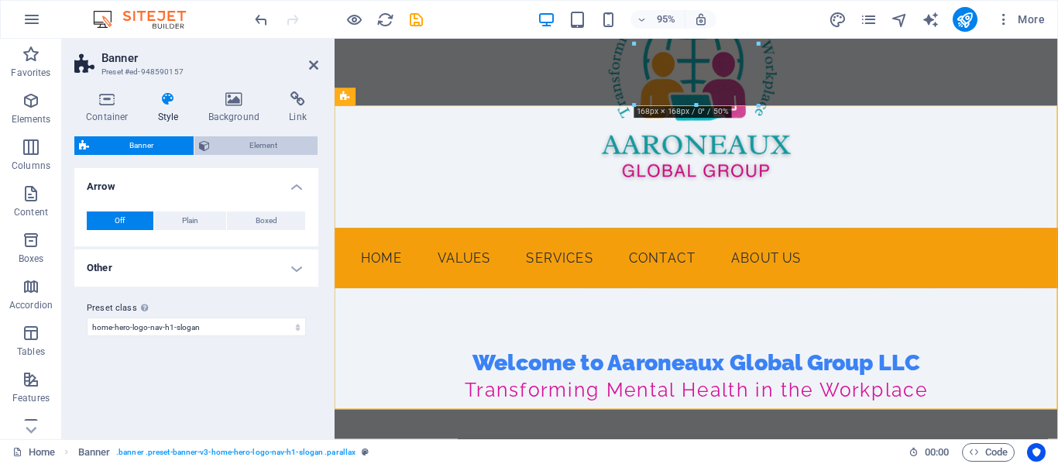
click at [256, 143] on span "Element" at bounding box center [264, 145] width 99 height 19
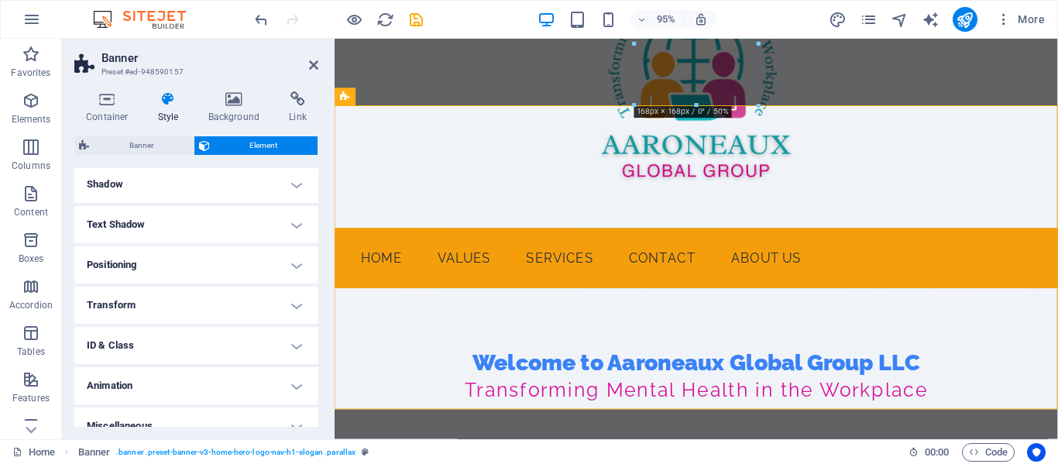
scroll to position [162, 0]
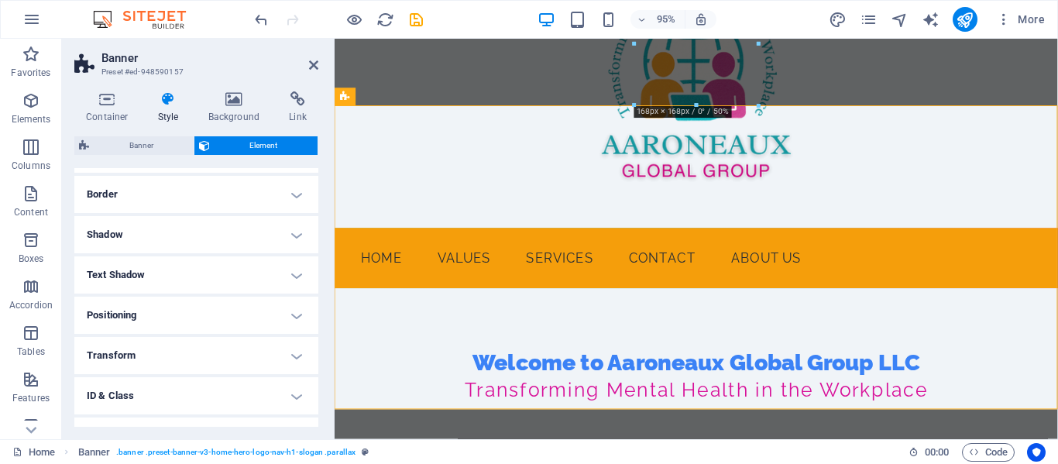
click at [260, 227] on h4 "Shadow" at bounding box center [196, 234] width 244 height 37
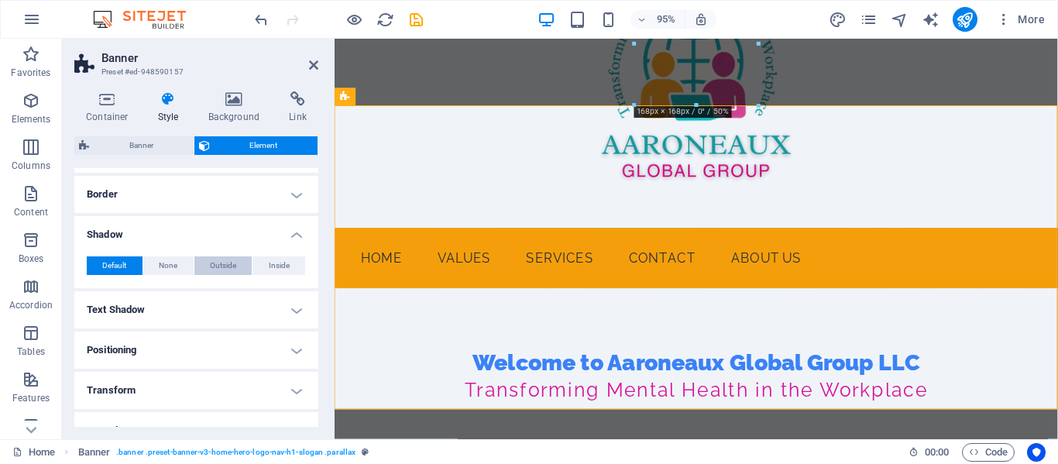
click at [222, 267] on span "Outside" at bounding box center [223, 265] width 26 height 19
type input "2"
type input "4"
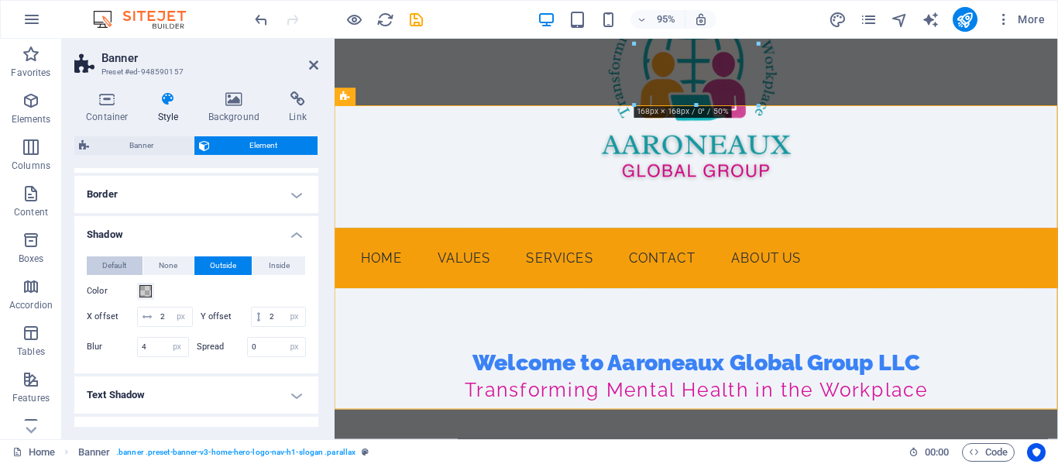
click at [112, 264] on span "Default" at bounding box center [114, 265] width 24 height 19
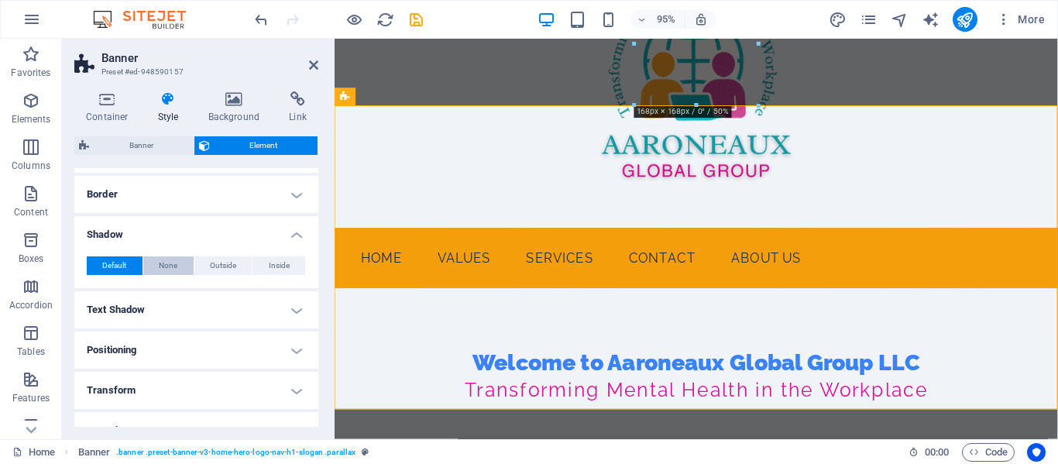
click at [156, 260] on button "None" at bounding box center [168, 265] width 50 height 19
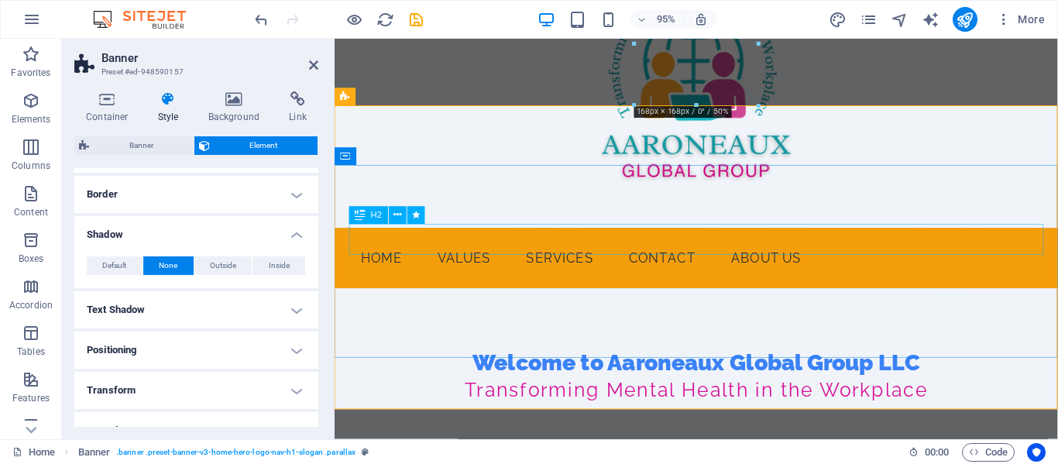
click at [490, 364] on div "Welcome to Aaroneaux Global Group LLC" at bounding box center [715, 380] width 731 height 33
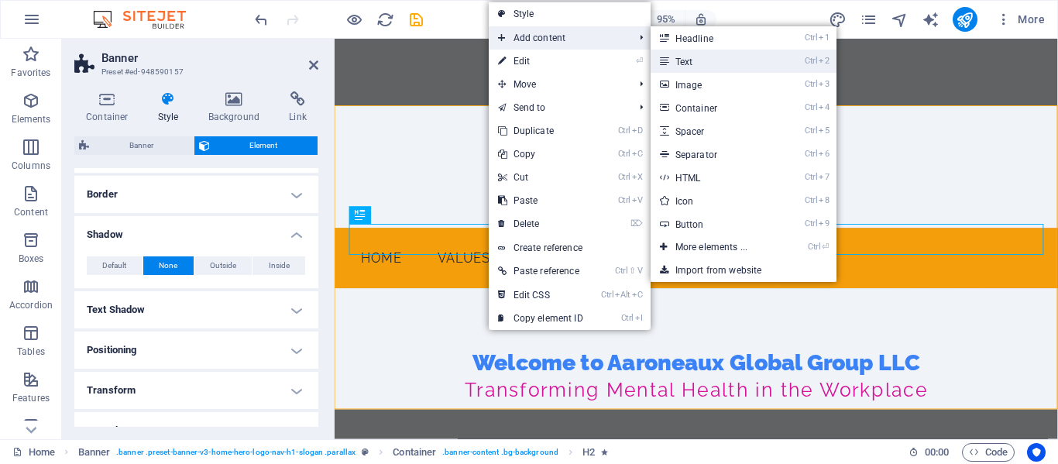
click at [683, 61] on link "Ctrl 2 Text" at bounding box center [715, 61] width 128 height 23
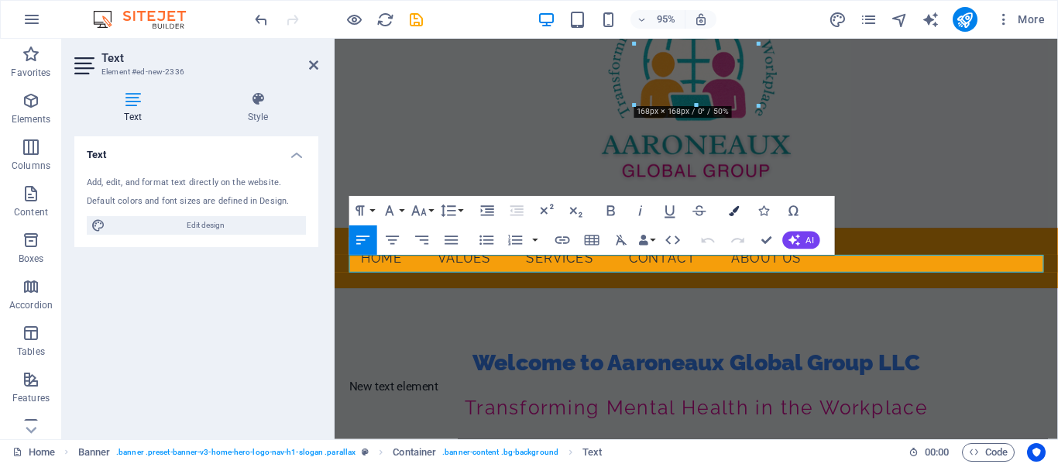
click at [735, 208] on icon "button" at bounding box center [735, 211] width 10 height 10
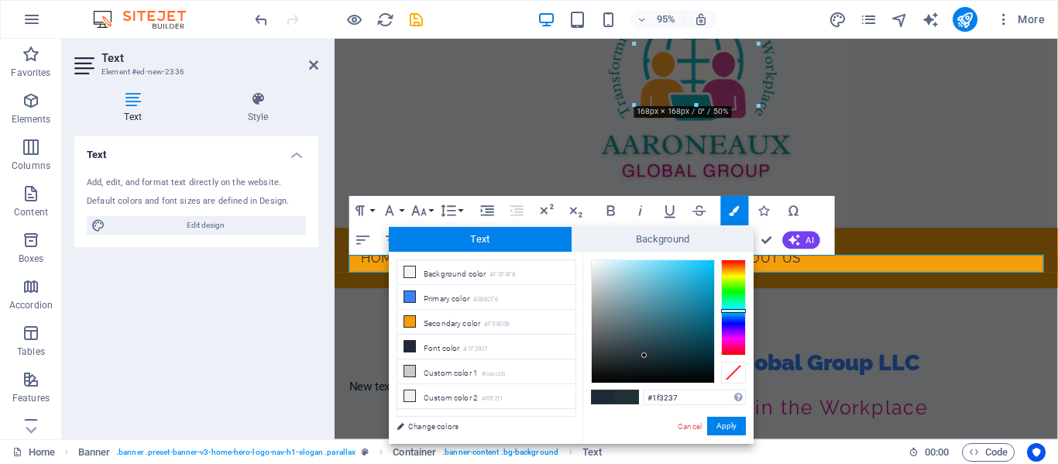
click at [727, 311] on div at bounding box center [733, 308] width 25 height 96
drag, startPoint x: 647, startPoint y: 353, endPoint x: 698, endPoint y: 302, distance: 72.3
click at [698, 302] on div at bounding box center [653, 321] width 122 height 122
type input "#0c708d"
drag, startPoint x: 698, startPoint y: 302, endPoint x: 703, endPoint y: 315, distance: 13.5
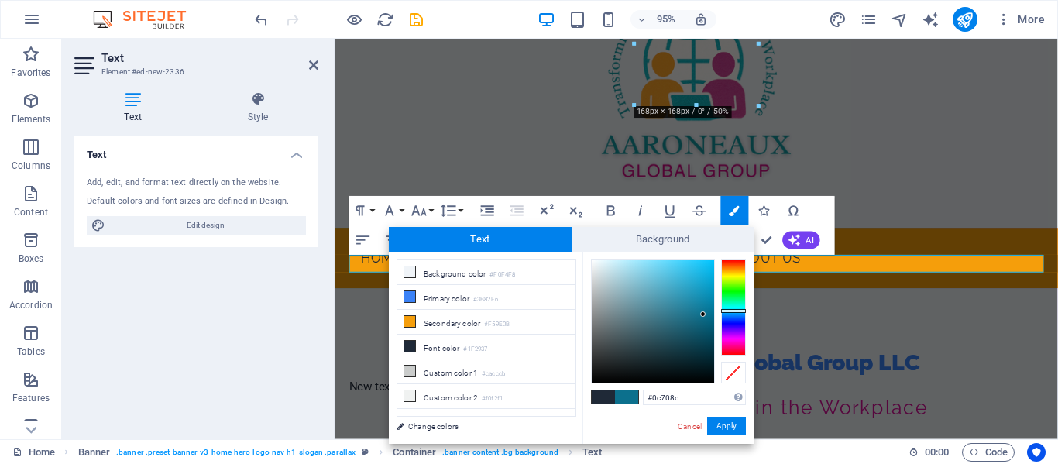
click at [703, 315] on div at bounding box center [702, 313] width 5 height 5
click at [729, 423] on button "Apply" at bounding box center [726, 426] width 39 height 19
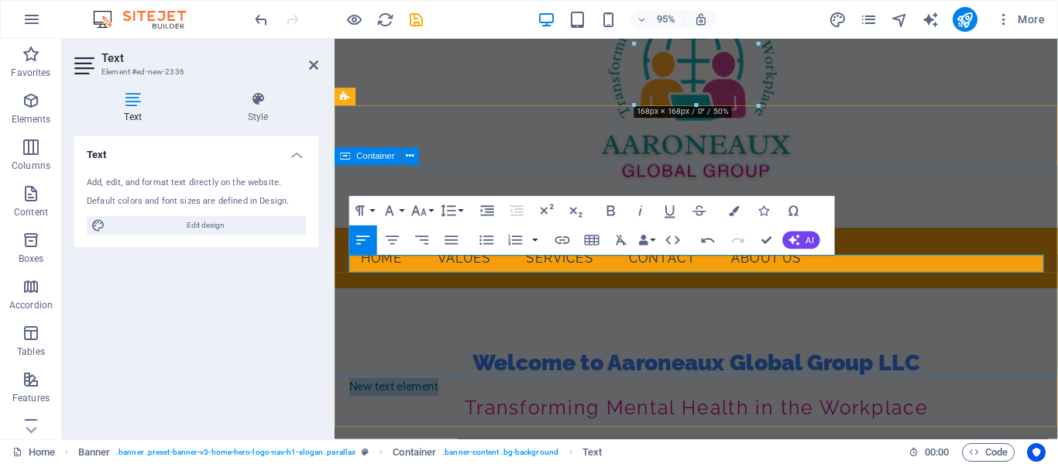
click at [654, 360] on div "Welcome to Aaroneaux Global Group LLC New text element Transforming Mental Heal…" at bounding box center [716, 413] width 762 height 222
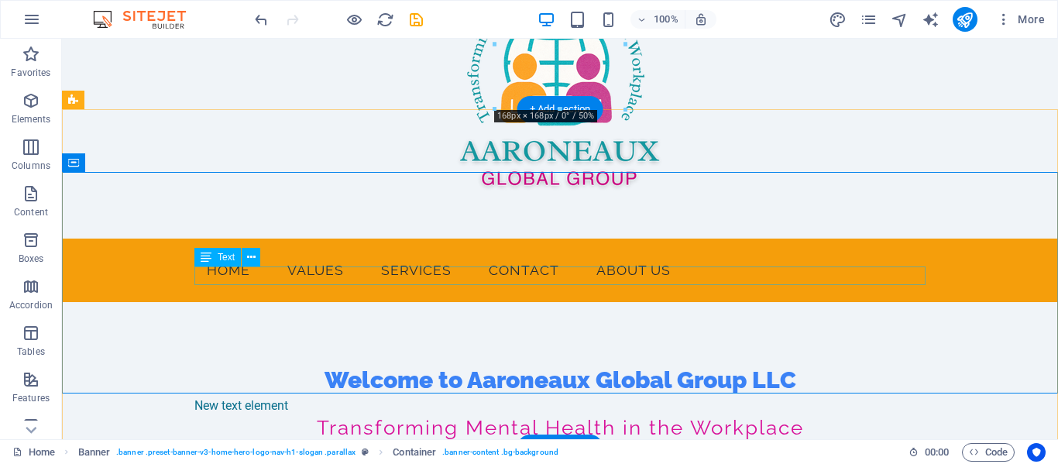
click at [389, 397] on div "New text element" at bounding box center [559, 406] width 731 height 19
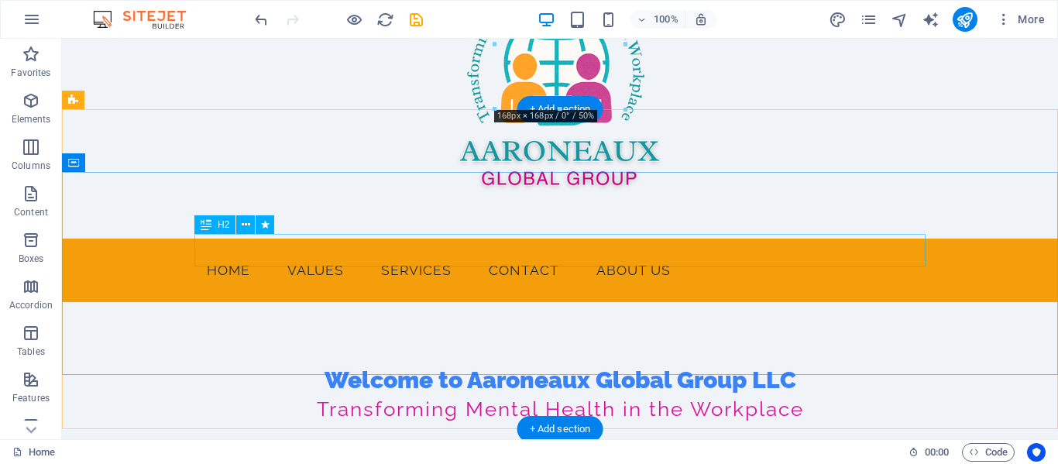
click at [499, 364] on div "Welcome to Aaroneaux Global Group LLC" at bounding box center [559, 380] width 731 height 33
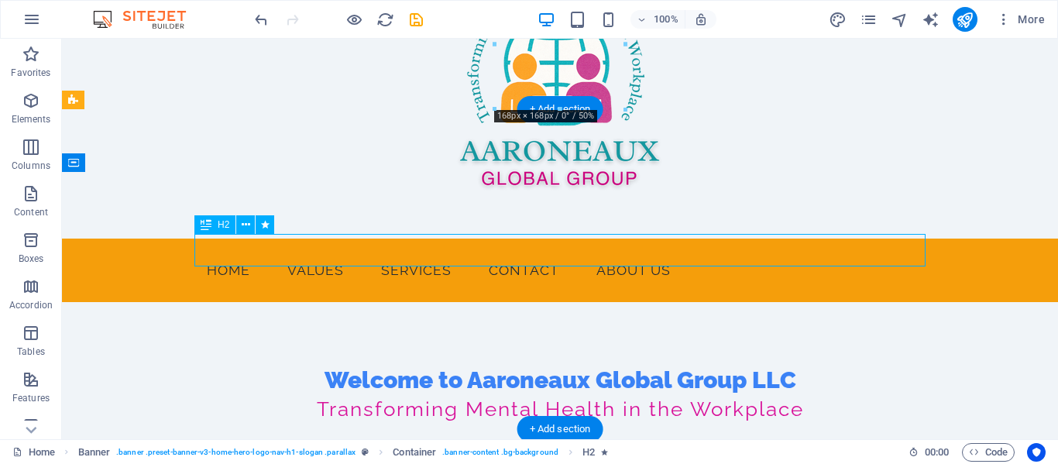
drag, startPoint x: 499, startPoint y: 248, endPoint x: 235, endPoint y: 258, distance: 264.4
click at [499, 364] on div "Welcome to Aaroneaux Global Group LLC" at bounding box center [559, 380] width 731 height 33
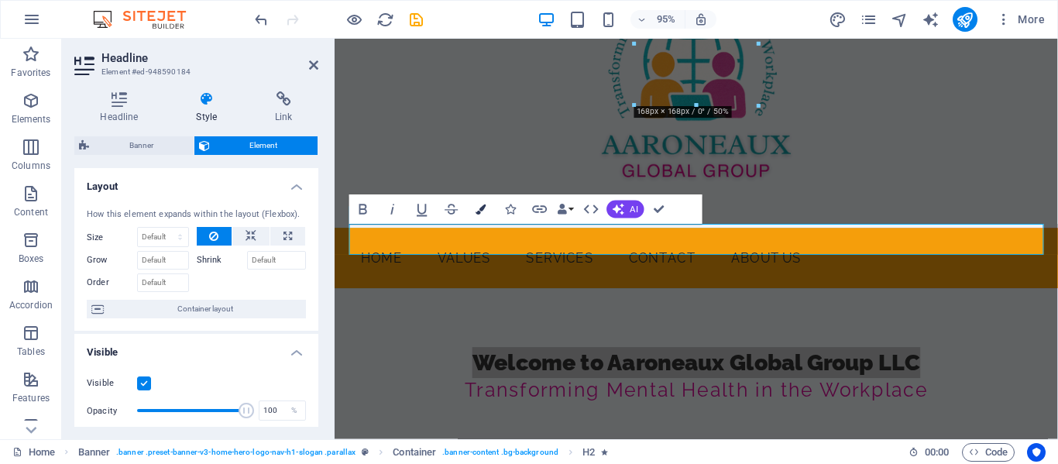
click at [483, 215] on button "Colors" at bounding box center [481, 209] width 28 height 29
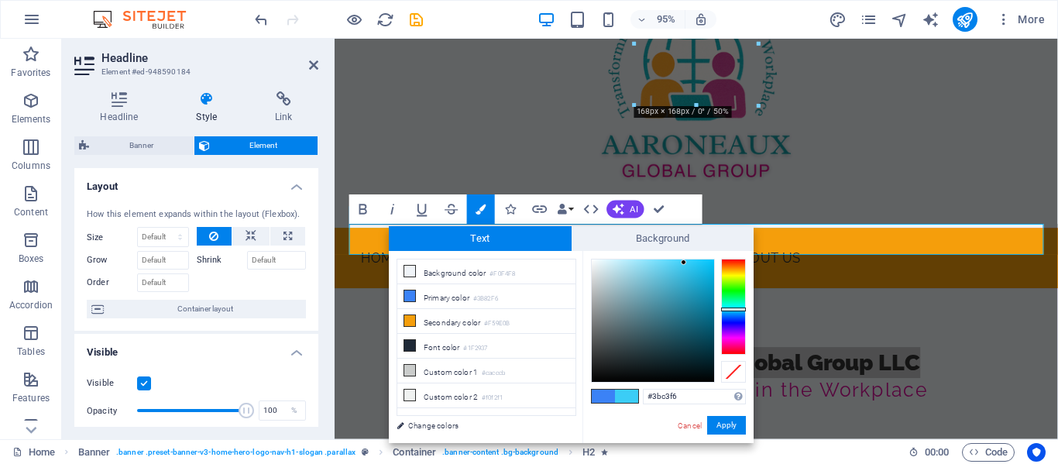
click at [733, 310] on div at bounding box center [733, 307] width 25 height 96
type input "#085b7a"
drag, startPoint x: 683, startPoint y: 263, endPoint x: 706, endPoint y: 322, distance: 63.3
click at [706, 322] on div at bounding box center [705, 321] width 5 height 5
click at [727, 427] on button "Apply" at bounding box center [726, 425] width 39 height 19
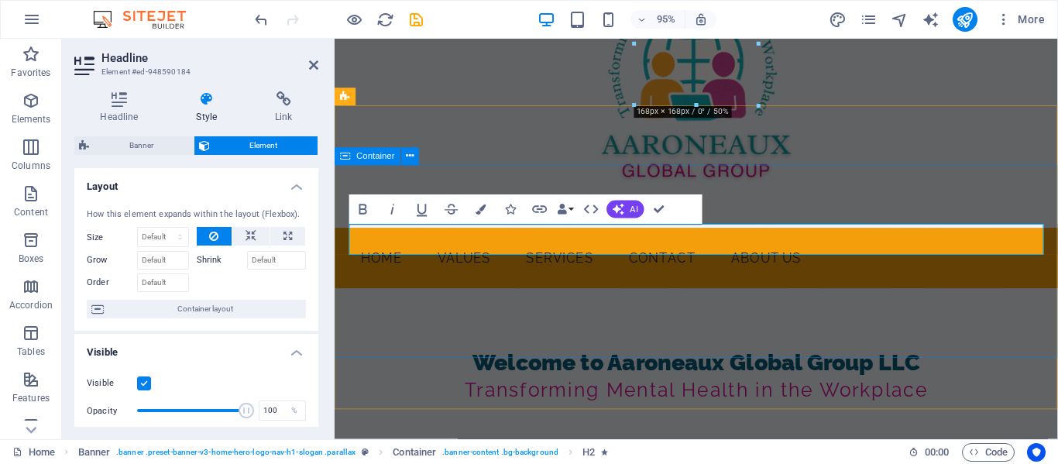
click at [744, 349] on div "Welcome to Aaroneaux Global Group LLC Transforming Mental Health in the Workpla…" at bounding box center [716, 403] width 762 height 203
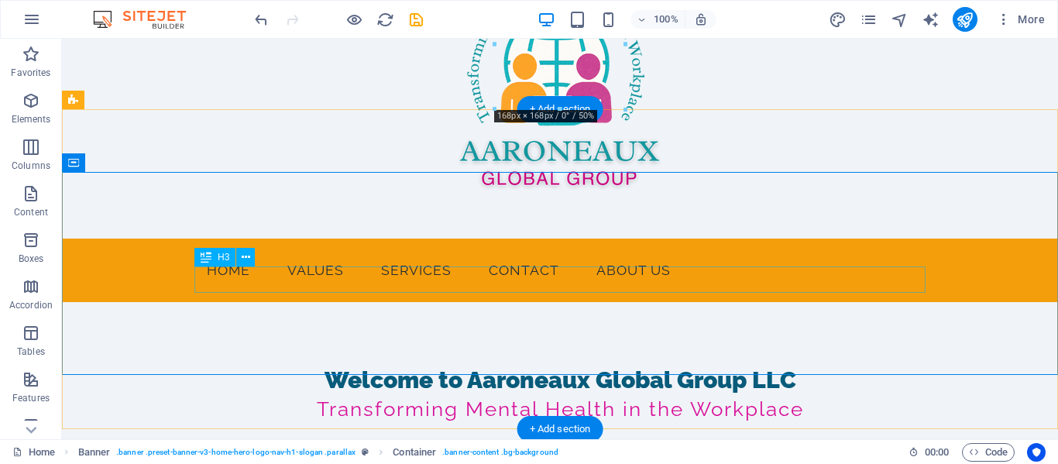
click at [459, 397] on div "Transforming Mental Health in the Workplace" at bounding box center [559, 410] width 731 height 26
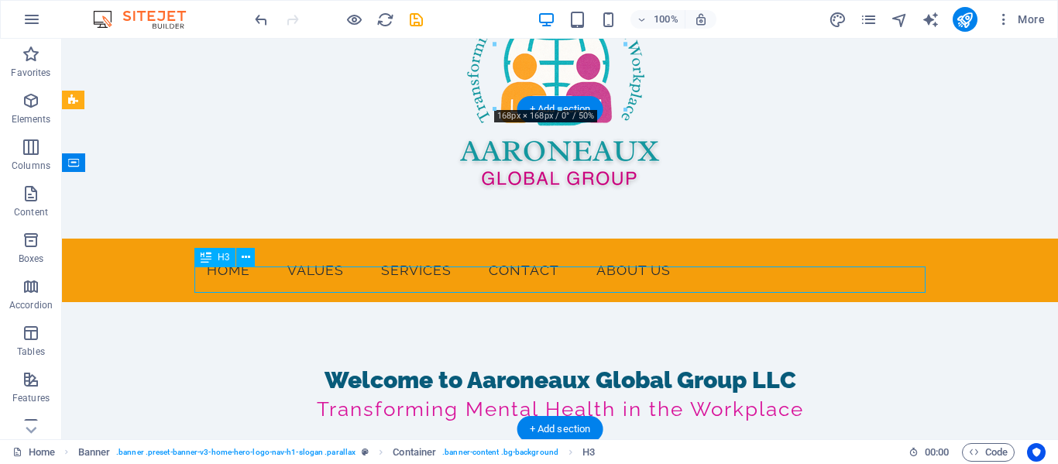
click at [459, 397] on div "Transforming Mental Health in the Workplace" at bounding box center [559, 410] width 731 height 26
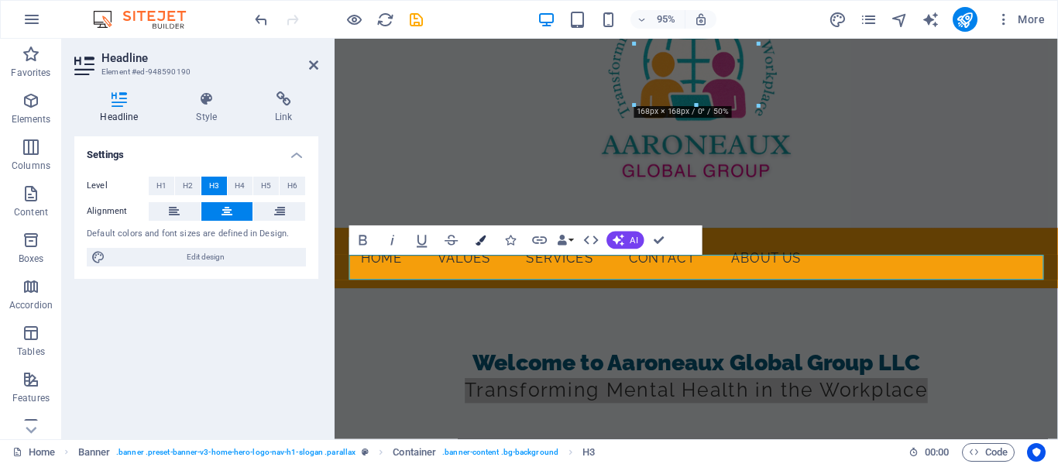
click at [484, 242] on icon "button" at bounding box center [481, 241] width 10 height 10
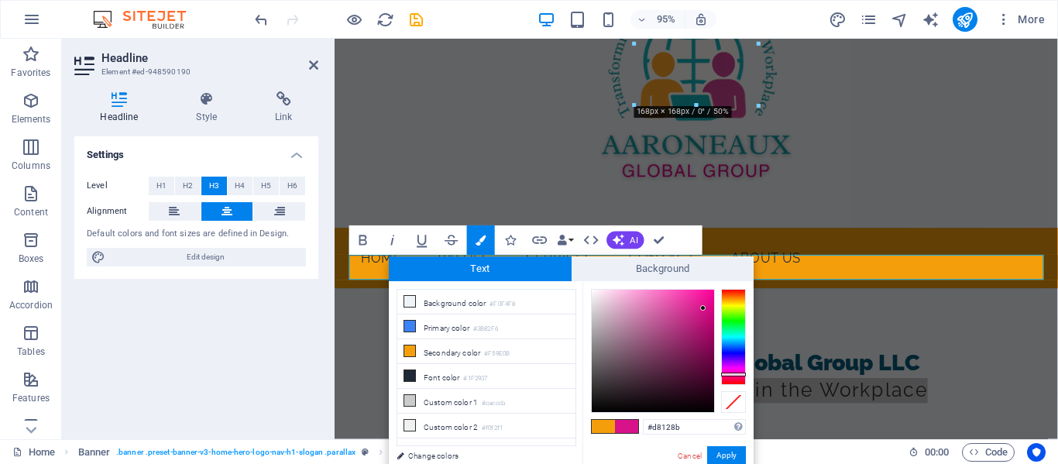
click at [739, 374] on div at bounding box center [733, 375] width 25 height 4
type input "#9a0d63"
drag, startPoint x: 703, startPoint y: 307, endPoint x: 703, endPoint y: 338, distance: 31.0
click at [703, 338] on div at bounding box center [702, 337] width 5 height 5
click at [731, 452] on button "Apply" at bounding box center [726, 455] width 39 height 19
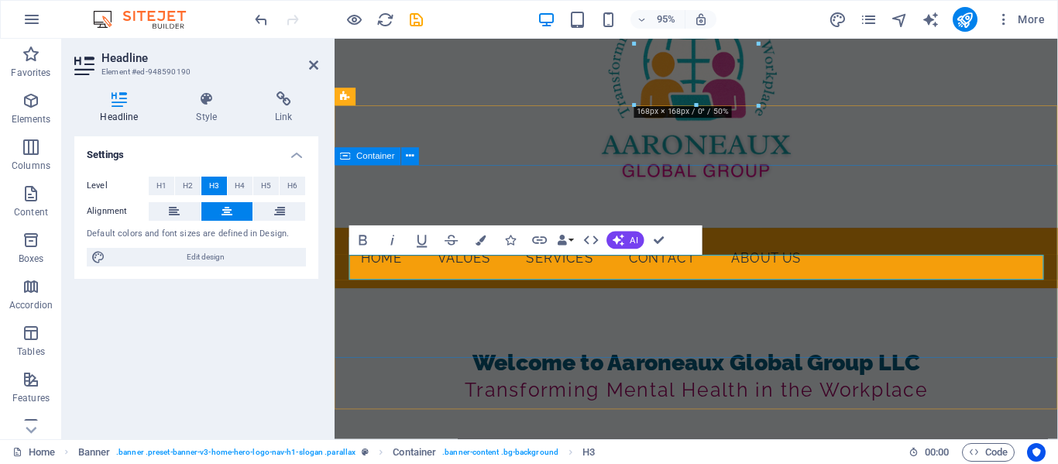
drag, startPoint x: 708, startPoint y: 346, endPoint x: 962, endPoint y: 328, distance: 254.7
click at [962, 328] on div "Welcome to Aaroneaux Global Group LLC Transforming Mental Health in the Workpla…" at bounding box center [716, 403] width 762 height 203
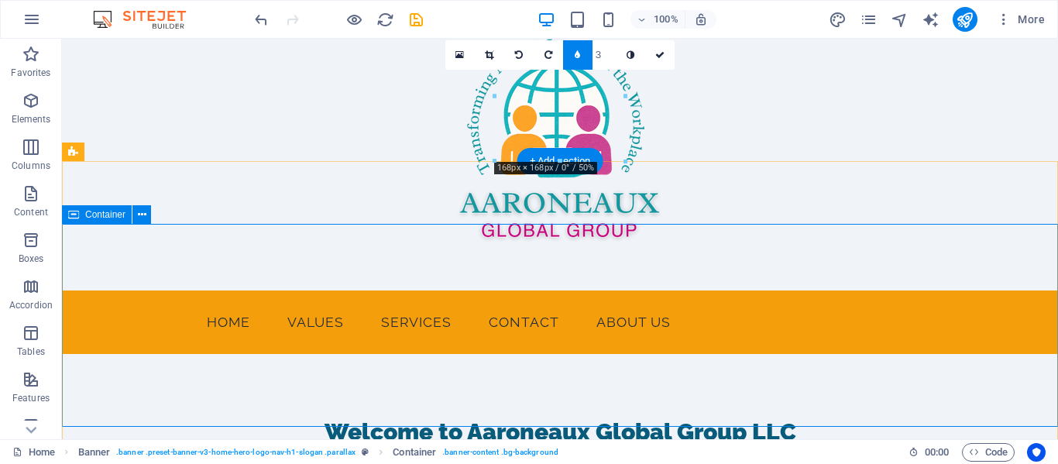
scroll to position [0, 0]
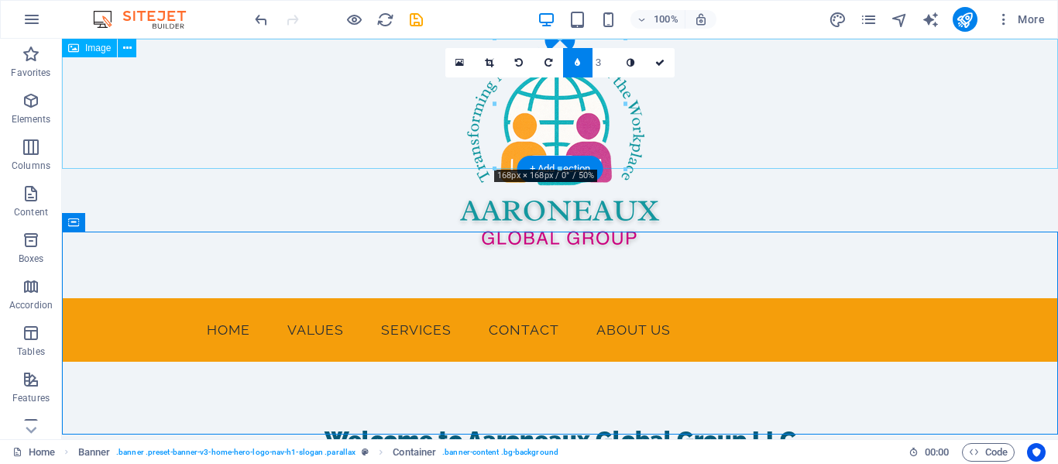
click at [776, 118] on figure at bounding box center [560, 169] width 996 height 260
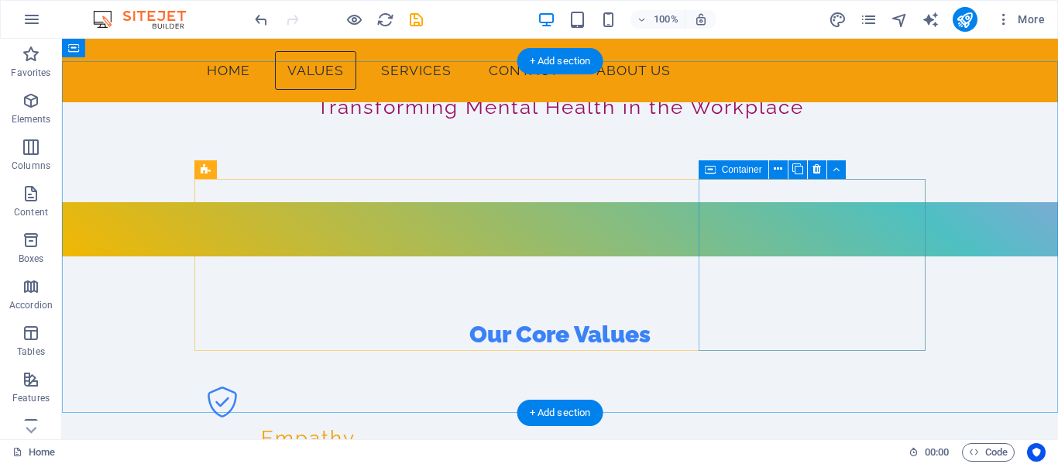
scroll to position [326, 0]
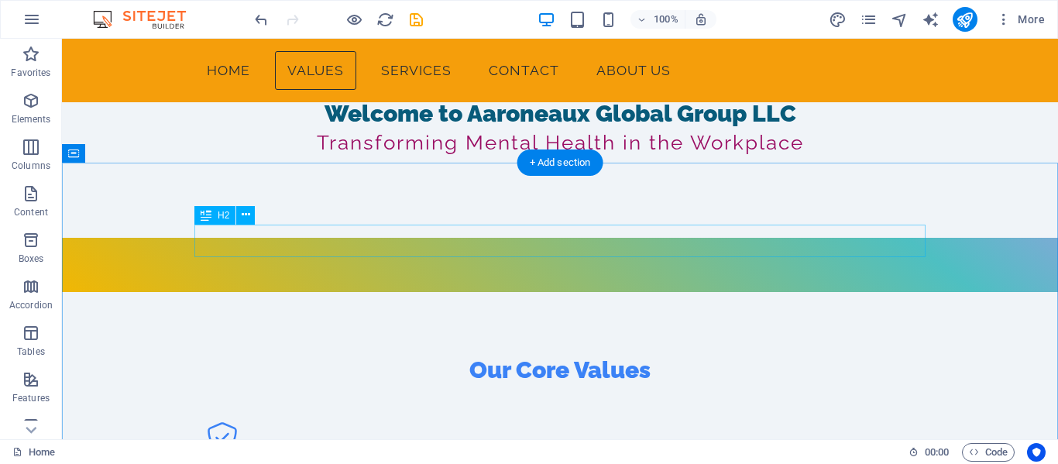
click at [507, 354] on div "Our Core Values" at bounding box center [559, 370] width 731 height 33
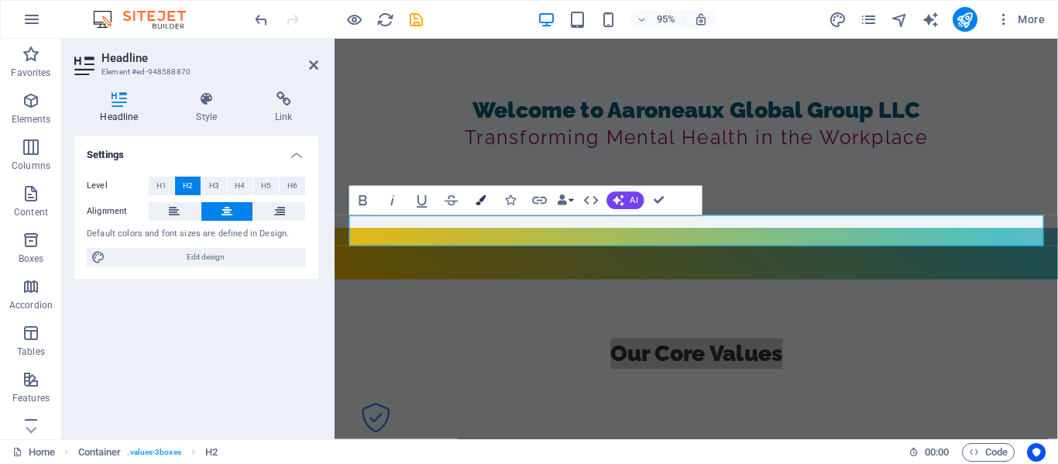
click at [483, 201] on icon "button" at bounding box center [481, 200] width 10 height 10
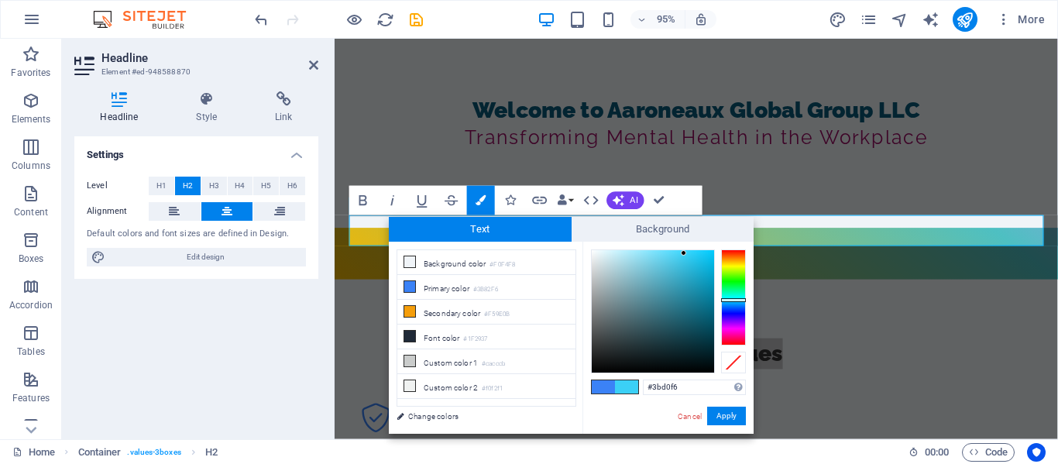
click at [734, 300] on div at bounding box center [733, 300] width 25 height 4
type input "#0b6e87"
drag, startPoint x: 687, startPoint y: 249, endPoint x: 703, endPoint y: 307, distance: 59.6
click at [703, 307] on div at bounding box center [653, 311] width 122 height 122
click at [726, 414] on button "Apply" at bounding box center [726, 416] width 39 height 19
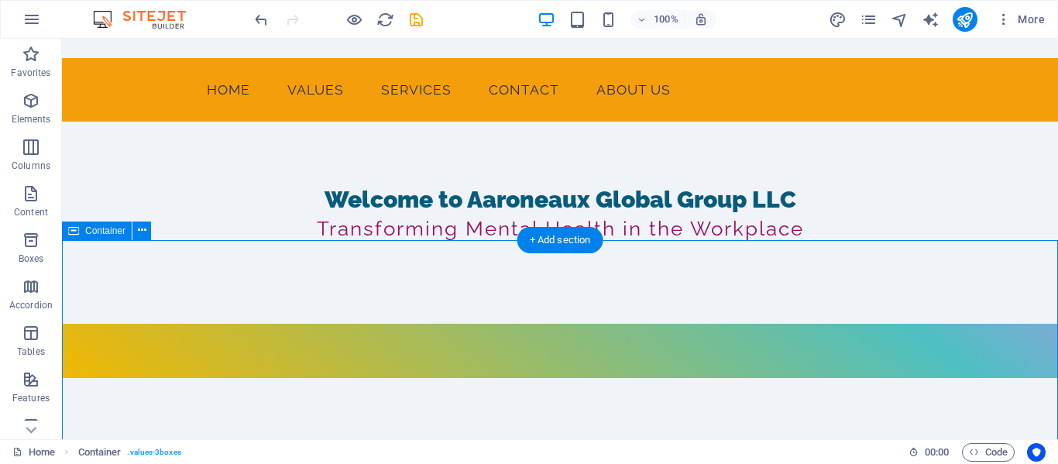
scroll to position [249, 0]
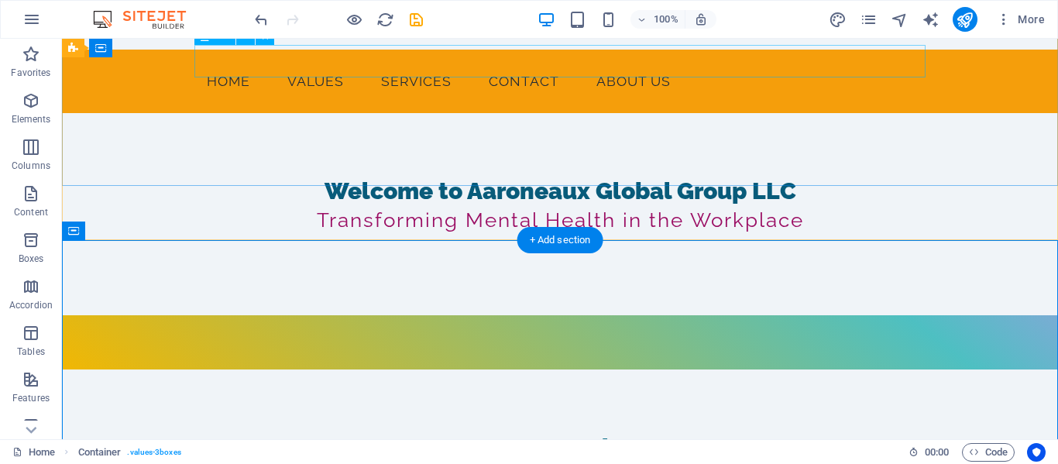
click at [525, 175] on div "Welcome to Aaroneaux Global Group LLC" at bounding box center [559, 191] width 731 height 33
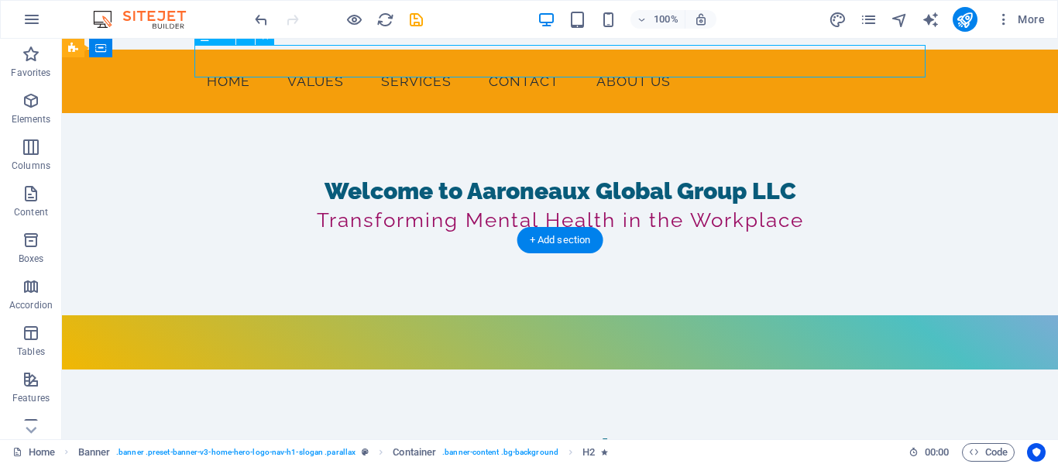
click at [525, 175] on div "Welcome to Aaroneaux Global Group LLC" at bounding box center [559, 191] width 731 height 33
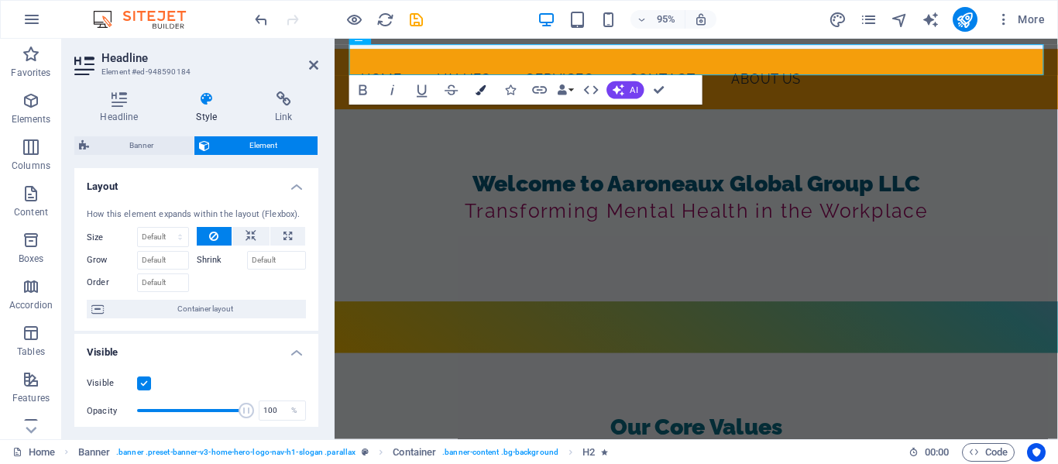
click at [481, 88] on icon "button" at bounding box center [481, 90] width 10 height 10
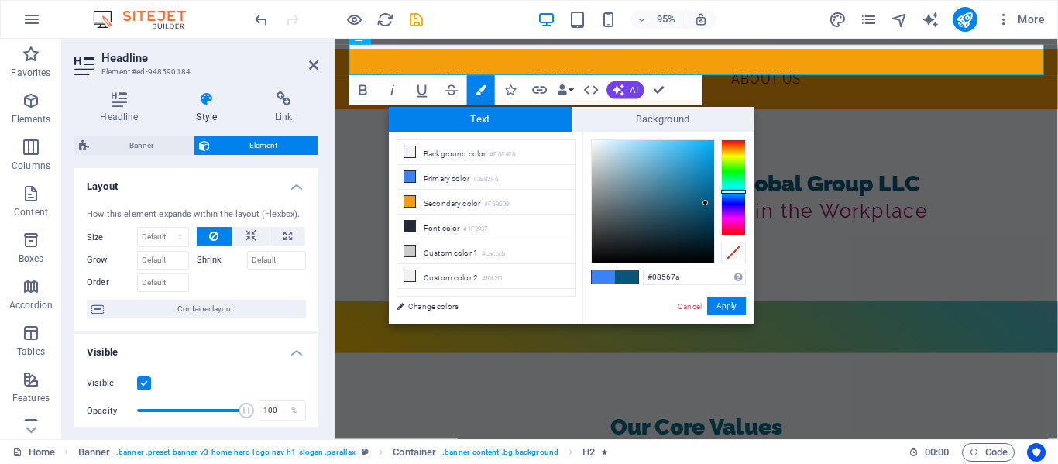
click at [735, 191] on div at bounding box center [733, 187] width 25 height 96
drag, startPoint x: 703, startPoint y: 205, endPoint x: 706, endPoint y: 192, distance: 12.6
click at [706, 192] on div at bounding box center [705, 191] width 5 height 5
click at [730, 189] on div at bounding box center [733, 189] width 25 height 4
type input "#118ba4"
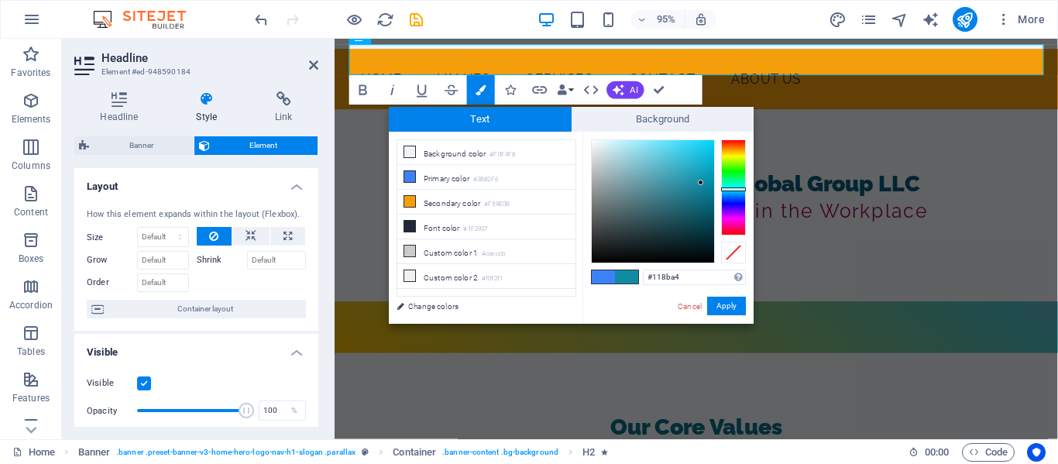
drag, startPoint x: 706, startPoint y: 191, endPoint x: 701, endPoint y: 183, distance: 9.7
click at [701, 183] on div at bounding box center [700, 182] width 5 height 5
click at [718, 308] on button "Apply" at bounding box center [726, 306] width 39 height 19
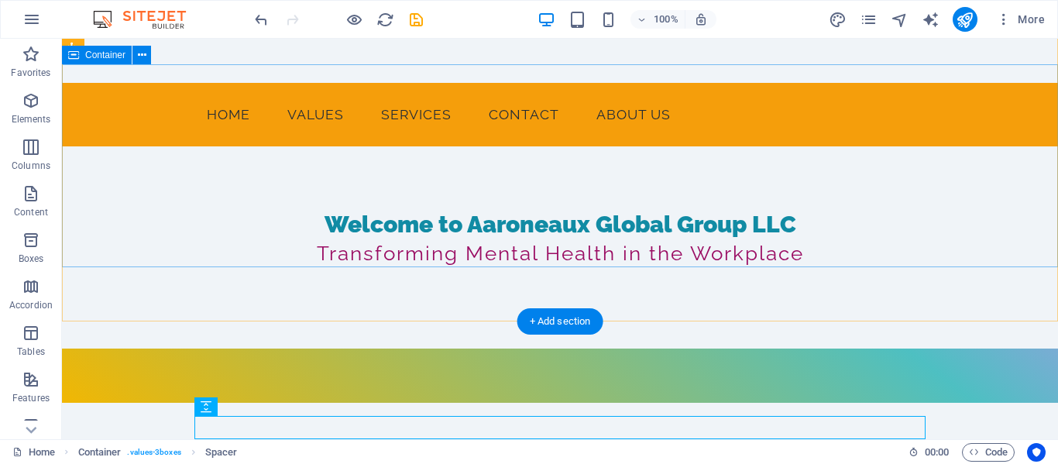
scroll to position [241, 0]
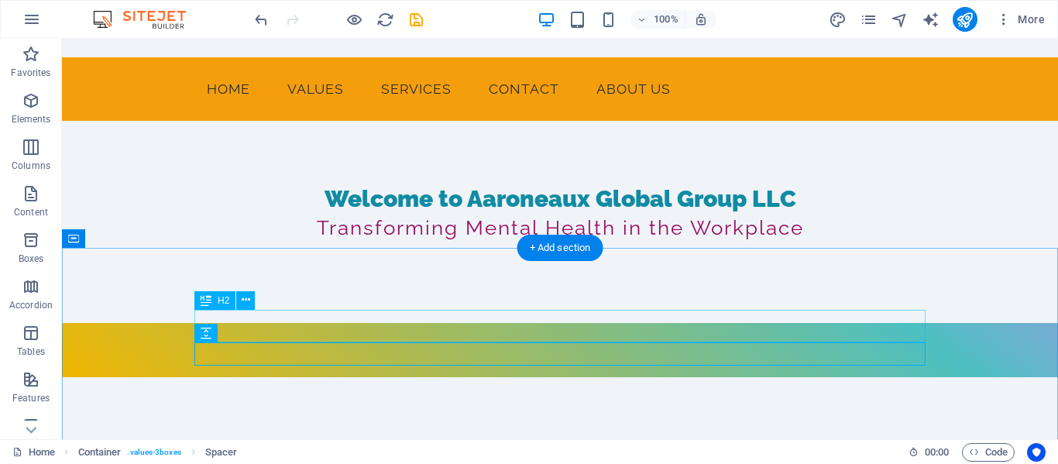
click at [616, 439] on div "Our Core Values" at bounding box center [559, 455] width 731 height 33
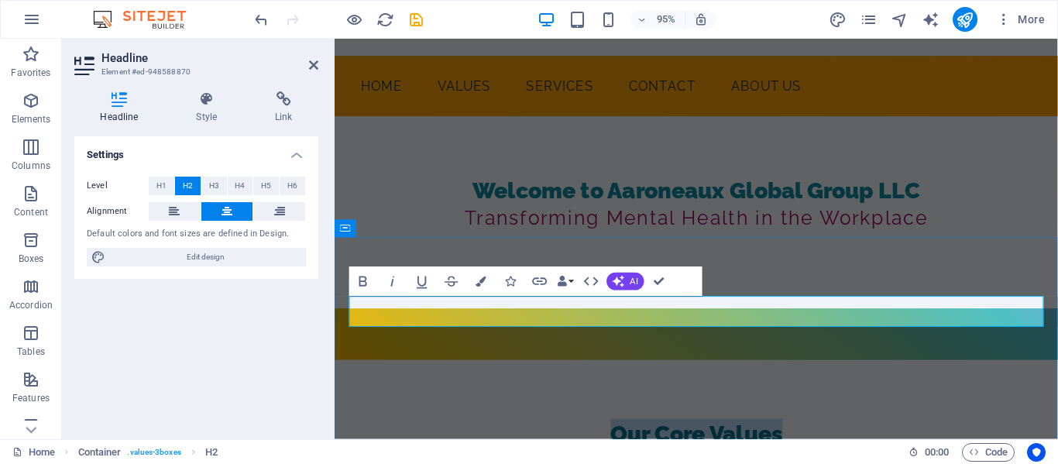
click at [631, 442] on span "Our Core Values" at bounding box center [715, 455] width 181 height 27
click at [484, 279] on icon "button" at bounding box center [481, 282] width 10 height 10
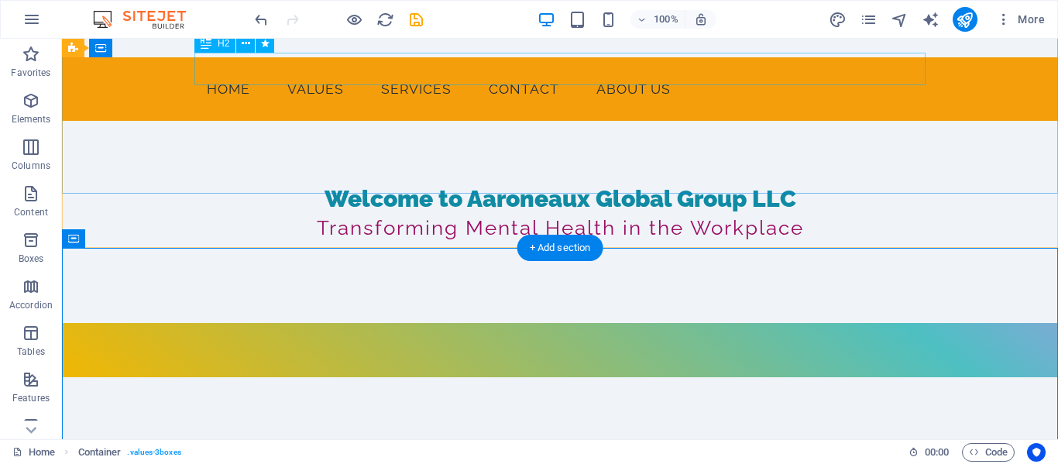
click at [497, 183] on div "Welcome to Aaroneaux Global Group LLC" at bounding box center [559, 199] width 731 height 33
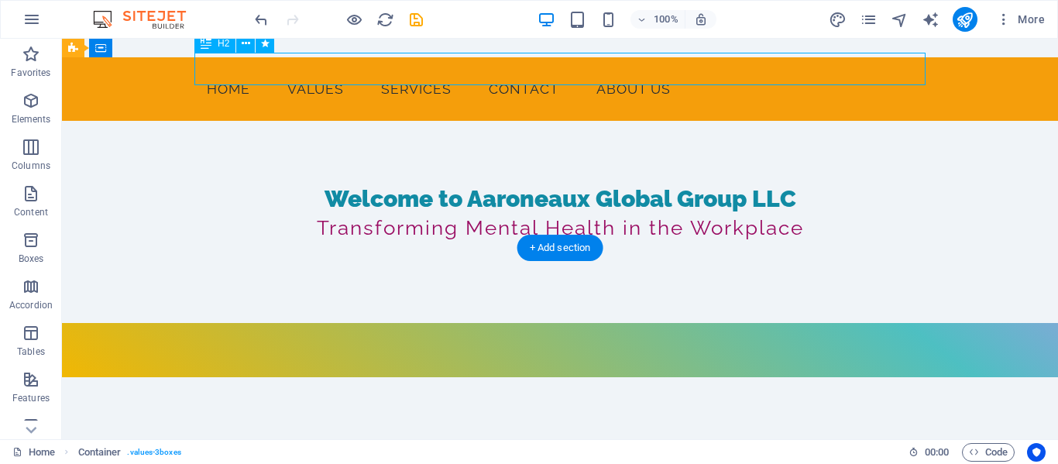
click at [497, 183] on div "Welcome to Aaroneaux Global Group LLC" at bounding box center [559, 199] width 731 height 33
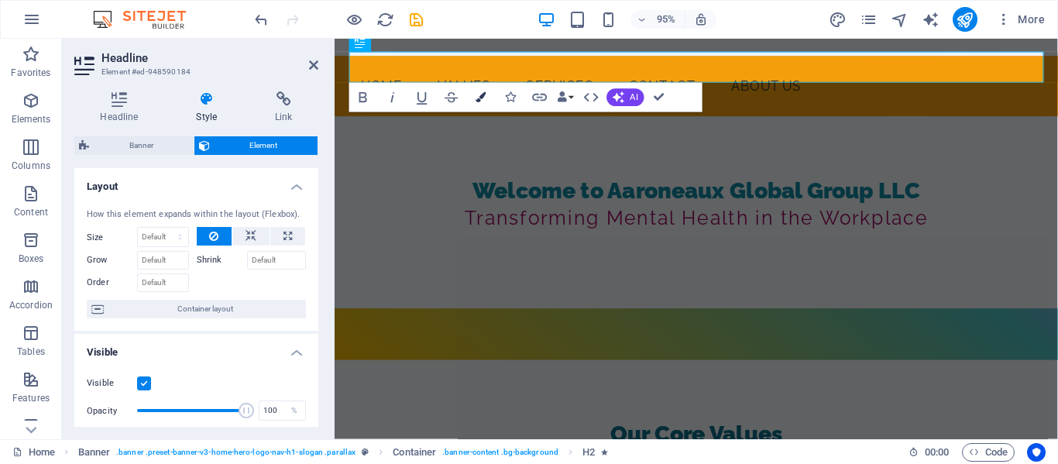
click at [487, 95] on button "Colors" at bounding box center [481, 97] width 28 height 29
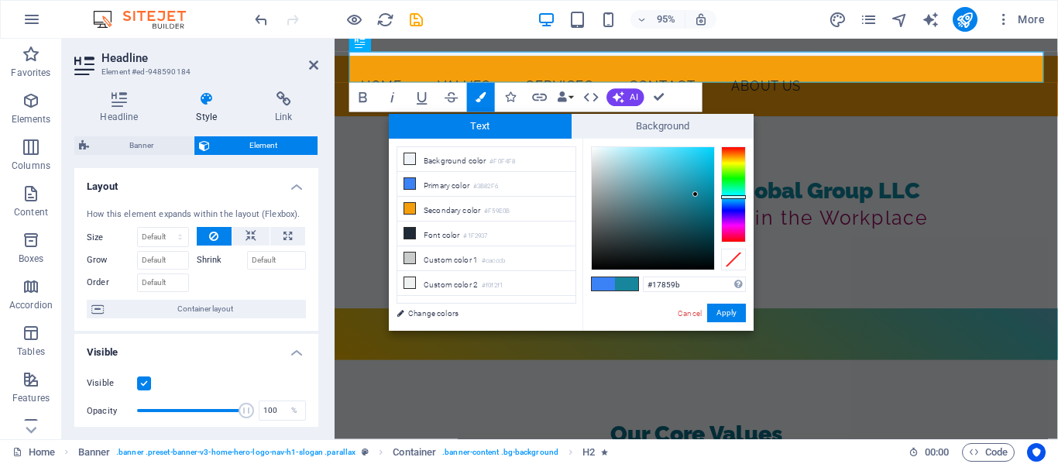
click at [696, 194] on div at bounding box center [653, 208] width 122 height 122
click at [695, 287] on input "#17859b" at bounding box center [694, 284] width 103 height 15
type input "#0b6817"
click at [721, 311] on button "Apply" at bounding box center [726, 313] width 39 height 19
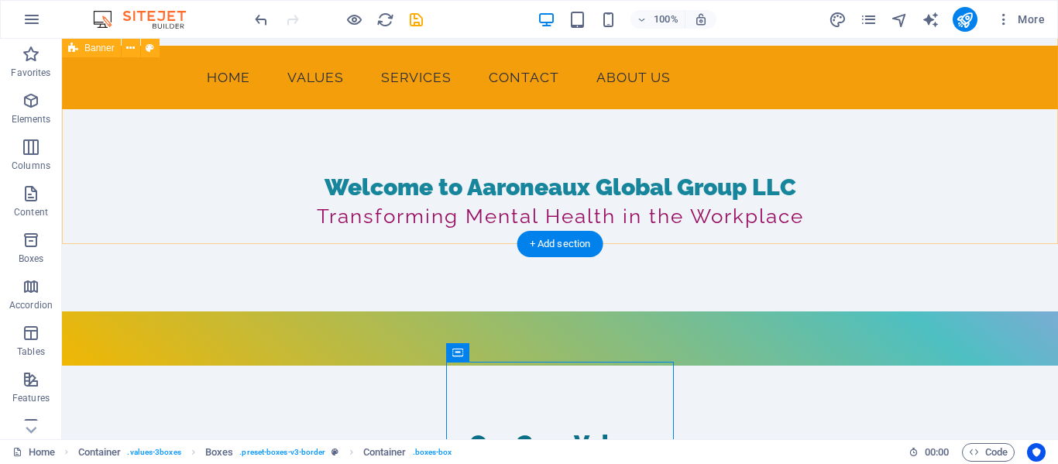
scroll to position [291, 0]
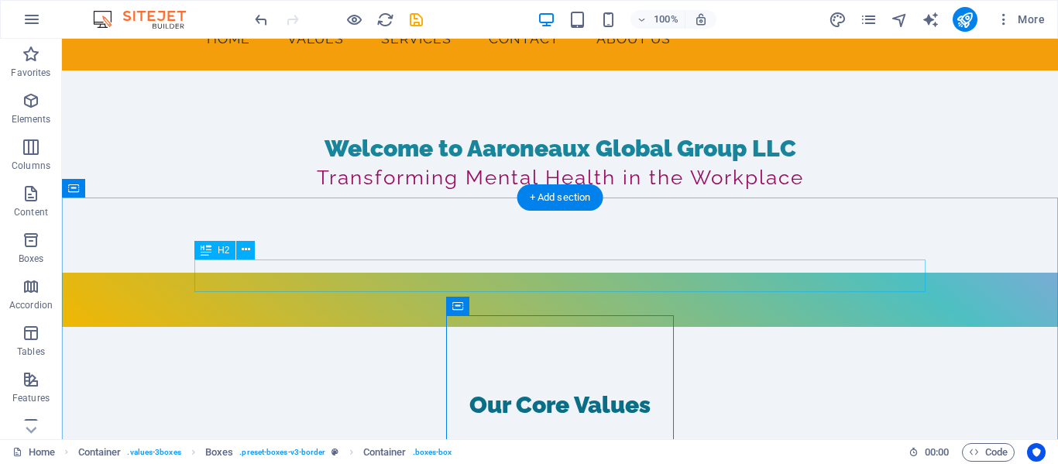
click at [636, 389] on div "Our Core Values" at bounding box center [559, 405] width 731 height 33
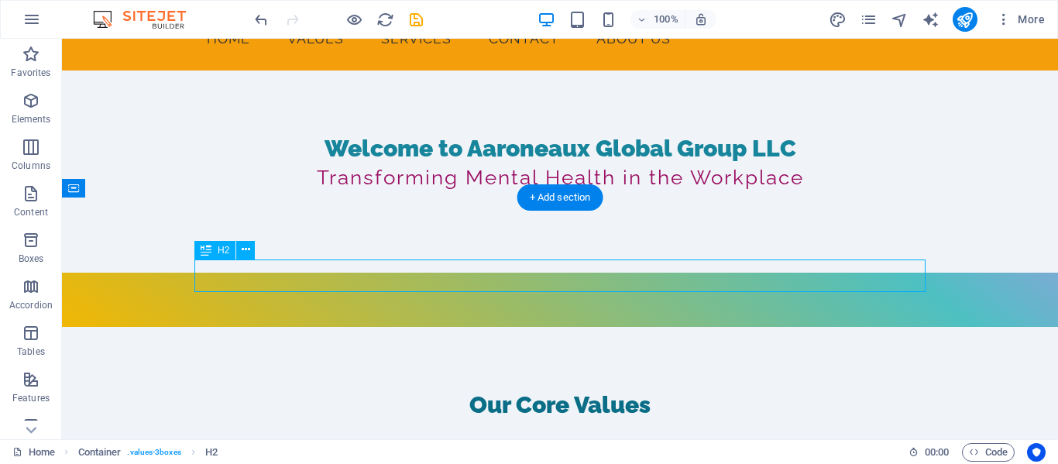
click at [636, 389] on div "Our Core Values" at bounding box center [559, 405] width 731 height 33
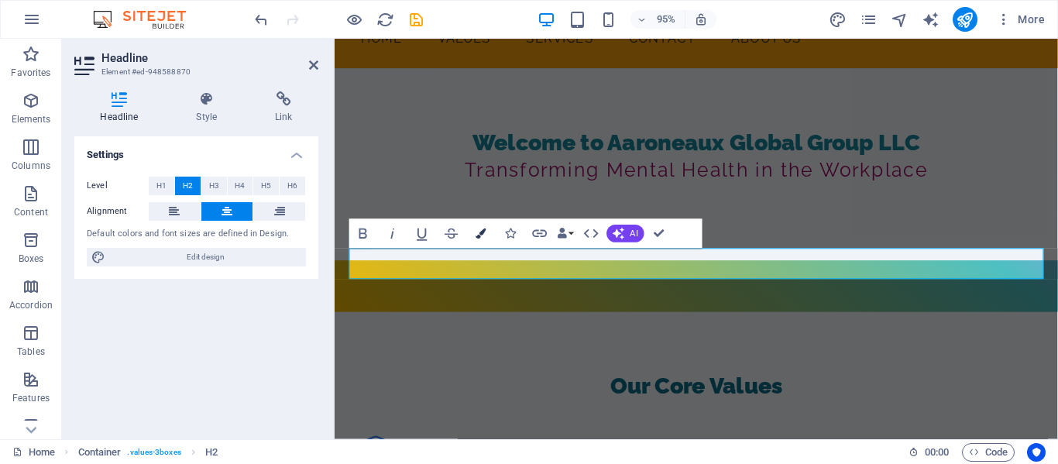
click at [483, 232] on icon "button" at bounding box center [481, 234] width 10 height 10
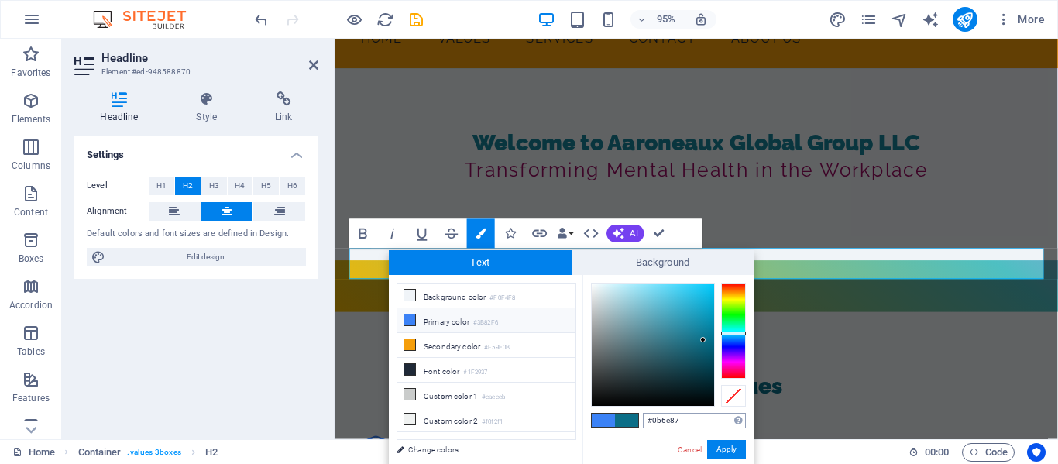
drag, startPoint x: 690, startPoint y: 425, endPoint x: 667, endPoint y: 425, distance: 23.2
click at [667, 425] on input "#0b6e87" at bounding box center [694, 420] width 103 height 15
type input "#0b6817"
click at [730, 451] on button "Apply" at bounding box center [726, 449] width 39 height 19
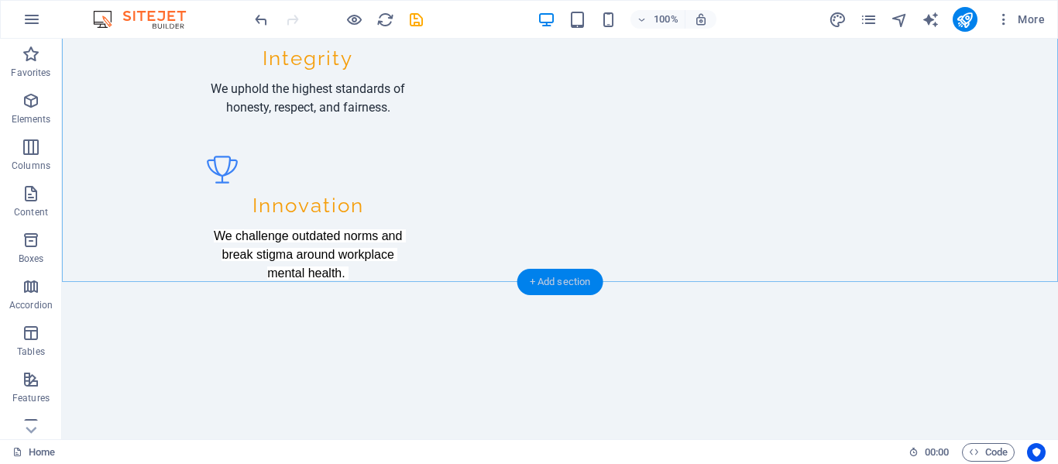
scroll to position [934, 0]
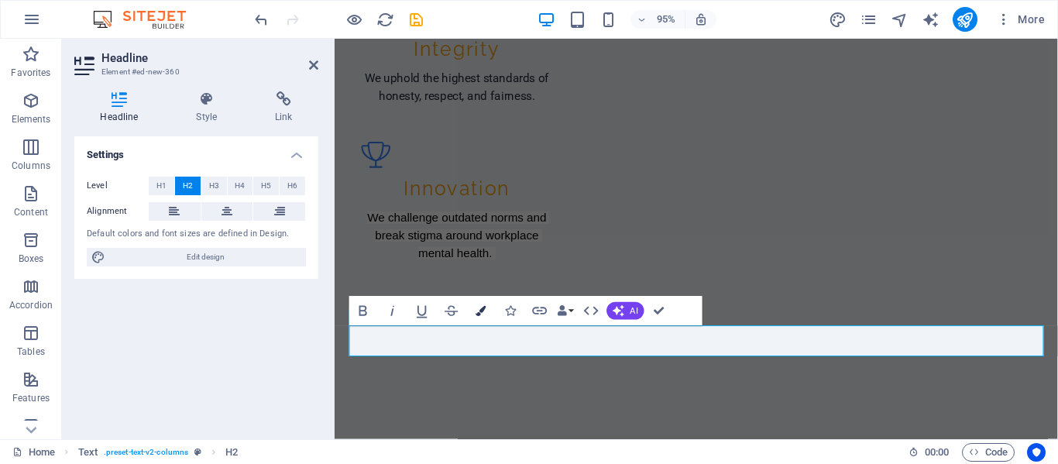
click at [481, 306] on icon "button" at bounding box center [481, 311] width 10 height 10
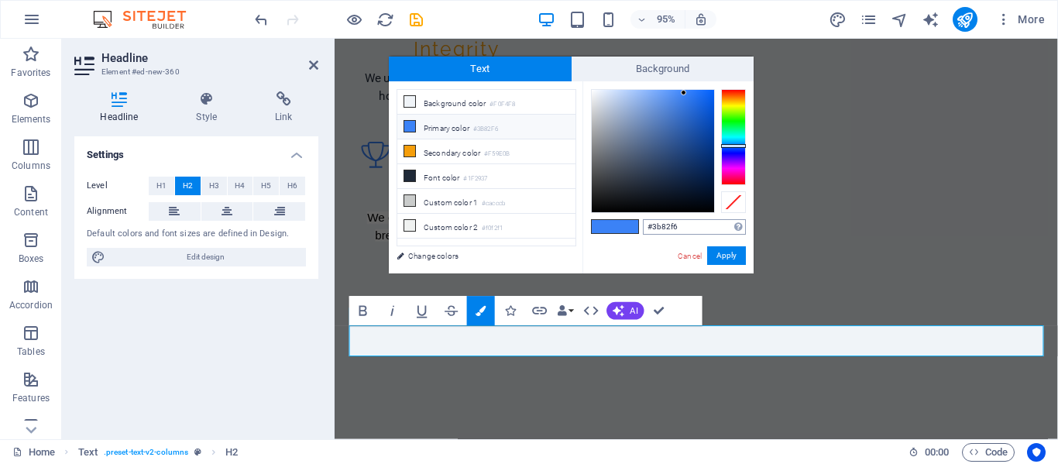
drag, startPoint x: 690, startPoint y: 227, endPoint x: 653, endPoint y: 225, distance: 37.3
click at [653, 225] on input "#3b82f6" at bounding box center [694, 226] width 103 height 15
type input "#0b6817"
click at [734, 258] on button "Apply" at bounding box center [726, 255] width 39 height 19
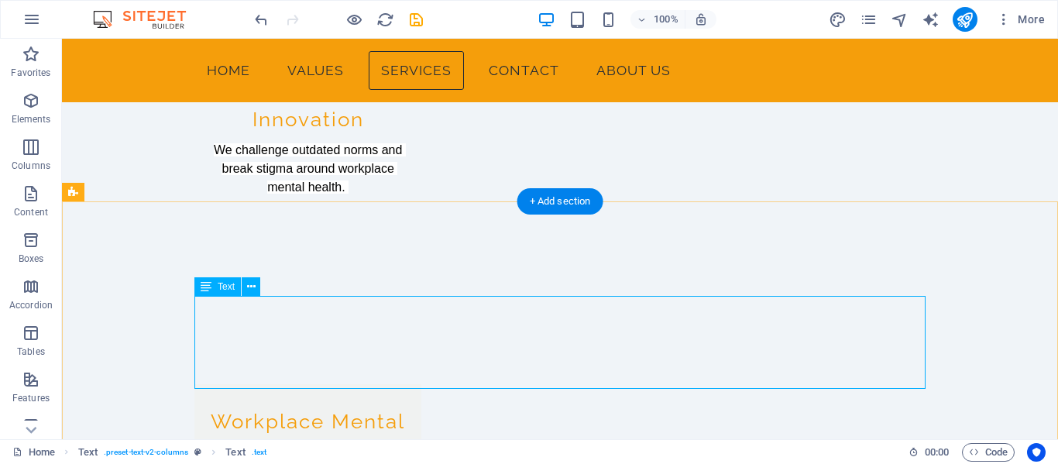
scroll to position [998, 0]
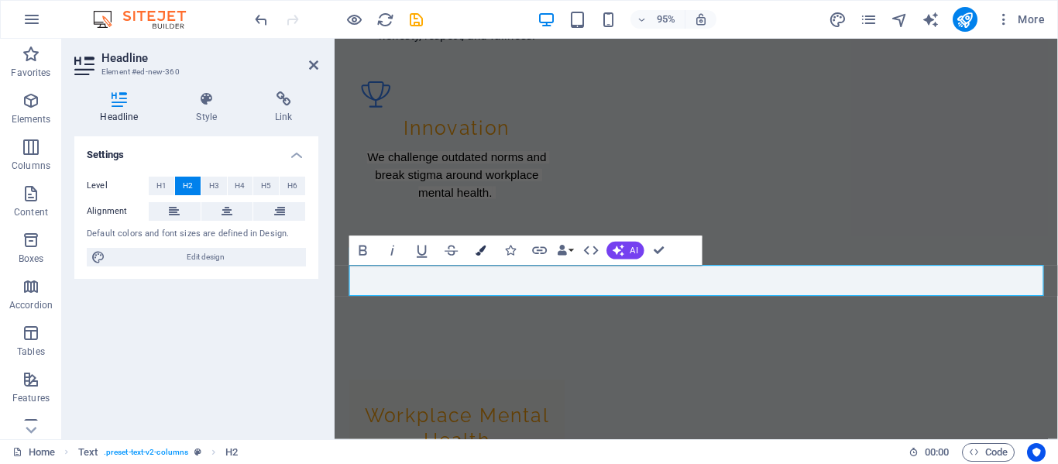
click at [483, 252] on icon "button" at bounding box center [481, 251] width 10 height 10
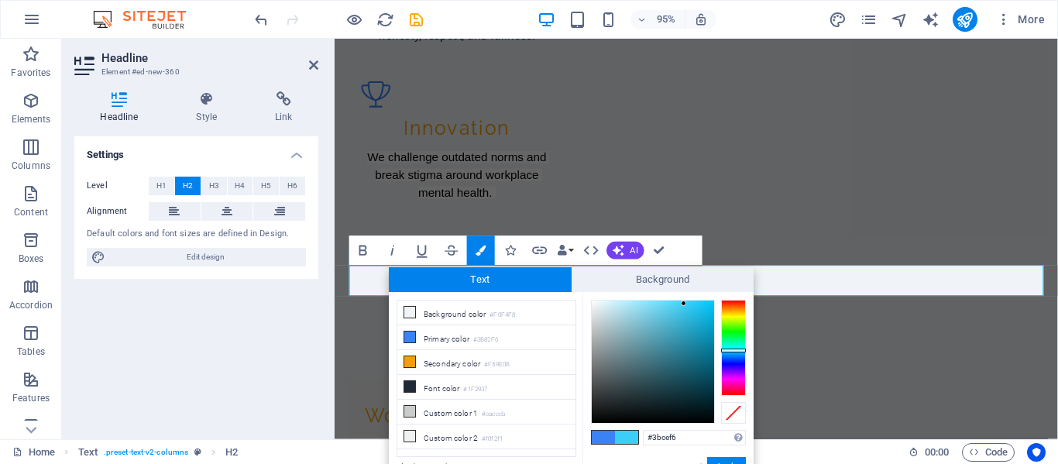
click at [738, 350] on div at bounding box center [733, 348] width 25 height 96
drag, startPoint x: 683, startPoint y: 304, endPoint x: 690, endPoint y: 360, distance: 56.2
click at [690, 360] on div at bounding box center [689, 359] width 5 height 5
drag, startPoint x: 691, startPoint y: 437, endPoint x: 679, endPoint y: 437, distance: 12.4
click at [653, 437] on input "#186a81" at bounding box center [694, 437] width 103 height 15
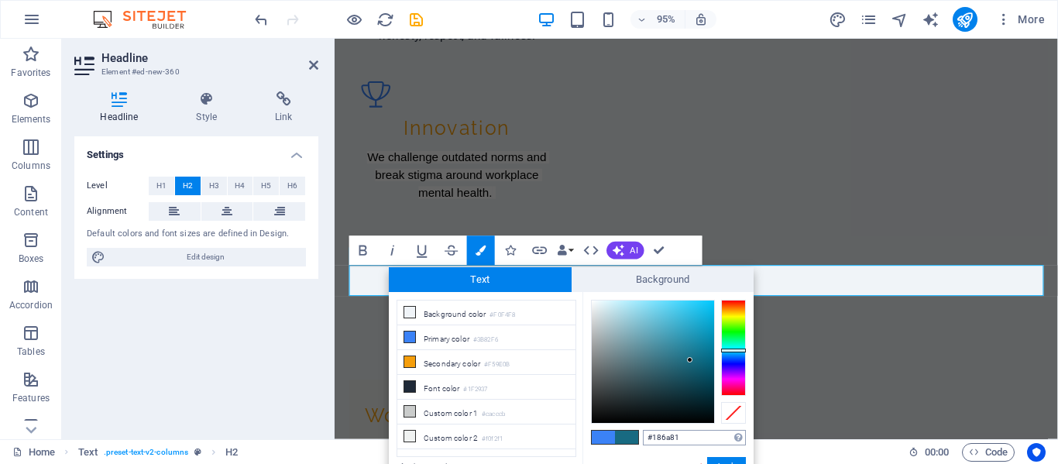
click at [683, 430] on input "#186a81" at bounding box center [694, 437] width 103 height 15
click at [683, 436] on input "#186a81" at bounding box center [694, 437] width 103 height 15
click at [686, 436] on input "#186a81" at bounding box center [694, 437] width 103 height 15
click at [686, 435] on input "#186a81" at bounding box center [694, 437] width 103 height 15
type input "#0b6817"
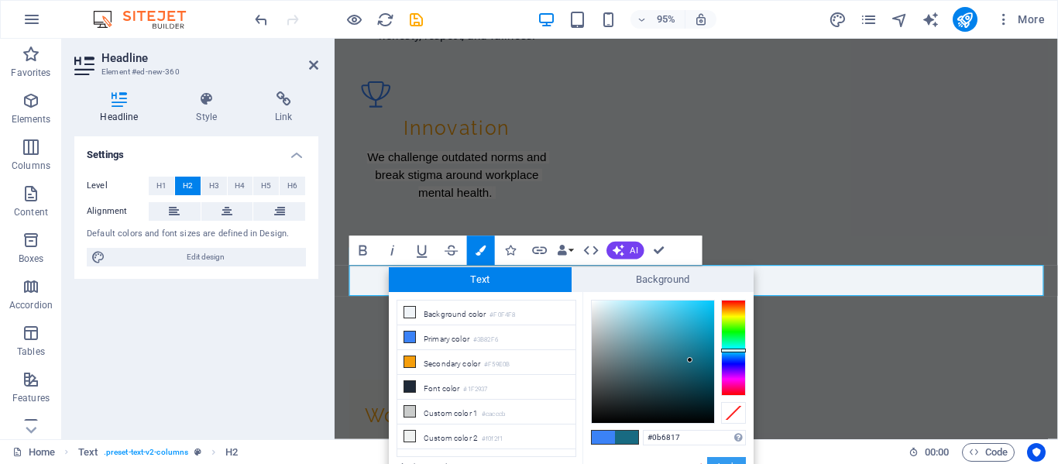
click at [721, 460] on button "Apply" at bounding box center [726, 466] width 39 height 19
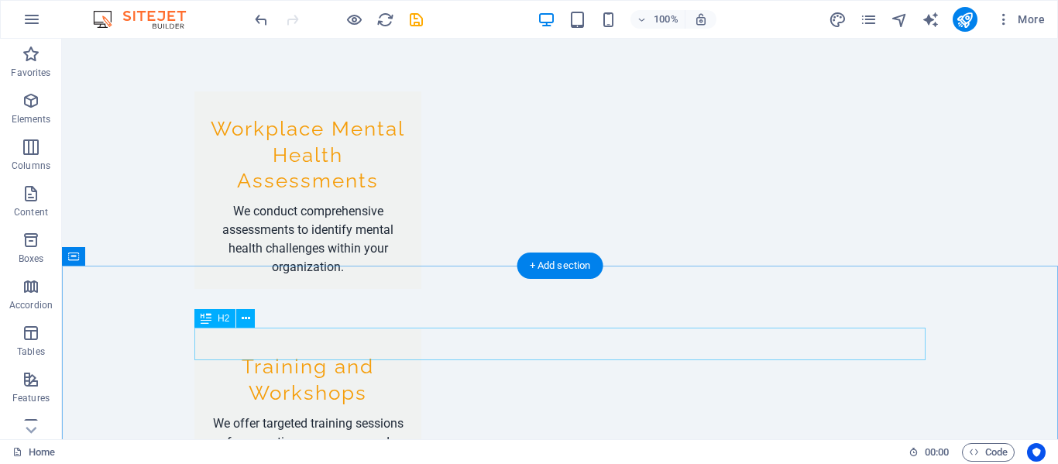
scroll to position [1318, 0]
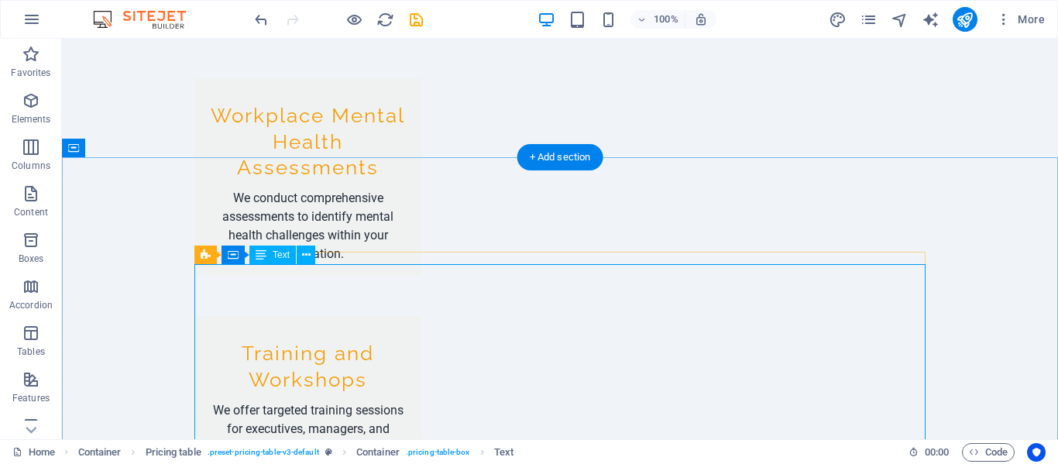
click at [302, 253] on icon at bounding box center [306, 255] width 9 height 16
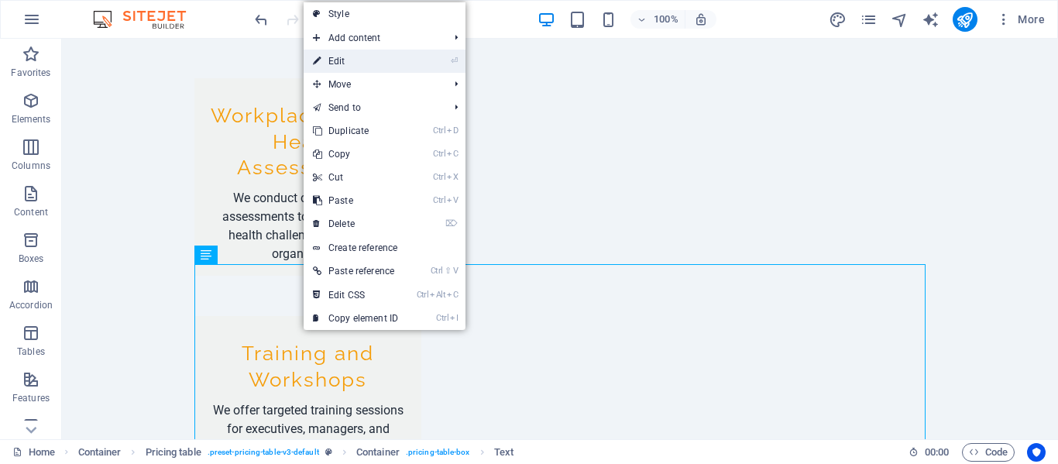
click at [384, 66] on link "⏎ Edit" at bounding box center [356, 61] width 104 height 23
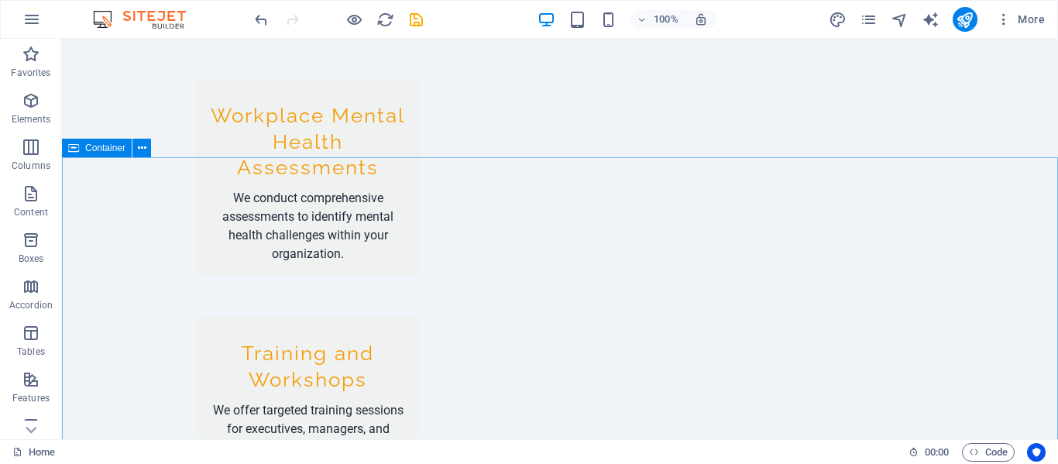
click at [91, 149] on span "Container" at bounding box center [105, 147] width 40 height 9
click at [94, 150] on span "Container" at bounding box center [105, 147] width 40 height 9
click at [143, 150] on icon at bounding box center [142, 148] width 9 height 16
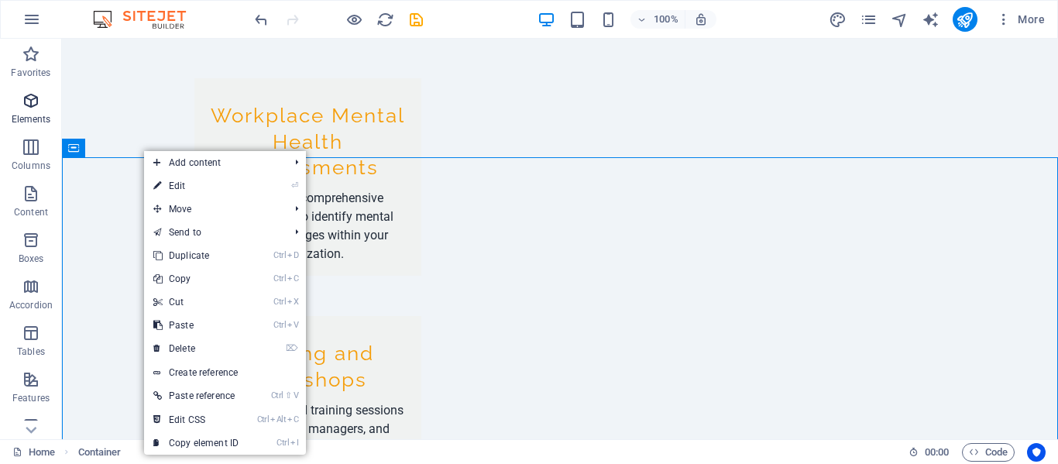
click at [30, 109] on icon "button" at bounding box center [31, 100] width 19 height 19
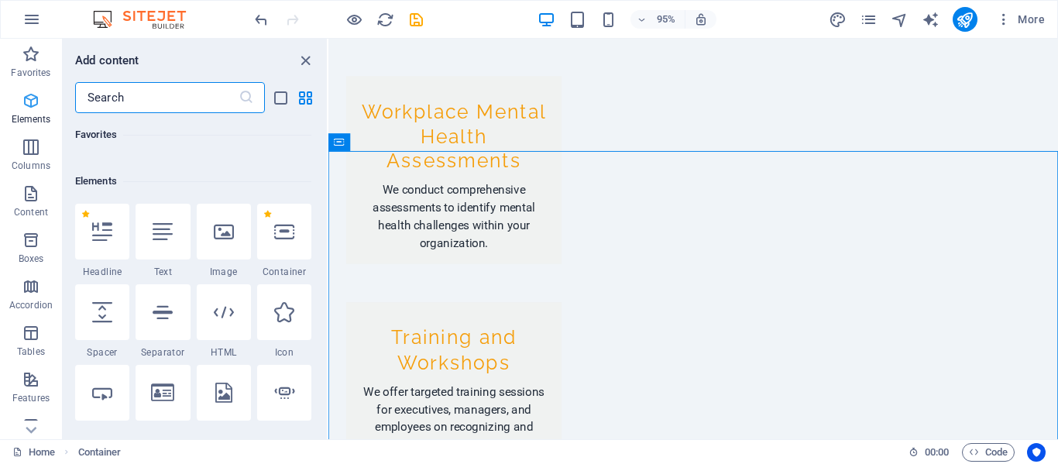
scroll to position [165, 0]
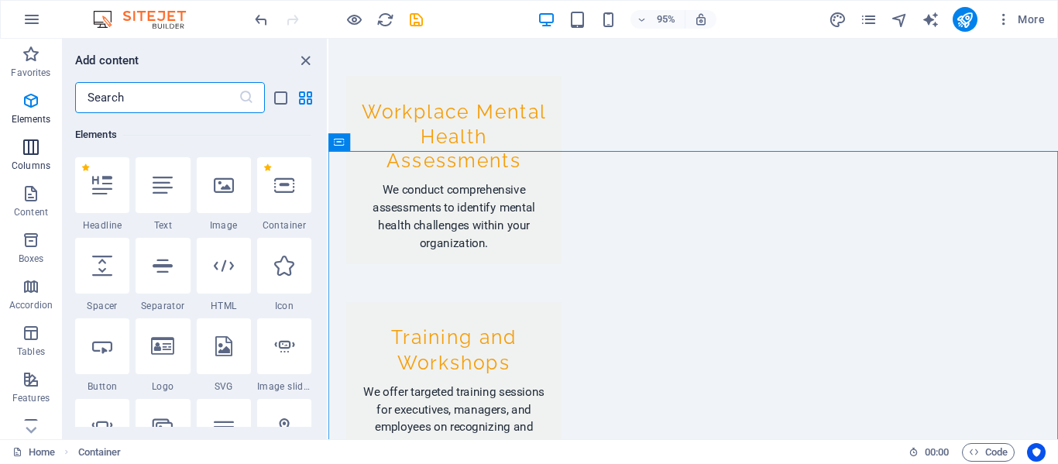
click at [36, 167] on p "Columns" at bounding box center [31, 166] width 39 height 12
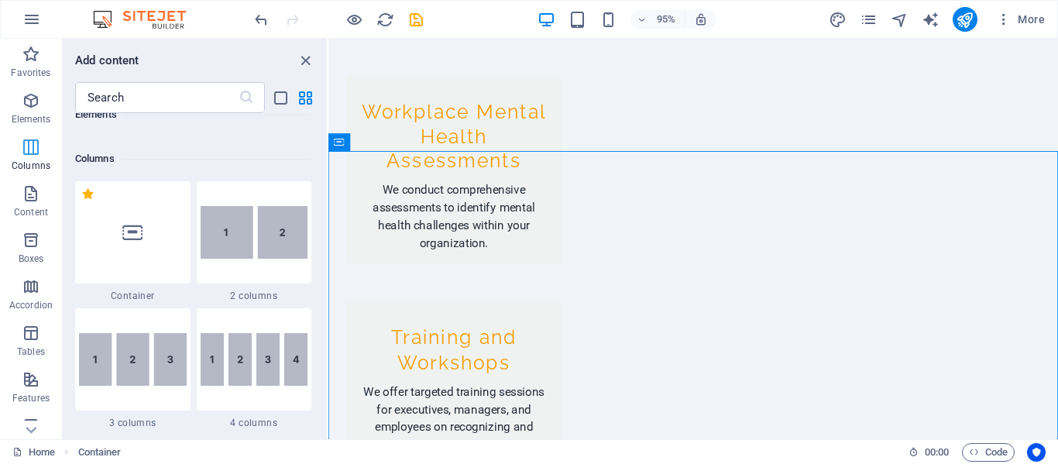
scroll to position [767, 0]
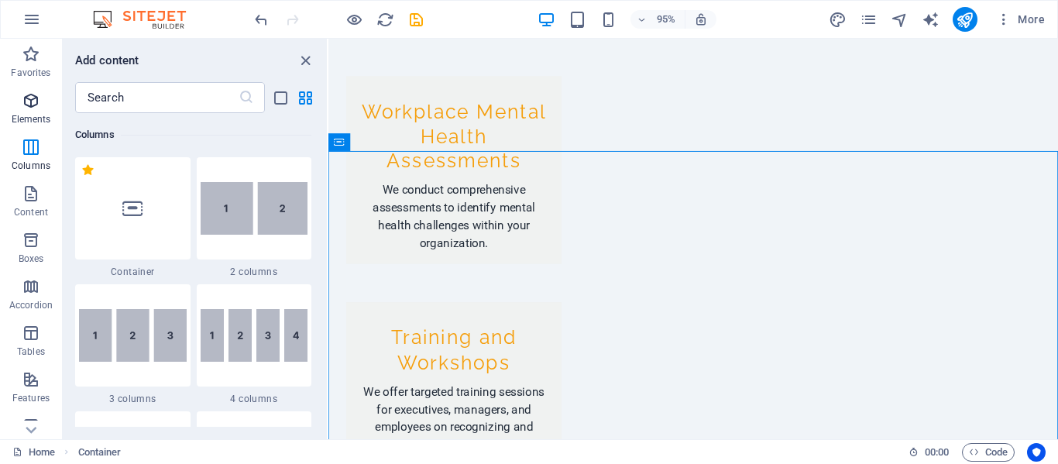
click at [34, 109] on icon "button" at bounding box center [31, 100] width 19 height 19
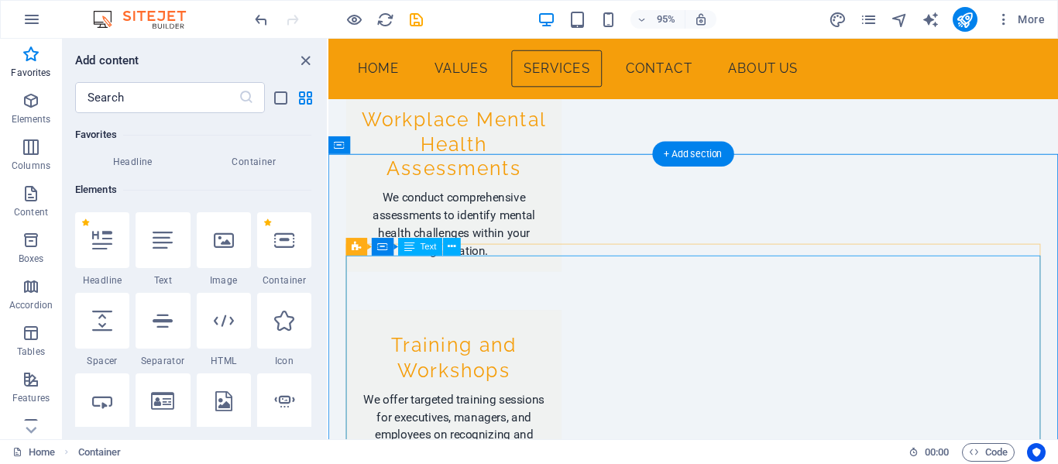
scroll to position [1308, 0]
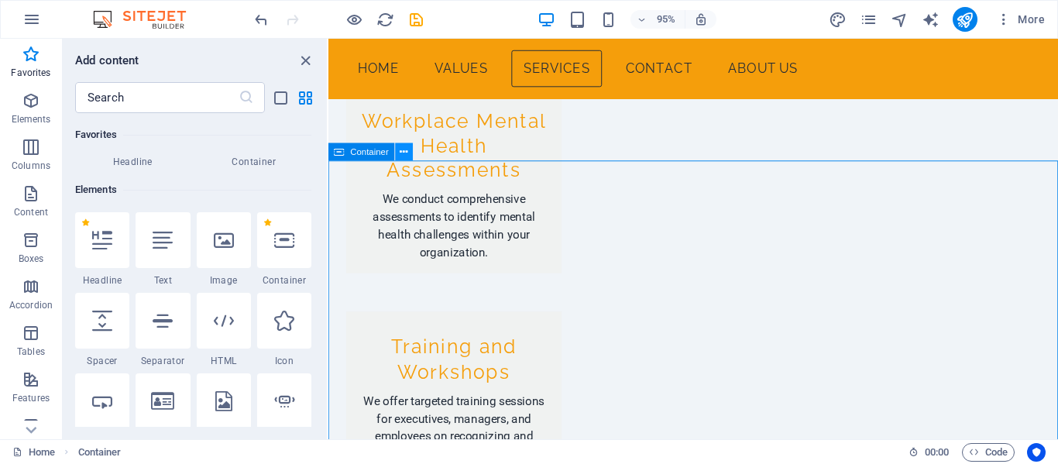
click at [404, 153] on icon at bounding box center [405, 151] width 8 height 15
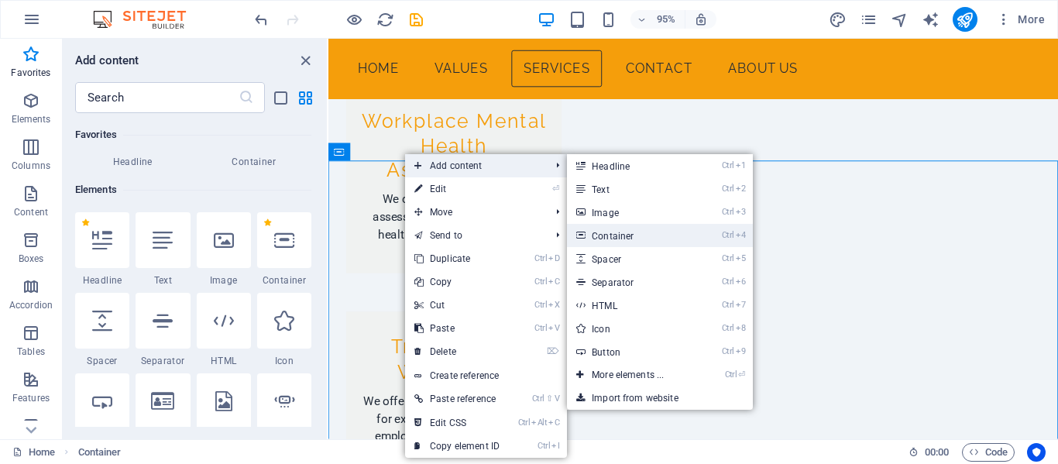
click at [639, 239] on link "Ctrl 4 Container" at bounding box center [631, 235] width 128 height 23
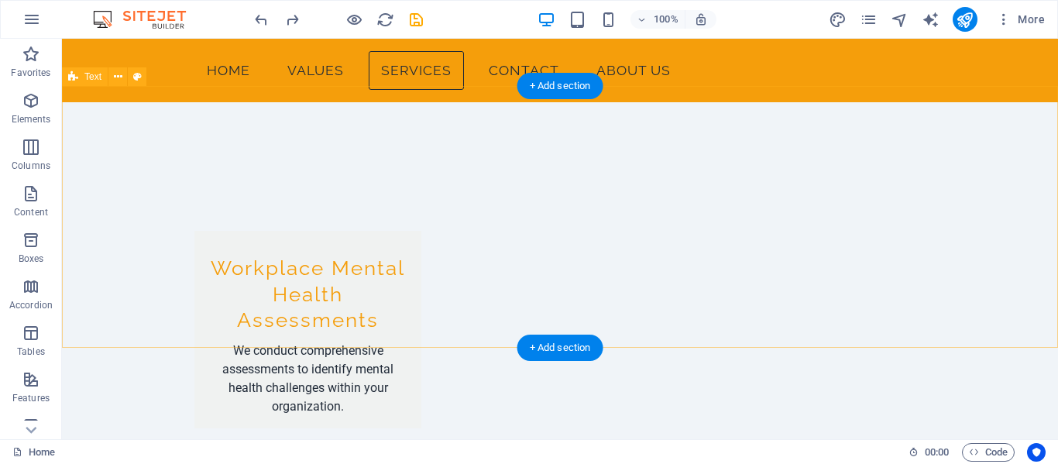
scroll to position [1076, 0]
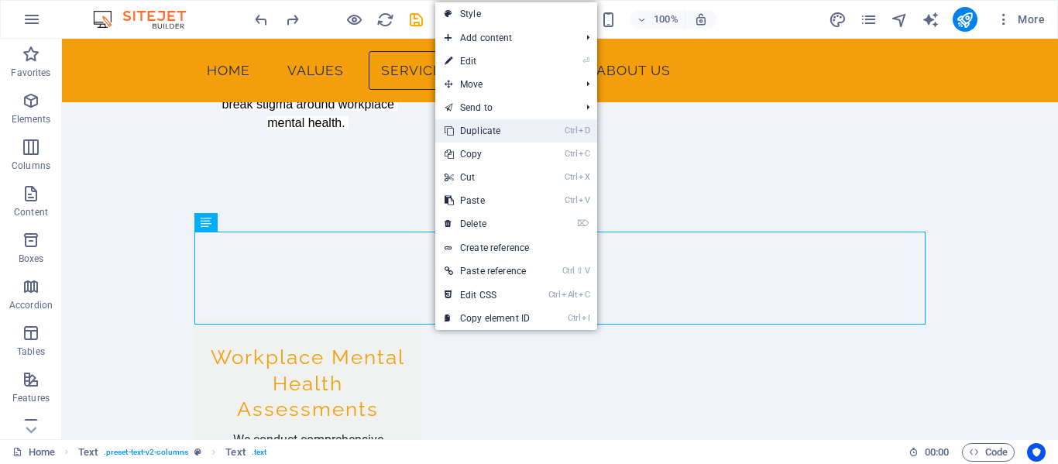
click at [476, 132] on link "Ctrl D Duplicate" at bounding box center [487, 130] width 104 height 23
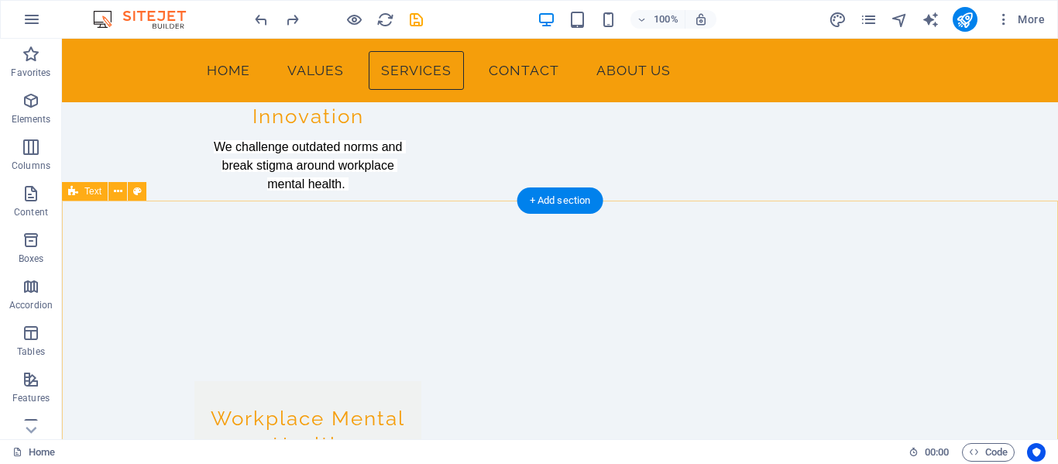
scroll to position [1013, 0]
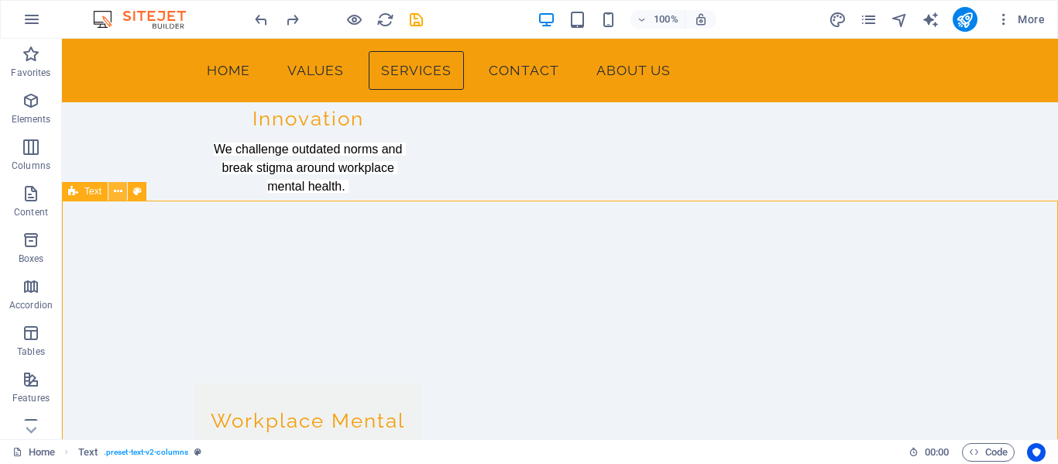
click at [115, 190] on icon at bounding box center [118, 192] width 9 height 16
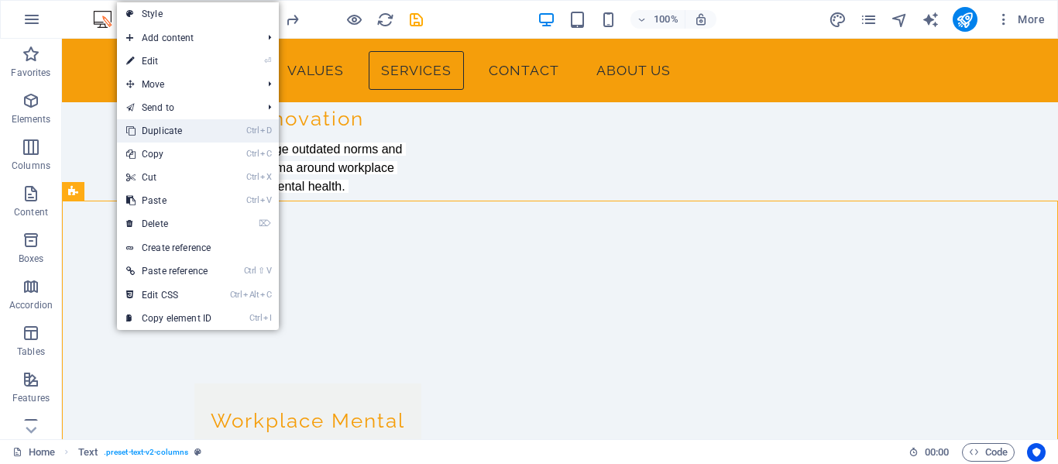
click at [191, 128] on link "Ctrl D Duplicate" at bounding box center [169, 130] width 104 height 23
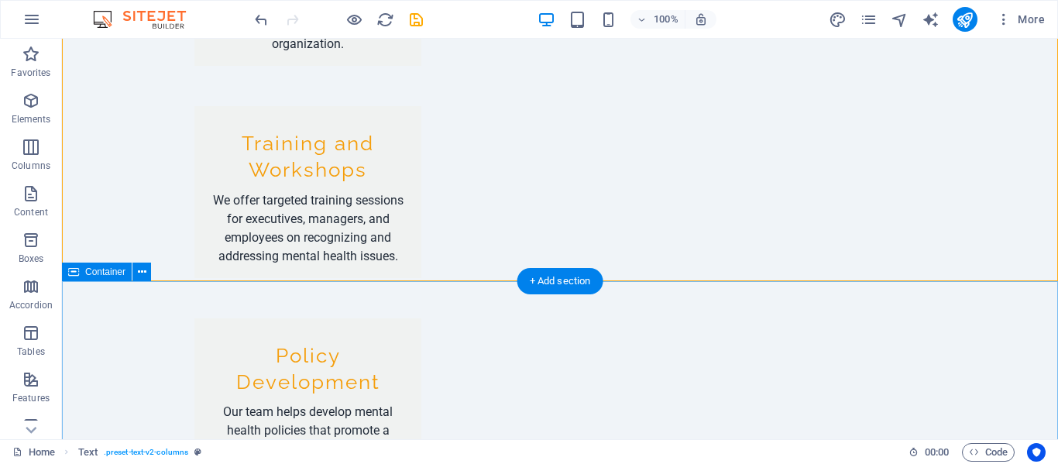
scroll to position [1546, 0]
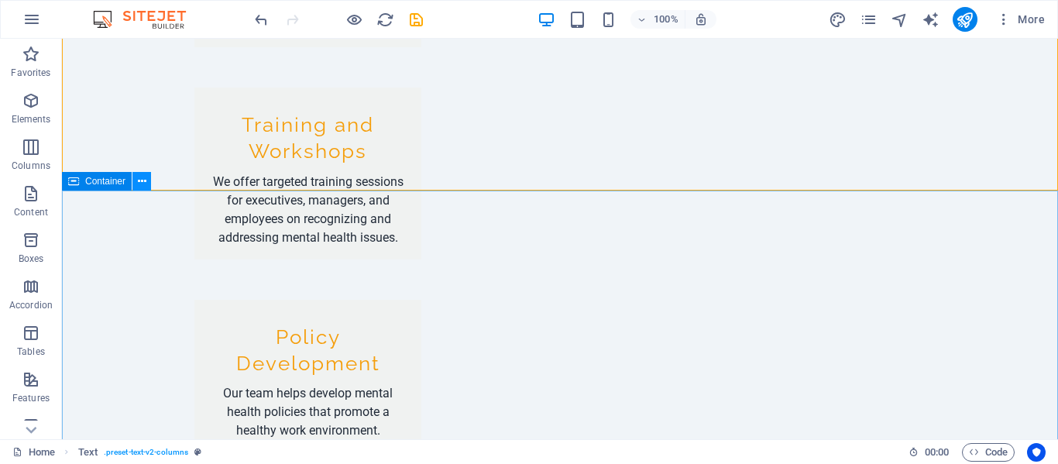
click at [143, 177] on icon at bounding box center [142, 182] width 9 height 16
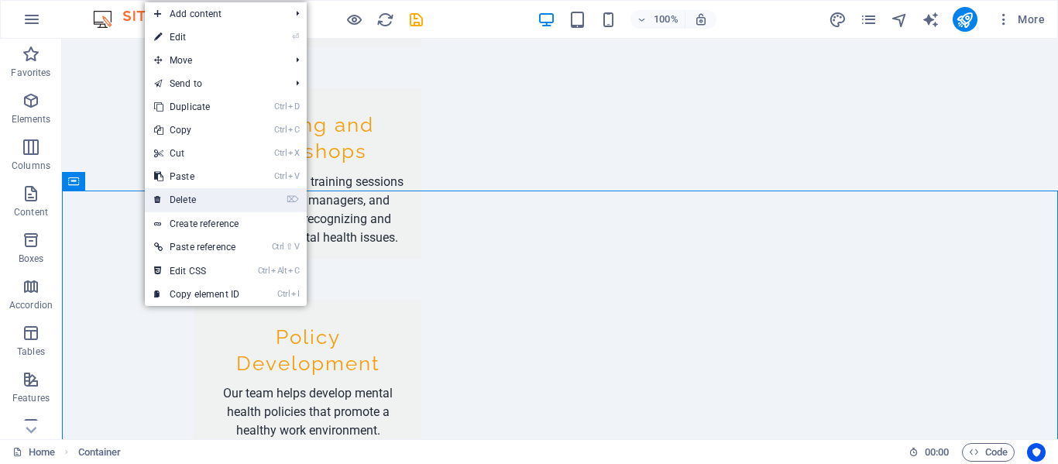
click at [181, 200] on link "⌦ Delete" at bounding box center [197, 199] width 104 height 23
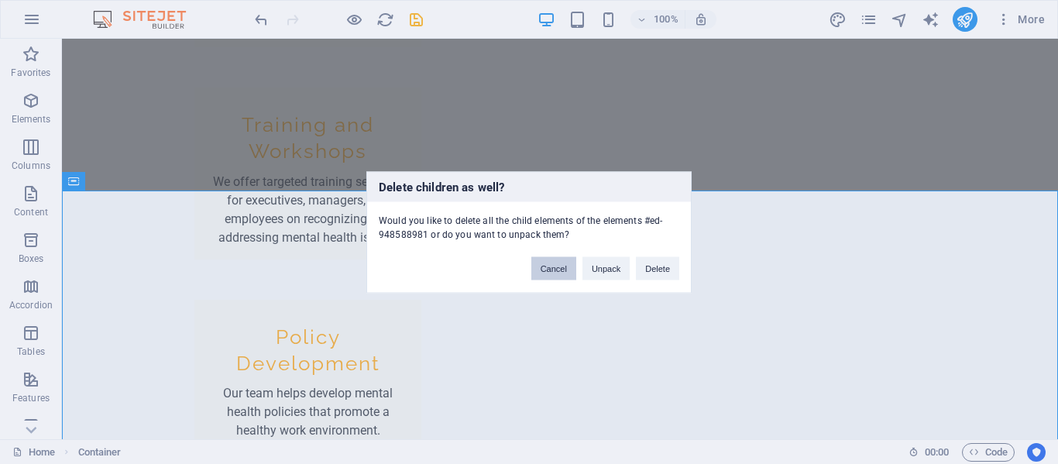
click at [555, 268] on button "Cancel" at bounding box center [553, 267] width 45 height 23
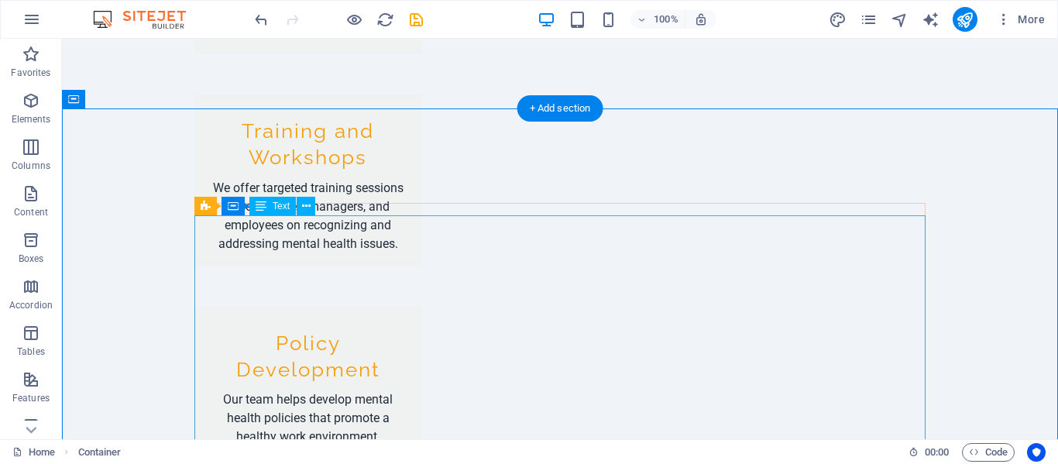
scroll to position [1656, 0]
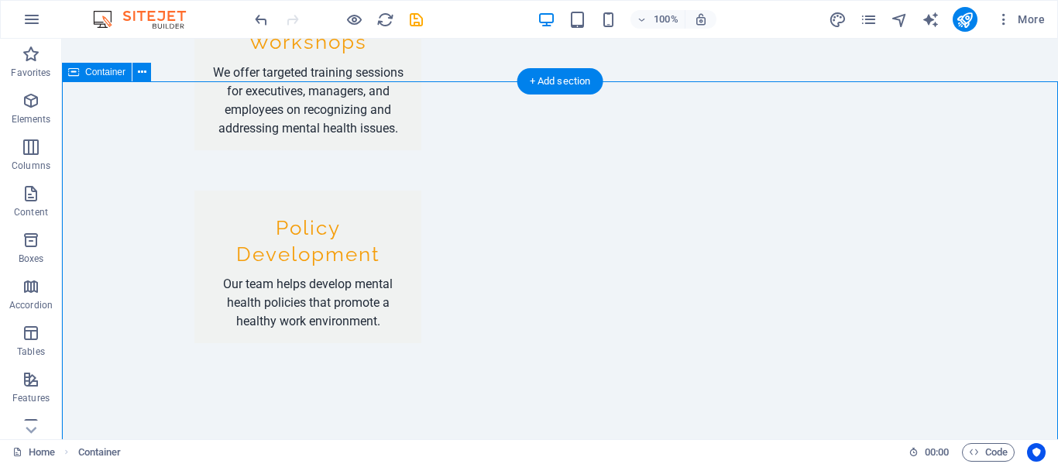
click at [143, 74] on icon at bounding box center [142, 72] width 9 height 16
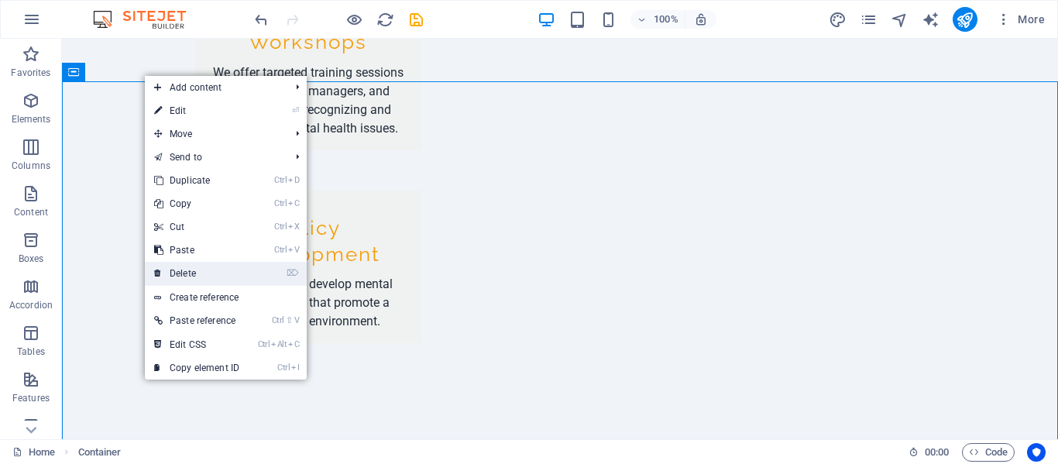
click at [217, 272] on link "⌦ Delete" at bounding box center [197, 273] width 104 height 23
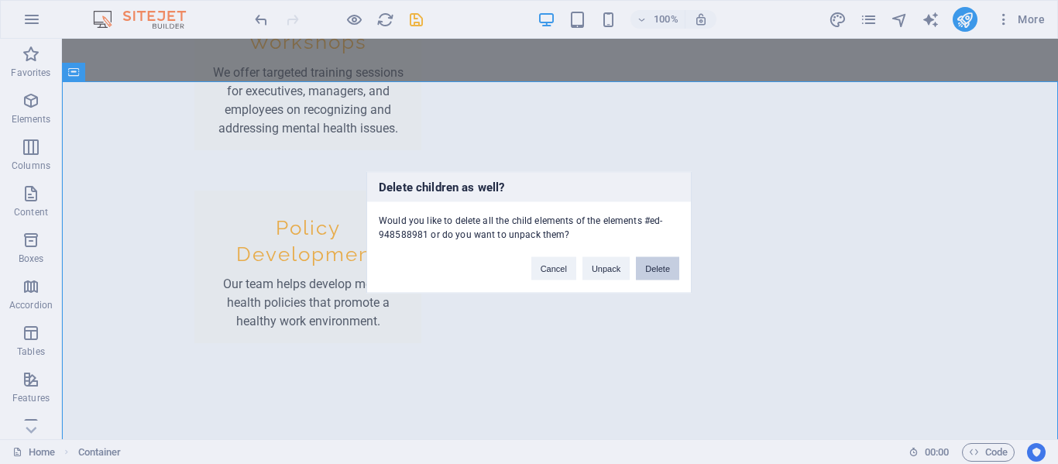
click at [659, 270] on button "Delete" at bounding box center [657, 267] width 43 height 23
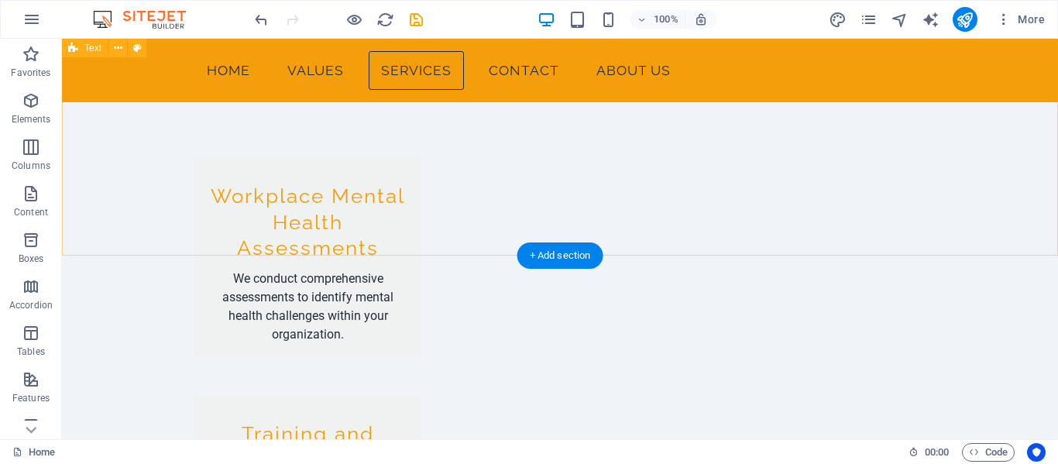
scroll to position [1216, 0]
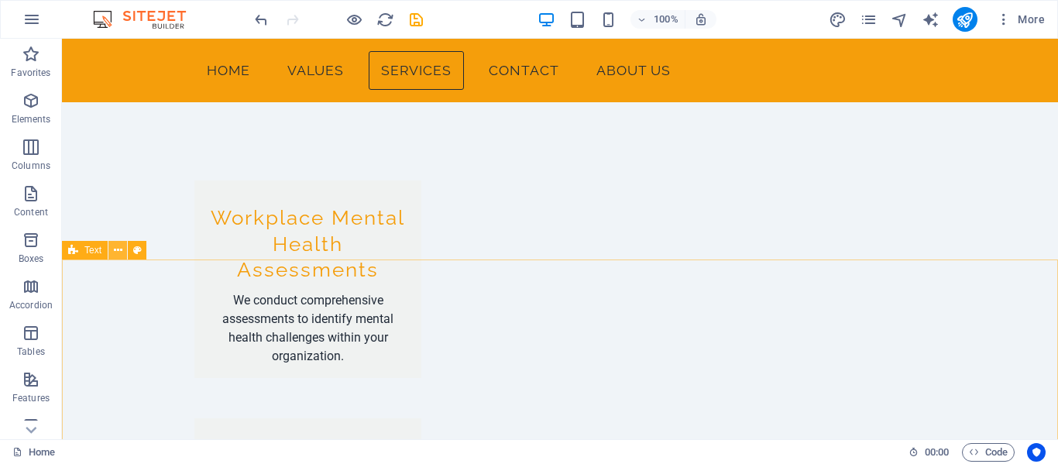
click at [119, 251] on icon at bounding box center [118, 250] width 9 height 16
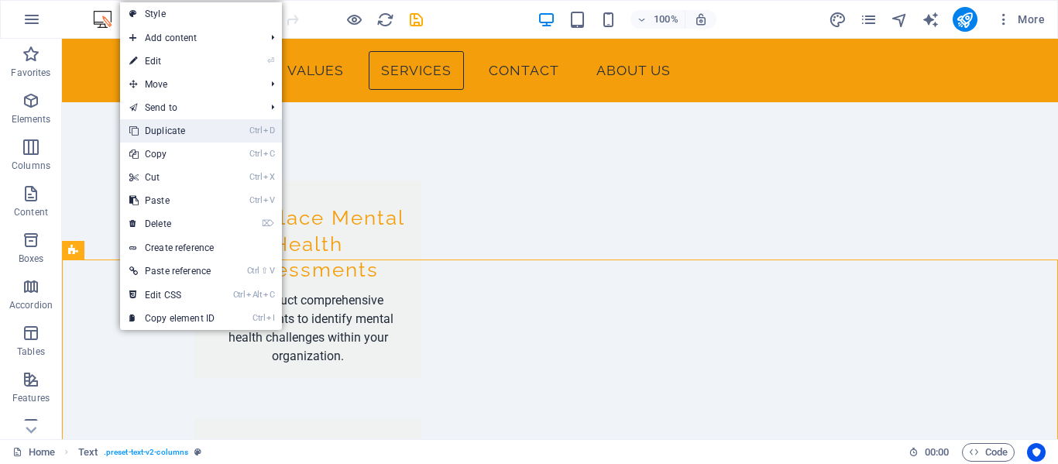
click at [170, 131] on link "Ctrl D Duplicate" at bounding box center [172, 130] width 104 height 23
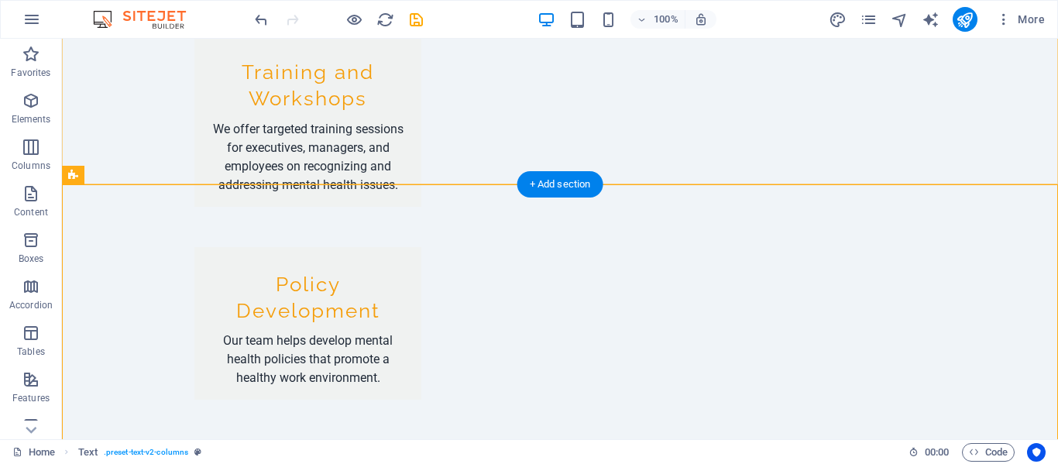
scroll to position [1629, 0]
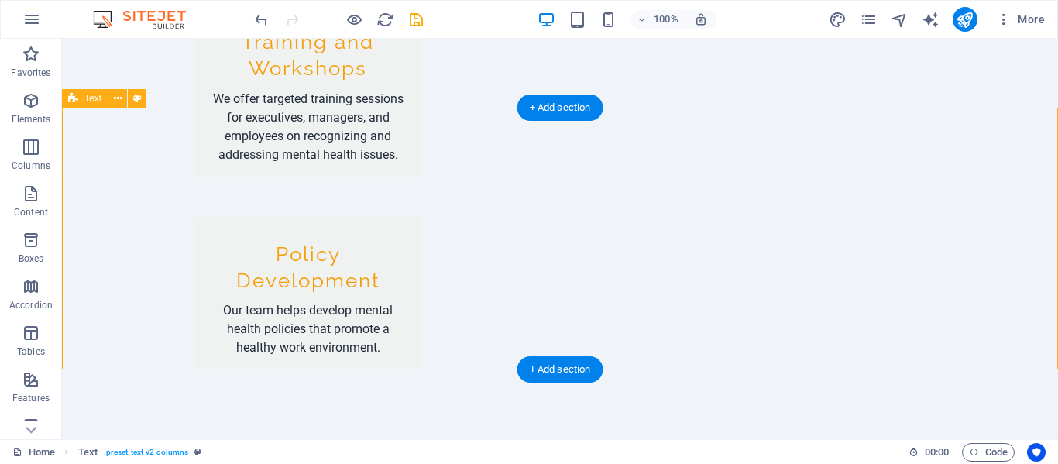
drag, startPoint x: 333, startPoint y: 313, endPoint x: 326, endPoint y: 307, distance: 9.3
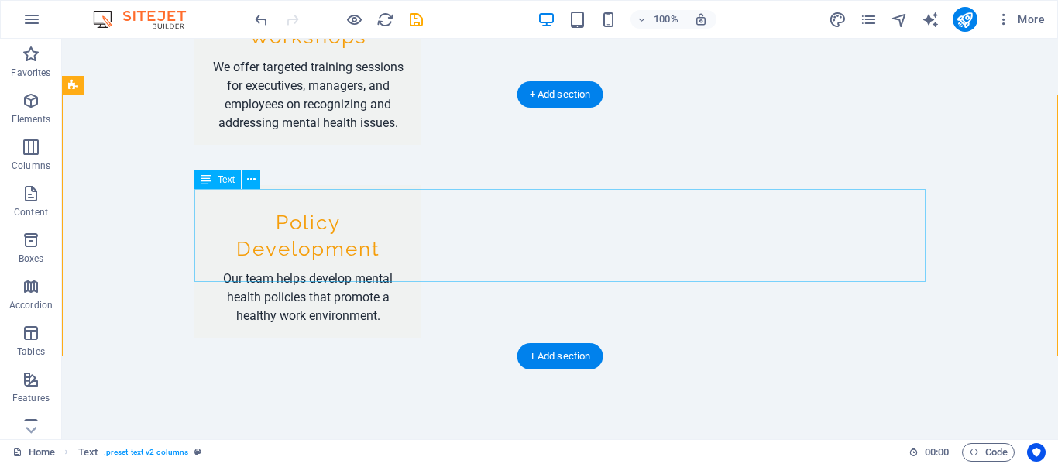
scroll to position [1677, 0]
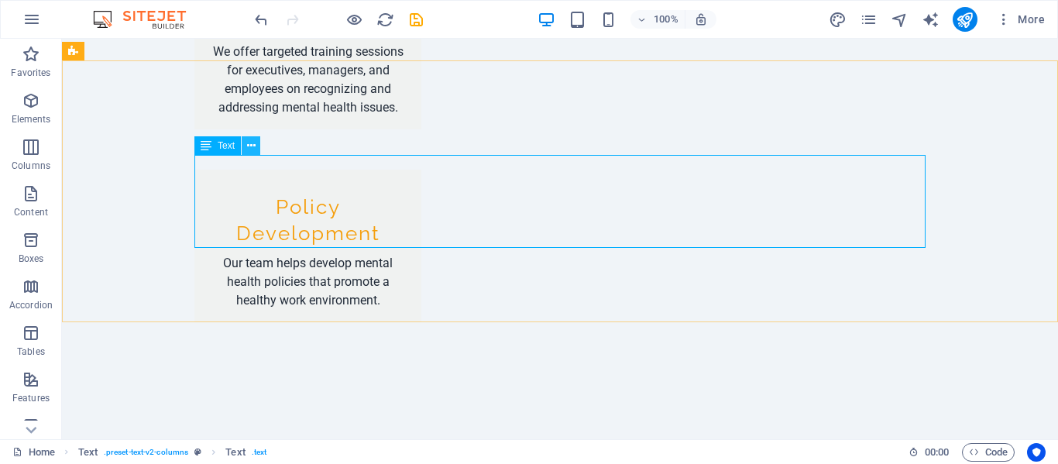
click at [254, 149] on icon at bounding box center [251, 146] width 9 height 16
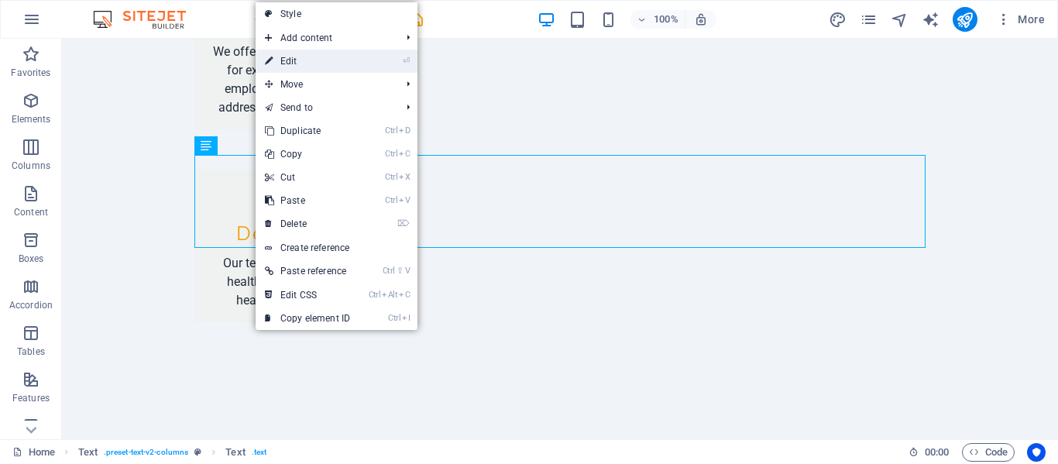
click at [325, 61] on link "⏎ Edit" at bounding box center [308, 61] width 104 height 23
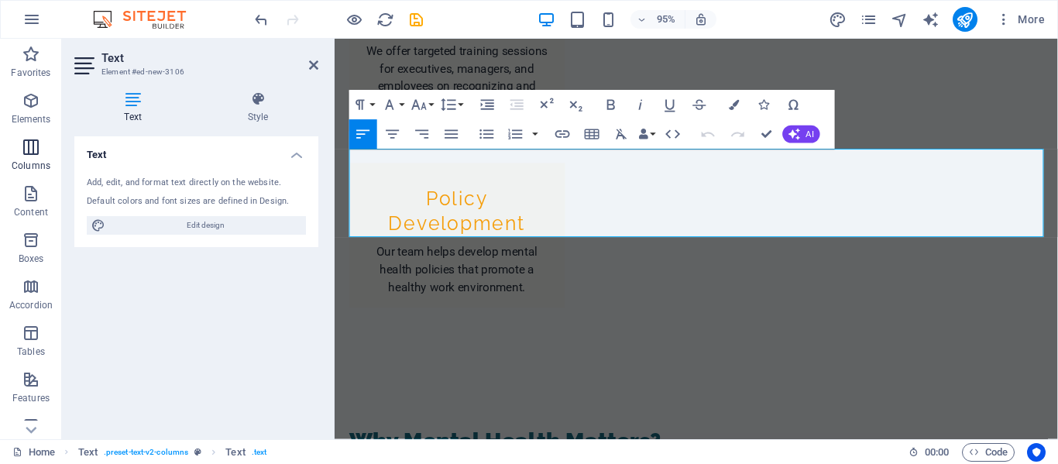
click at [40, 153] on span "Columns" at bounding box center [31, 156] width 62 height 37
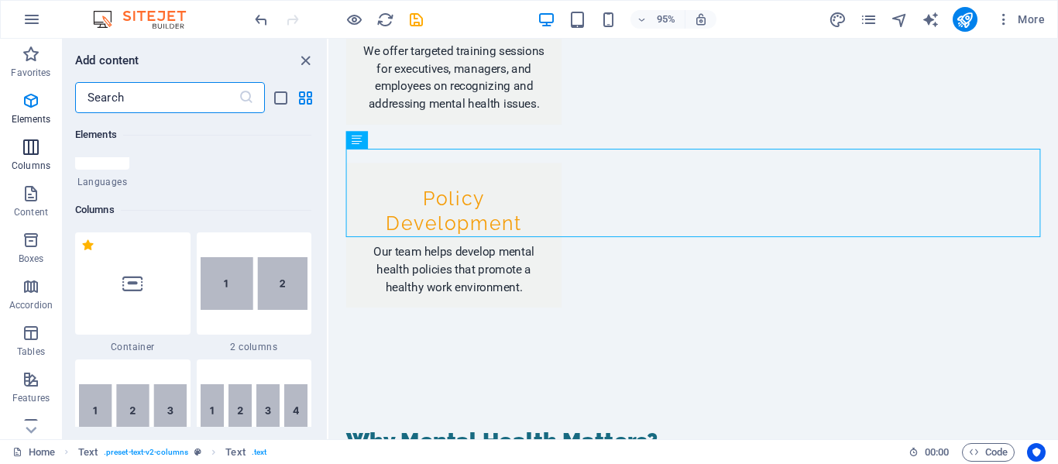
scroll to position [767, 0]
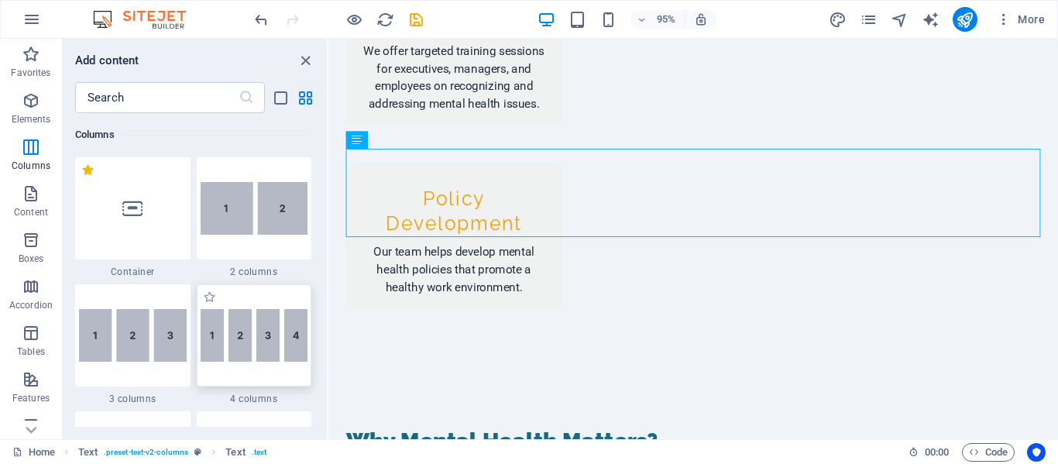
click at [256, 339] on img at bounding box center [255, 335] width 108 height 53
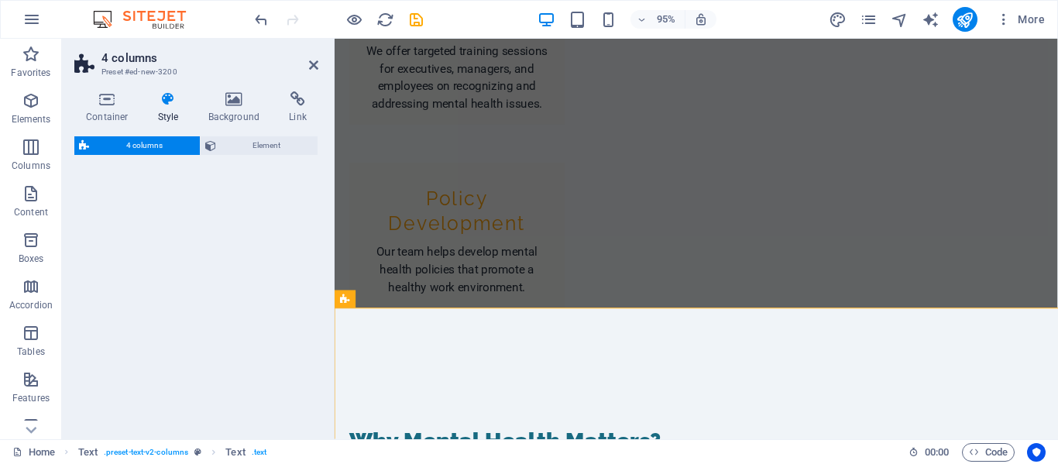
select select "rem"
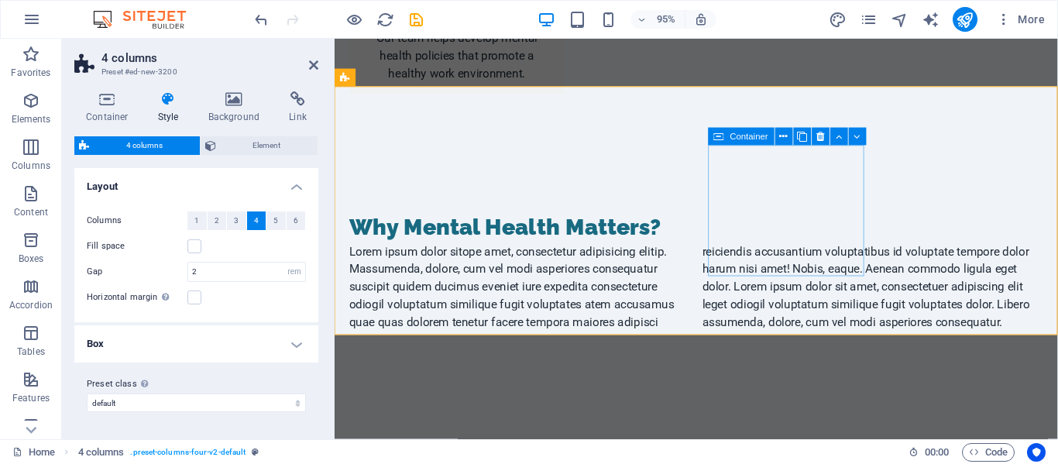
scroll to position [1910, 0]
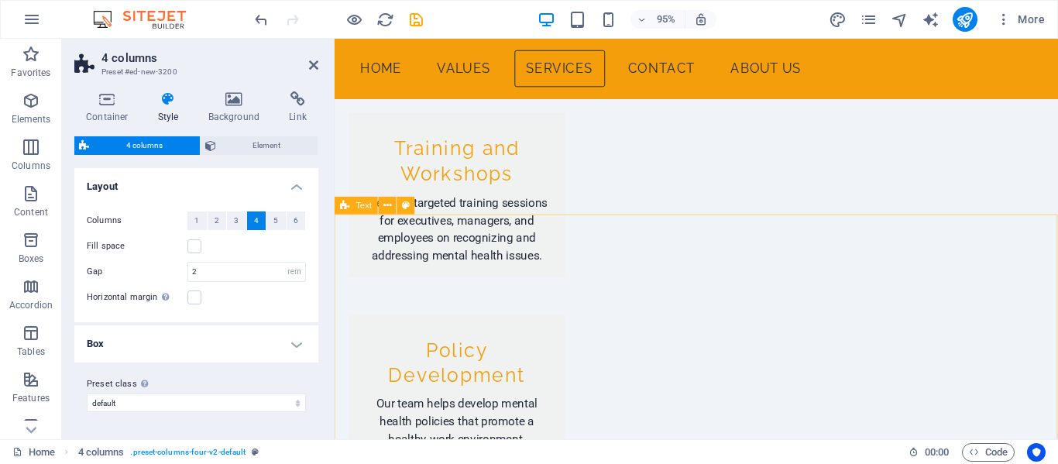
scroll to position [1513, 0]
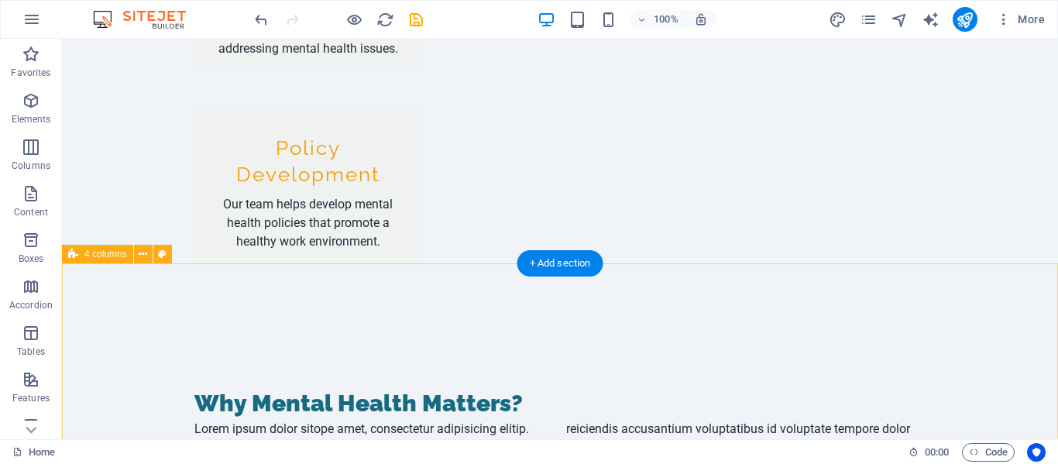
scroll to position [1749, 0]
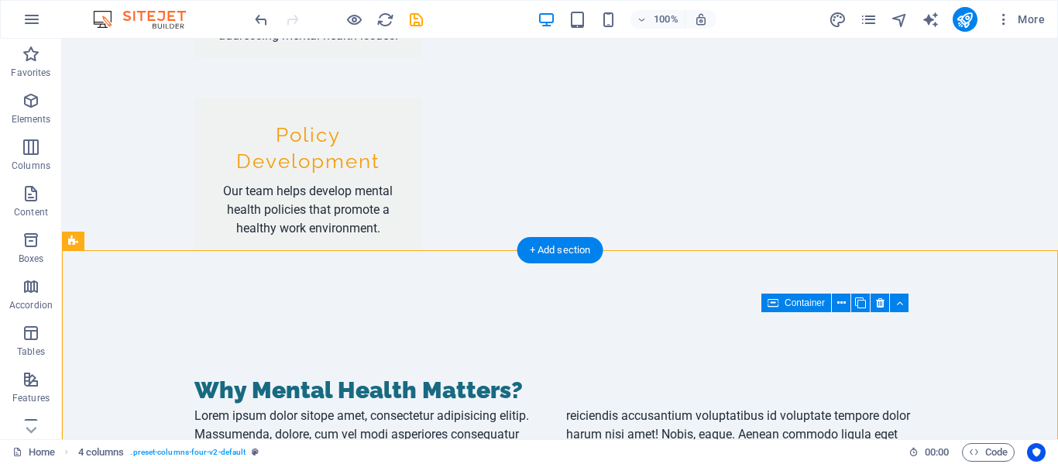
drag, startPoint x: 924, startPoint y: 366, endPoint x: 920, endPoint y: 335, distance: 30.4
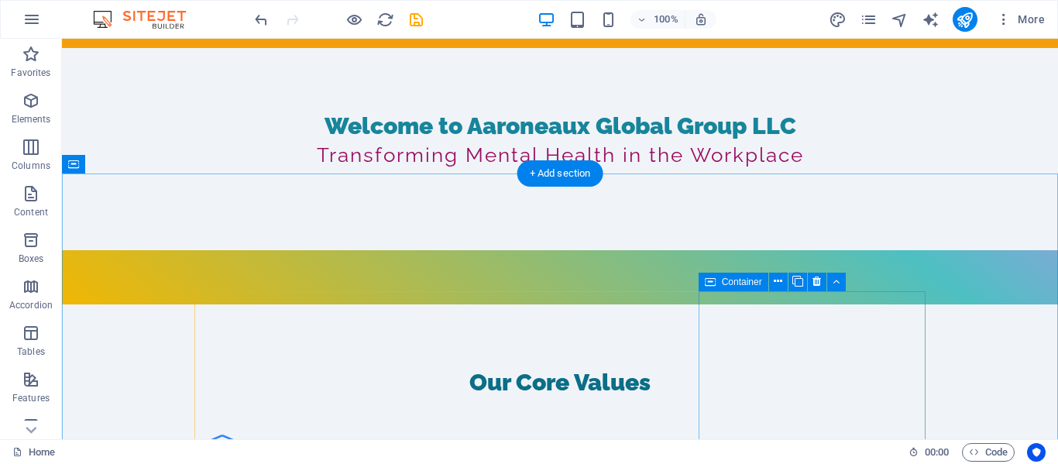
scroll to position [315, 0]
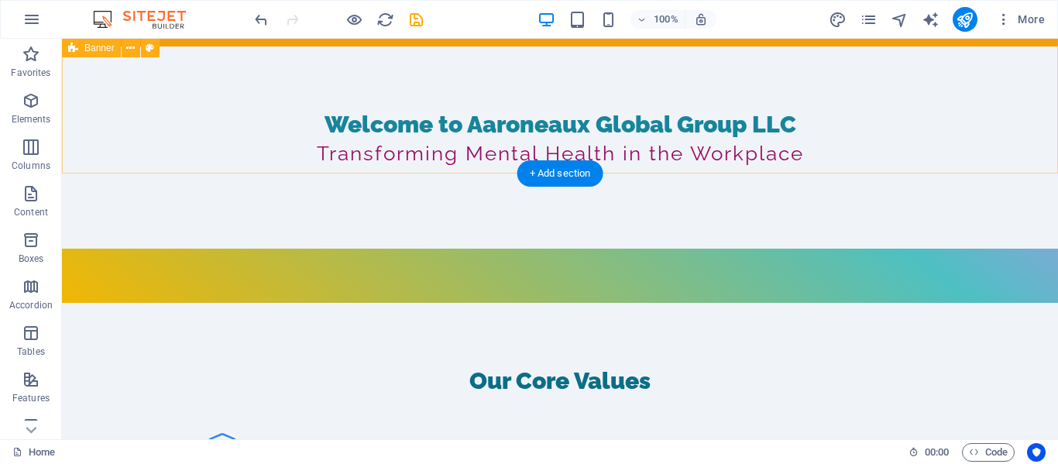
click at [709, 150] on div "Home Values Services Contact About Us Welcome to Aaroneaux Global Group LLC Tra…" at bounding box center [560, 143] width 996 height 320
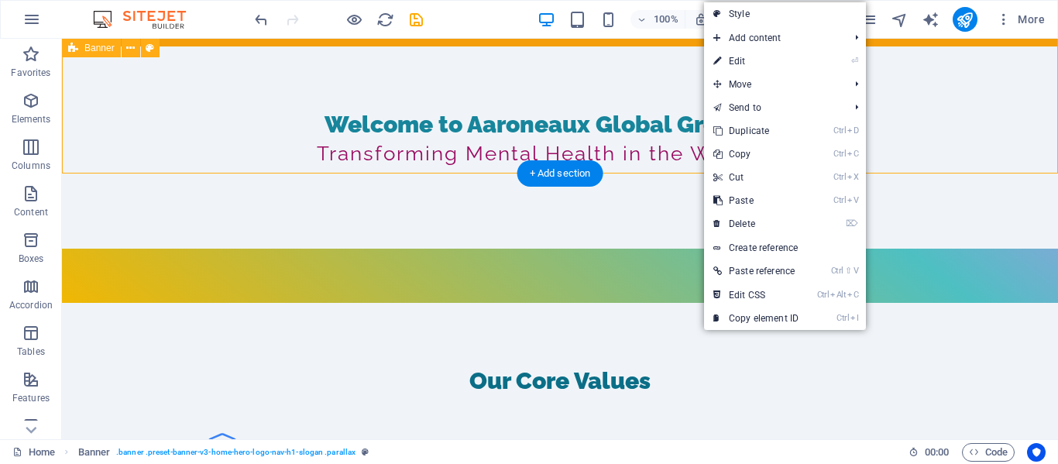
click at [375, 126] on div "Home Values Services Contact About Us Welcome to Aaroneaux Global Group LLC Tra…" at bounding box center [560, 143] width 996 height 320
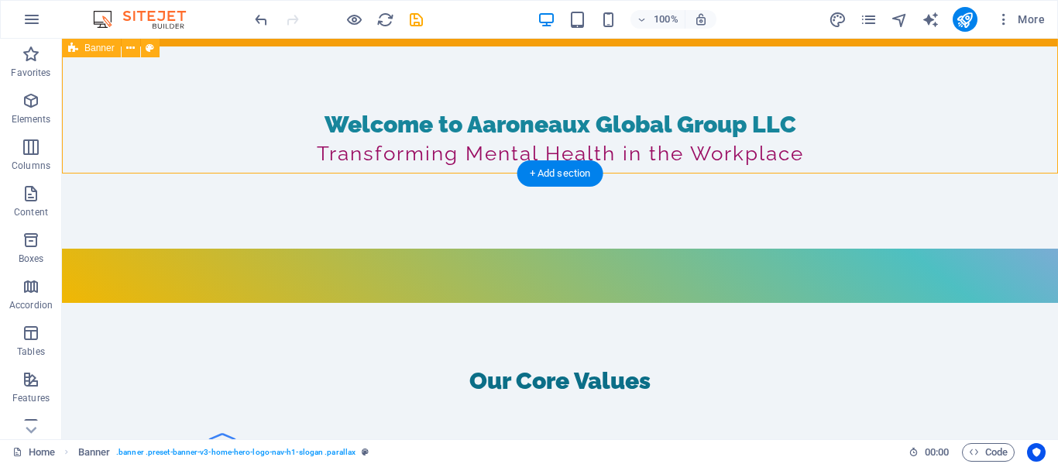
click at [256, 154] on div "Home Values Services Contact About Us Welcome to Aaroneaux Global Group LLC Tra…" at bounding box center [560, 143] width 996 height 320
click at [256, 160] on div "Home Values Services Contact About Us Welcome to Aaroneaux Global Group LLC Tra…" at bounding box center [560, 143] width 996 height 320
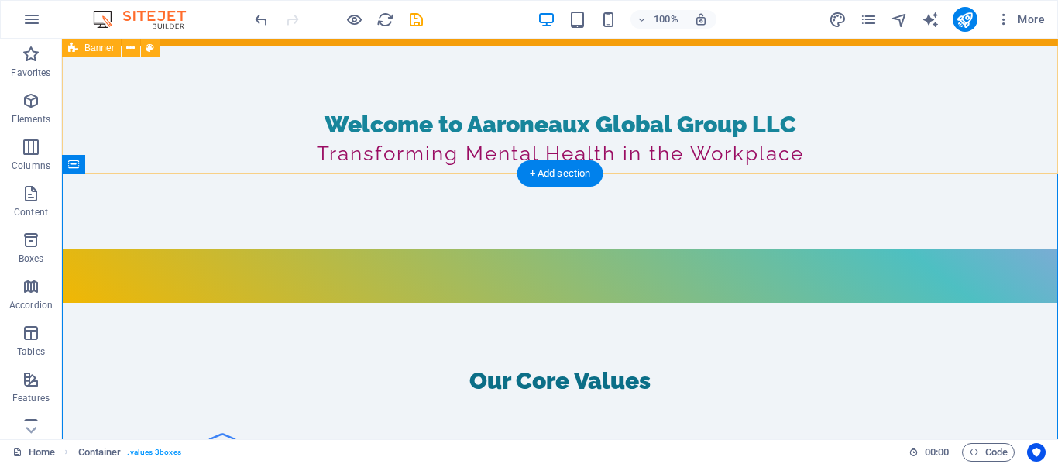
click at [302, 150] on div "Home Values Services Contact About Us Welcome to Aaroneaux Global Group LLC Tra…" at bounding box center [560, 143] width 996 height 320
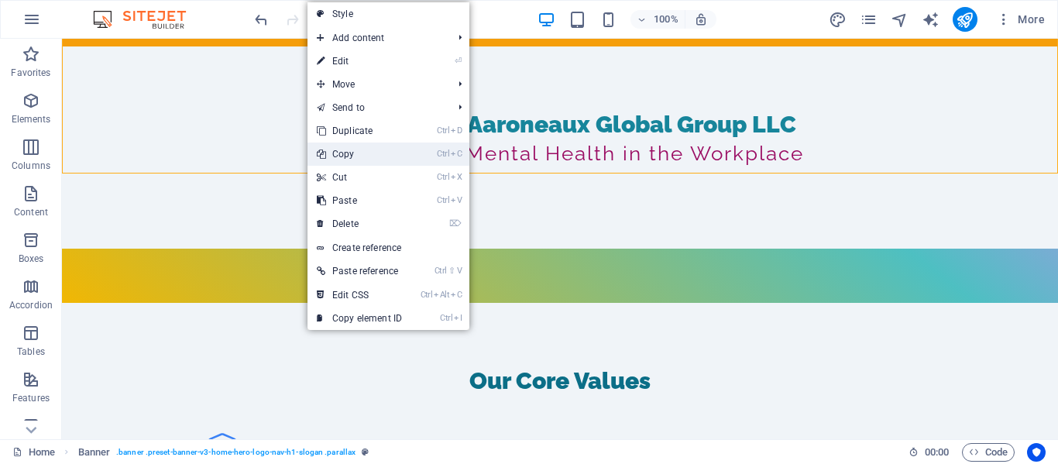
click at [347, 152] on link "Ctrl C Copy" at bounding box center [360, 154] width 104 height 23
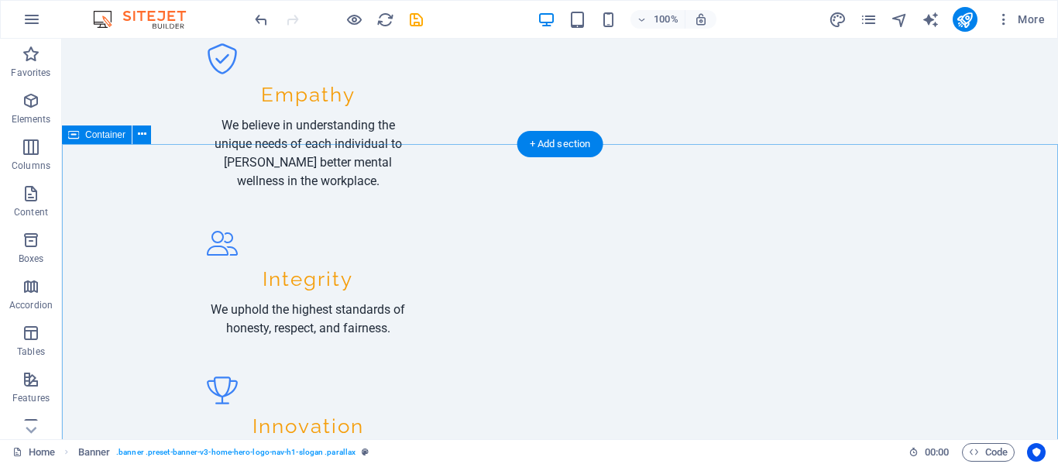
scroll to position [707, 0]
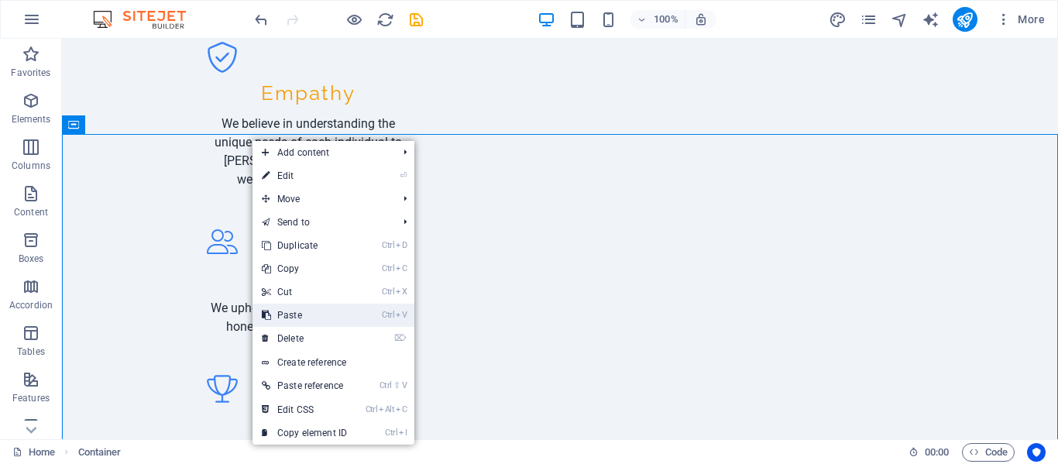
drag, startPoint x: 322, startPoint y: 310, endPoint x: 260, endPoint y: 271, distance: 73.1
click at [322, 310] on link "Ctrl V Paste" at bounding box center [305, 315] width 104 height 23
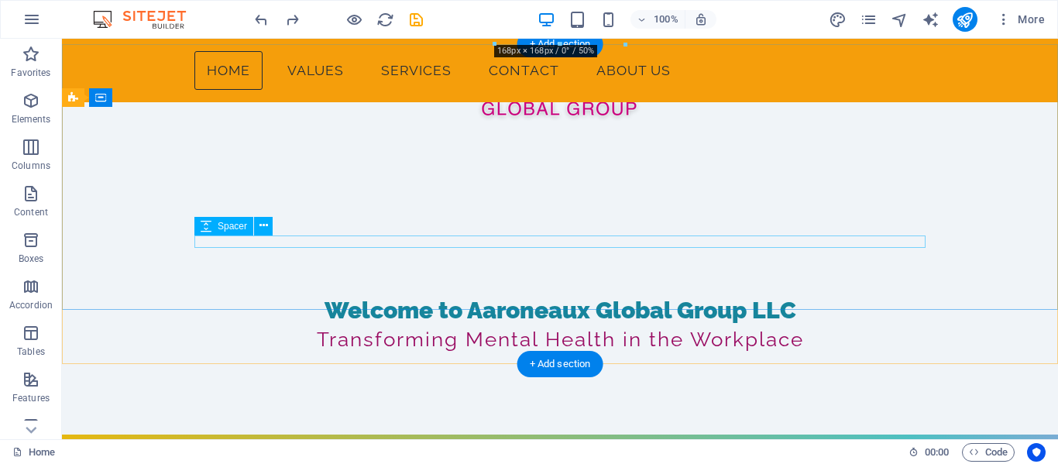
scroll to position [124, 0]
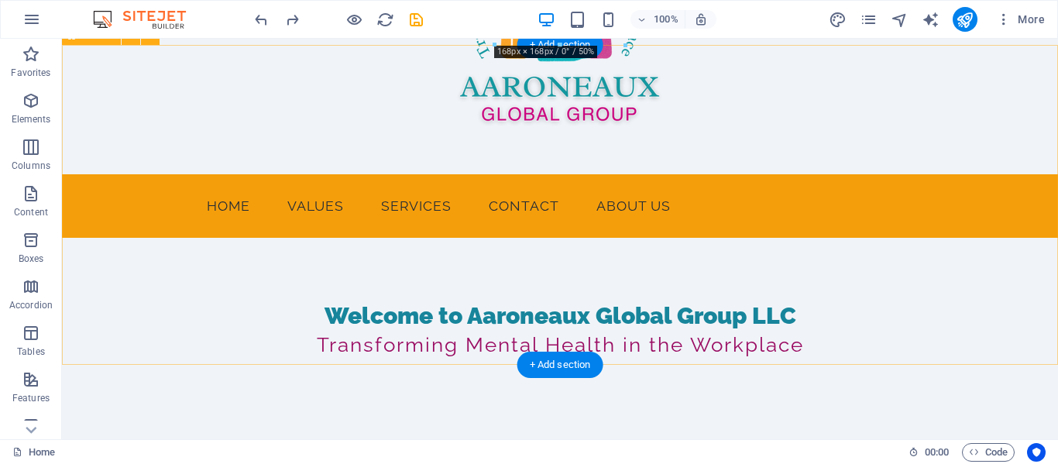
click at [687, 346] on div "Home Values Services Contact About Us Welcome to Aaroneaux Global Group LLC Tra…" at bounding box center [560, 334] width 996 height 320
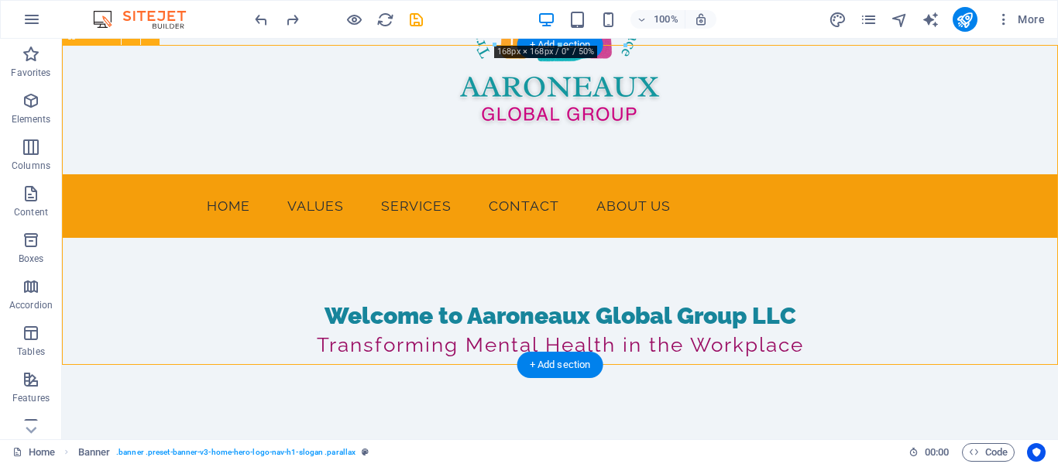
click at [382, 340] on div "Home Values Services Contact About Us Welcome to Aaroneaux Global Group LLC Tra…" at bounding box center [560, 334] width 996 height 320
click at [422, 321] on div "Home Values Services Contact About Us Welcome to Aaroneaux Global Group LLC Tra…" at bounding box center [560, 334] width 996 height 320
click at [200, 332] on div "Home Values Services Contact About Us Welcome to Aaroneaux Global Group LLC Tra…" at bounding box center [560, 334] width 996 height 320
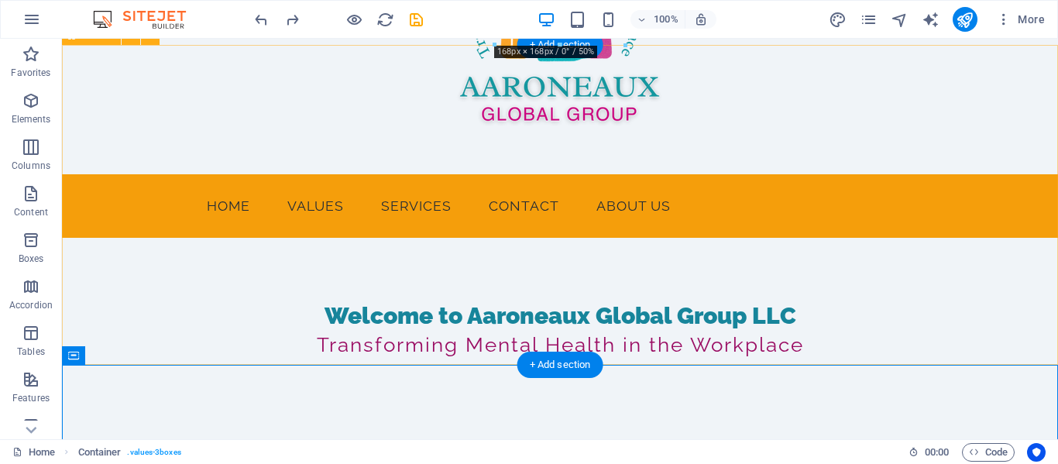
click at [198, 353] on div "Home Values Services Contact About Us Welcome to Aaroneaux Global Group LLC Tra…" at bounding box center [560, 334] width 996 height 320
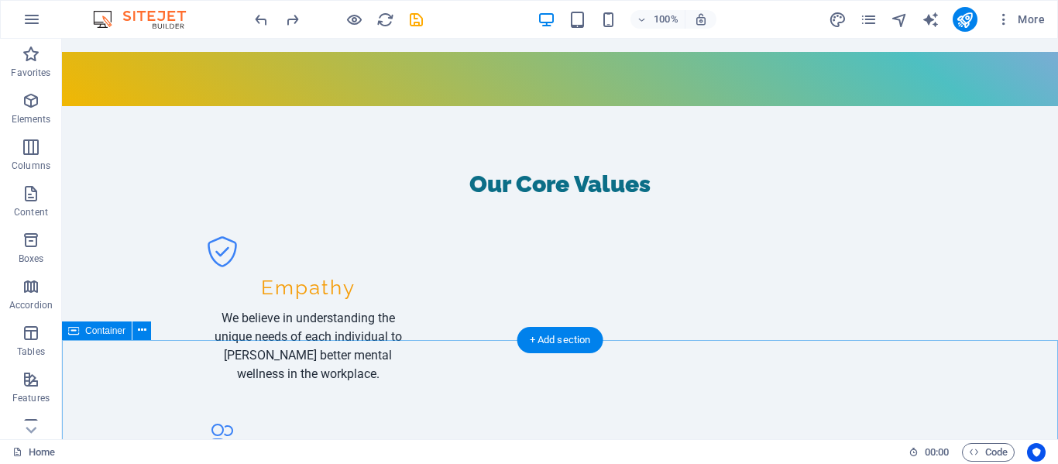
scroll to position [513, 0]
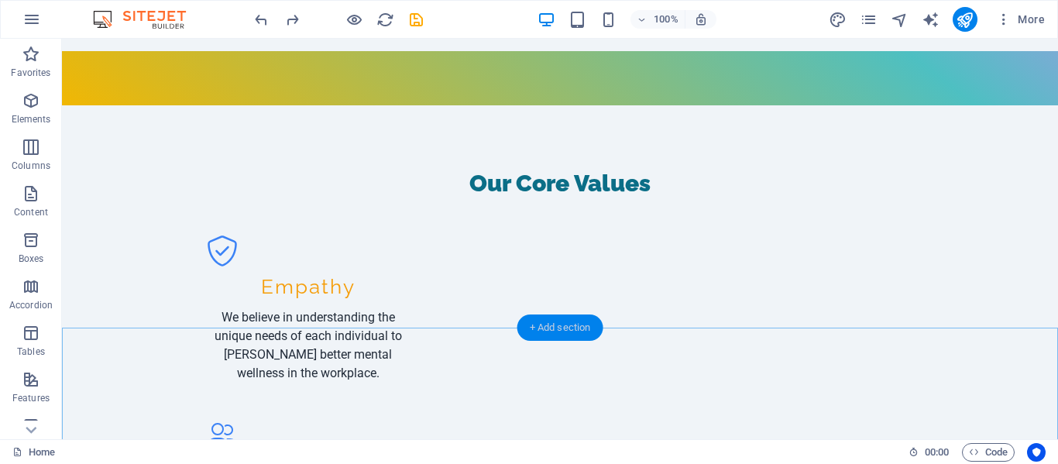
drag, startPoint x: 571, startPoint y: 328, endPoint x: 243, endPoint y: 290, distance: 330.0
click at [571, 328] on div "+ Add section" at bounding box center [561, 328] width 86 height 26
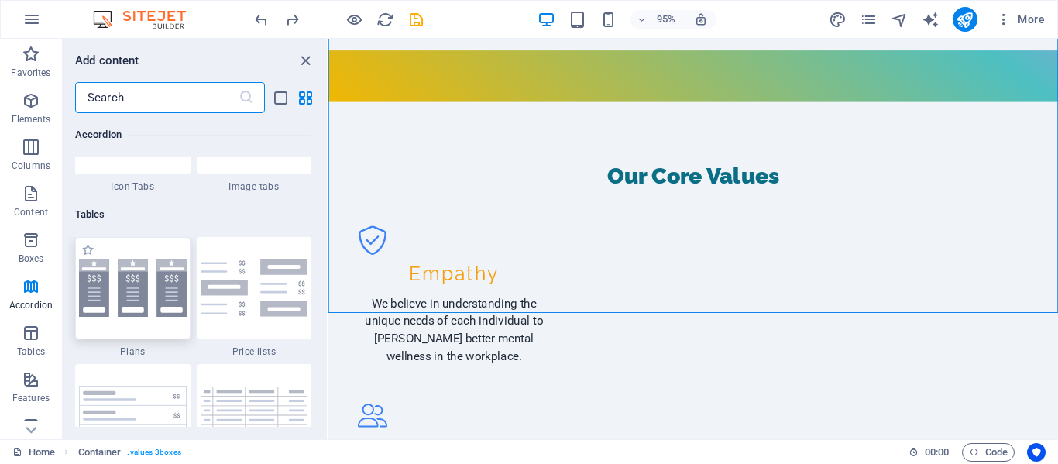
scroll to position [5288, 0]
click at [159, 296] on div at bounding box center [132, 287] width 115 height 102
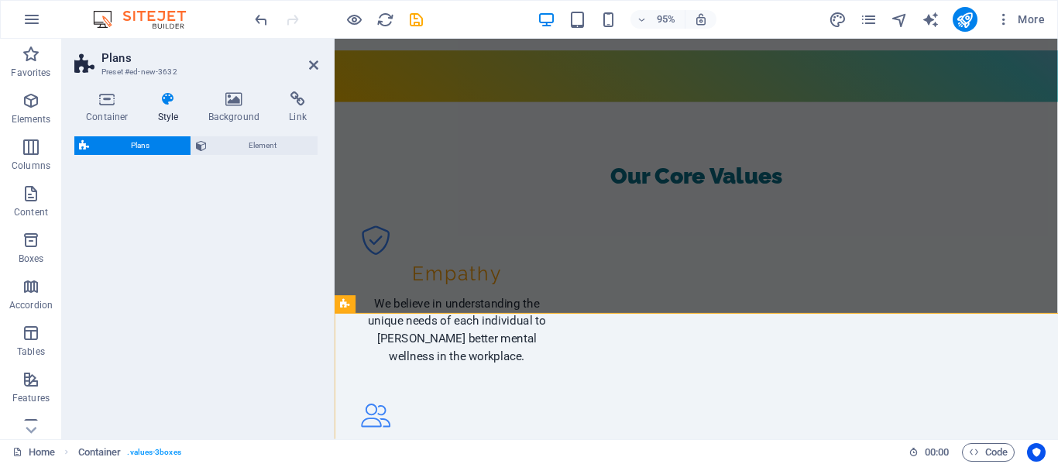
select select "rem"
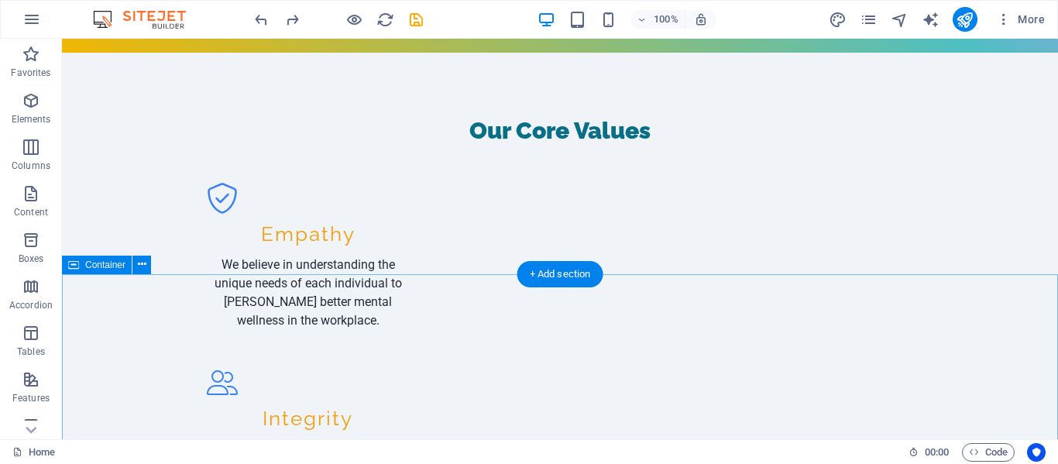
scroll to position [566, 0]
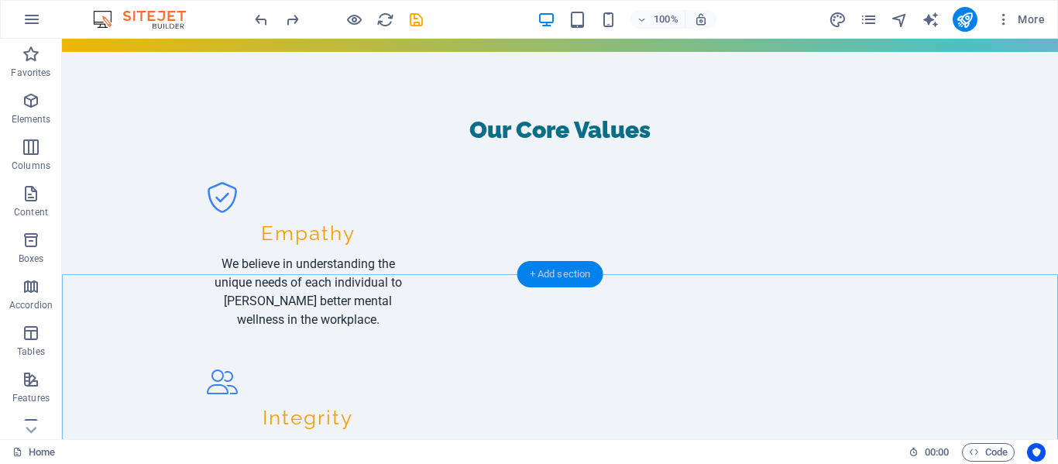
click at [566, 281] on div "+ Add section" at bounding box center [561, 274] width 86 height 26
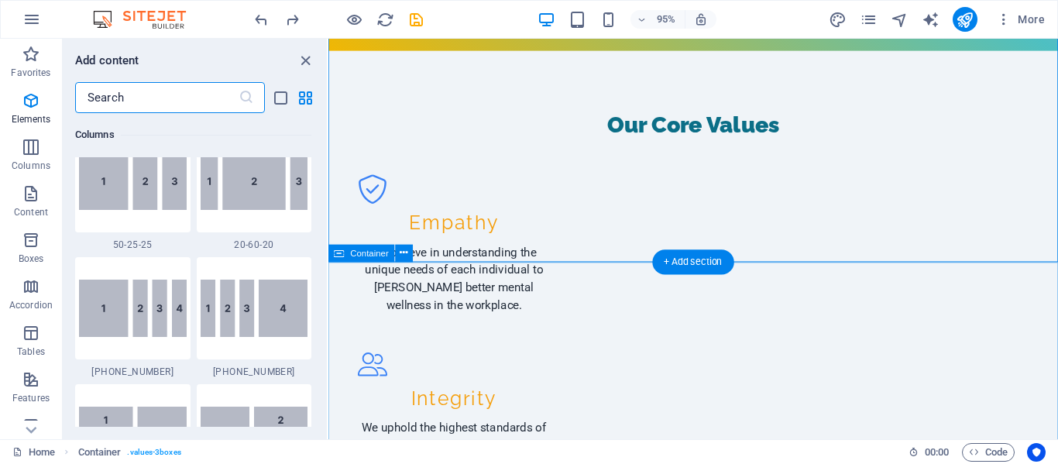
scroll to position [2711, 0]
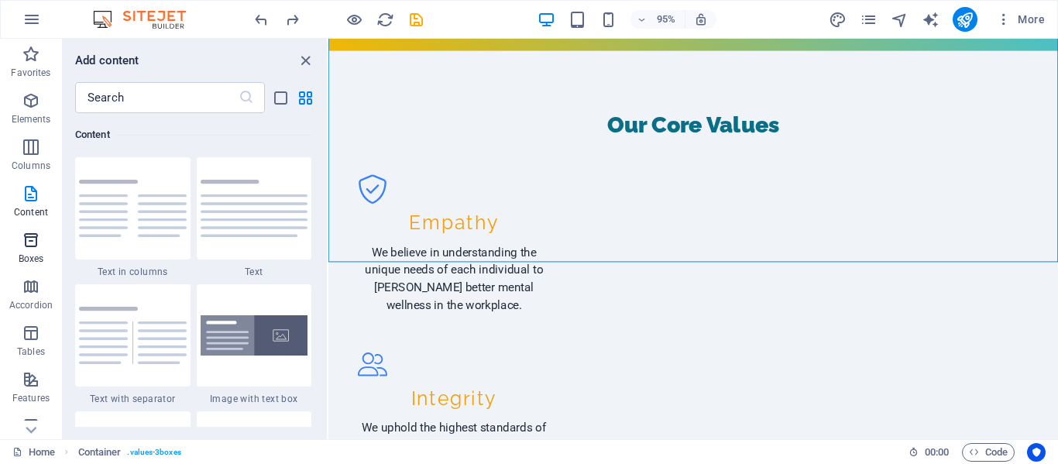
click at [36, 245] on icon "button" at bounding box center [31, 240] width 19 height 19
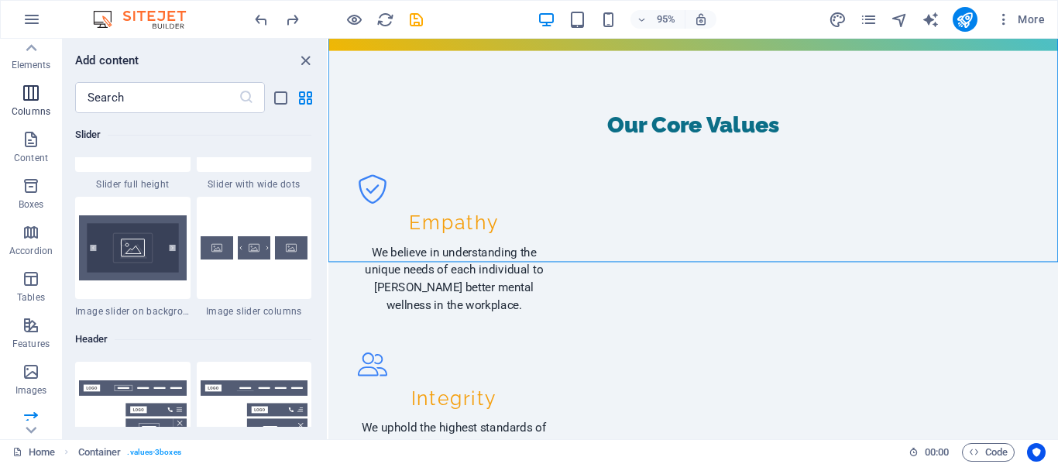
scroll to position [9107, 0]
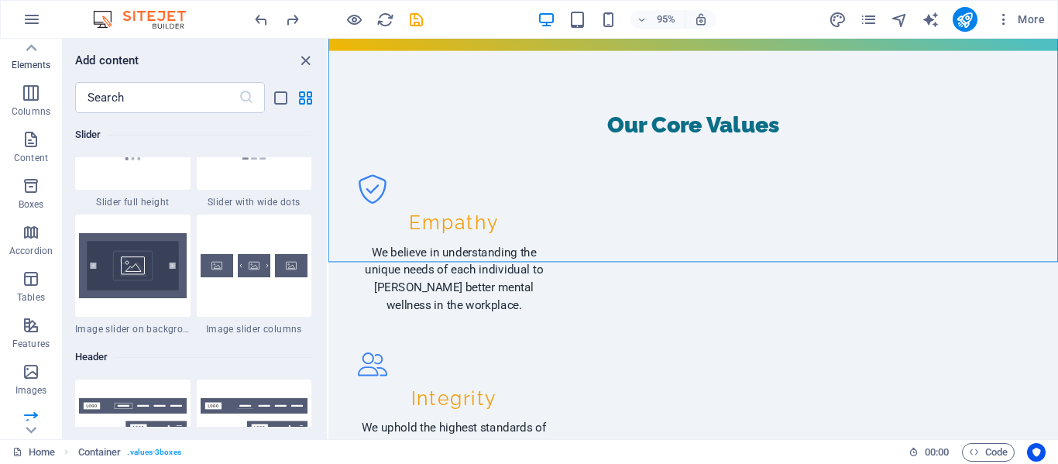
click at [26, 66] on p "Elements" at bounding box center [32, 65] width 40 height 12
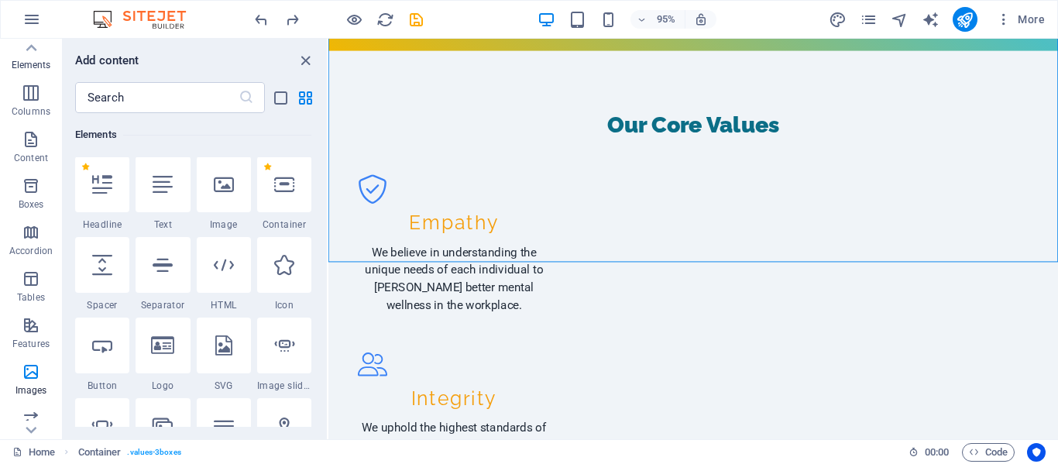
scroll to position [165, 0]
click at [103, 271] on icon at bounding box center [102, 266] width 20 height 20
select select "px"
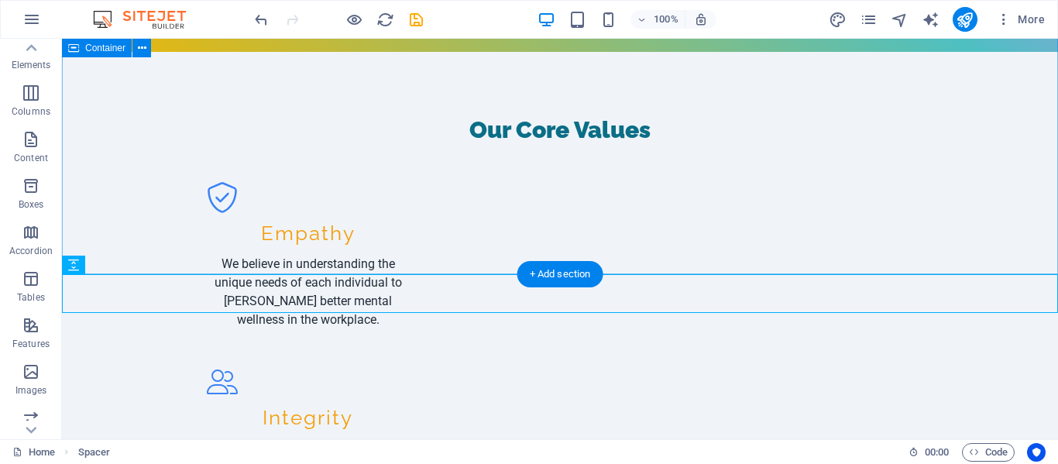
click at [306, 273] on div "Our Core Values Empathy We believe in understanding the unique needs of each in…" at bounding box center [560, 384] width 996 height 664
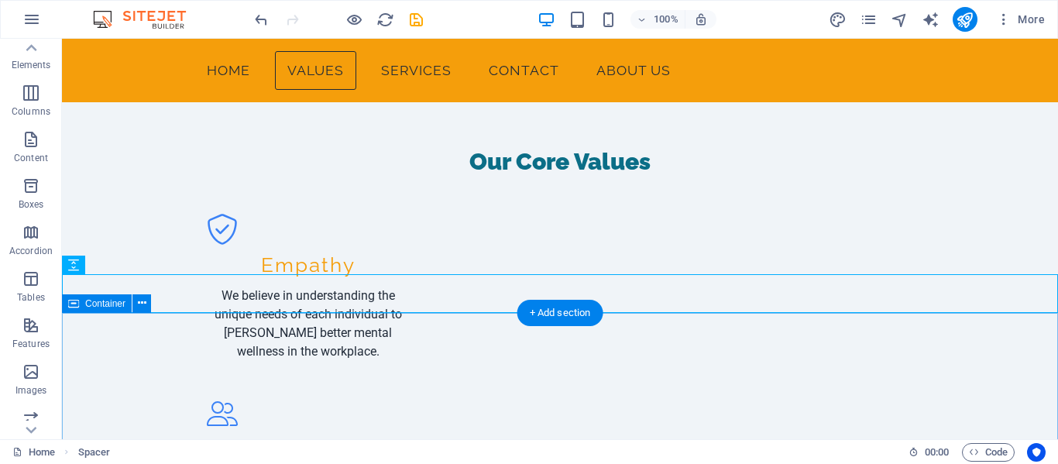
scroll to position [511, 0]
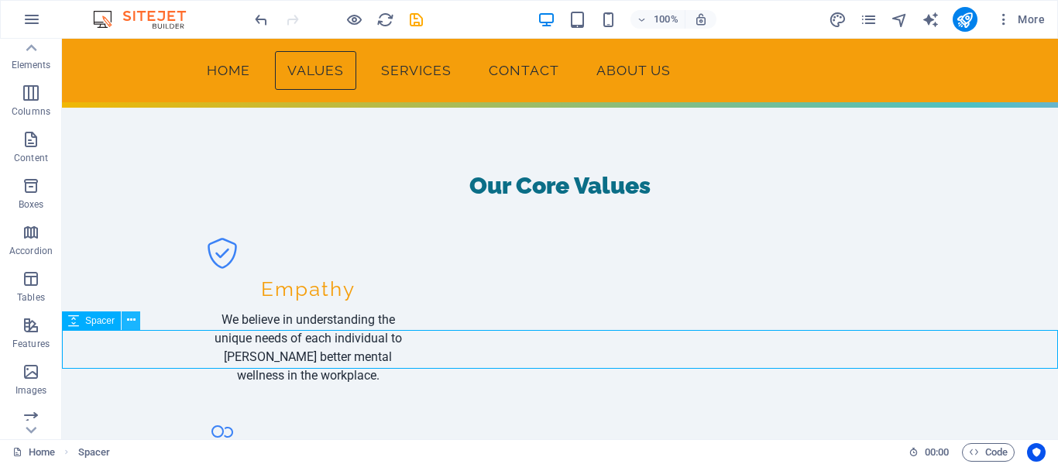
click at [136, 322] on button at bounding box center [131, 320] width 19 height 19
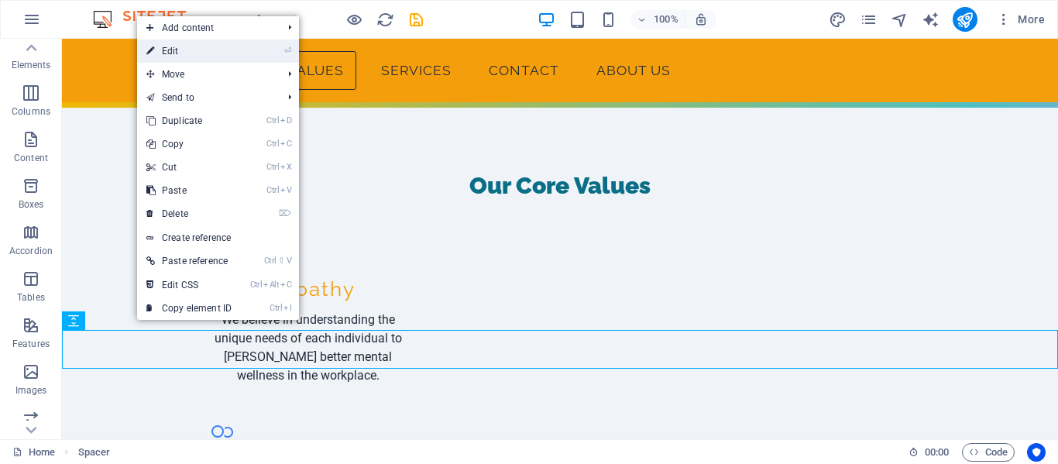
click at [189, 53] on link "⏎ Edit" at bounding box center [189, 51] width 104 height 23
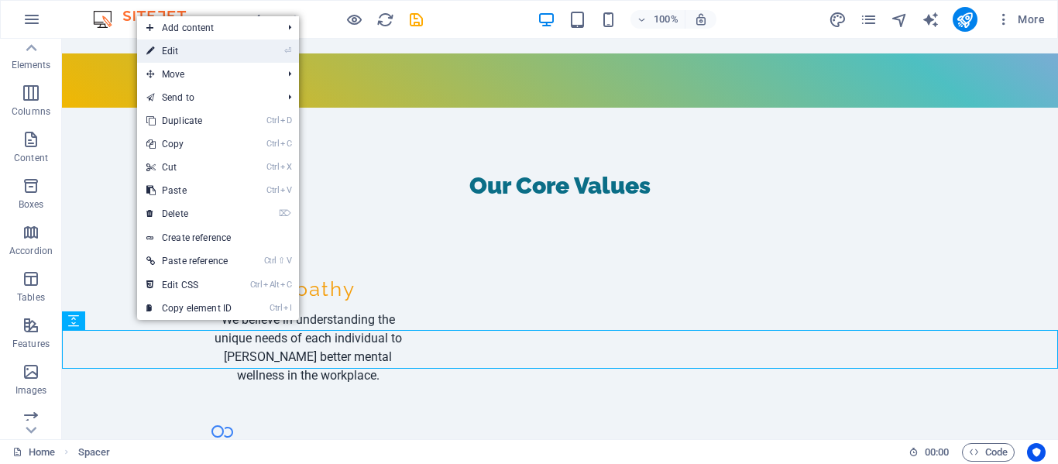
select select "px"
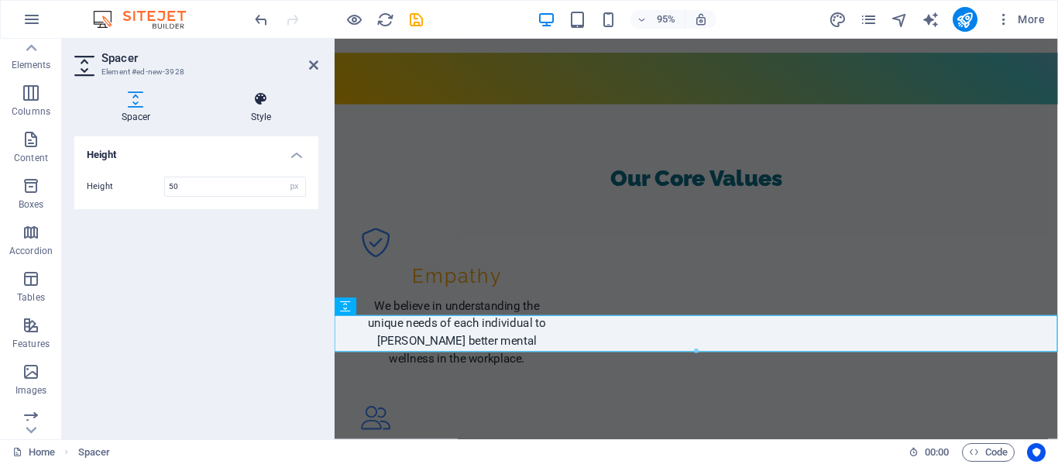
click at [260, 108] on h4 "Style" at bounding box center [261, 107] width 115 height 33
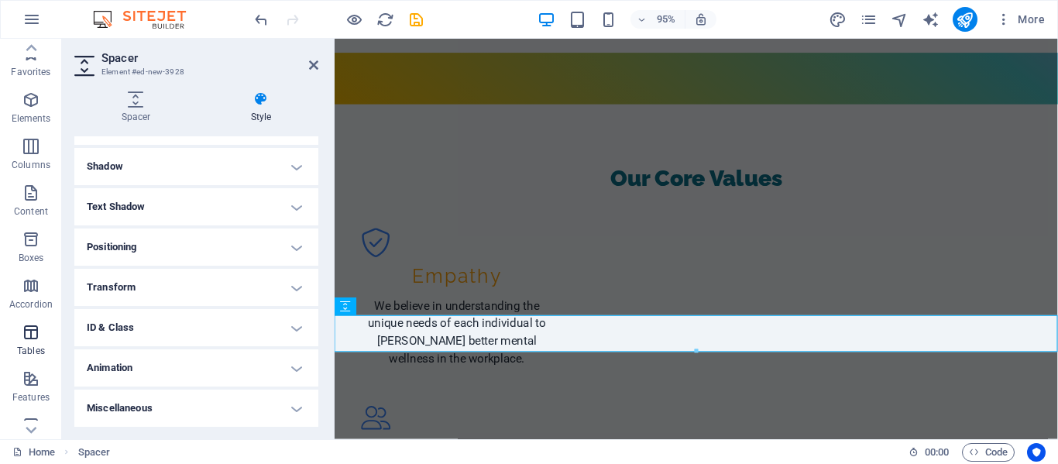
scroll to position [0, 0]
click at [27, 104] on icon "button" at bounding box center [31, 100] width 19 height 19
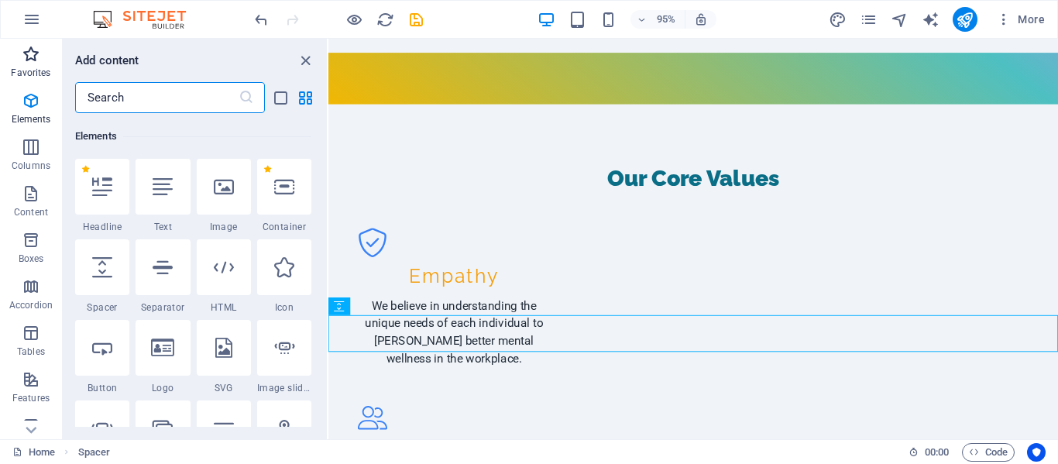
scroll to position [165, 0]
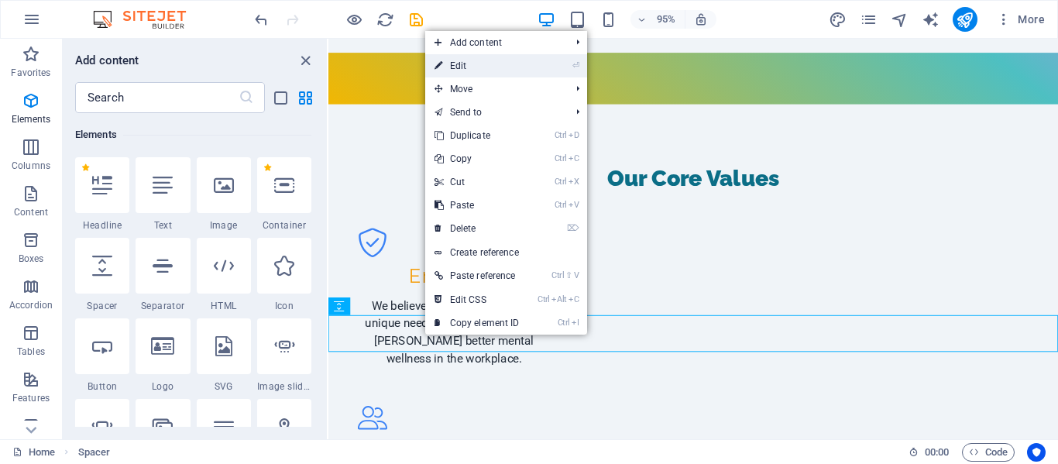
click at [475, 64] on link "⏎ Edit" at bounding box center [477, 65] width 104 height 23
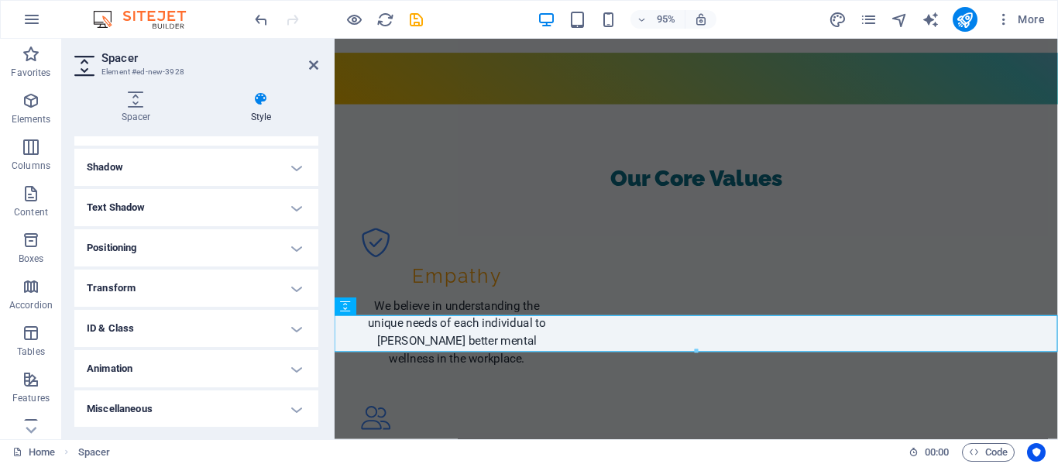
scroll to position [198, 0]
click at [284, 406] on h4 "Miscellaneous" at bounding box center [196, 408] width 244 height 37
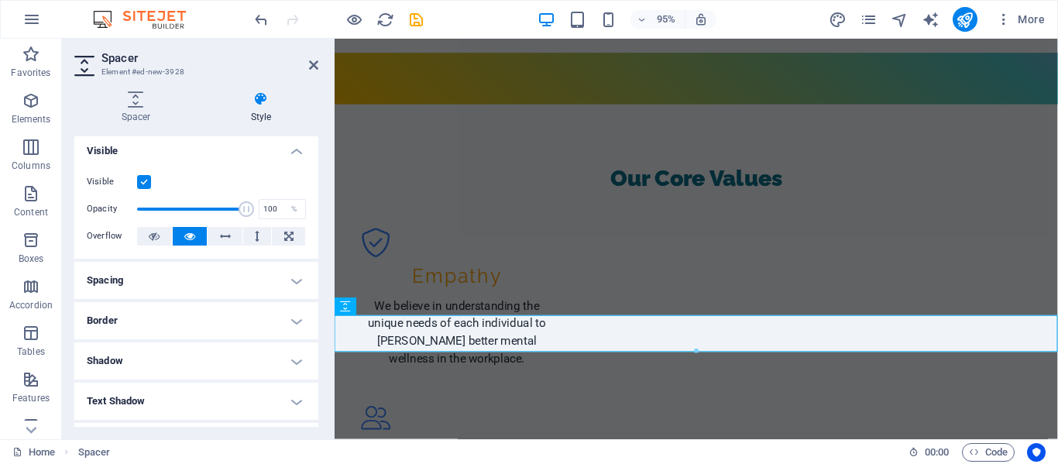
scroll to position [0, 0]
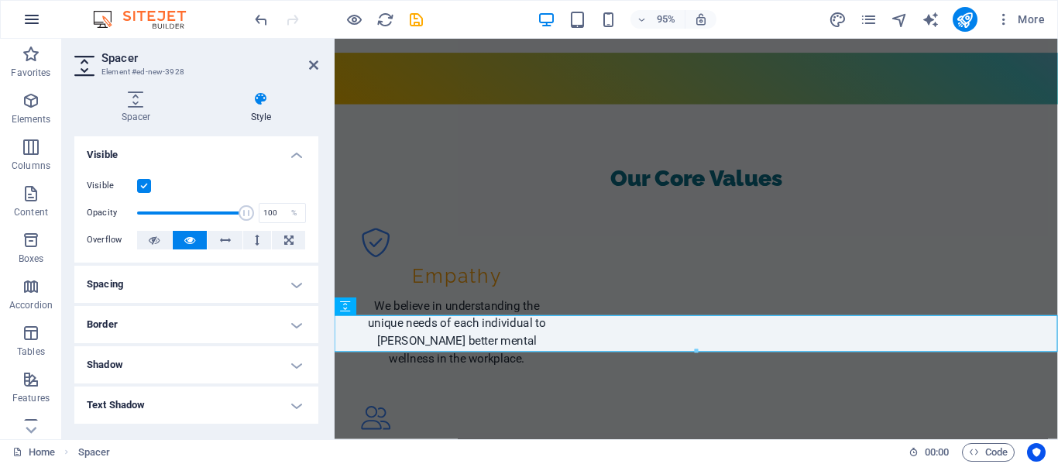
click at [26, 22] on icon "button" at bounding box center [31, 19] width 19 height 19
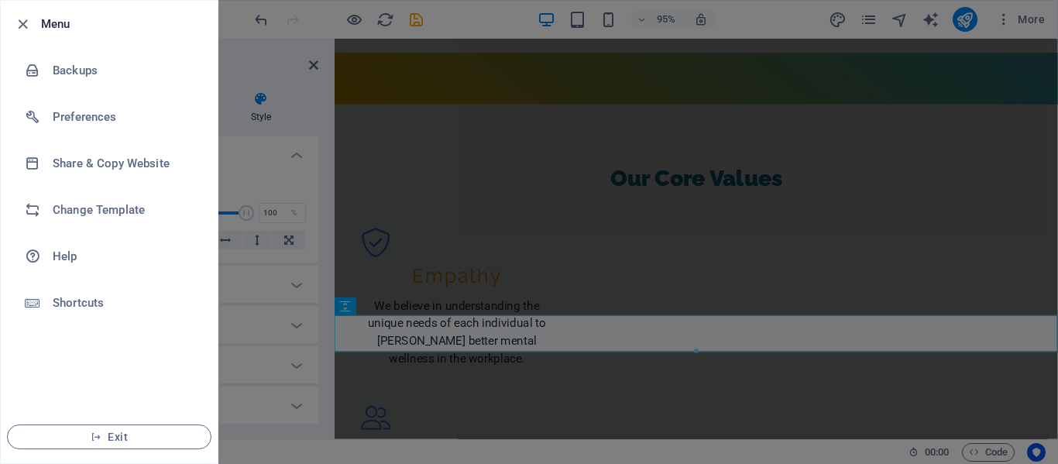
click at [256, 73] on div at bounding box center [529, 232] width 1058 height 464
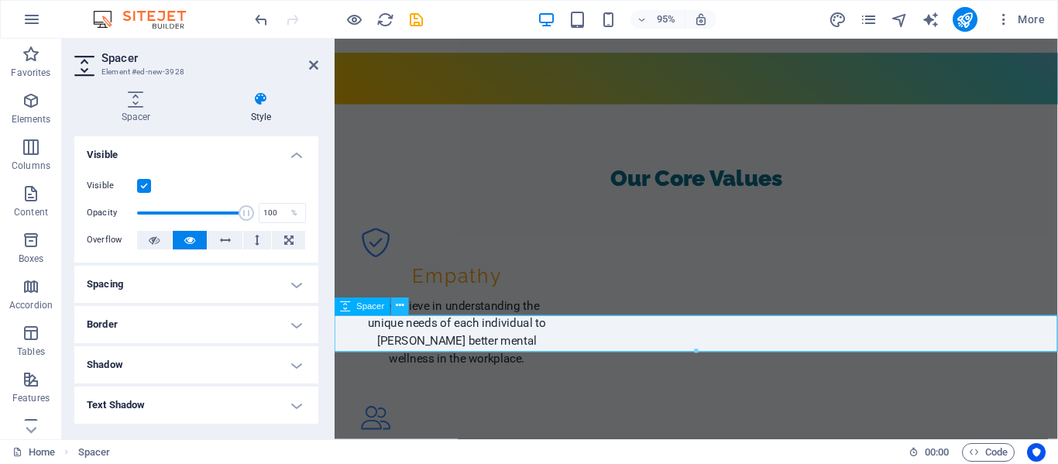
click at [401, 308] on icon at bounding box center [400, 306] width 8 height 15
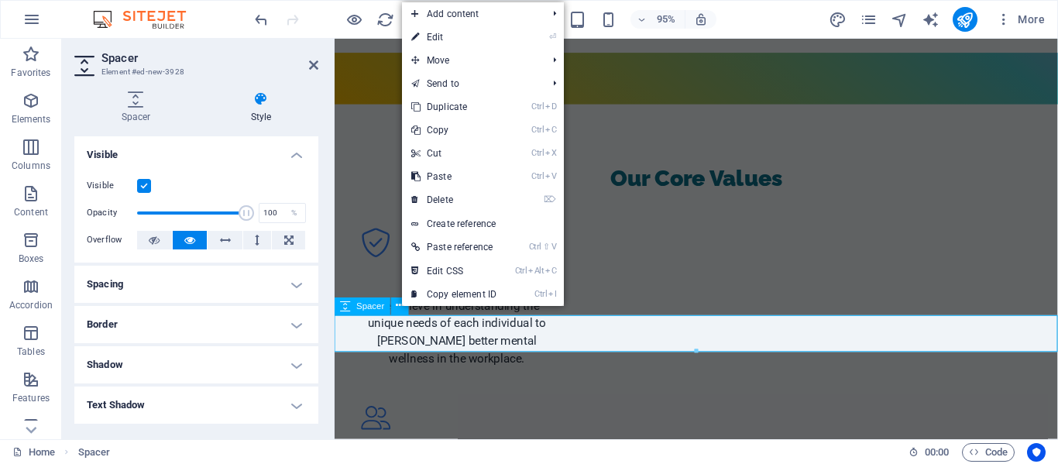
click at [372, 310] on span "Spacer" at bounding box center [371, 306] width 28 height 9
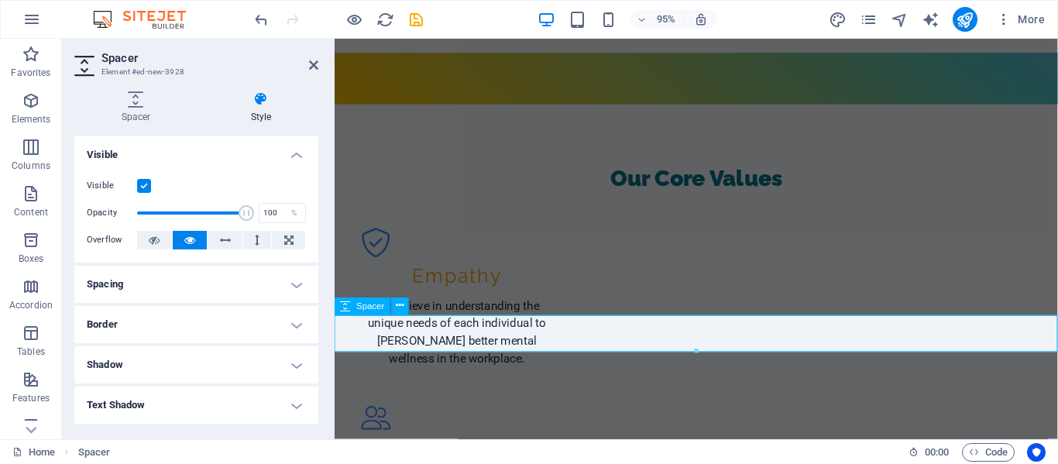
click at [365, 305] on span "Spacer" at bounding box center [371, 306] width 28 height 9
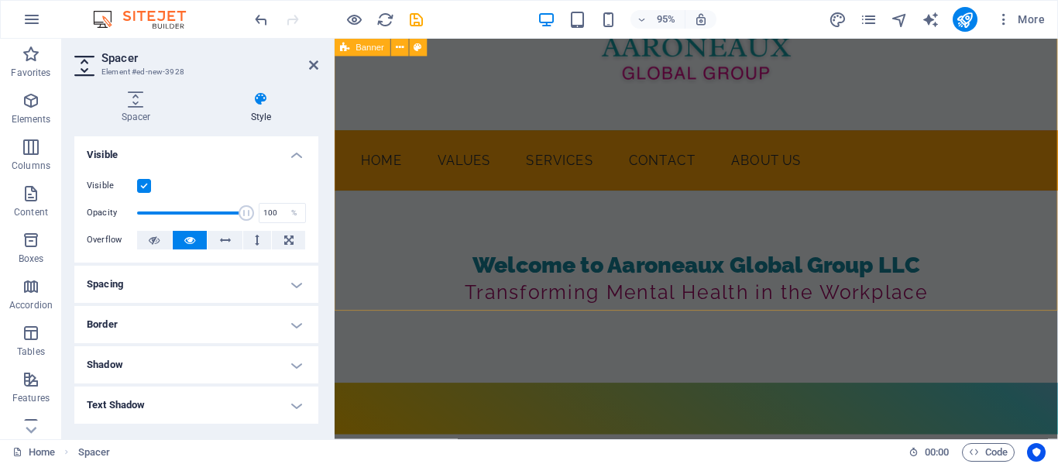
scroll to position [163, 0]
click at [780, 304] on div "Home Values Services Contact About Us Welcome to Aaroneaux Global Group LLC Tra…" at bounding box center [716, 295] width 762 height 320
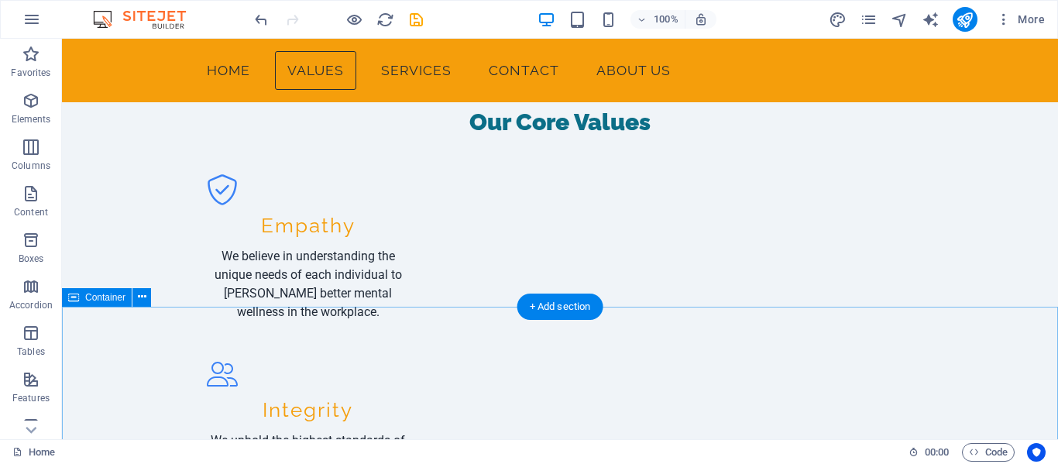
scroll to position [573, 0]
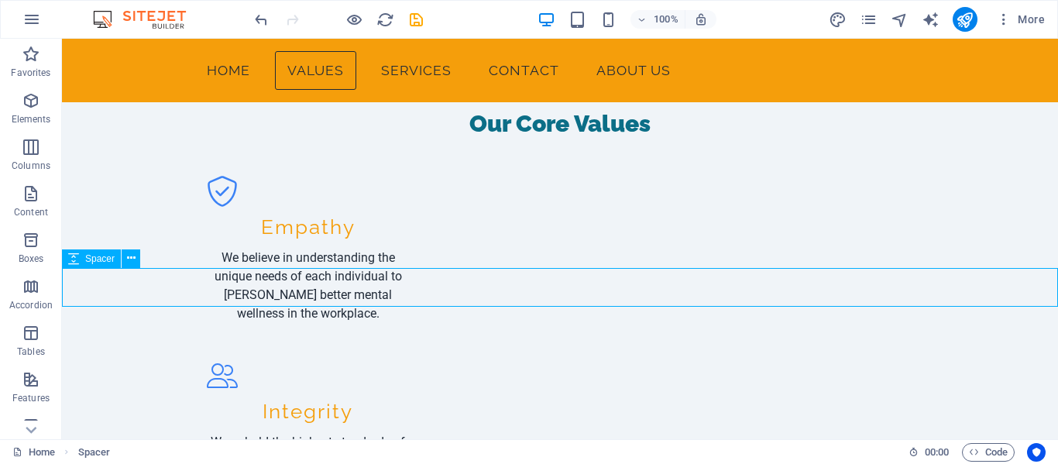
click at [104, 256] on span "Spacer" at bounding box center [99, 258] width 29 height 9
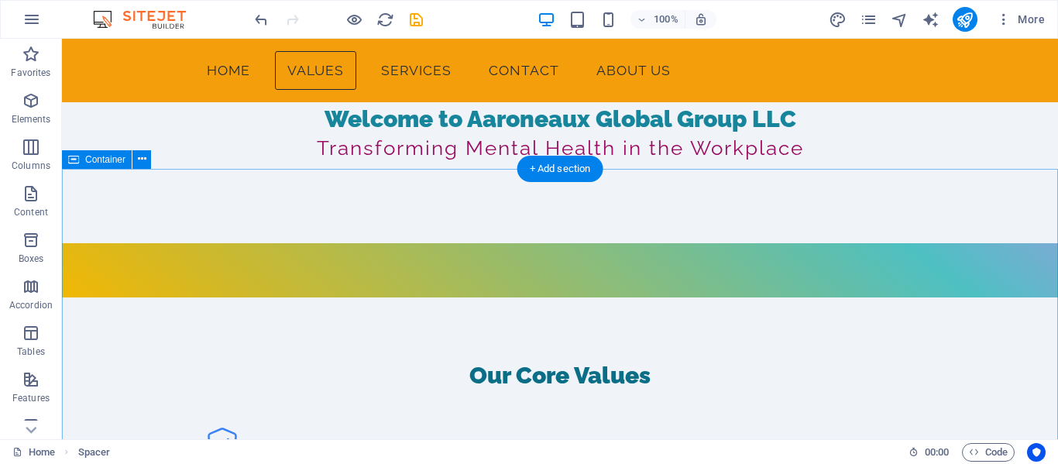
scroll to position [320, 0]
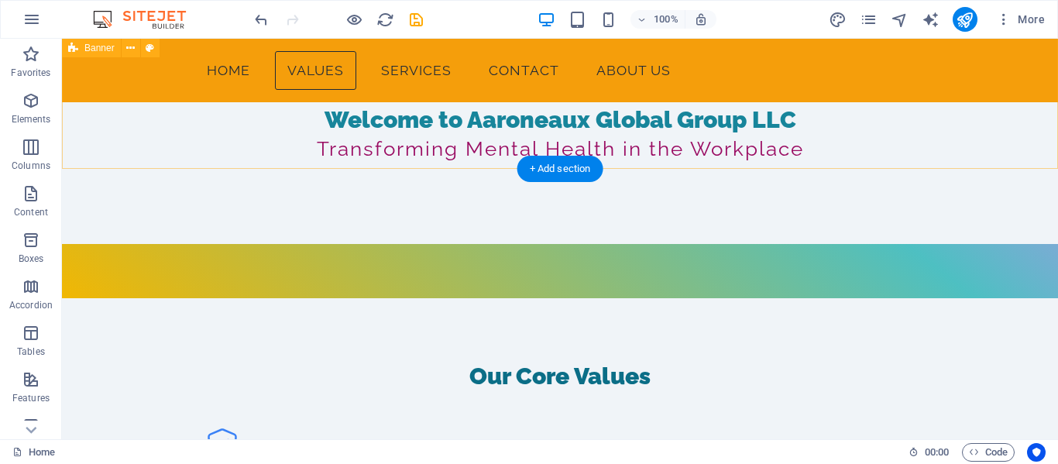
click at [789, 135] on div "Home Values Services Contact About Us Welcome to Aaroneaux Global Group LLC Tra…" at bounding box center [560, 138] width 996 height 320
click at [259, 133] on div "Home Values Services Contact About Us Welcome to Aaroneaux Global Group LLC Tra…" at bounding box center [560, 138] width 996 height 320
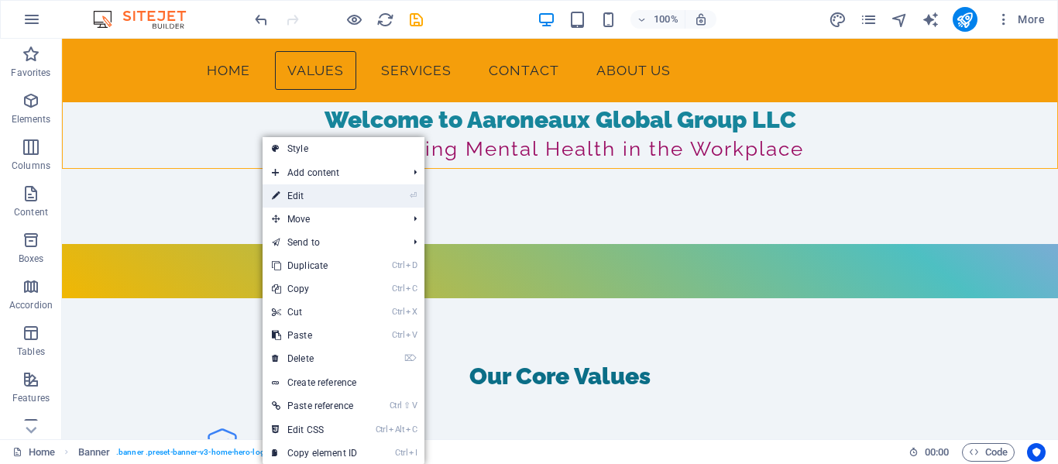
click at [296, 191] on link "⏎ Edit" at bounding box center [315, 195] width 104 height 23
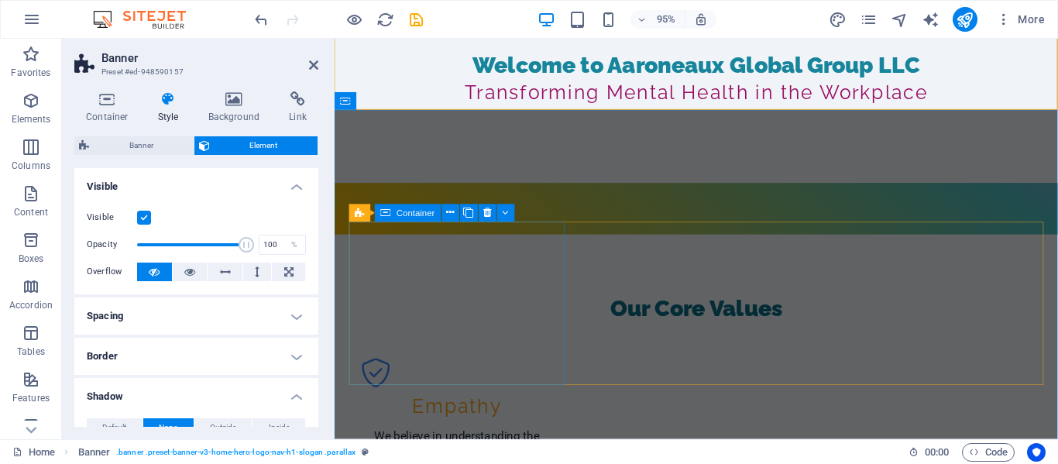
scroll to position [375, 0]
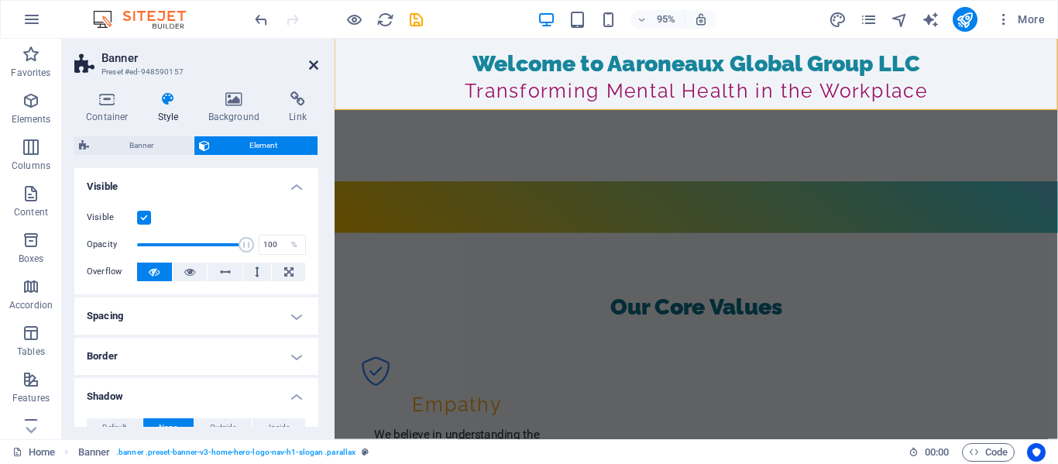
drag, startPoint x: 315, startPoint y: 60, endPoint x: 253, endPoint y: 22, distance: 72.7
click at [315, 60] on icon at bounding box center [313, 65] width 9 height 12
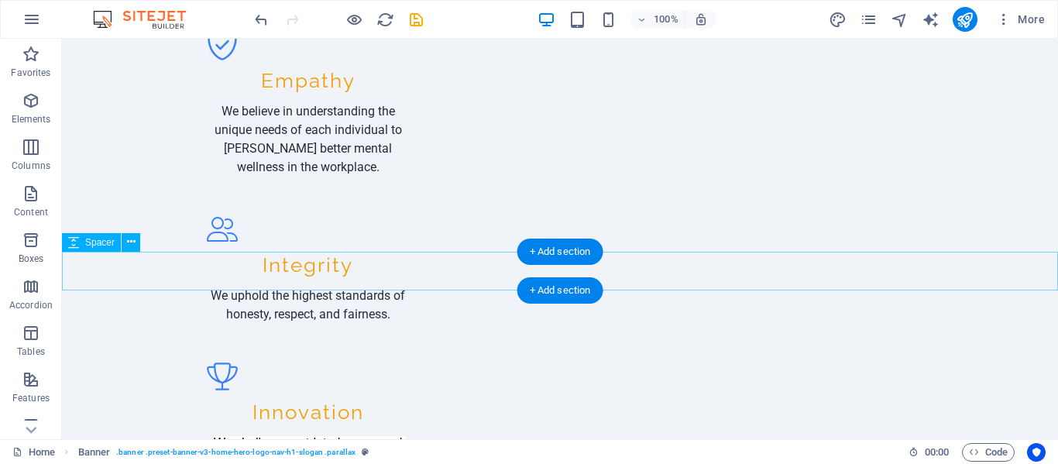
scroll to position [723, 0]
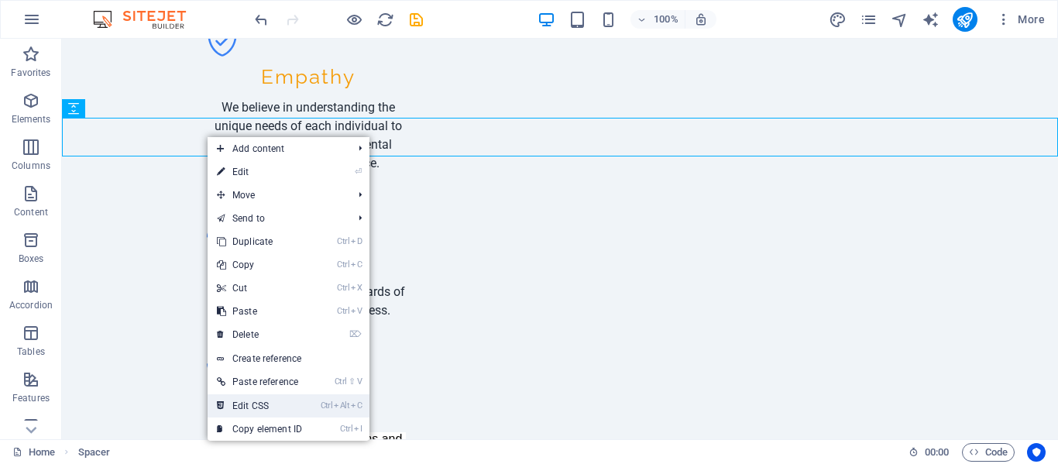
click at [285, 404] on link "Ctrl Alt C Edit CSS" at bounding box center [260, 405] width 104 height 23
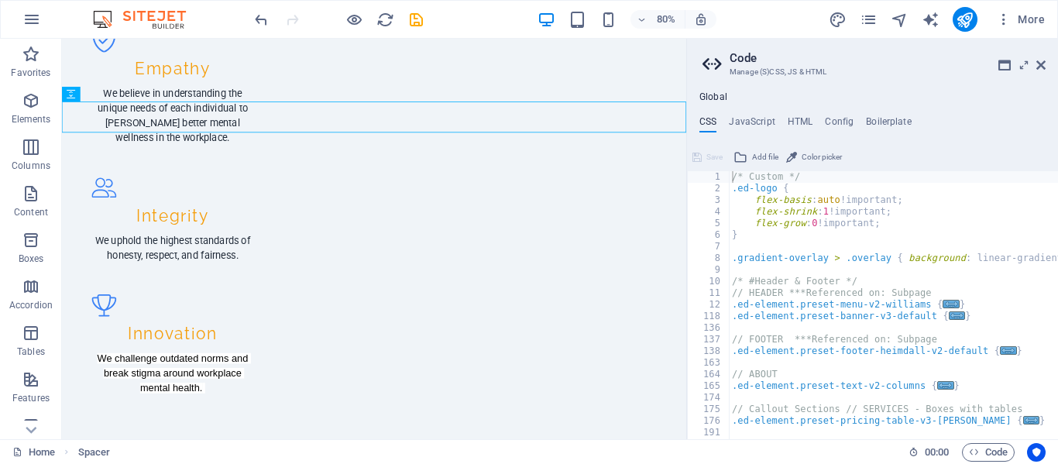
click at [1050, 60] on aside "Code Manage (S)CSS, JS & HTML Global CSS JavaScript HTML Config Boilerplate /* …" at bounding box center [872, 239] width 372 height 401
click at [1040, 64] on icon at bounding box center [1041, 65] width 9 height 12
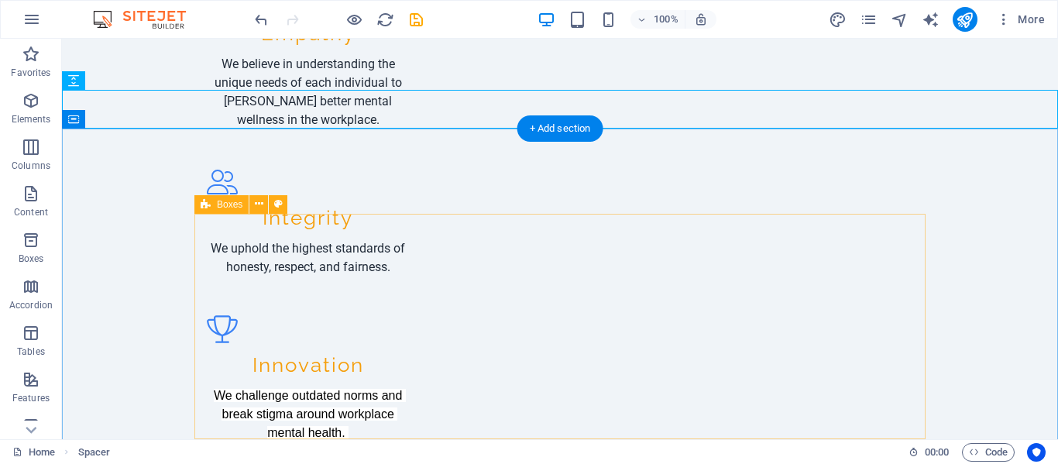
scroll to position [772, 0]
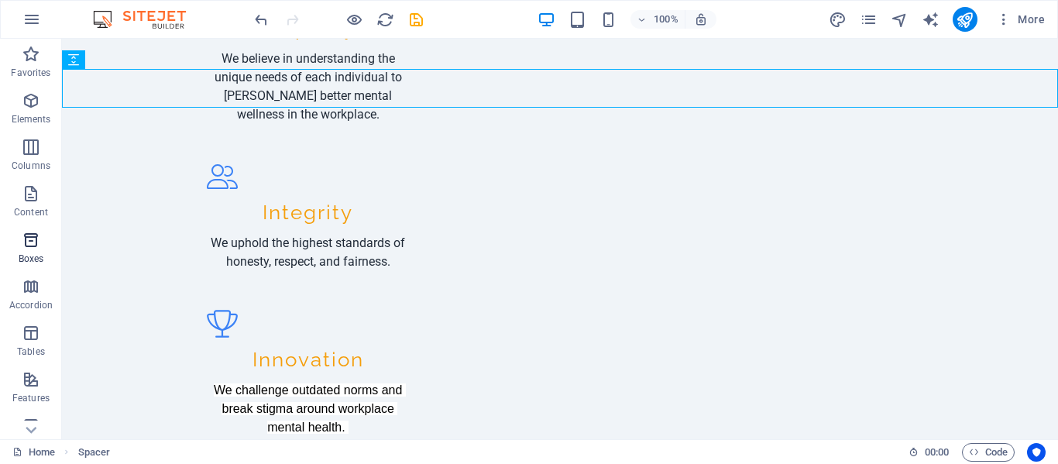
click at [35, 245] on icon "button" at bounding box center [31, 240] width 19 height 19
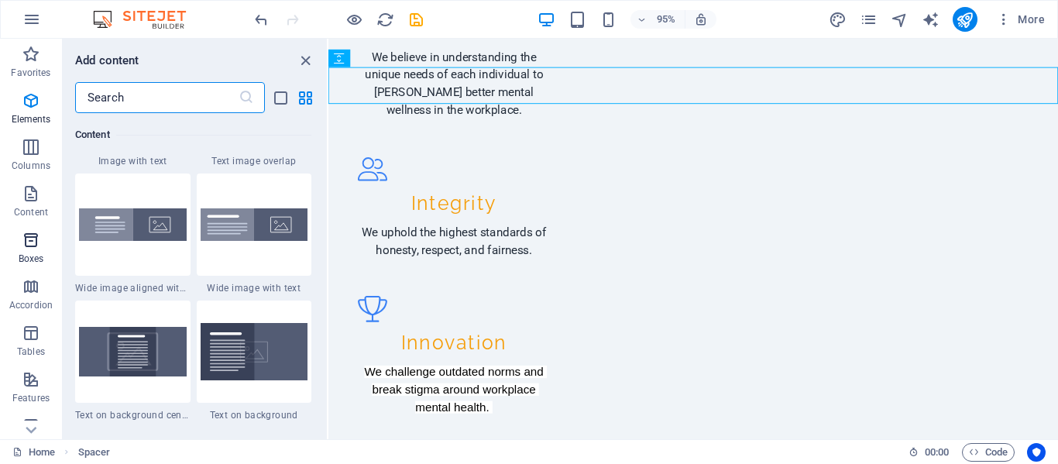
scroll to position [4274, 0]
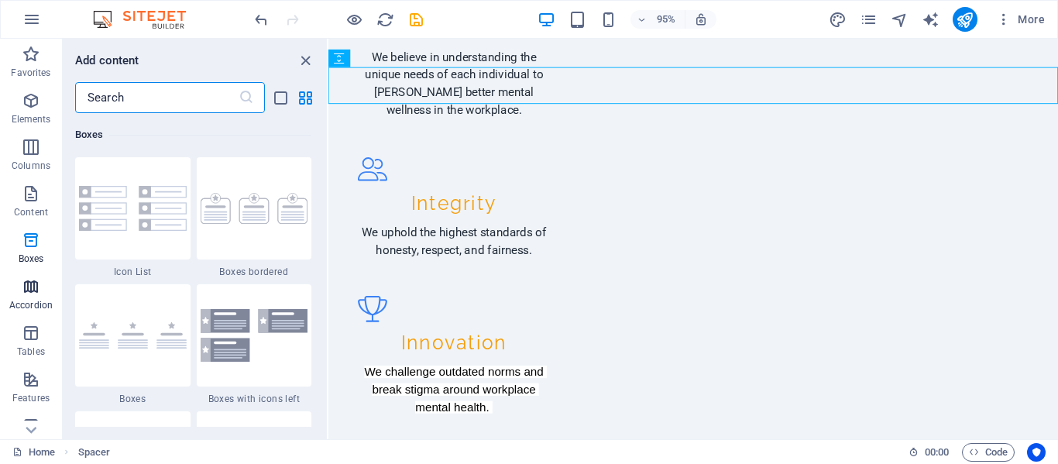
click at [28, 287] on icon "button" at bounding box center [31, 286] width 19 height 19
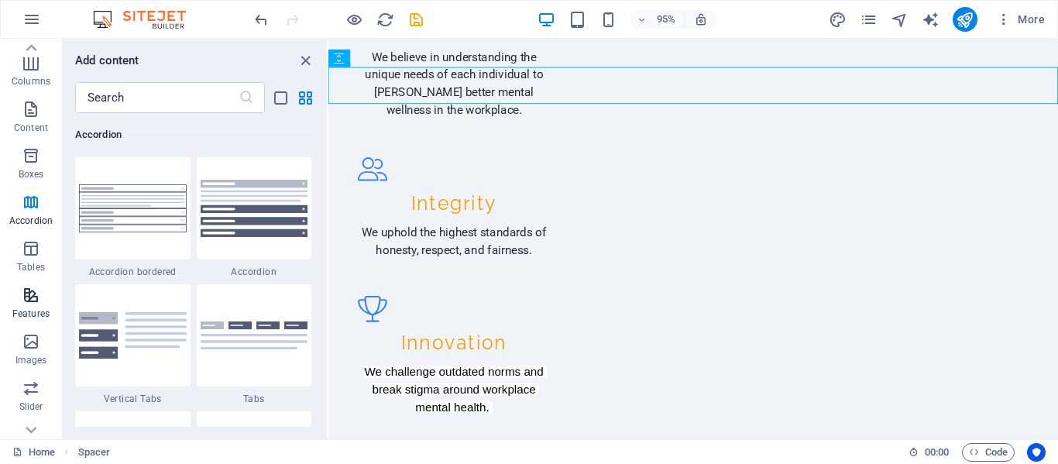
scroll to position [101, 0]
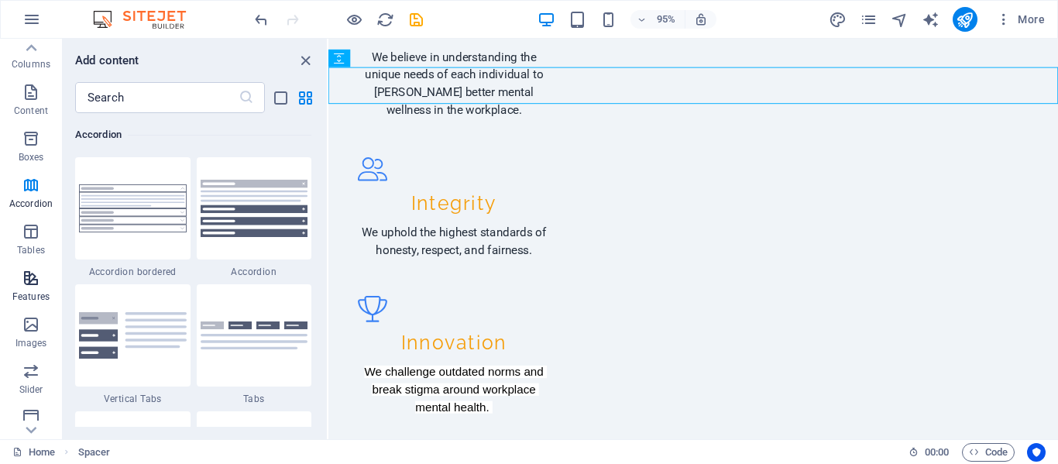
click at [29, 287] on icon "button" at bounding box center [31, 278] width 19 height 19
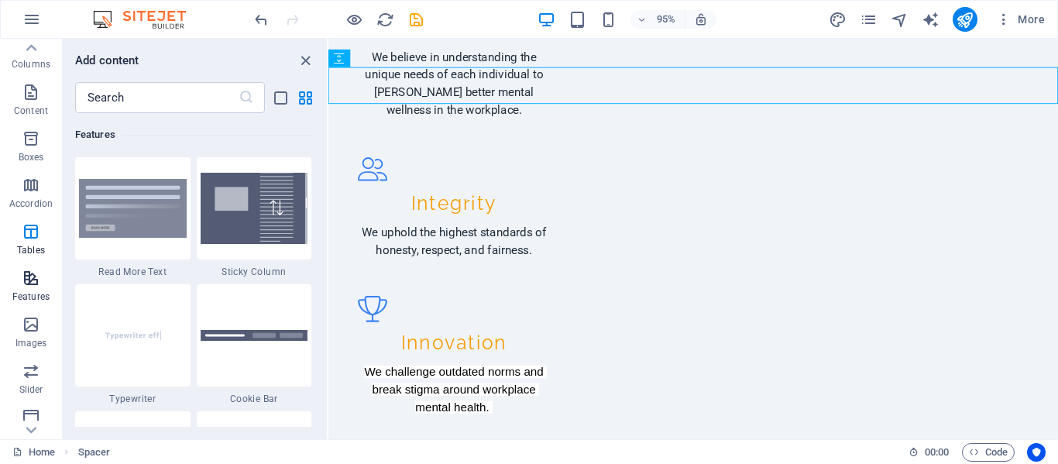
scroll to position [6039, 0]
click at [25, 332] on icon "button" at bounding box center [31, 324] width 19 height 19
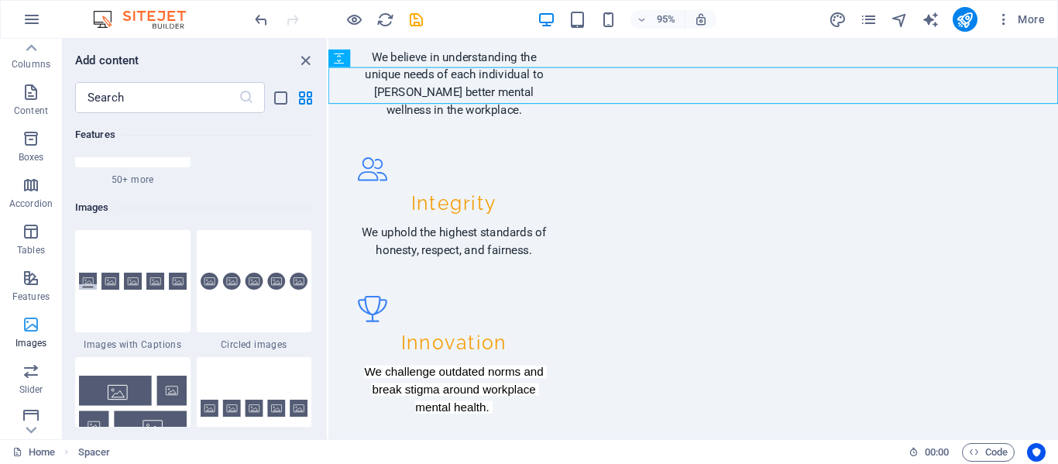
scroll to position [7856, 0]
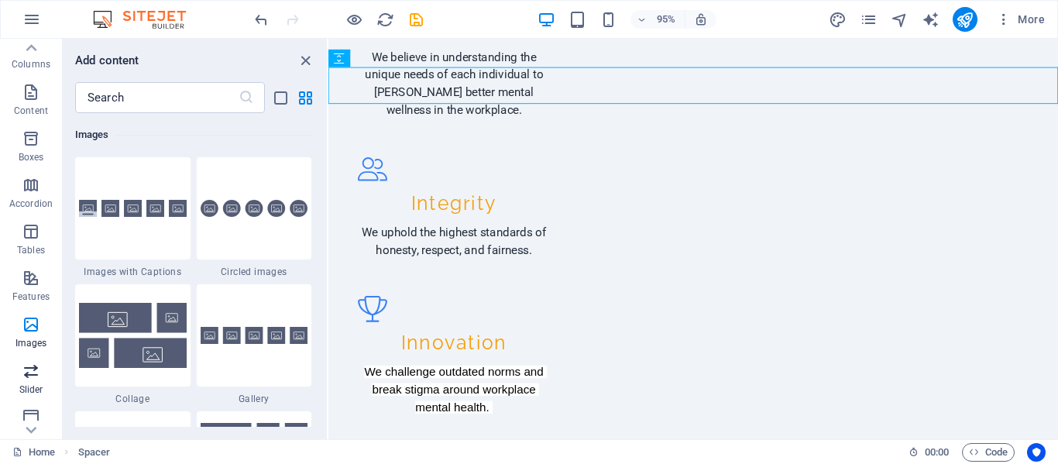
click at [36, 378] on icon "button" at bounding box center [31, 371] width 19 height 19
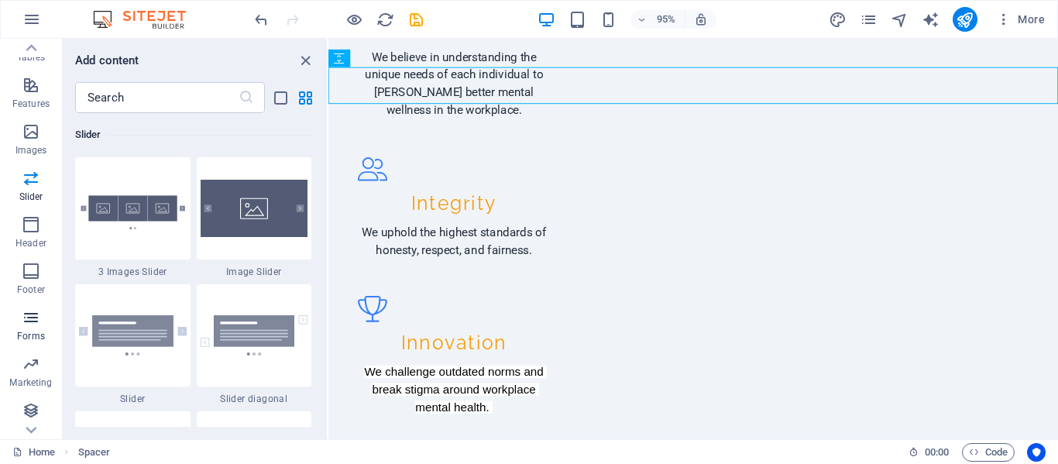
scroll to position [297, 0]
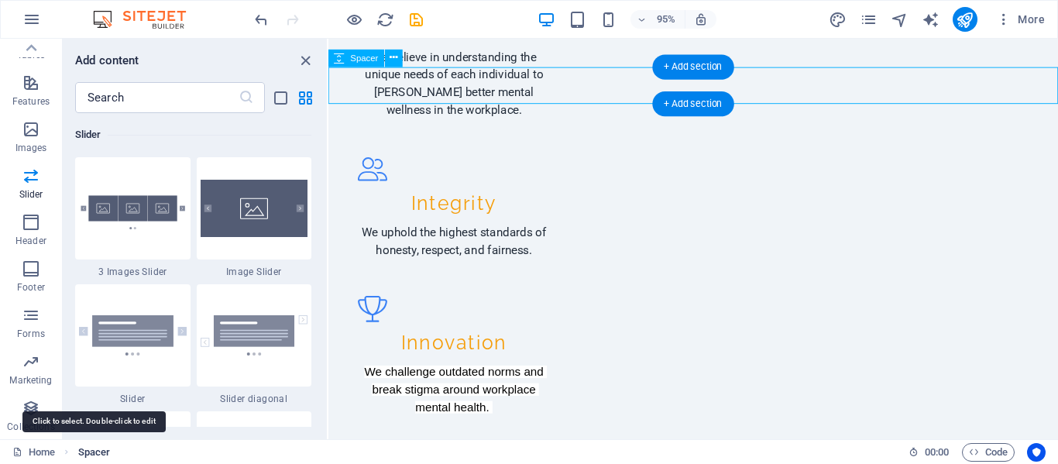
click at [92, 450] on span "Spacer" at bounding box center [94, 452] width 33 height 19
click at [100, 447] on span "Spacer" at bounding box center [94, 452] width 33 height 19
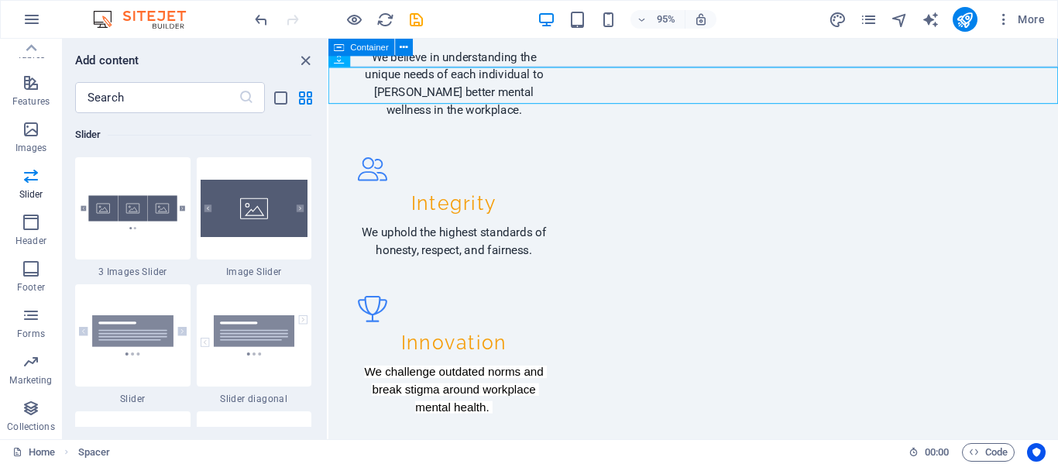
click at [373, 50] on span "Container" at bounding box center [370, 47] width 38 height 9
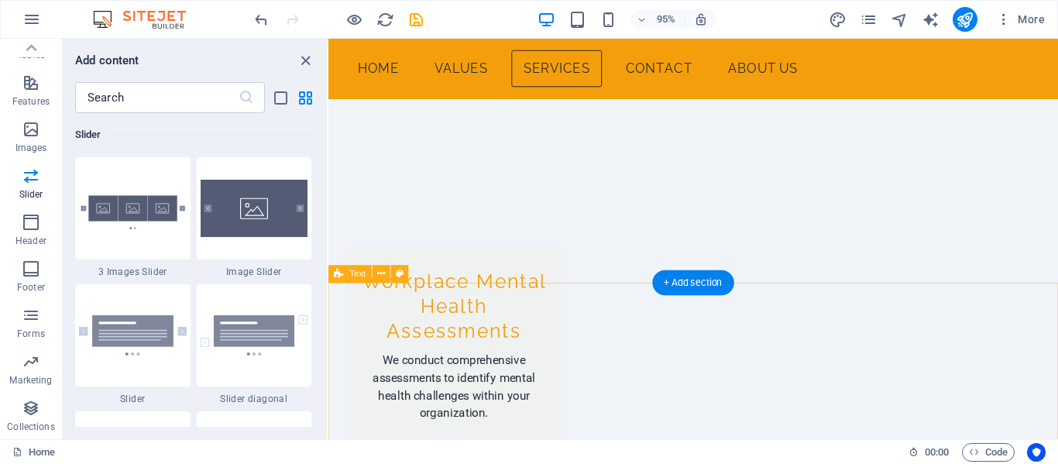
scroll to position [1167, 0]
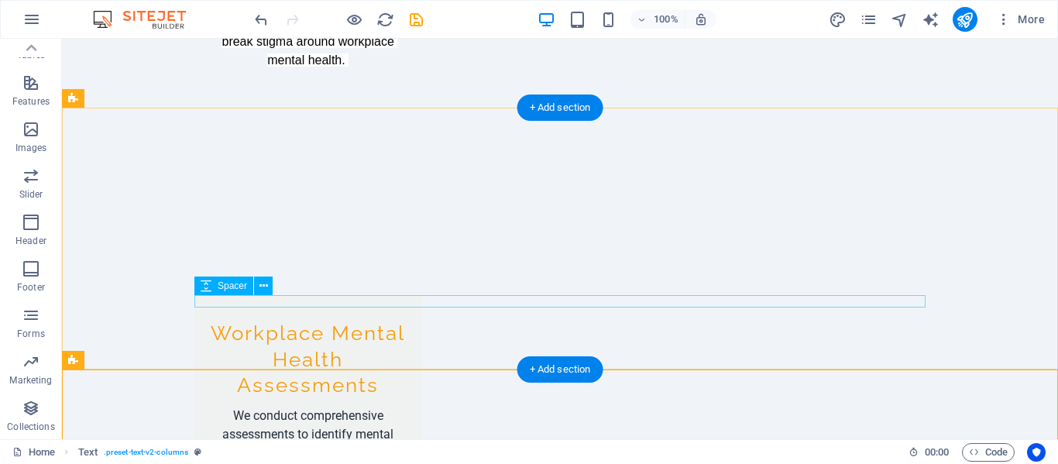
scroll to position [1144, 0]
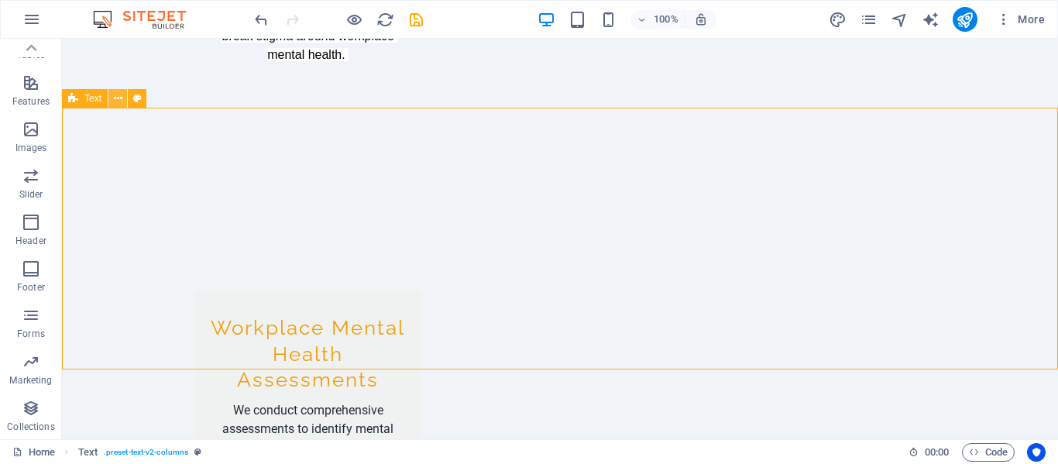
click at [115, 97] on icon at bounding box center [118, 99] width 9 height 16
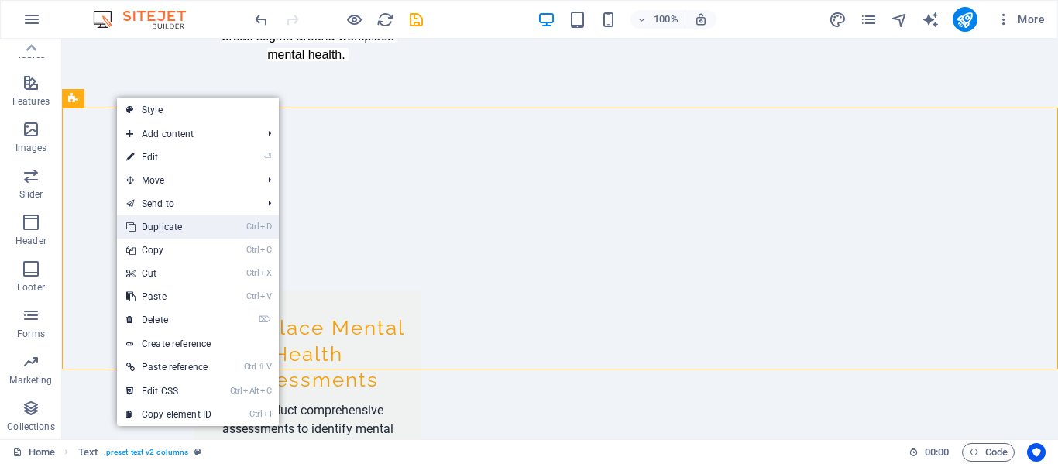
click at [189, 229] on link "Ctrl D Duplicate" at bounding box center [169, 226] width 104 height 23
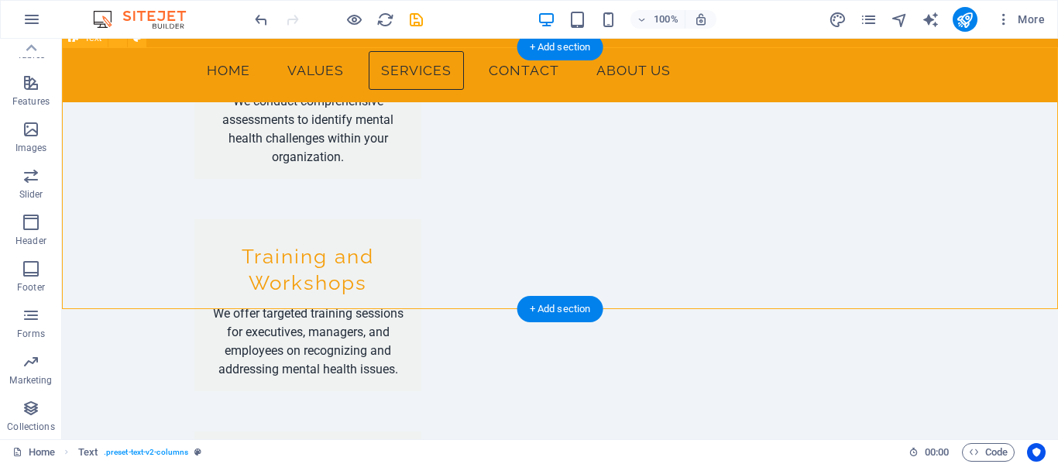
scroll to position [1452, 0]
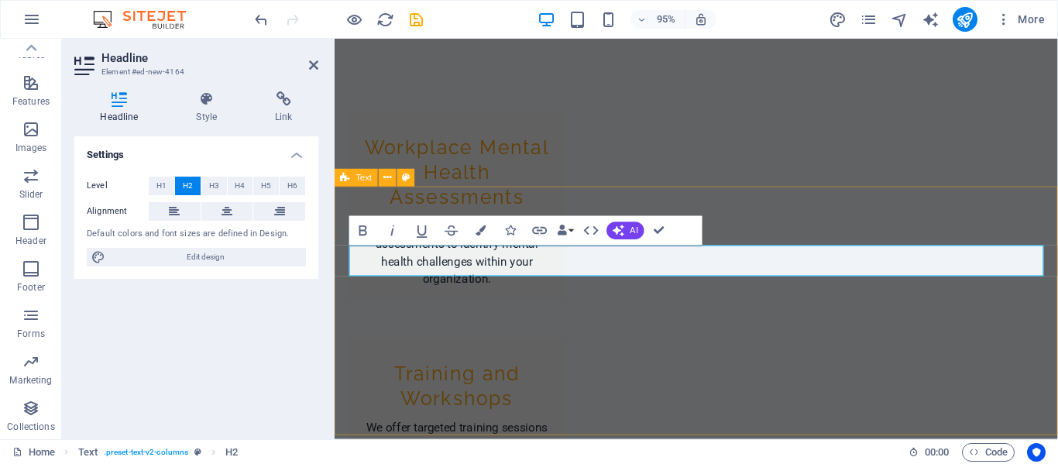
scroll to position [1319, 0]
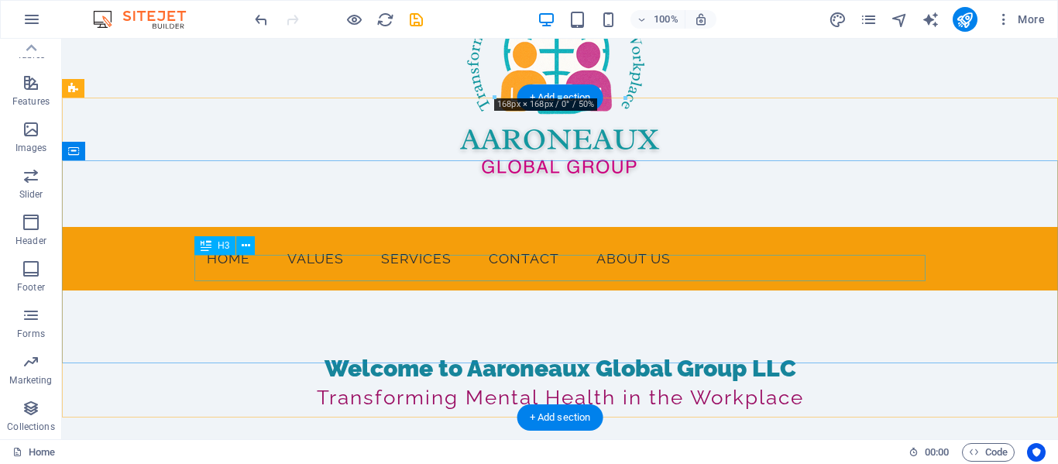
scroll to position [64, 0]
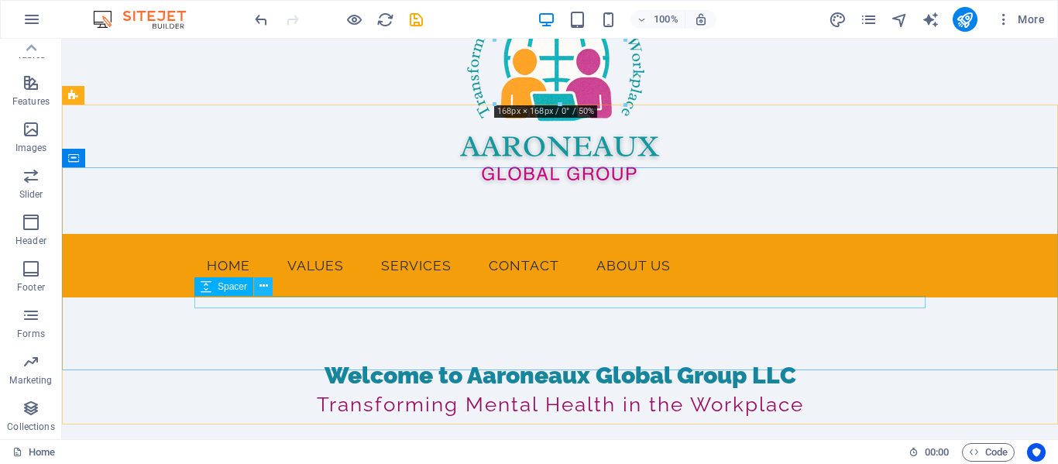
click at [267, 288] on icon at bounding box center [264, 286] width 9 height 16
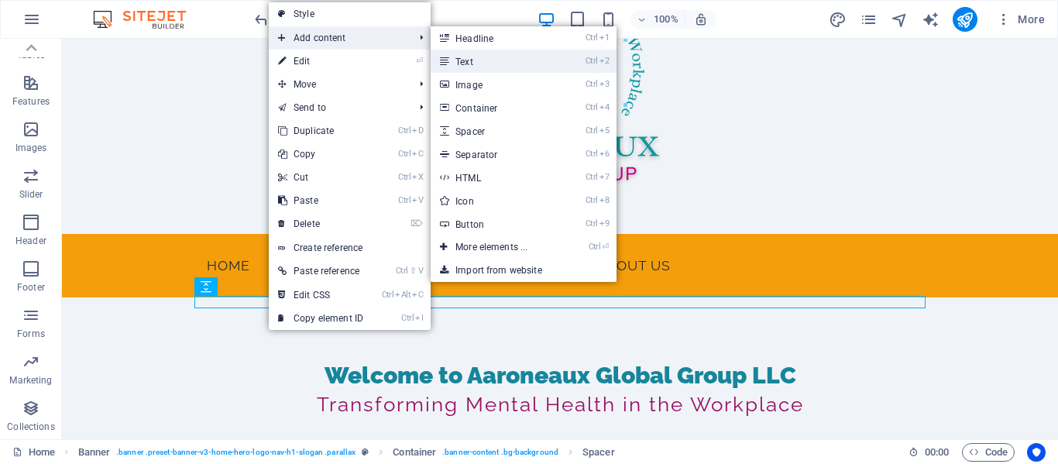
click at [485, 59] on link "Ctrl 2 Text" at bounding box center [495, 61] width 128 height 23
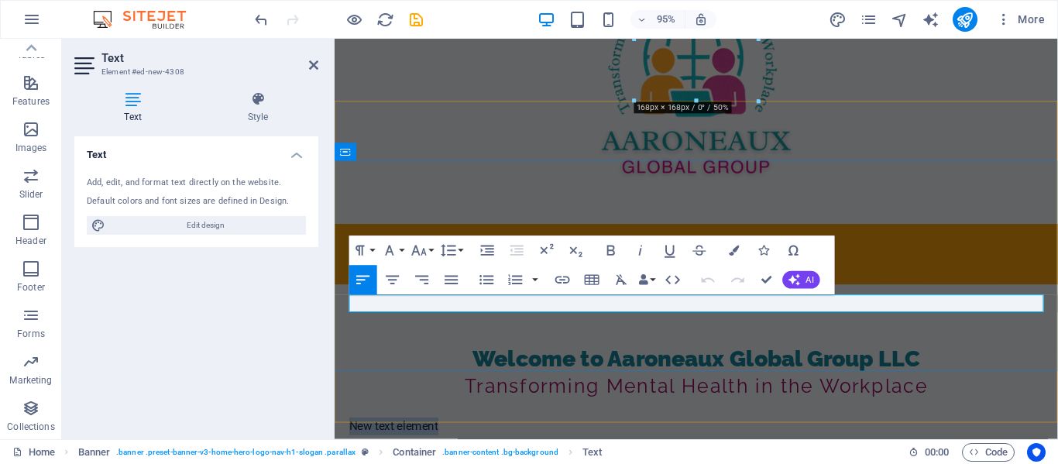
click at [480, 438] on p "New text element" at bounding box center [715, 447] width 731 height 19
drag, startPoint x: 480, startPoint y: 317, endPoint x: 348, endPoint y: 315, distance: 131.7
click at [348, 315] on div "Welcome to Aaroneaux Global Group LLC Transforming Mental Health in the Workpla…" at bounding box center [716, 409] width 762 height 222
click at [452, 285] on icon "button" at bounding box center [451, 280] width 18 height 18
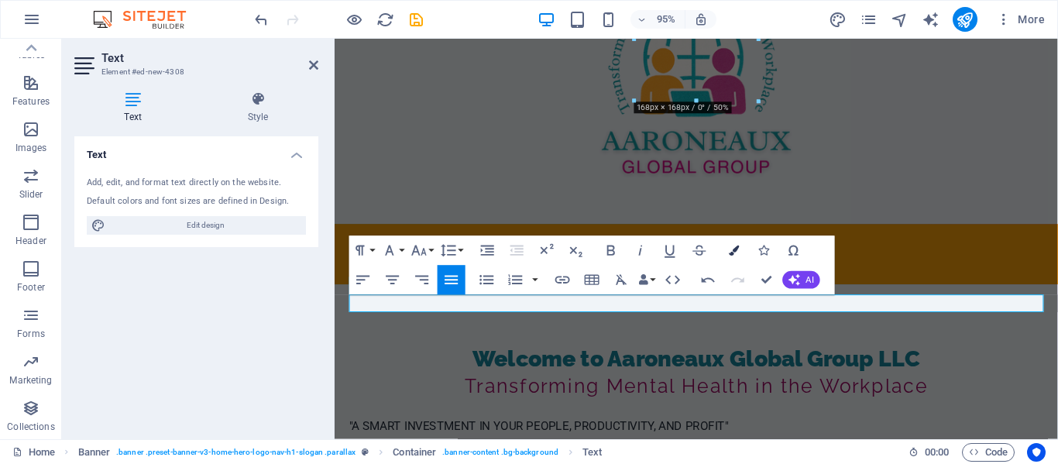
click at [732, 254] on icon "button" at bounding box center [735, 251] width 10 height 10
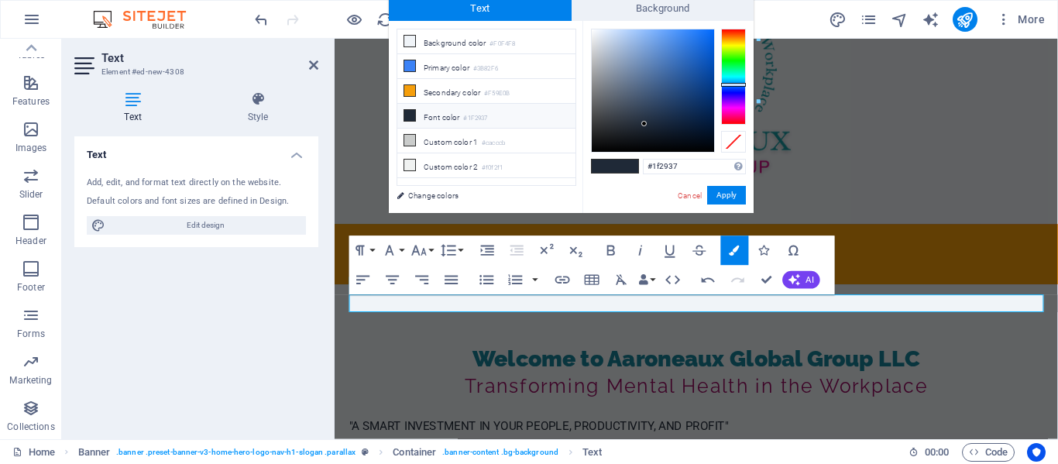
click at [625, 165] on span at bounding box center [626, 166] width 23 height 13
click at [616, 253] on icon "button" at bounding box center [611, 251] width 18 height 18
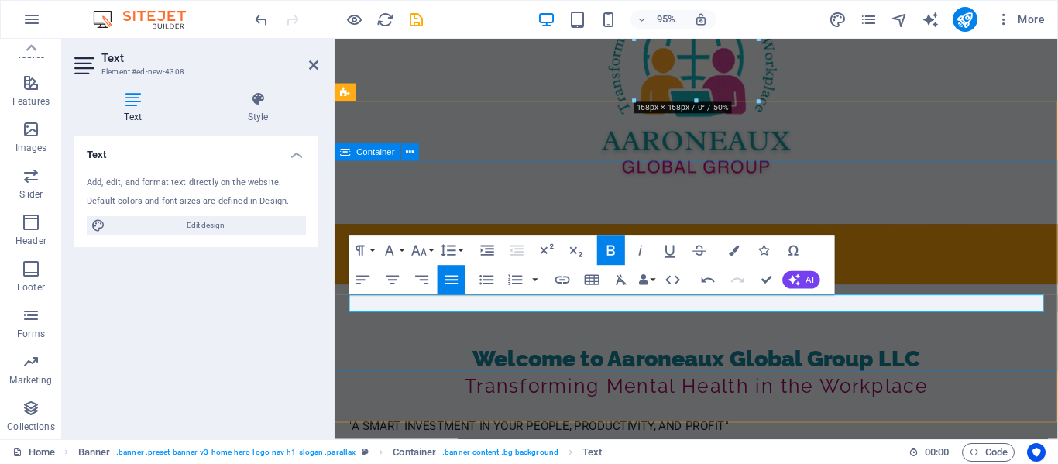
drag, startPoint x: 751, startPoint y: 374, endPoint x: 1005, endPoint y: 353, distance: 255.0
click at [1005, 356] on div "Welcome to Aaroneaux Global Group LLC Transforming Mental Health in the Workpla…" at bounding box center [716, 409] width 762 height 222
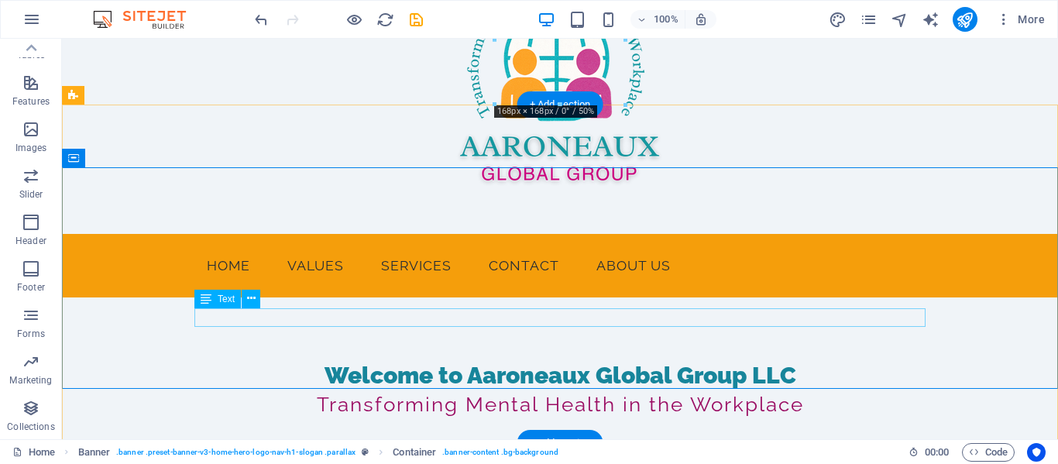
click at [305, 438] on div ""A SMART INVESTMENT IN YOUR PEOPLE, PRODUCTIVITY, AND PROFIT"" at bounding box center [559, 447] width 731 height 19
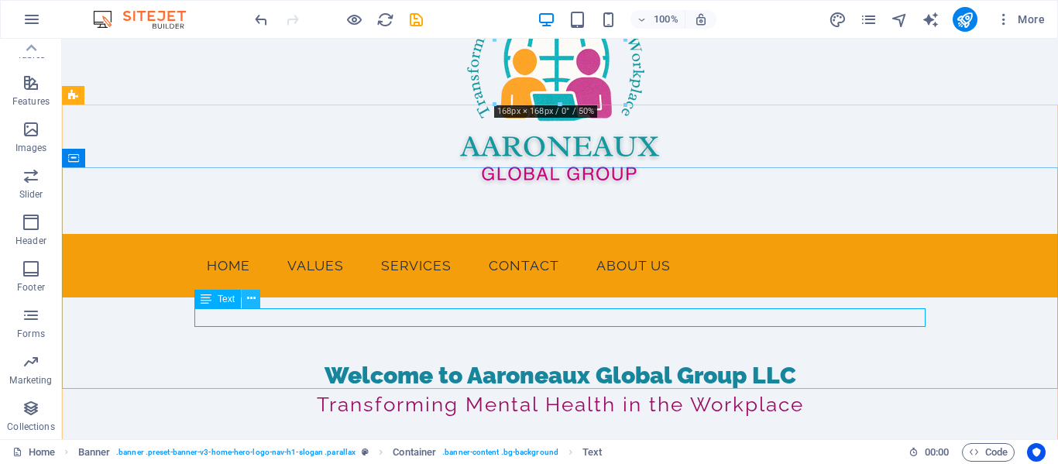
click at [255, 295] on icon at bounding box center [251, 299] width 9 height 16
click at [307, 438] on div ""A SMART INVESTMENT IN YOUR PEOPLE, PRODUCTIVITY, AND PROFIT"" at bounding box center [559, 447] width 731 height 19
click at [225, 298] on span "Text" at bounding box center [226, 298] width 17 height 9
click at [212, 438] on div ""A SMART INVESTMENT IN YOUR PEOPLE, PRODUCTIVITY, AND PROFIT"" at bounding box center [559, 447] width 731 height 19
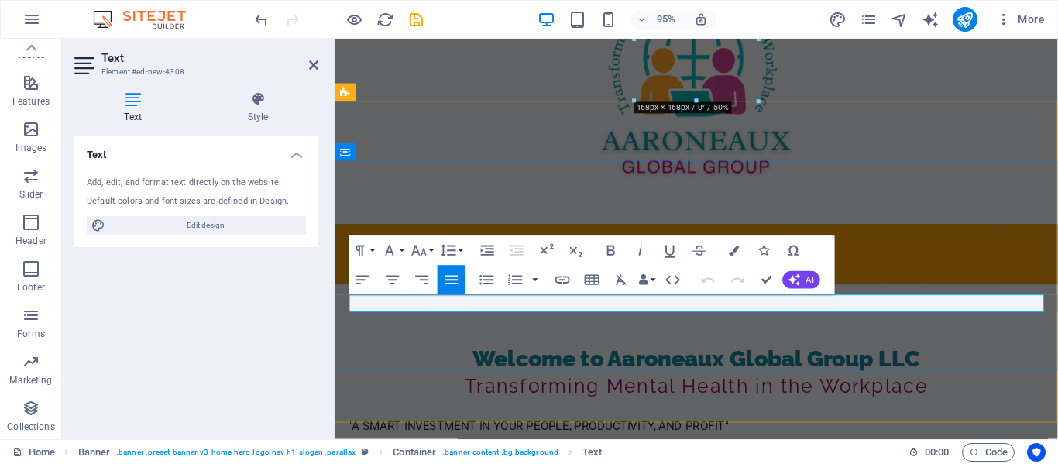
click at [421, 438] on p ""A SMART INVESTMENT IN YOUR PEOPLE, PRODUCTIVITY, AND PROFIT"" at bounding box center [715, 447] width 731 height 19
click at [387, 438] on p ""A SMART INVESTMENT IN YOUR PEOPLE, PRODUCTIVITY, AND PROFIT"" at bounding box center [715, 447] width 731 height 19
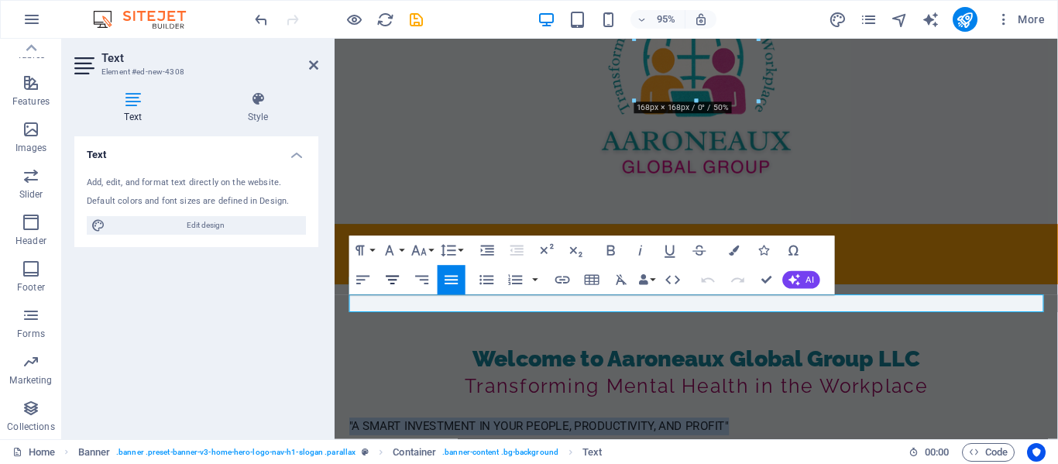
click at [390, 280] on icon "button" at bounding box center [393, 280] width 18 height 18
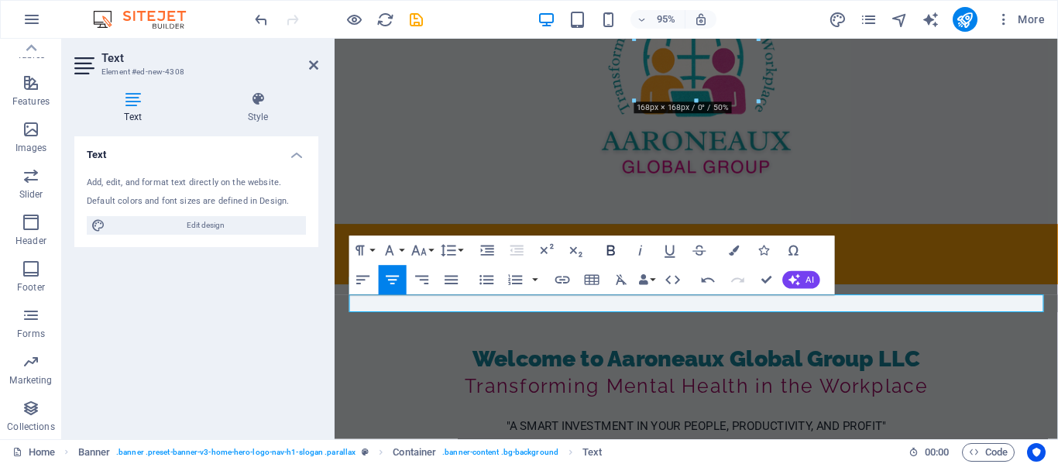
click at [610, 251] on icon "button" at bounding box center [611, 251] width 8 height 10
click at [602, 346] on div "Welcome to Aaroneaux Global Group LLC Transforming Mental Health in the Workpla…" at bounding box center [716, 409] width 762 height 222
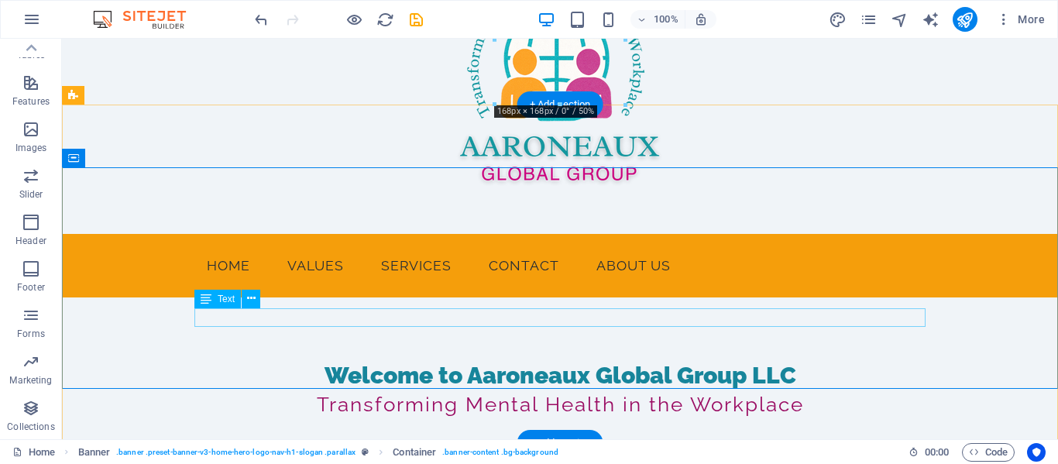
click at [547, 438] on div ""A SMART INVESTMENT IN YOUR PEOPLE, PRODUCTIVITY, AND PROFIT"" at bounding box center [559, 447] width 731 height 19
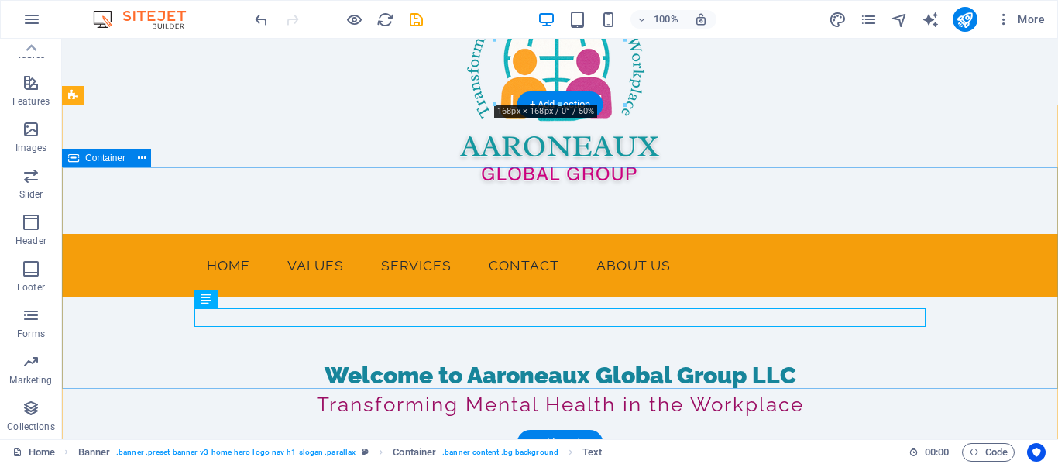
click at [554, 344] on div "Welcome to Aaroneaux Global Group LLC Transforming Mental Health in the Workpla…" at bounding box center [560, 409] width 996 height 222
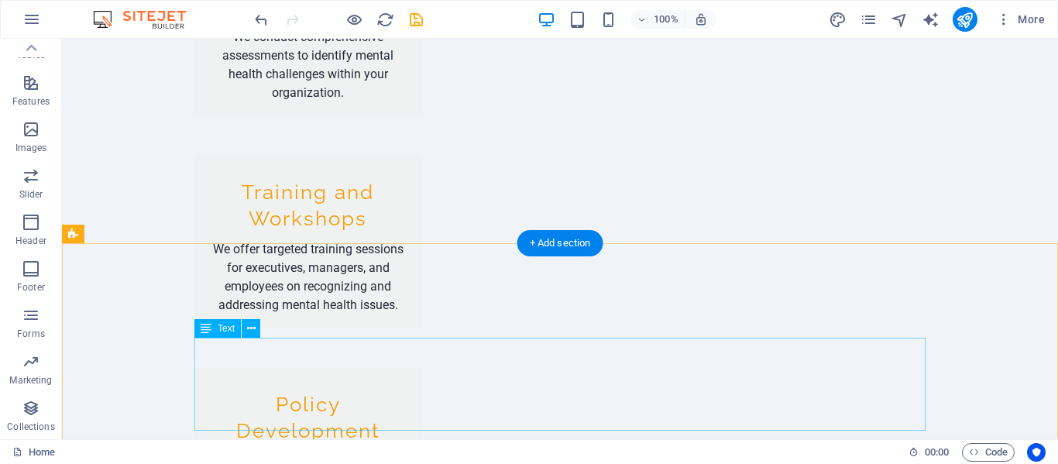
scroll to position [1551, 0]
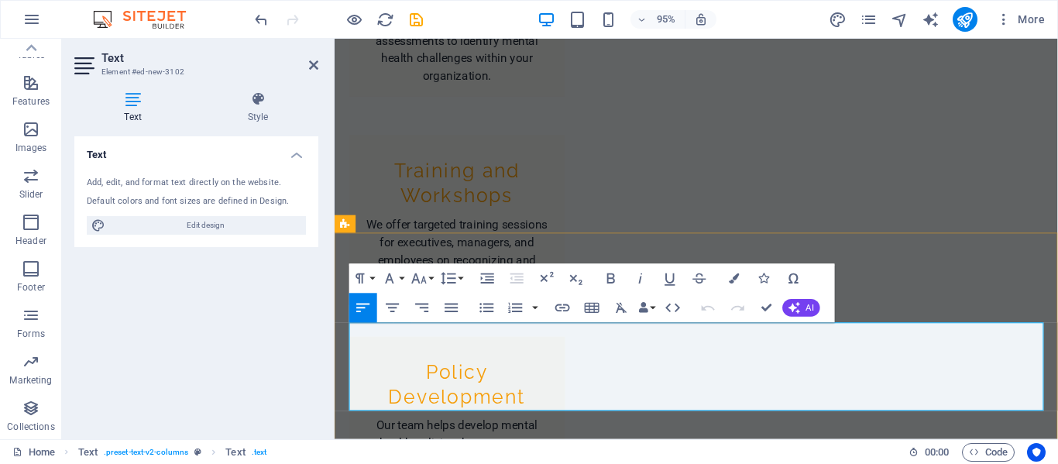
drag, startPoint x: 363, startPoint y: 349, endPoint x: 1040, endPoint y: 407, distance: 679.6
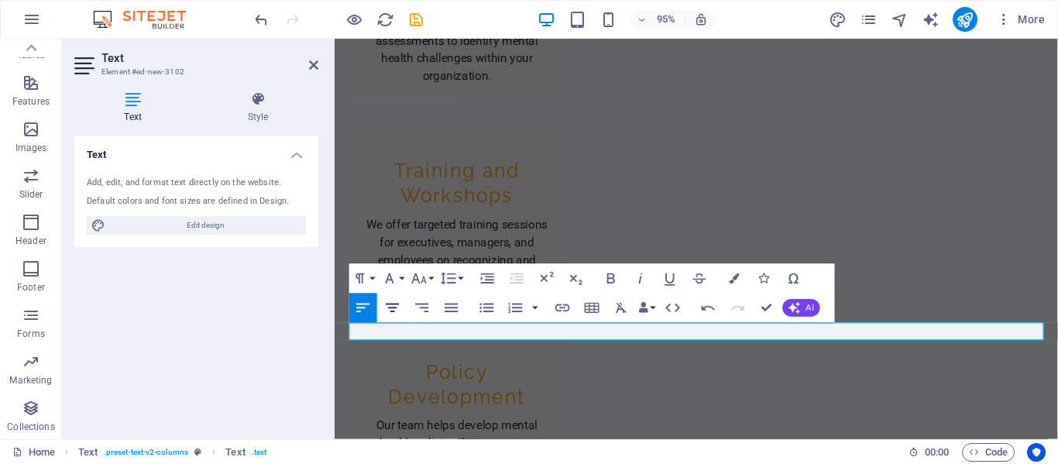
click at [390, 304] on icon "button" at bounding box center [392, 308] width 13 height 9
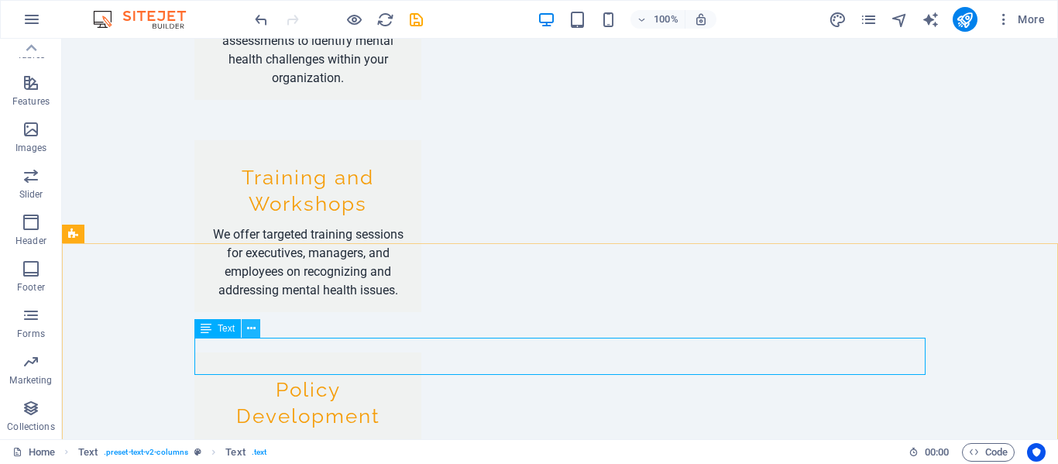
click at [250, 332] on icon at bounding box center [251, 329] width 9 height 16
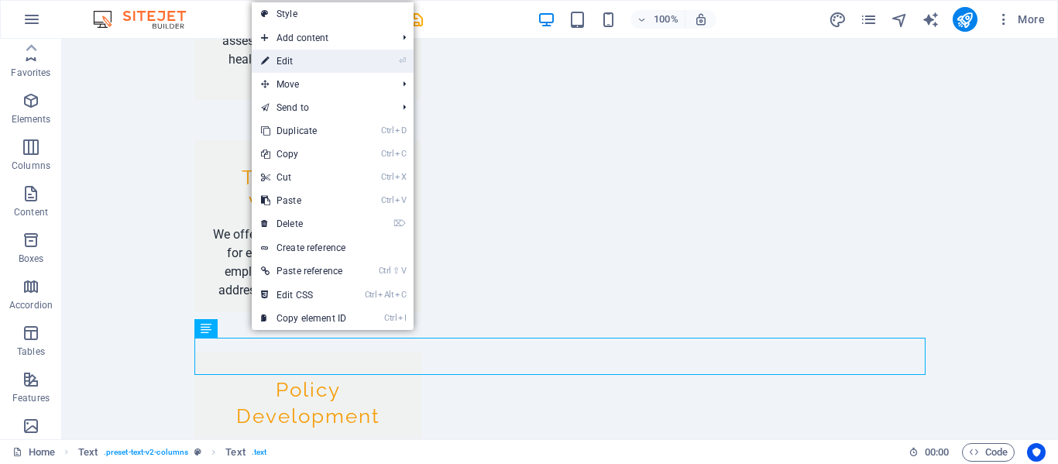
scroll to position [297, 0]
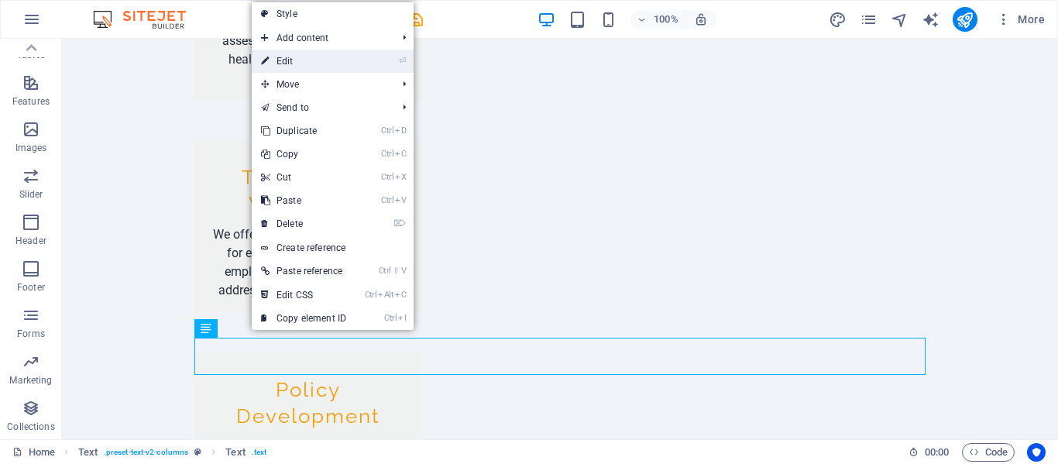
click at [304, 57] on link "⏎ Edit" at bounding box center [304, 61] width 104 height 23
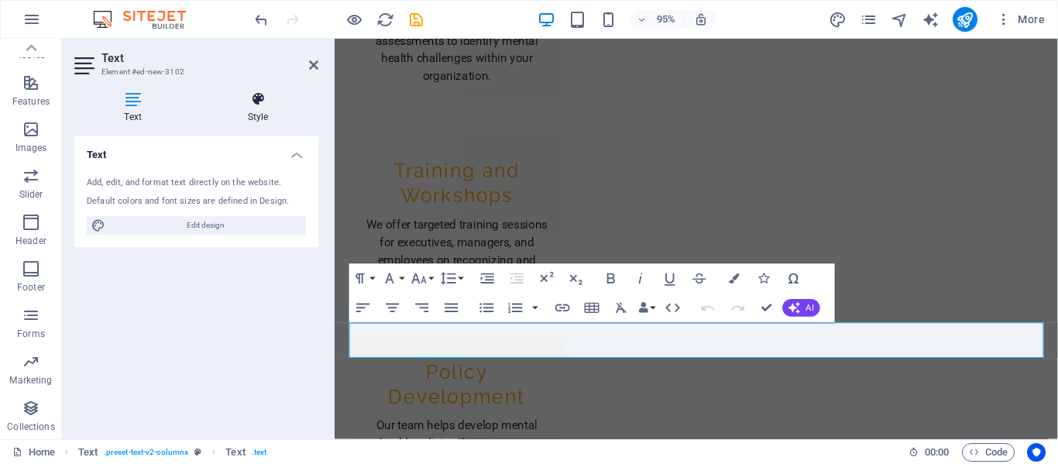
click at [256, 106] on icon at bounding box center [258, 98] width 121 height 15
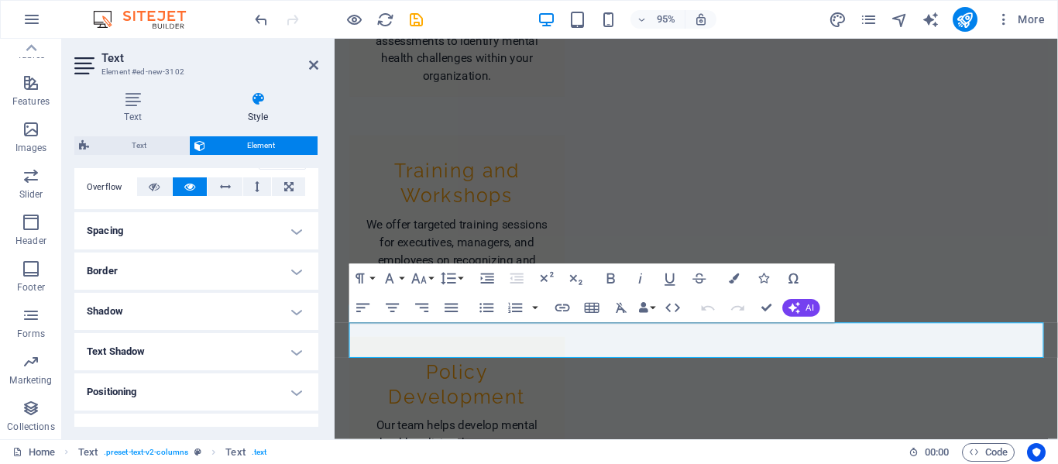
scroll to position [396, 0]
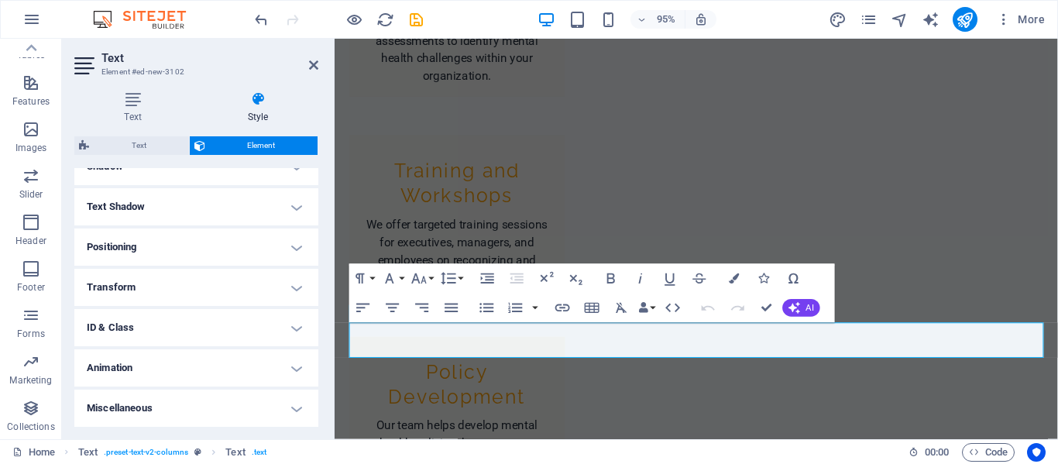
click at [162, 246] on h4 "Positioning" at bounding box center [196, 247] width 244 height 37
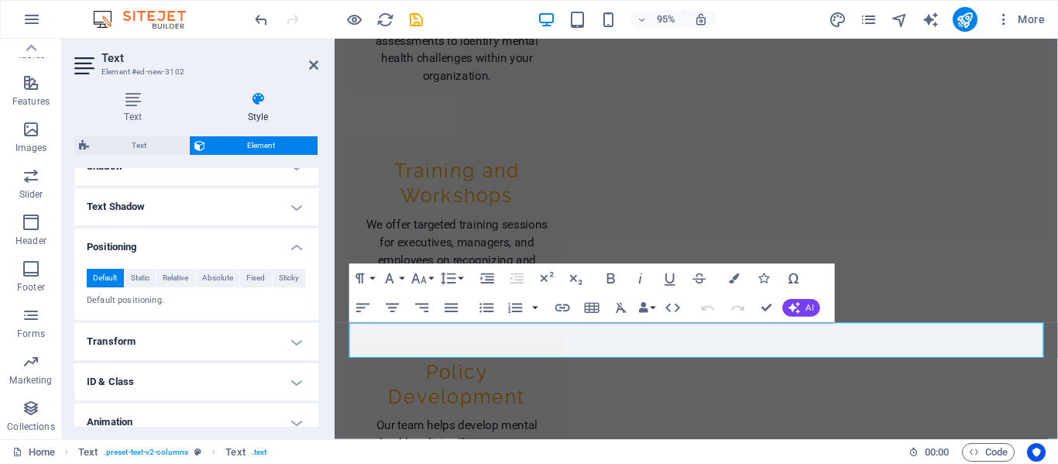
click at [291, 249] on h4 "Positioning" at bounding box center [196, 243] width 244 height 28
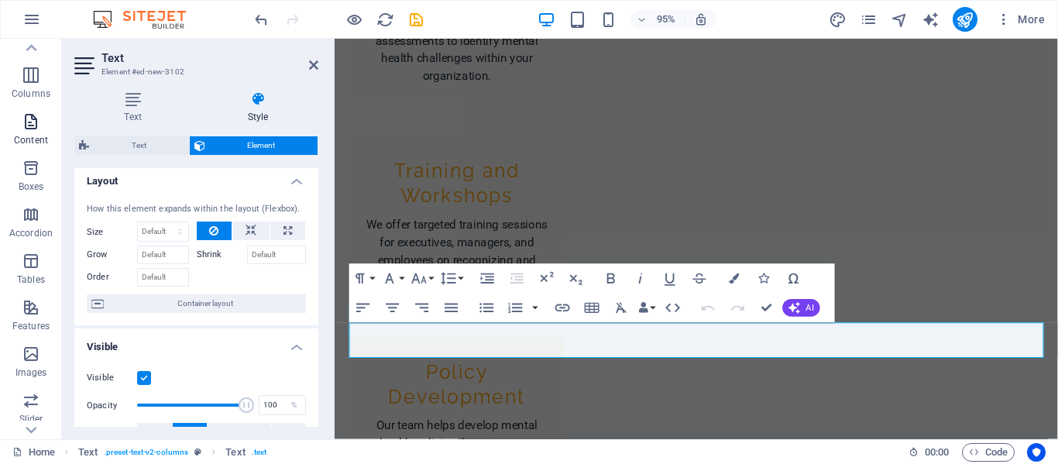
scroll to position [49, 0]
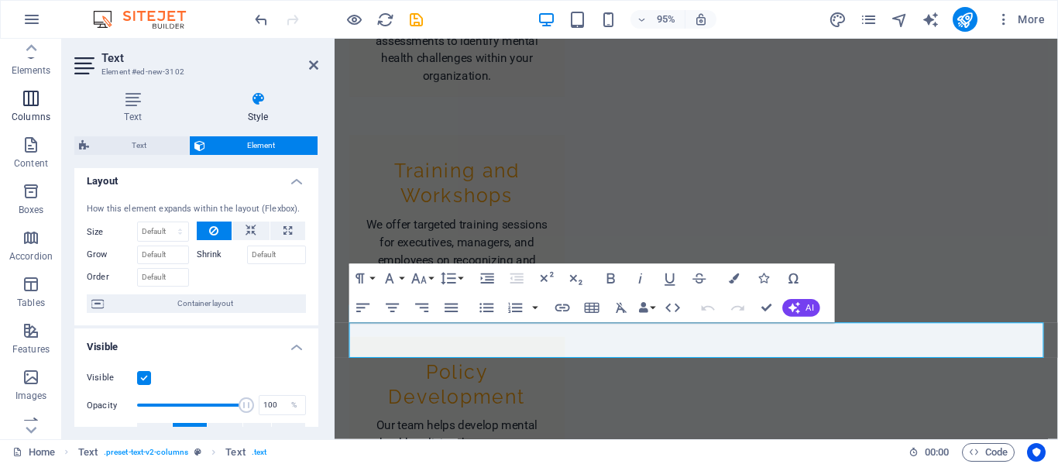
click at [28, 94] on icon "button" at bounding box center [31, 98] width 19 height 19
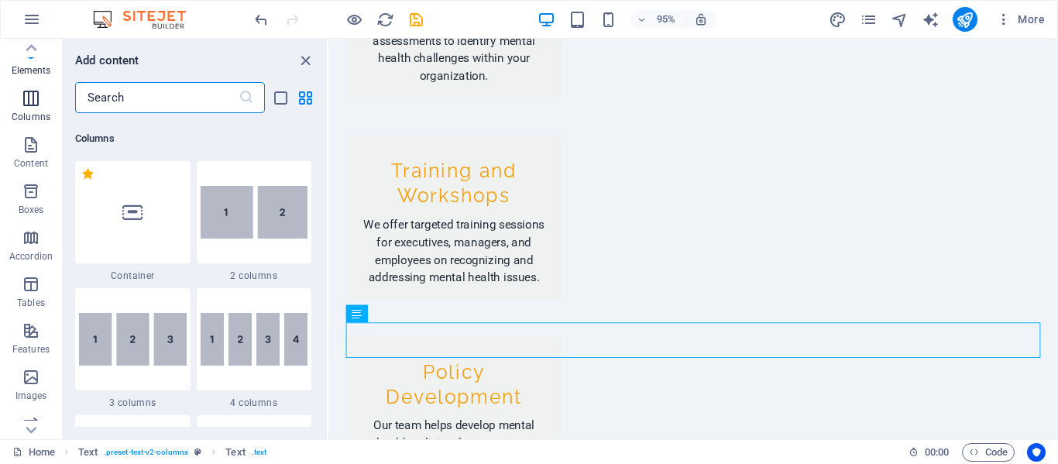
scroll to position [767, 0]
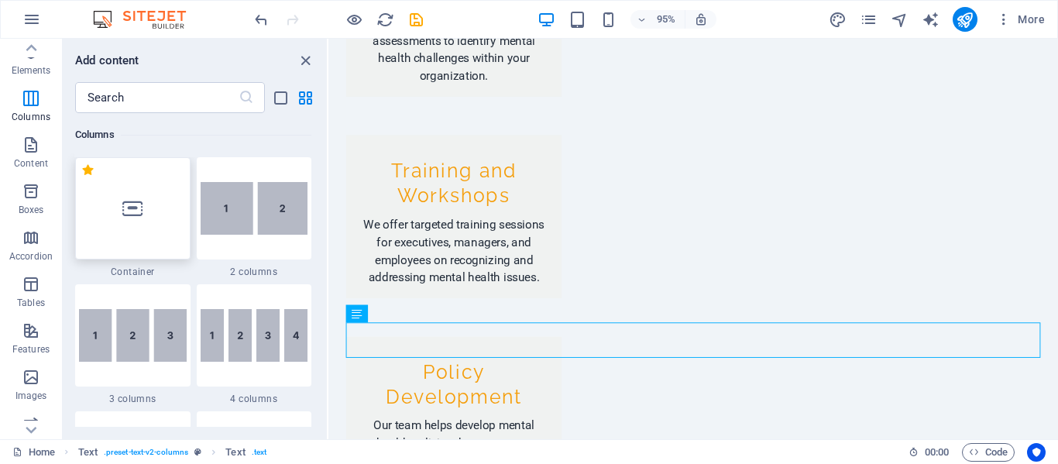
click at [137, 239] on div at bounding box center [132, 208] width 115 height 102
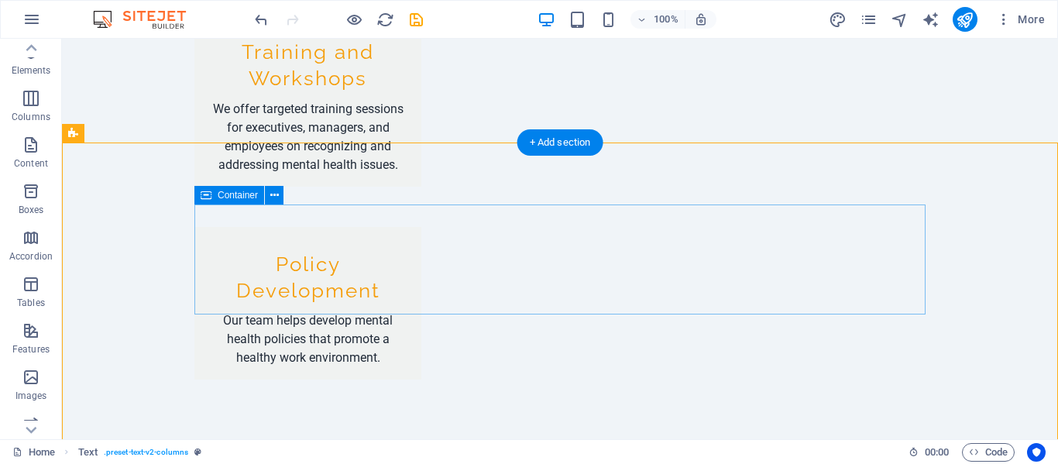
scroll to position [1678, 0]
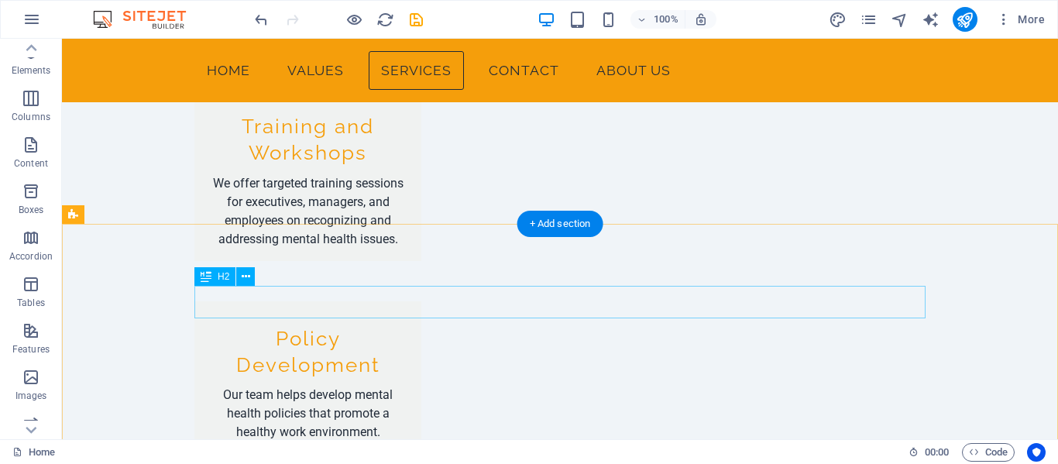
scroll to position [1600, 0]
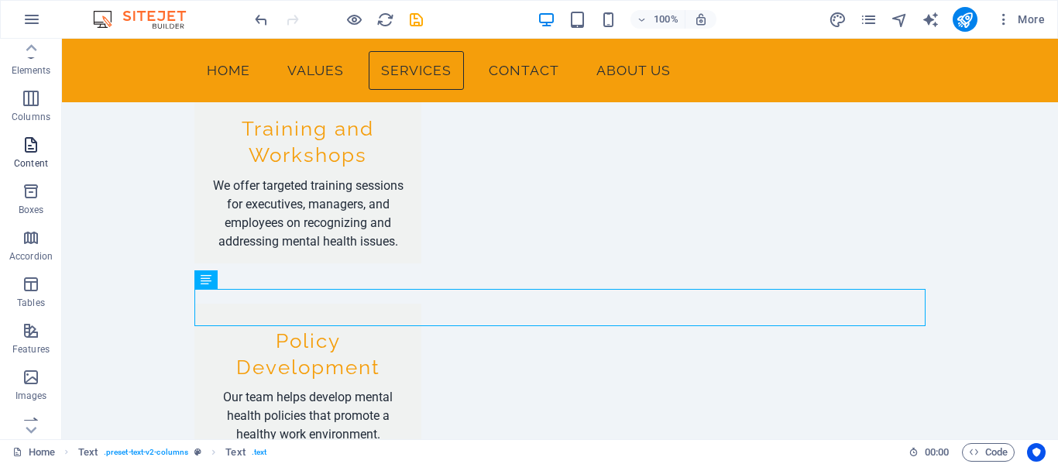
drag, startPoint x: 29, startPoint y: 108, endPoint x: 48, endPoint y: 137, distance: 35.2
click at [29, 107] on span "Columns" at bounding box center [31, 107] width 62 height 37
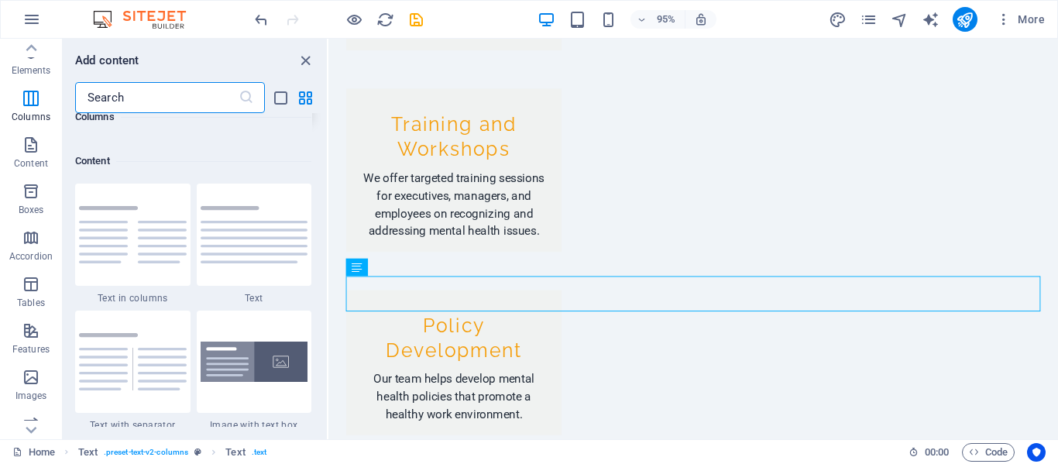
scroll to position [2686, 0]
click at [260, 238] on img at bounding box center [255, 233] width 108 height 57
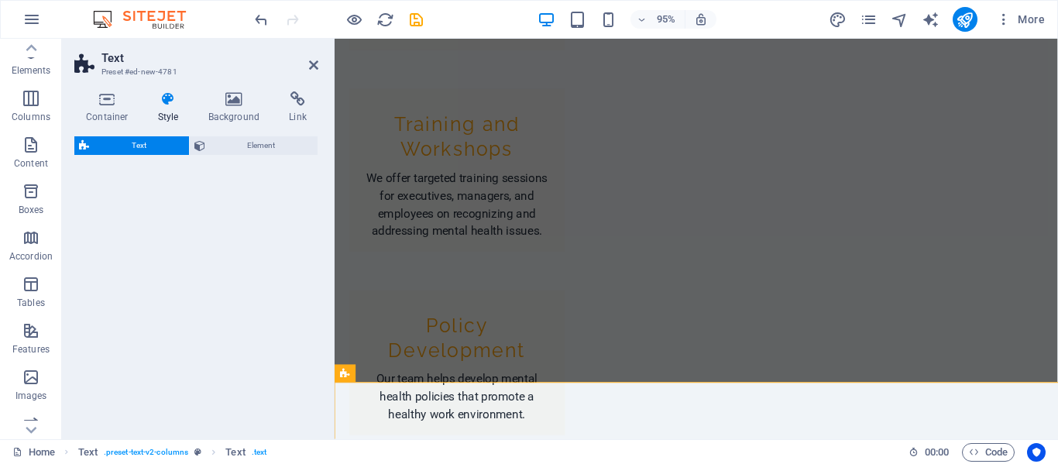
select select "preset-text-v2-default"
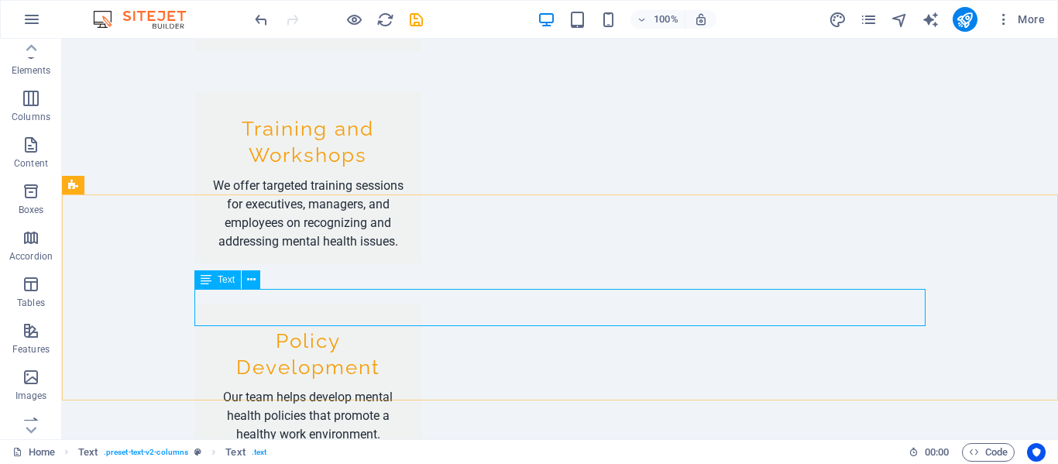
click at [205, 285] on icon at bounding box center [206, 279] width 11 height 19
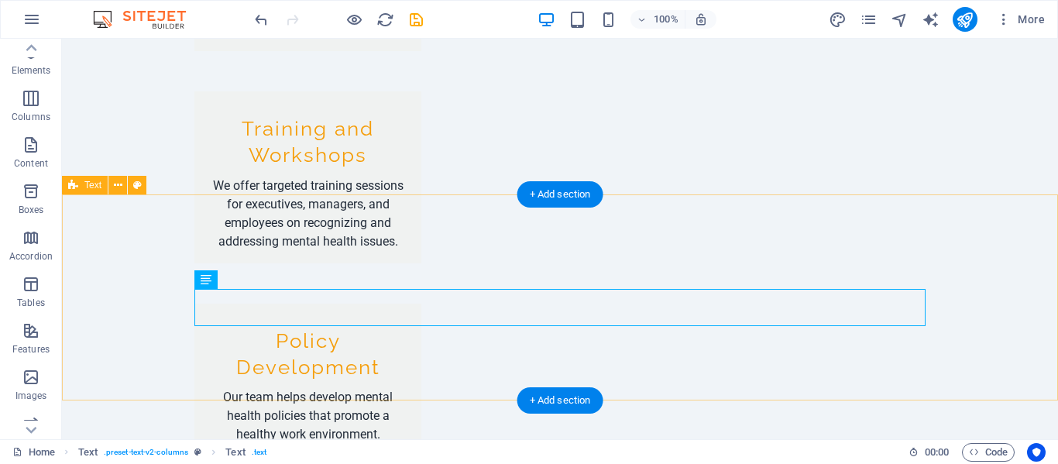
drag, startPoint x: 352, startPoint y: 363, endPoint x: 334, endPoint y: 319, distance: 46.9
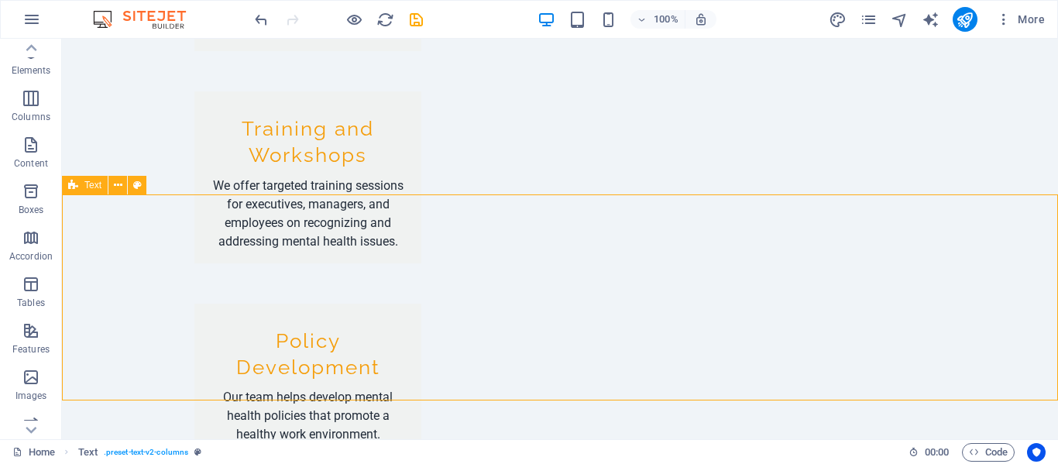
drag, startPoint x: 74, startPoint y: 187, endPoint x: 83, endPoint y: 187, distance: 8.5
click at [77, 187] on icon at bounding box center [73, 185] width 10 height 19
click at [116, 184] on icon at bounding box center [118, 185] width 9 height 16
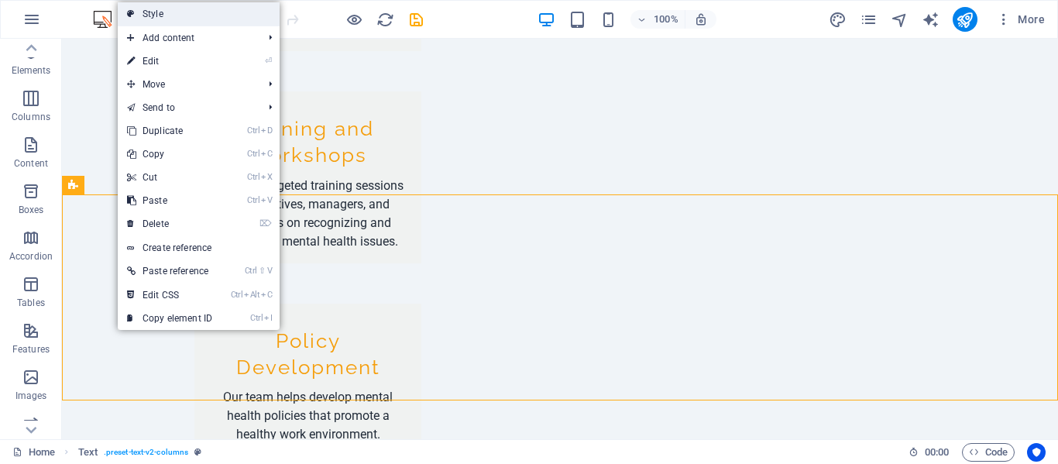
click at [188, 11] on link "Style" at bounding box center [199, 13] width 162 height 23
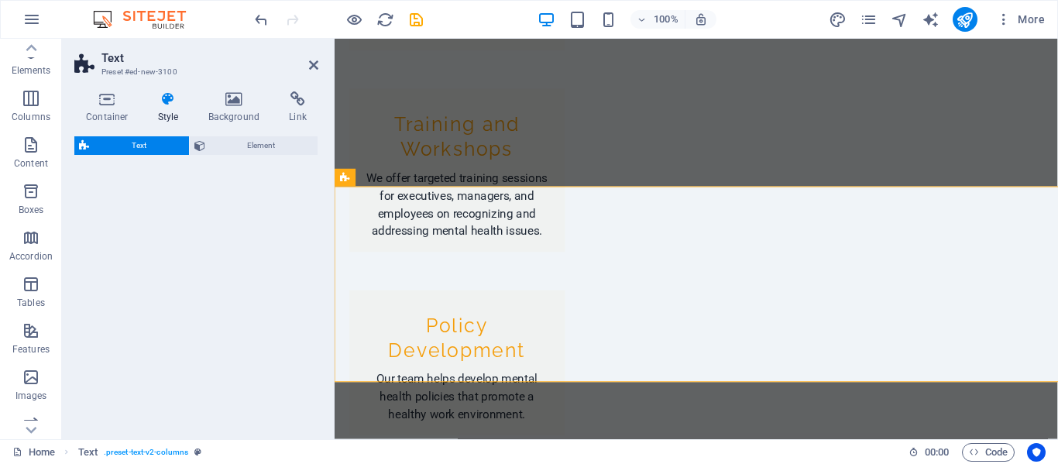
select select "rem"
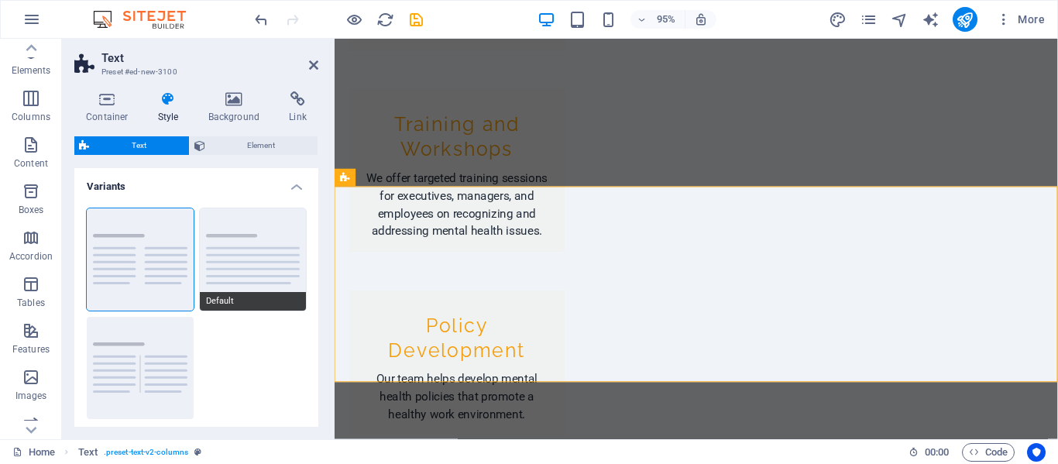
click at [248, 263] on button "Default" at bounding box center [253, 259] width 107 height 102
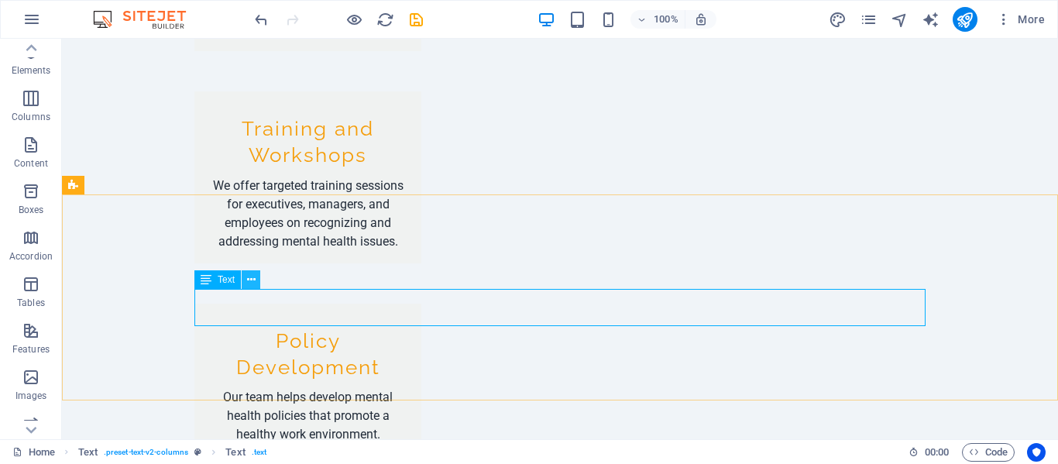
click at [250, 280] on icon at bounding box center [251, 280] width 9 height 16
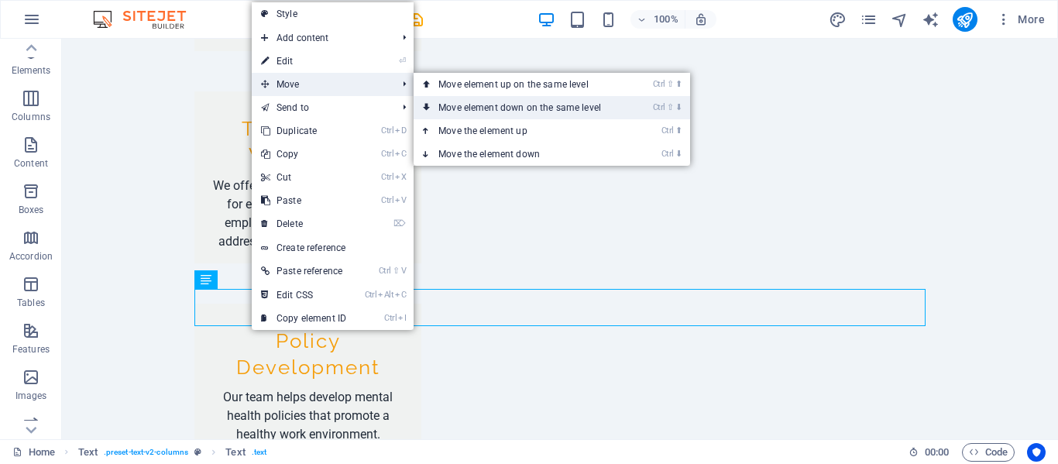
click at [491, 106] on link "Ctrl ⇧ ⬇ Move element down on the same level" at bounding box center [523, 107] width 218 height 23
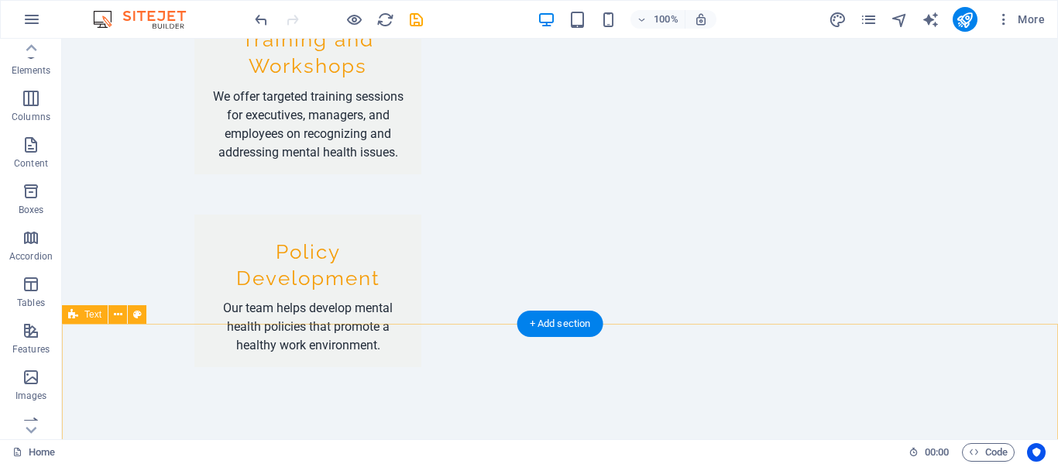
scroll to position [1734, 0]
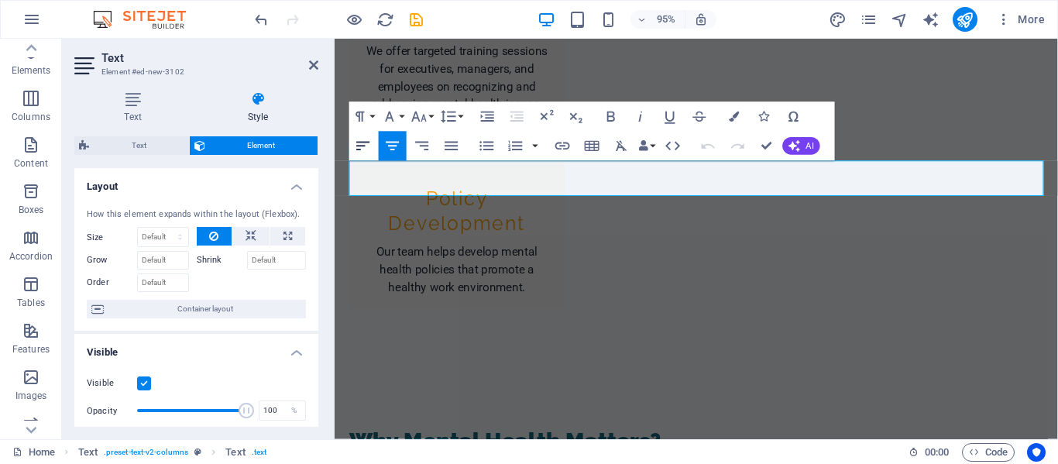
click at [369, 149] on icon "button" at bounding box center [363, 146] width 18 height 18
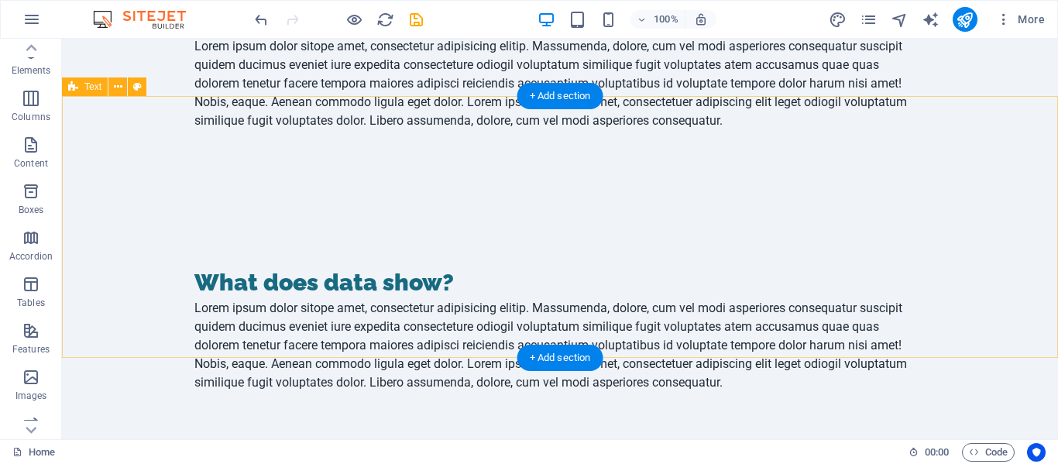
scroll to position [2196, 0]
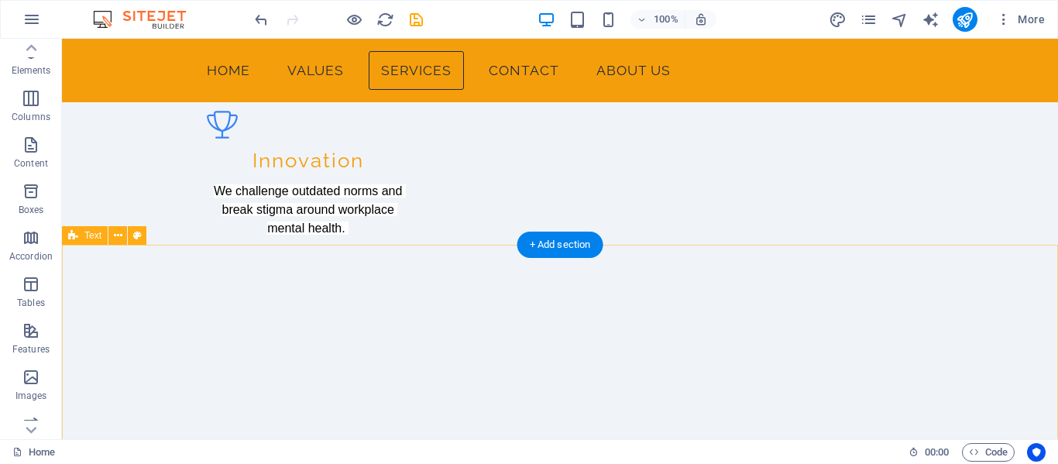
scroll to position [968, 0]
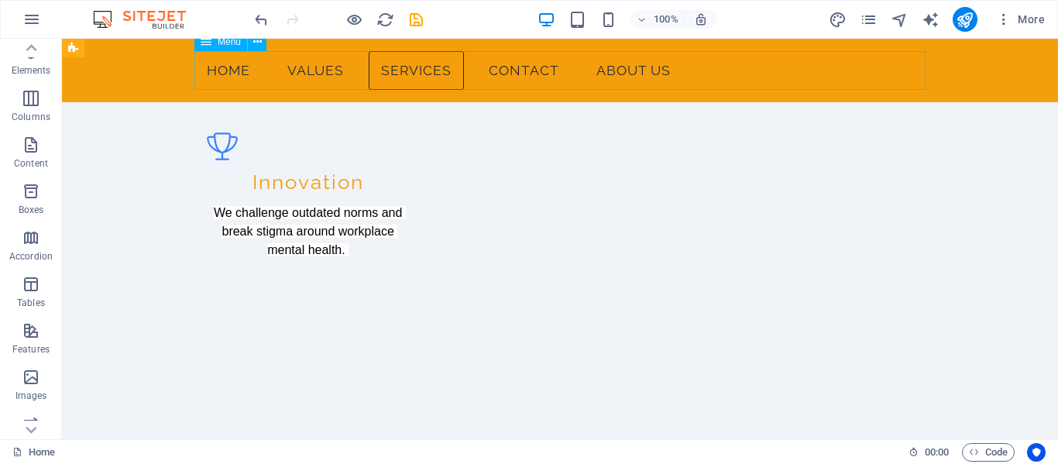
click at [623, 71] on nav "Home Values Services Contact About Us" at bounding box center [559, 70] width 731 height 39
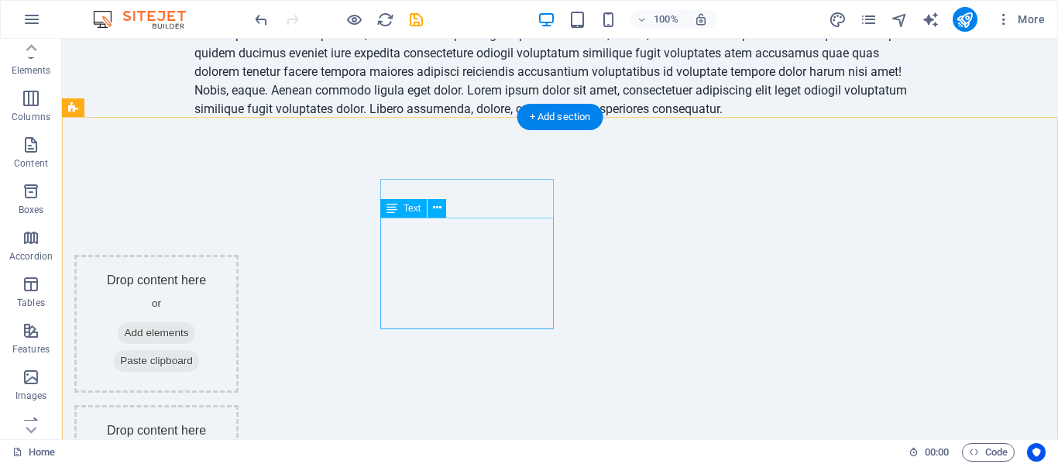
scroll to position [3180, 0]
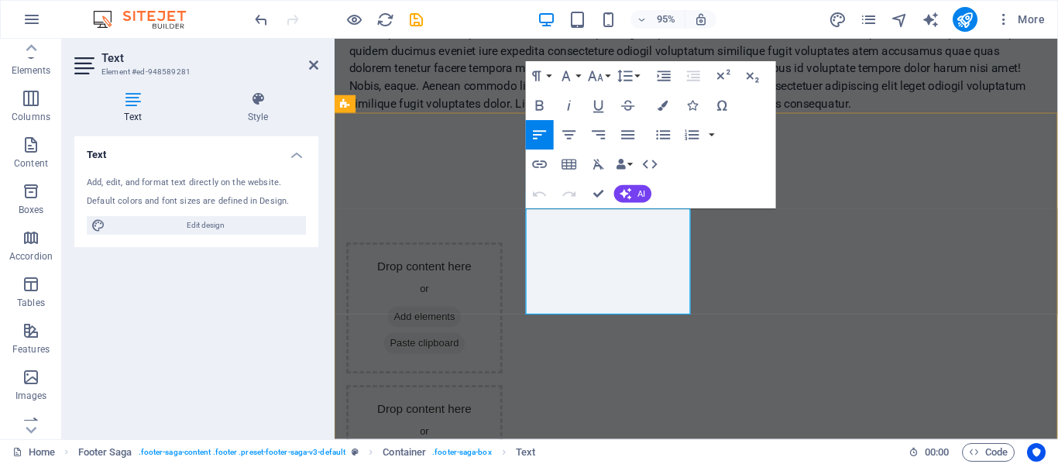
drag, startPoint x: 636, startPoint y: 233, endPoint x: 535, endPoint y: 233, distance: 100.7
drag, startPoint x: 630, startPoint y: 246, endPoint x: 551, endPoint y: 251, distance: 79.2
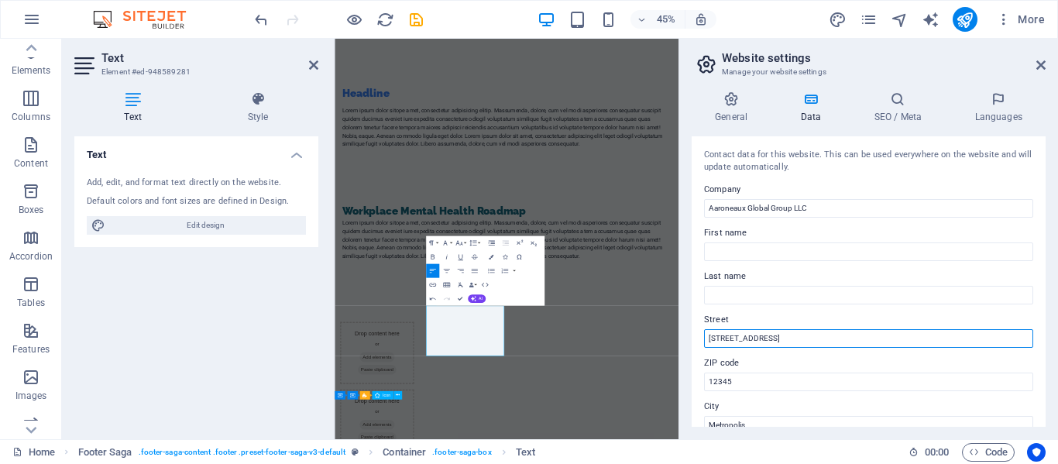
click at [743, 337] on input "[STREET_ADDRESS]" at bounding box center [868, 338] width 329 height 19
click at [742, 336] on input "[STREET_ADDRESS]" at bounding box center [868, 338] width 329 height 19
click at [740, 334] on input "[STREET_ADDRESS]" at bounding box center [868, 338] width 329 height 19
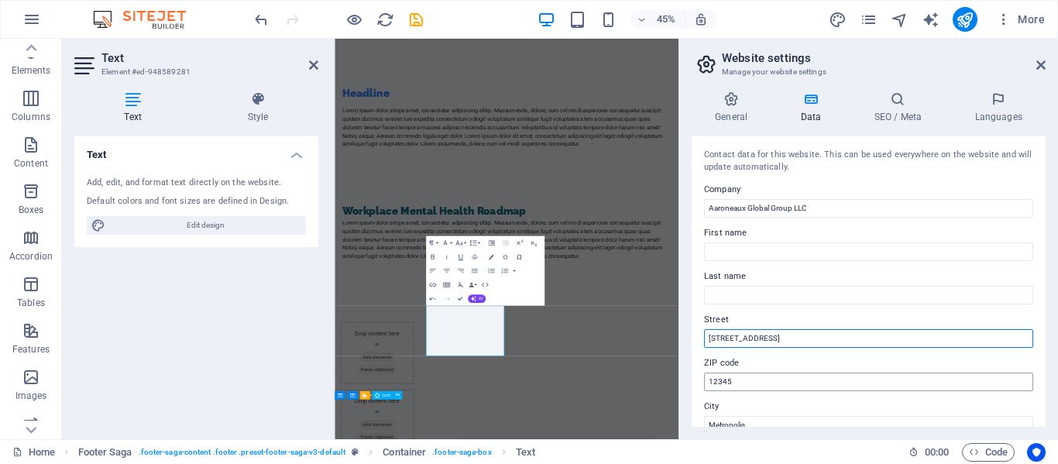
type input "[STREET_ADDRESS]"
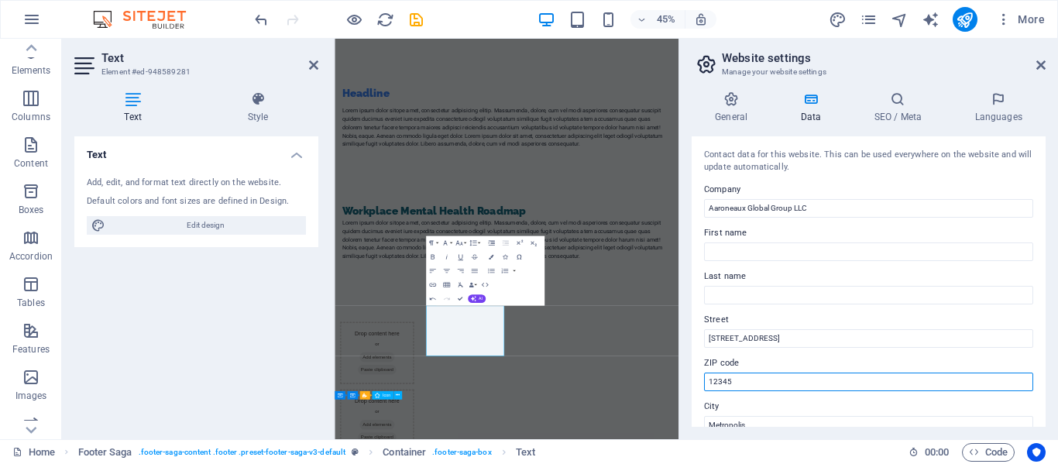
click at [764, 384] on input "12345" at bounding box center [868, 382] width 329 height 19
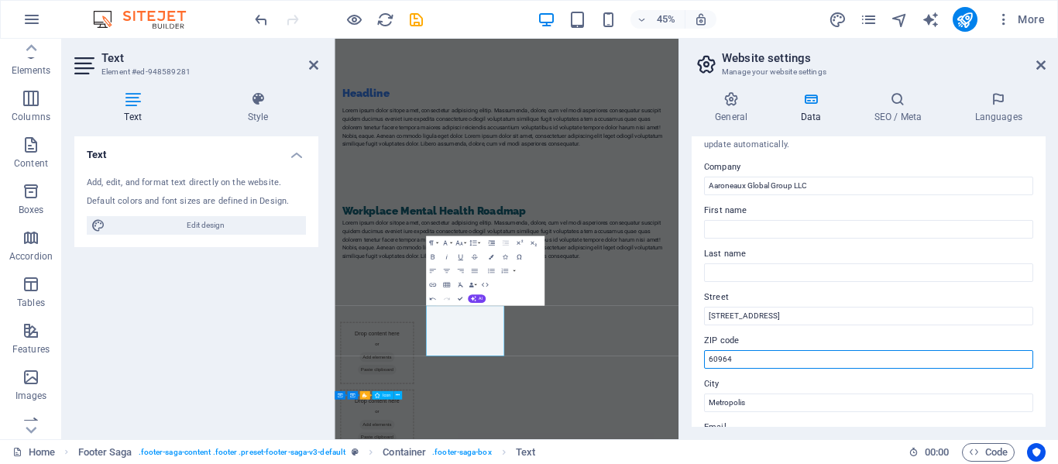
scroll to position [119, 0]
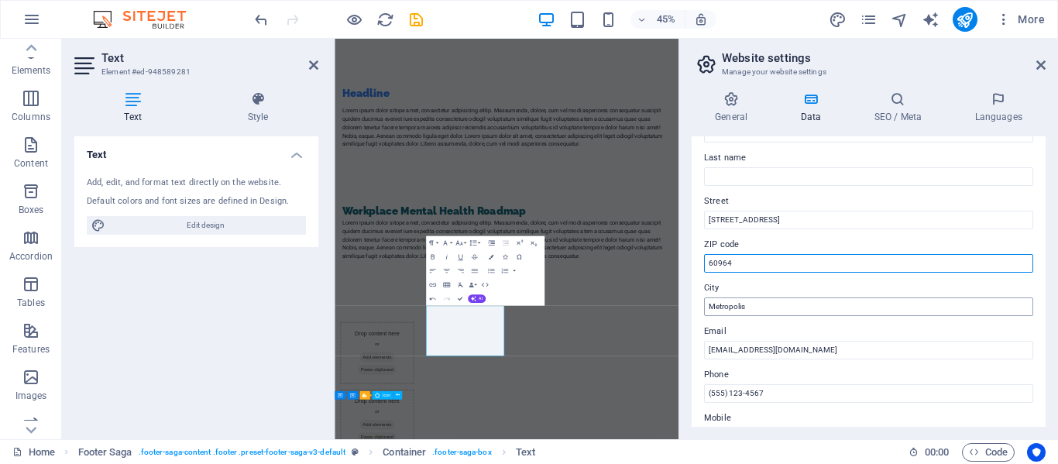
type input "60964"
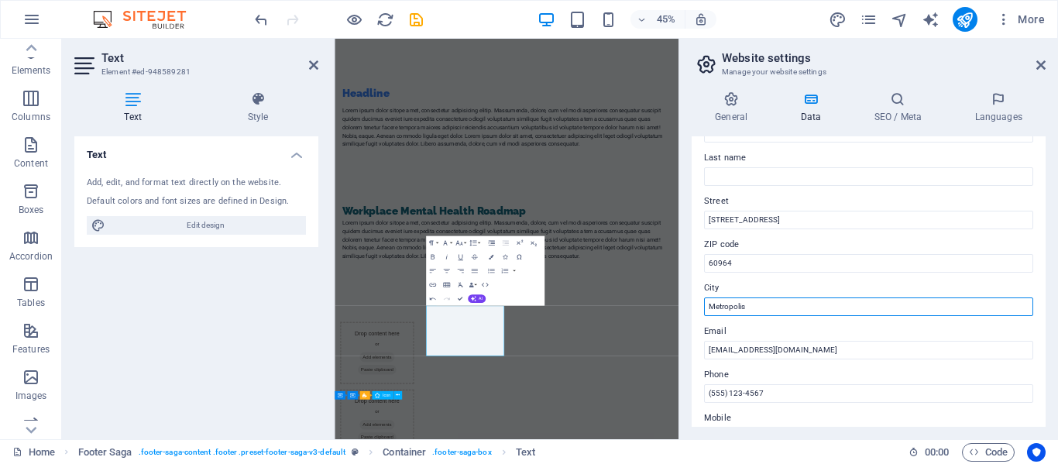
click at [778, 304] on input "Metropolis" at bounding box center [868, 307] width 329 height 19
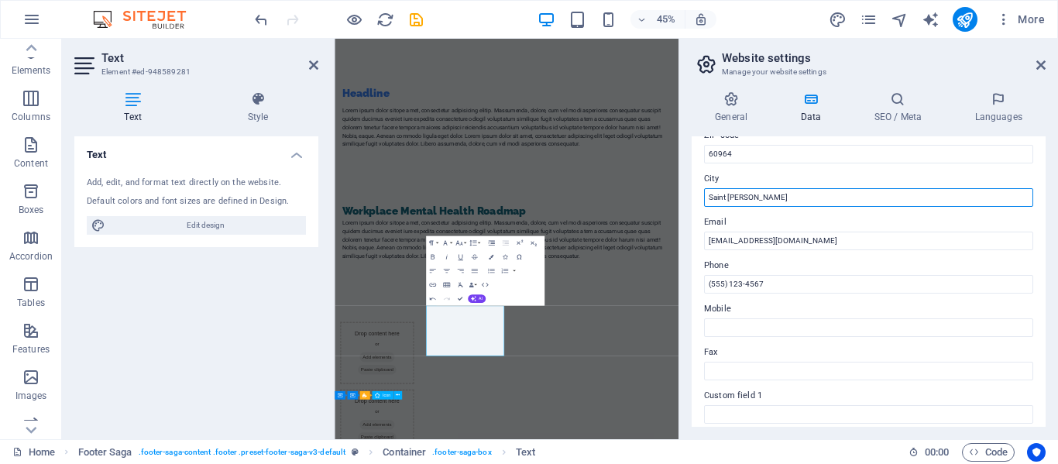
scroll to position [229, 0]
type input "Saint [PERSON_NAME]"
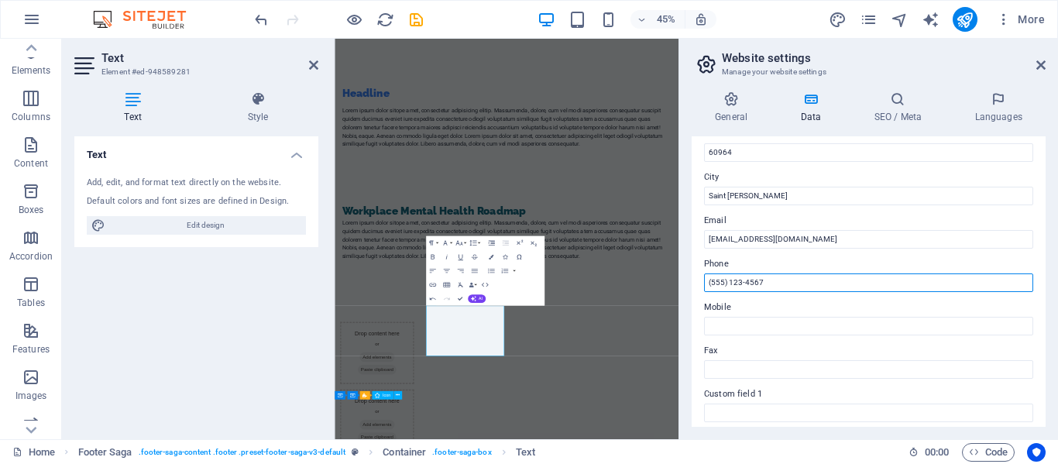
click at [777, 280] on input "(555) 123-4567" at bounding box center [868, 282] width 329 height 19
click at [734, 281] on input "(555) 123-4567" at bounding box center [868, 282] width 329 height 19
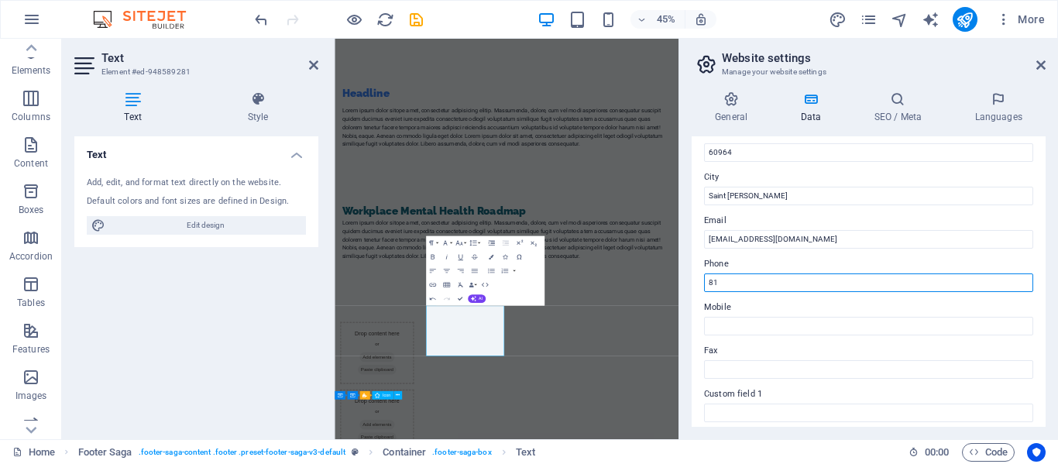
type input "8"
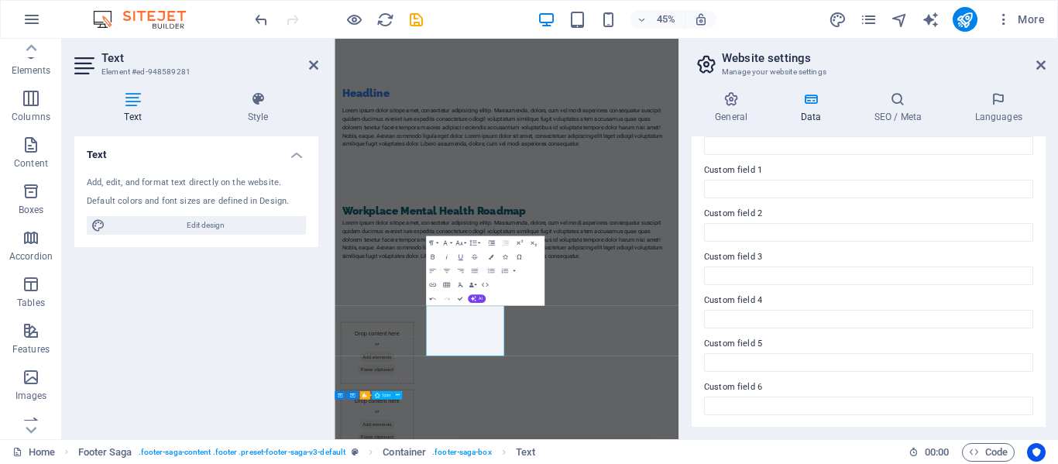
scroll to position [454, 0]
type input "[PHONE_NUMBER]"
click at [1039, 67] on icon at bounding box center [1041, 65] width 9 height 12
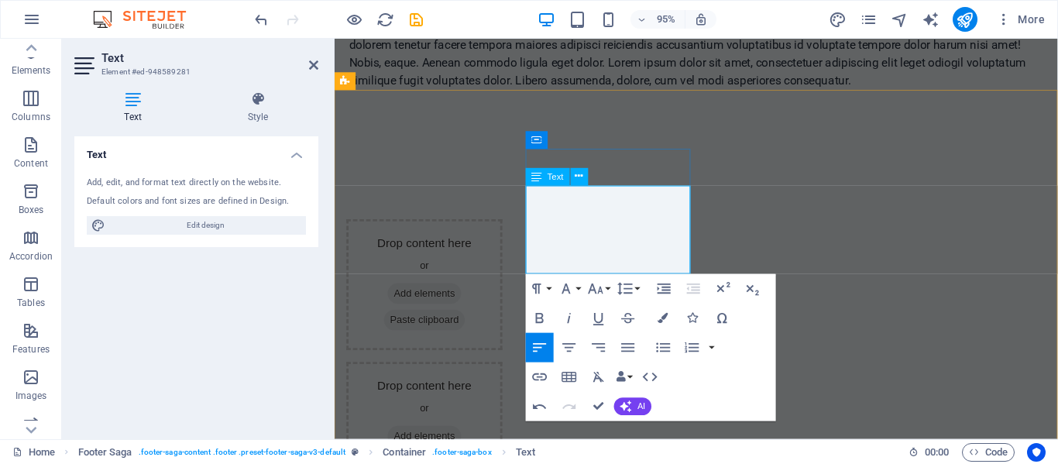
drag, startPoint x: 577, startPoint y: 253, endPoint x: 591, endPoint y: 258, distance: 14.7
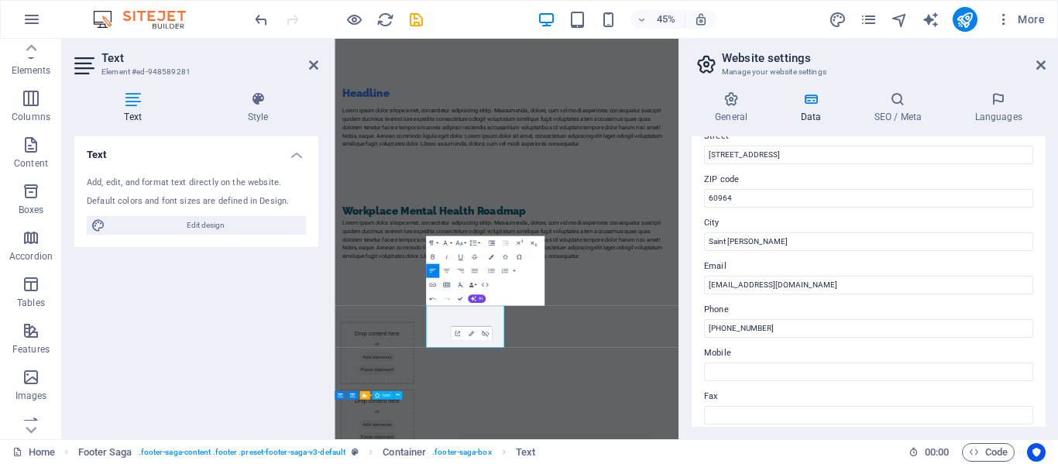
scroll to position [185, 0]
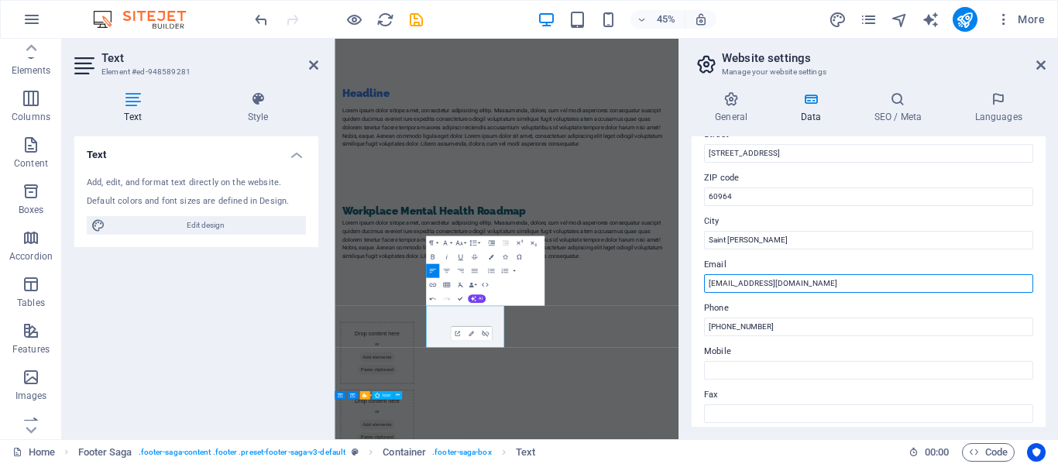
click at [765, 277] on input "[EMAIL_ADDRESS][DOMAIN_NAME]" at bounding box center [868, 283] width 329 height 19
click at [806, 286] on input "[EMAIL_ADDRESS][DOMAIN_NAME]" at bounding box center [868, 283] width 329 height 19
click at [764, 282] on input "[EMAIL_ADDRESS][DOMAIN_NAME]" at bounding box center [868, 283] width 329 height 19
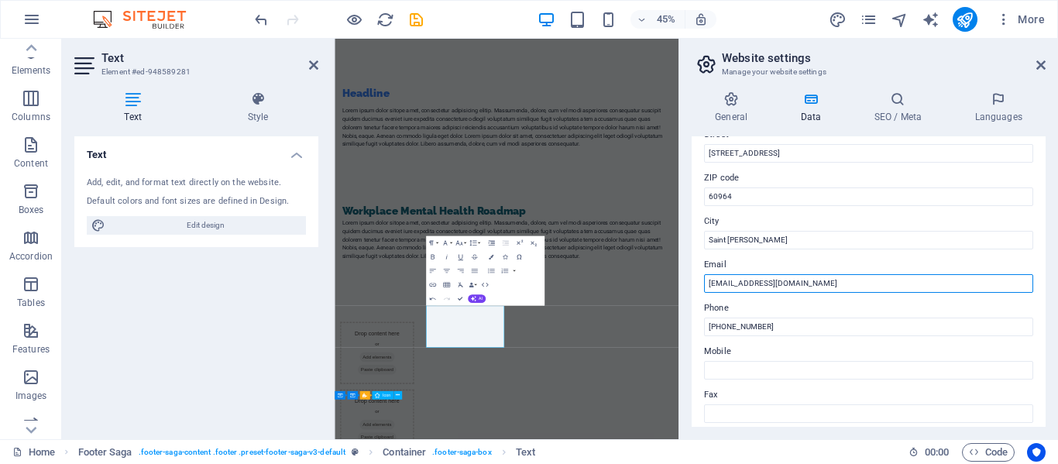
type input "[EMAIL_ADDRESS][DOMAIN_NAME]"
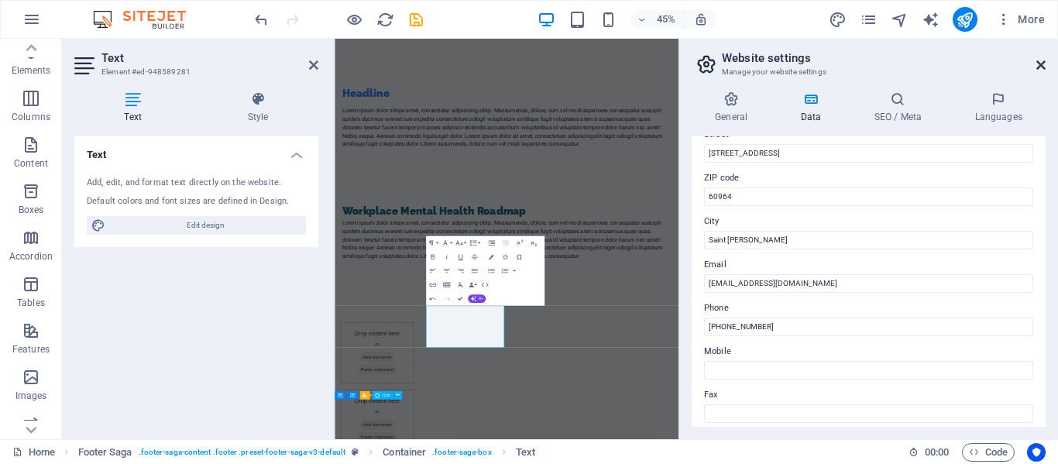
click at [1043, 67] on icon at bounding box center [1041, 65] width 9 height 12
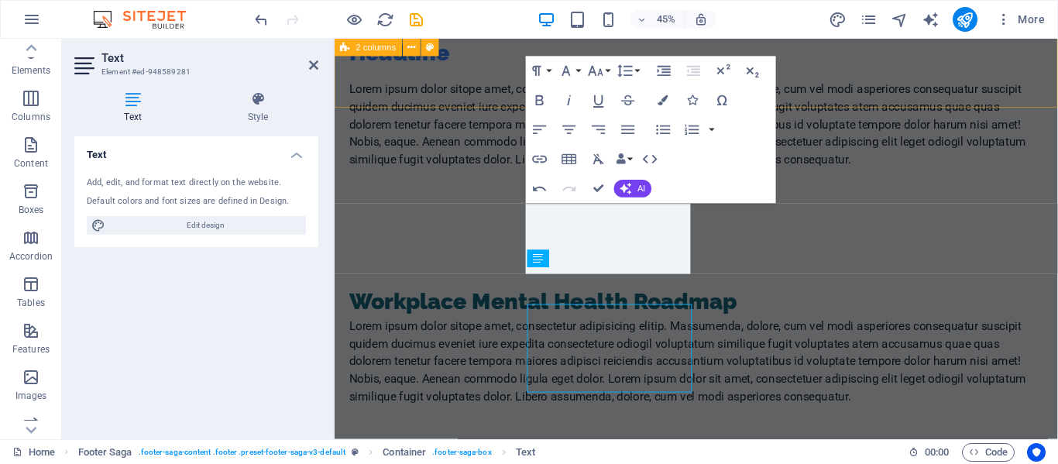
scroll to position [3186, 0]
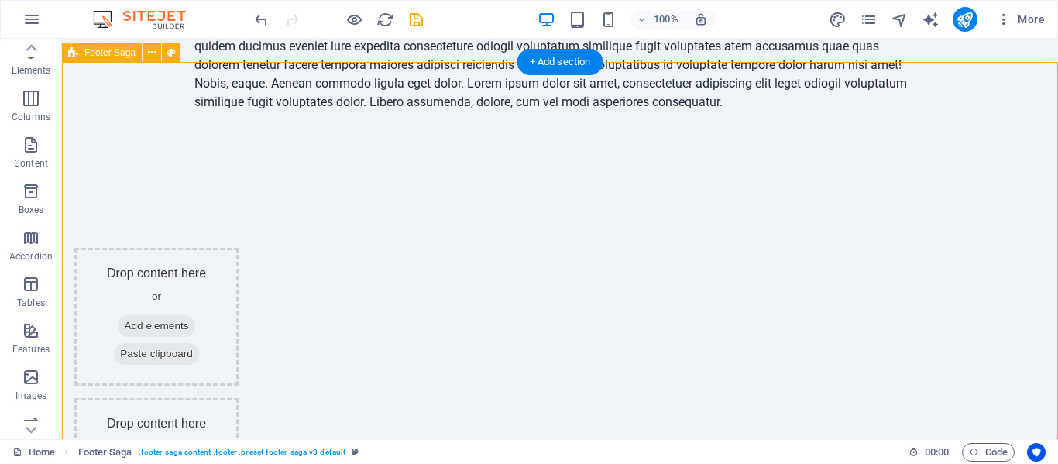
scroll to position [3255, 0]
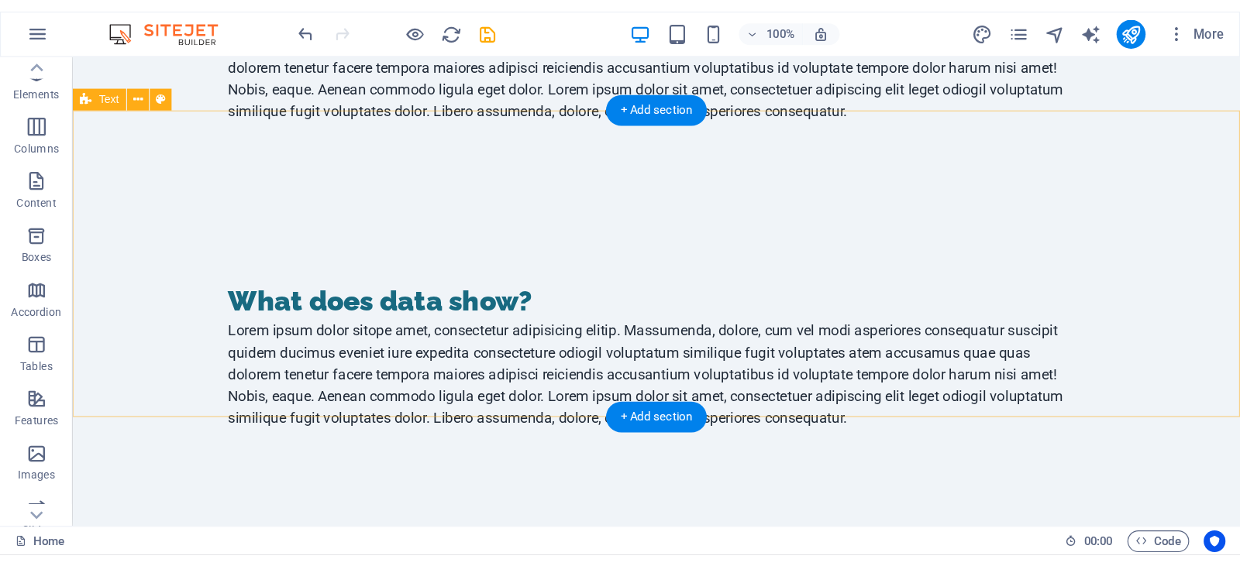
scroll to position [2415, 0]
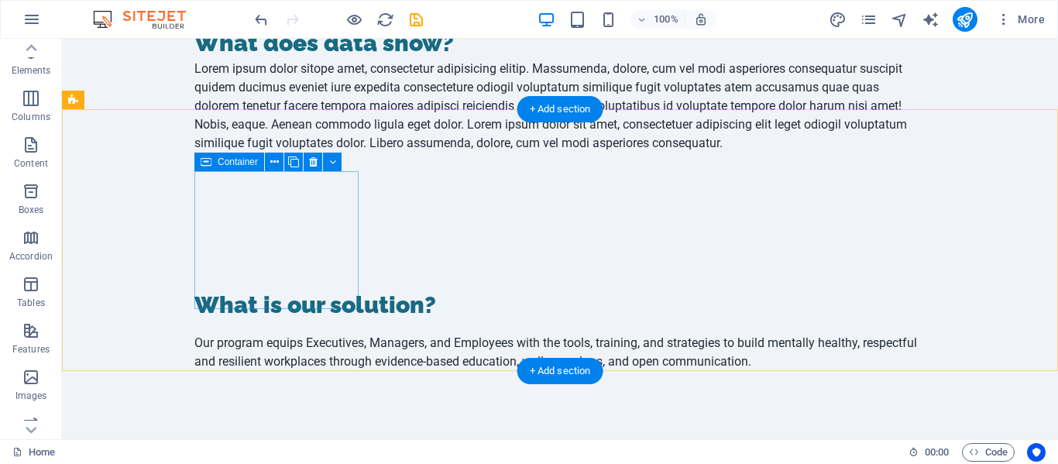
drag, startPoint x: 267, startPoint y: 226, endPoint x: 283, endPoint y: 226, distance: 15.5
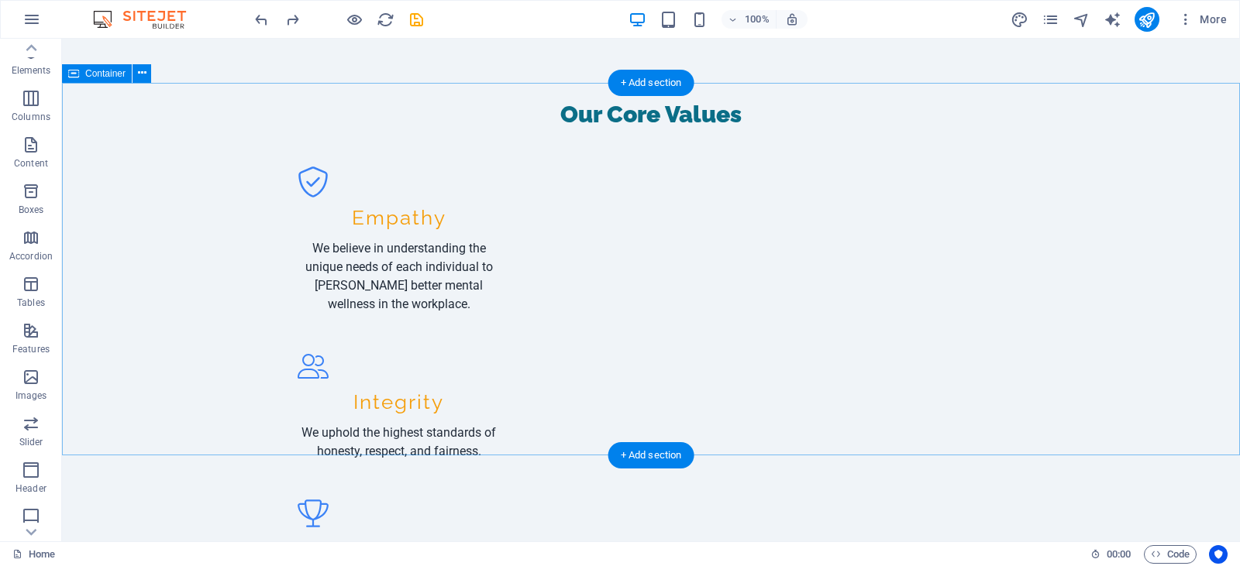
scroll to position [0, 0]
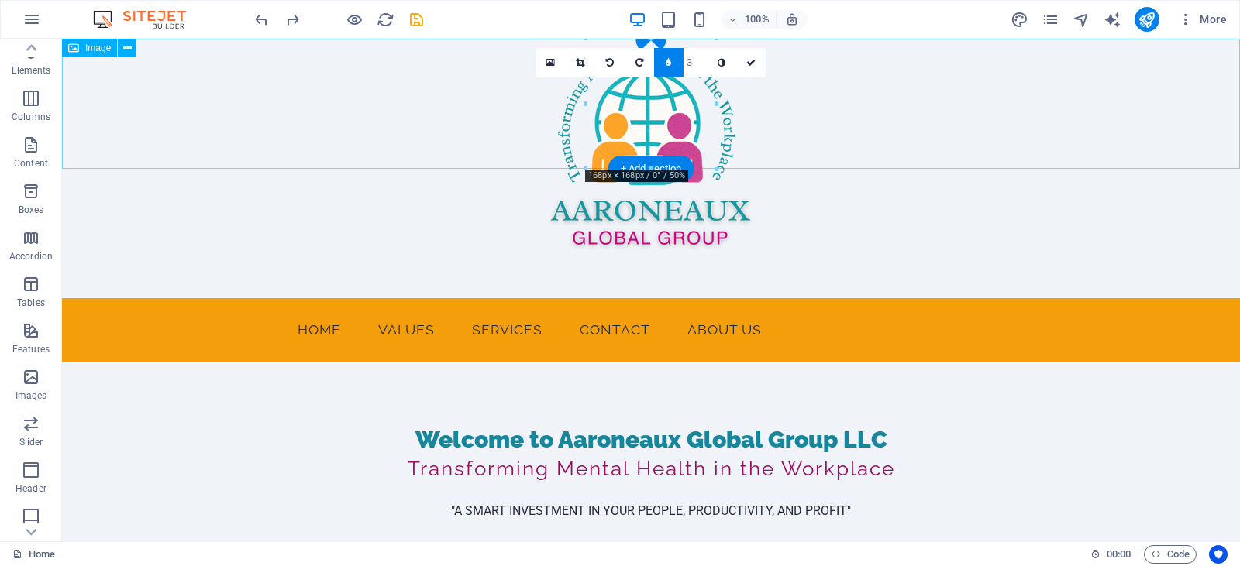
click at [1026, 95] on figure at bounding box center [651, 169] width 1178 height 260
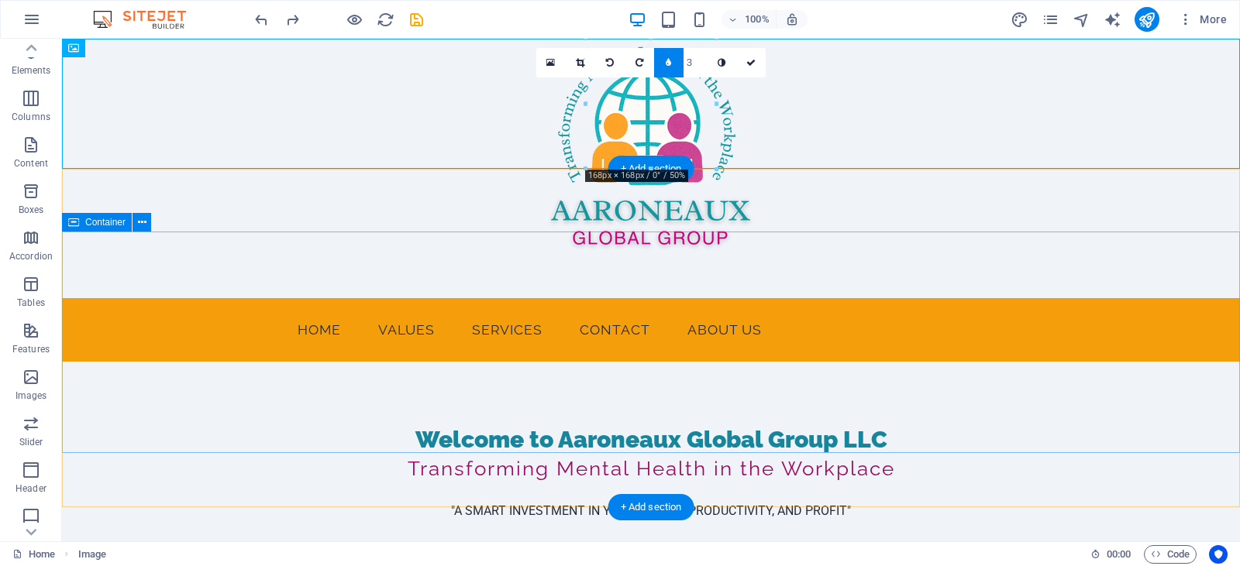
click at [1058, 369] on div "Welcome to Aaroneaux Global Group LLC Transforming Mental Health in the Workpla…" at bounding box center [651, 473] width 1178 height 222
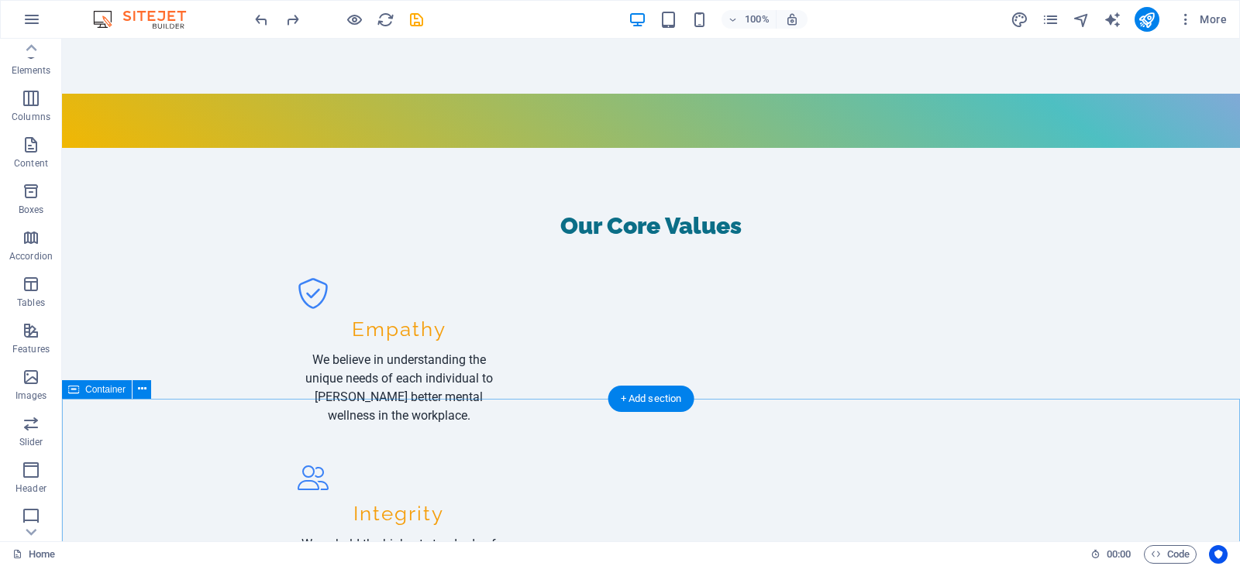
scroll to position [499, 0]
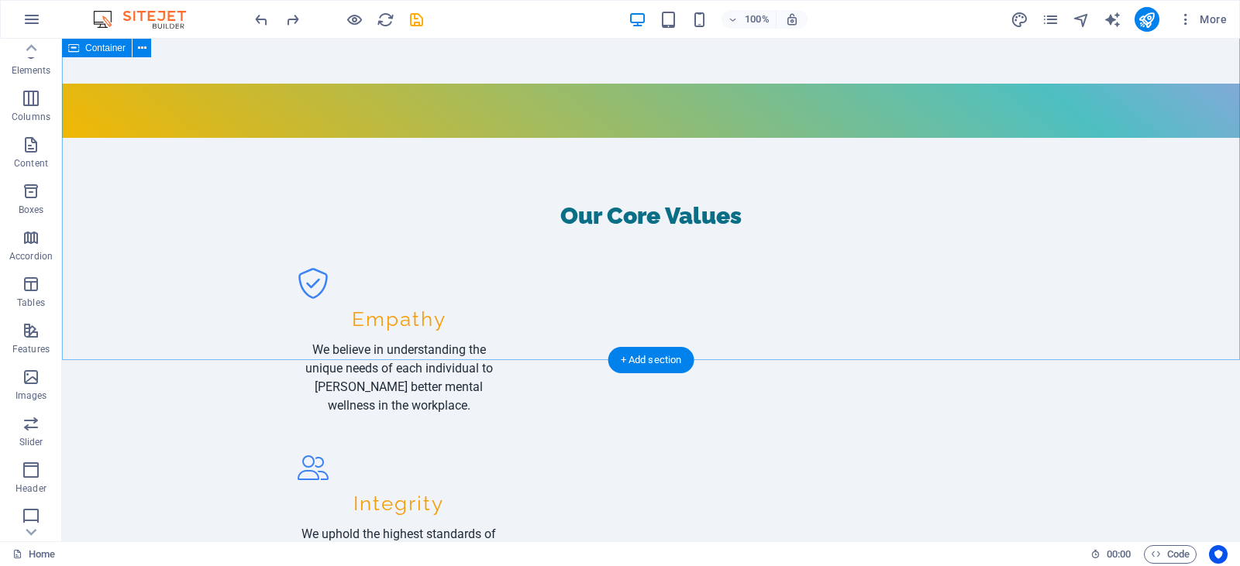
click at [1058, 303] on div "Our Core Values Empathy We believe in understanding the unique needs of each in…" at bounding box center [651, 470] width 1178 height 664
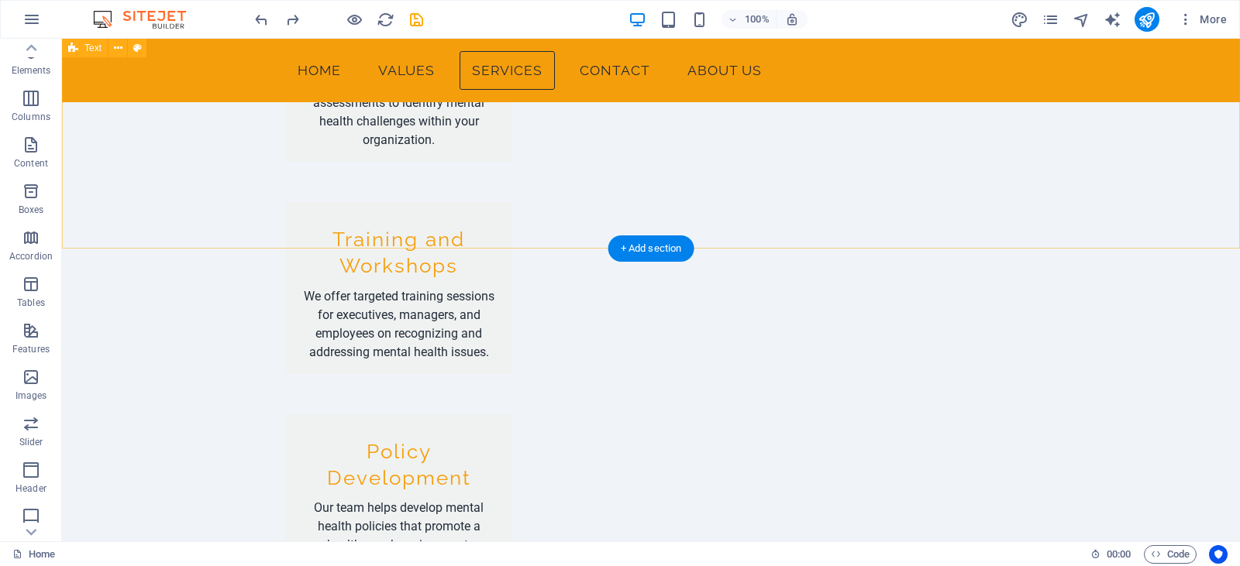
scroll to position [1483, 0]
